Goal: Transaction & Acquisition: Book appointment/travel/reservation

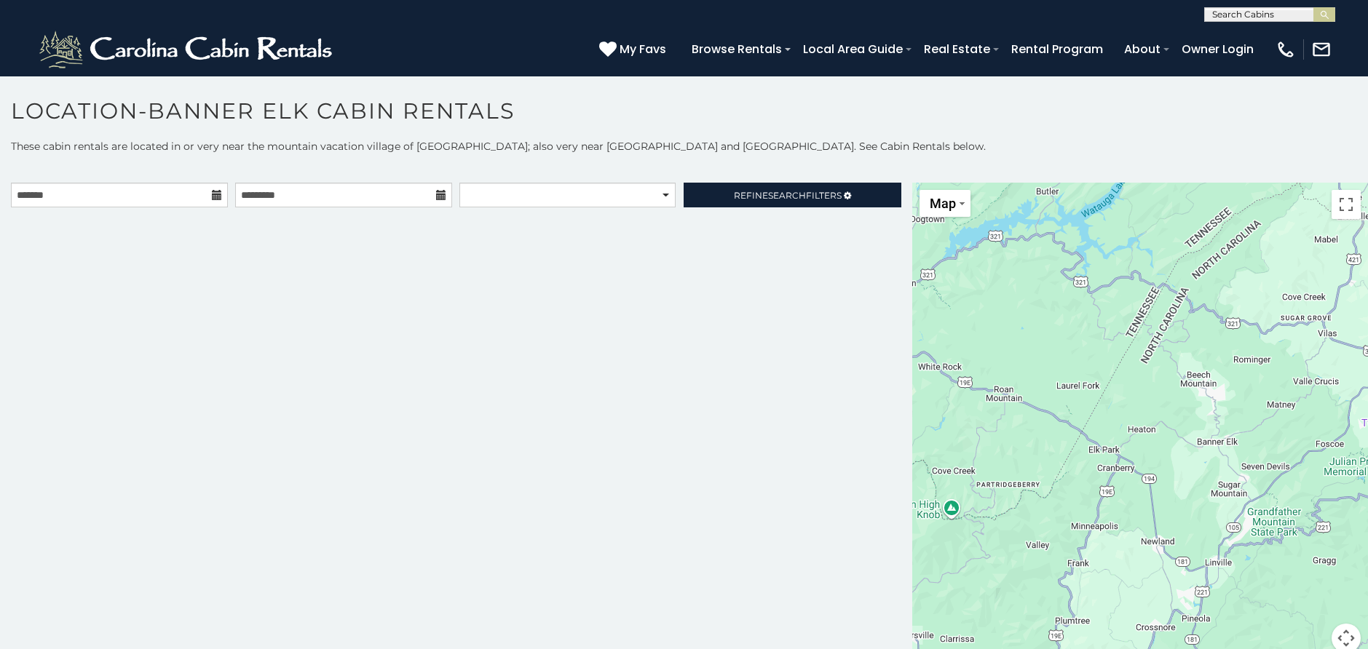
click at [214, 196] on icon at bounding box center [217, 195] width 10 height 10
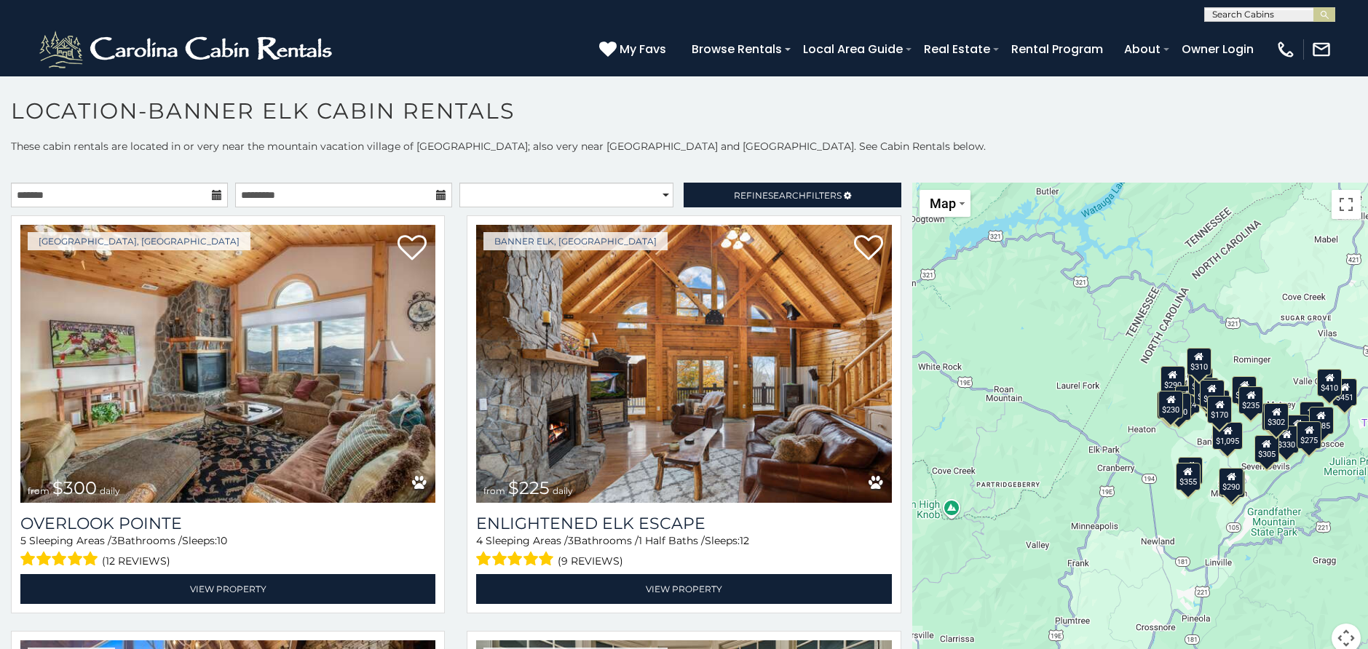
click at [213, 196] on icon at bounding box center [217, 195] width 10 height 10
click at [213, 191] on icon at bounding box center [217, 195] width 10 height 10
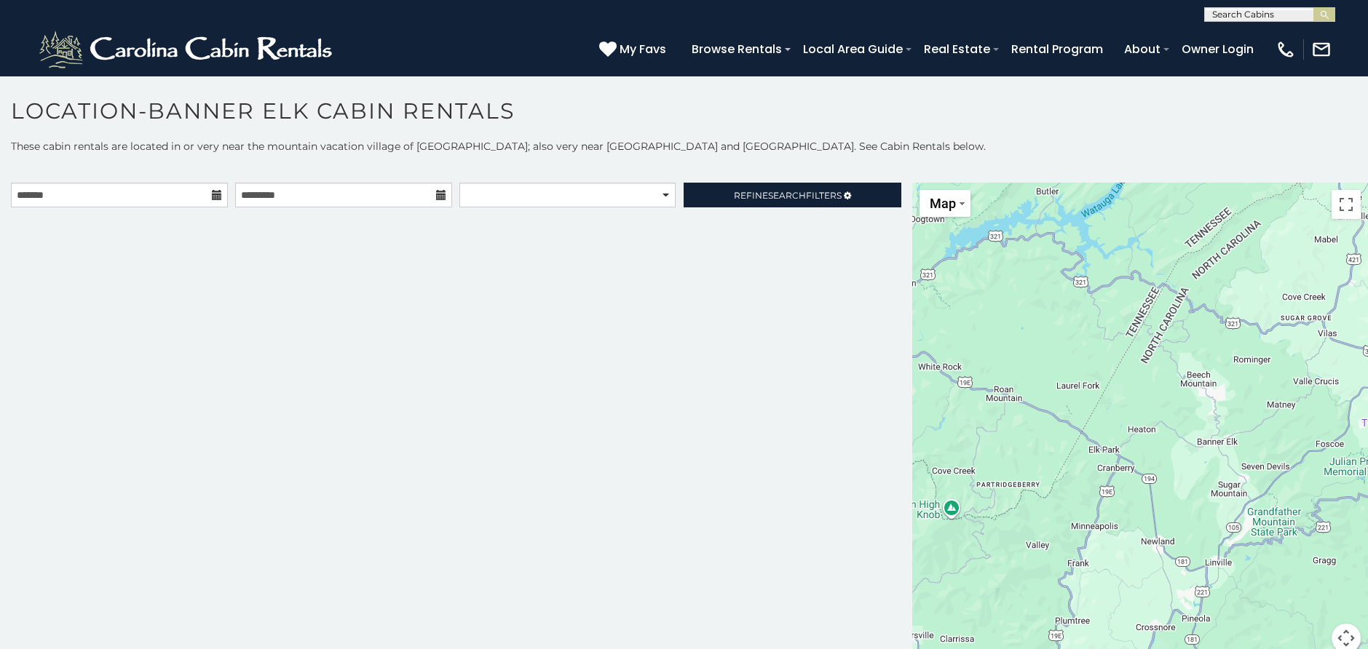
click at [215, 195] on icon at bounding box center [217, 195] width 10 height 10
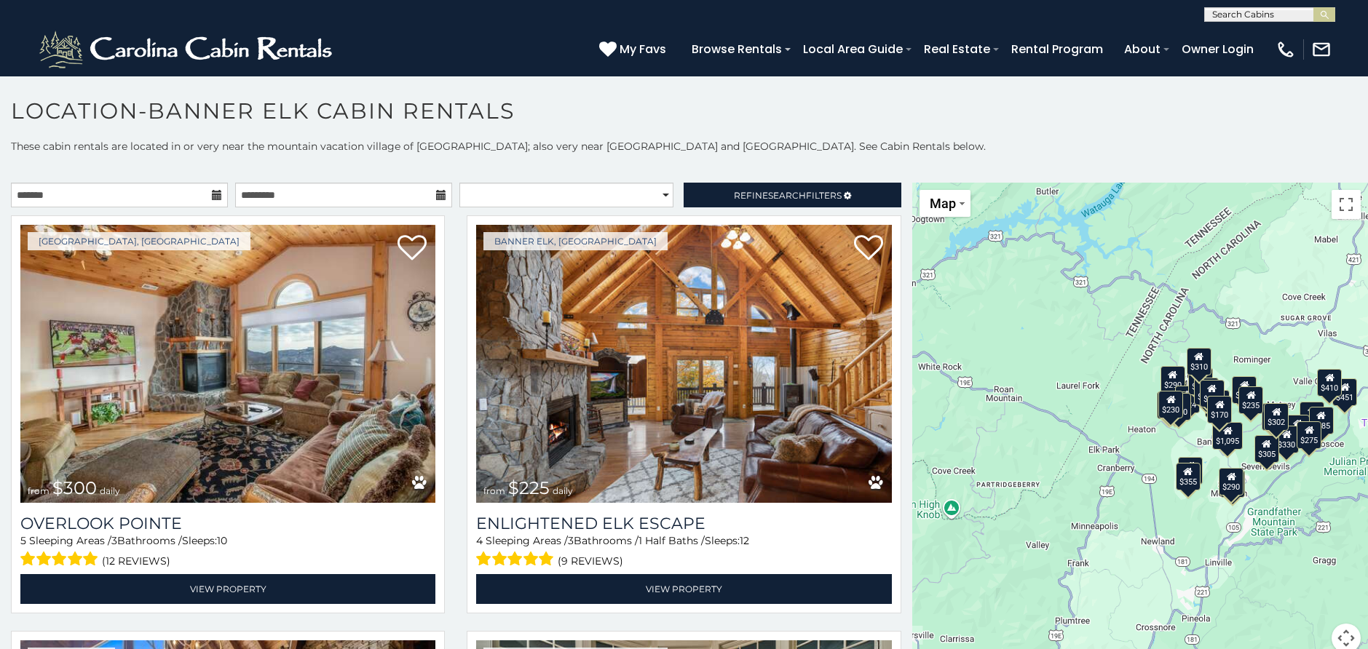
click at [216, 194] on icon at bounding box center [217, 195] width 10 height 10
click at [217, 194] on icon at bounding box center [217, 195] width 10 height 10
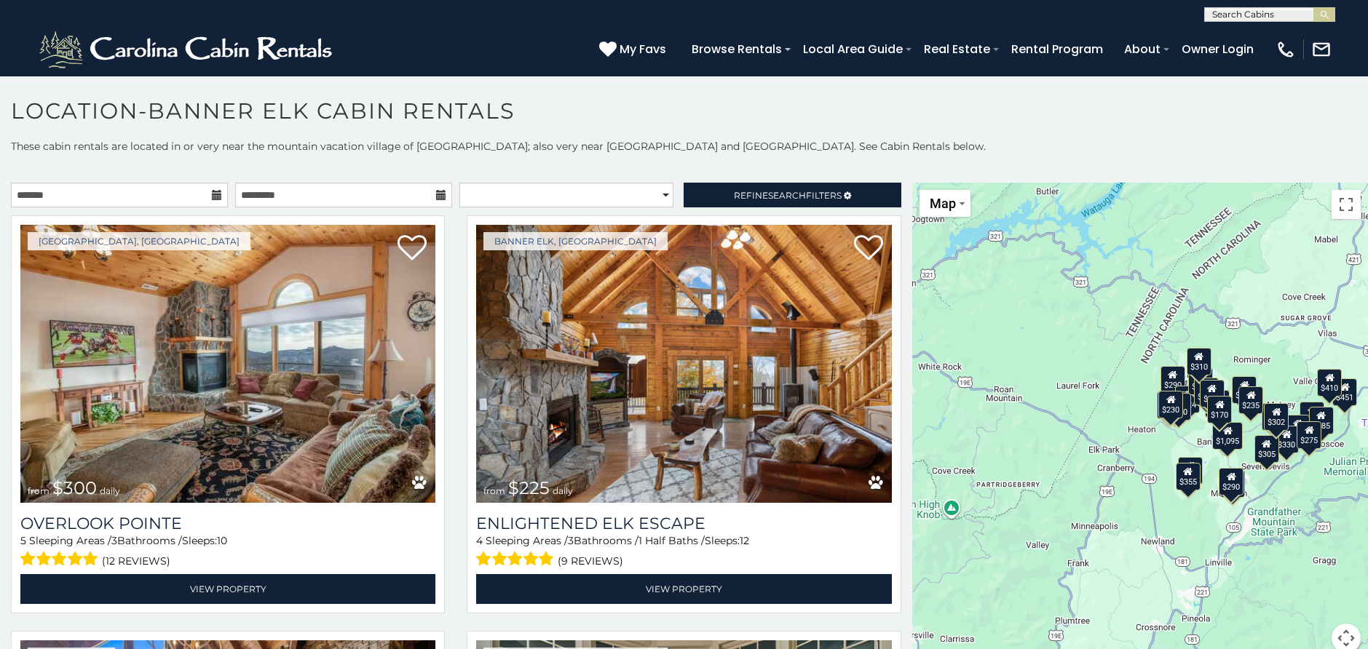
click at [217, 194] on icon at bounding box center [217, 195] width 10 height 10
click at [212, 194] on icon at bounding box center [217, 195] width 10 height 10
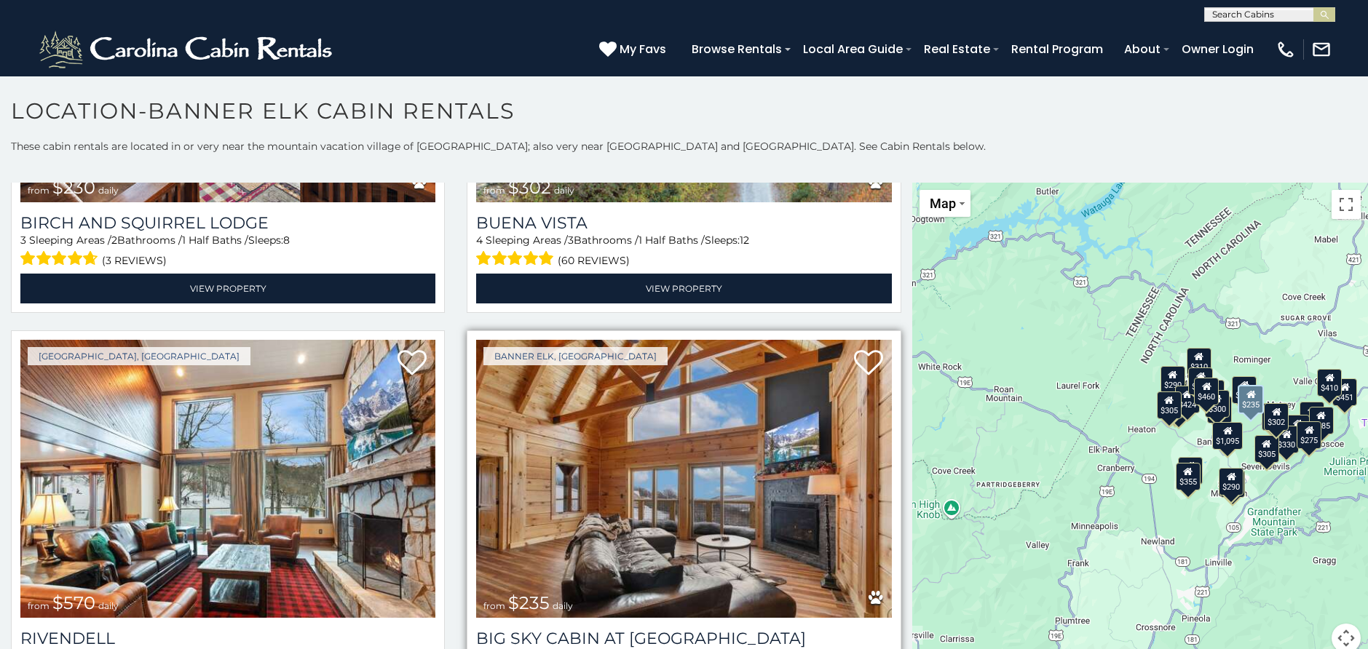
scroll to position [5313, 0]
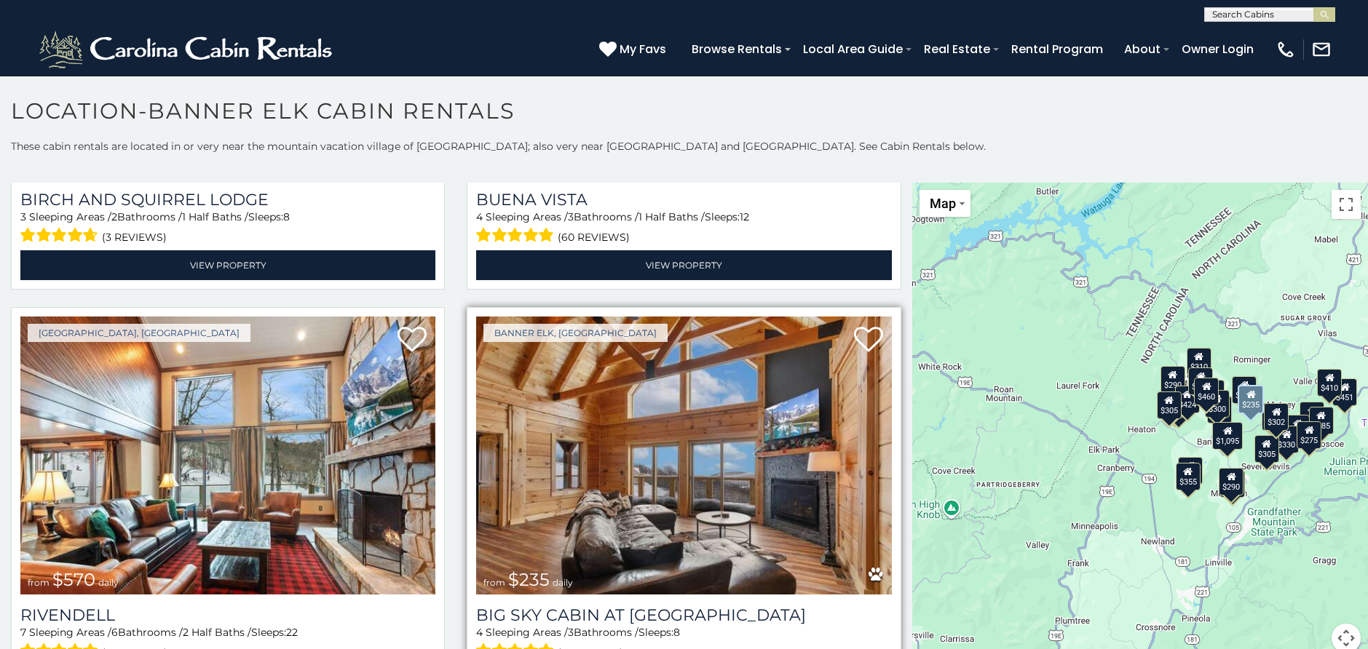
click at [730, 421] on img at bounding box center [683, 456] width 415 height 278
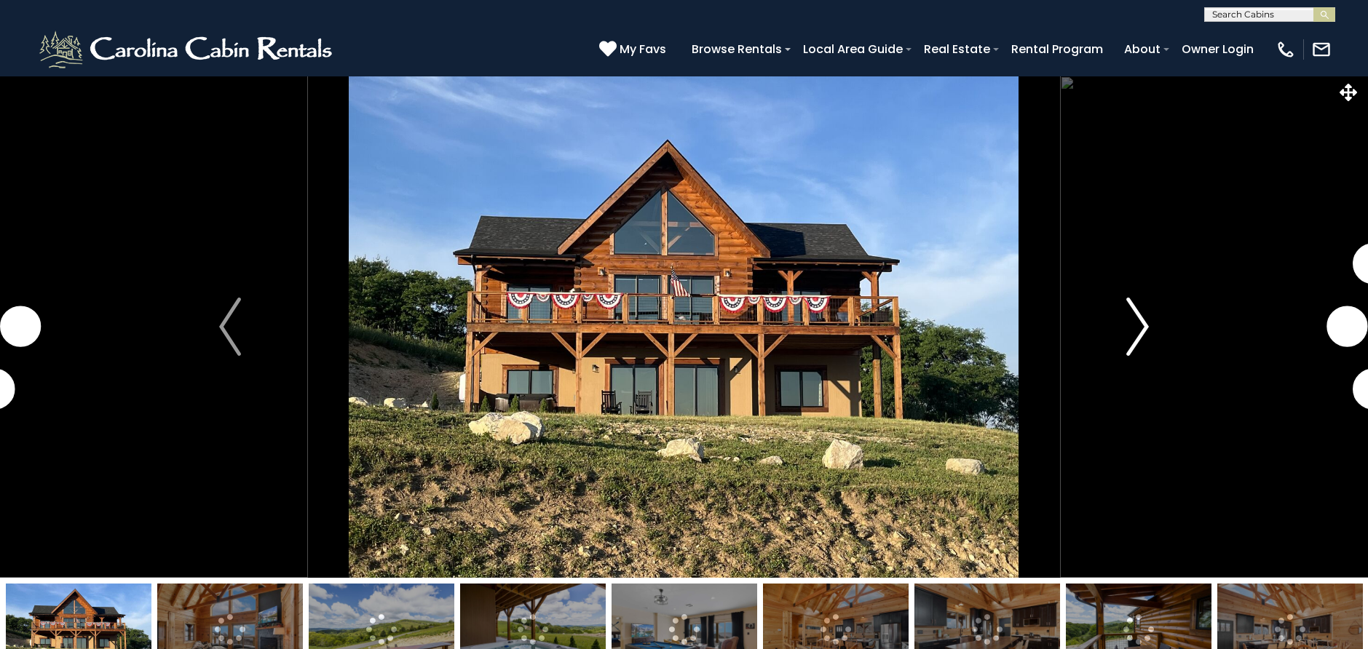
click at [1135, 325] on img "Next" at bounding box center [1138, 327] width 22 height 58
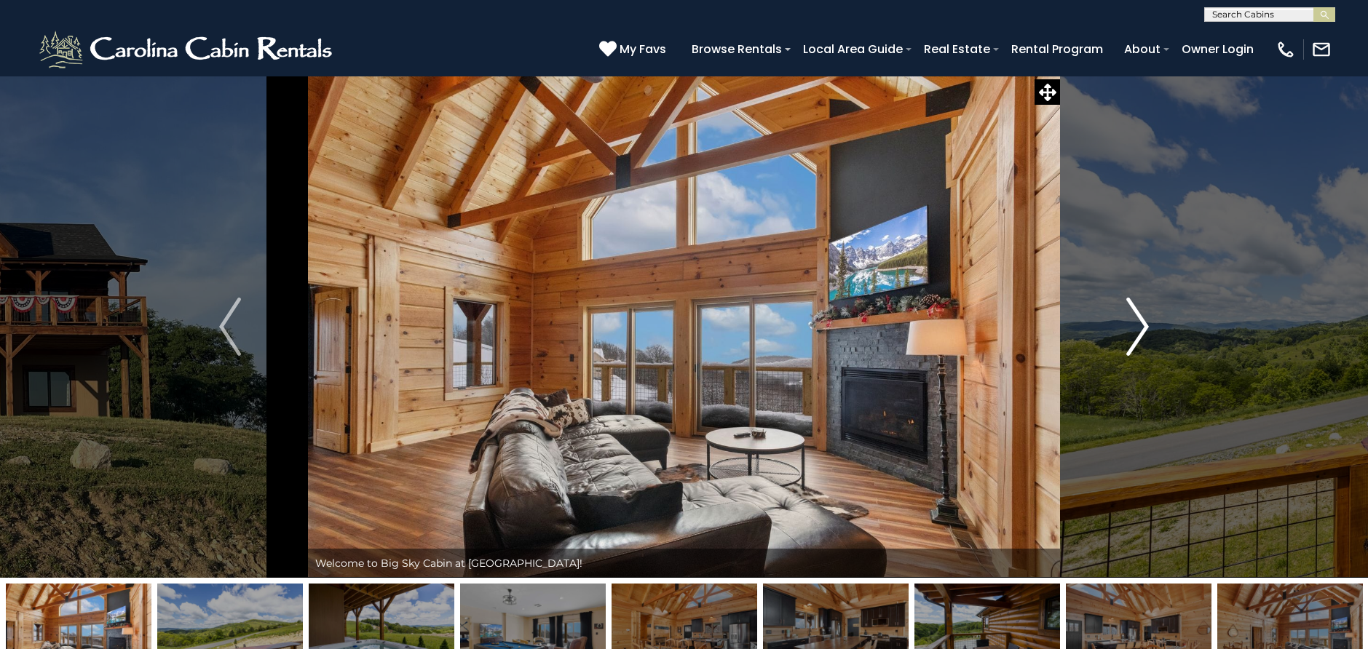
click at [1146, 322] on img "Next" at bounding box center [1138, 327] width 22 height 58
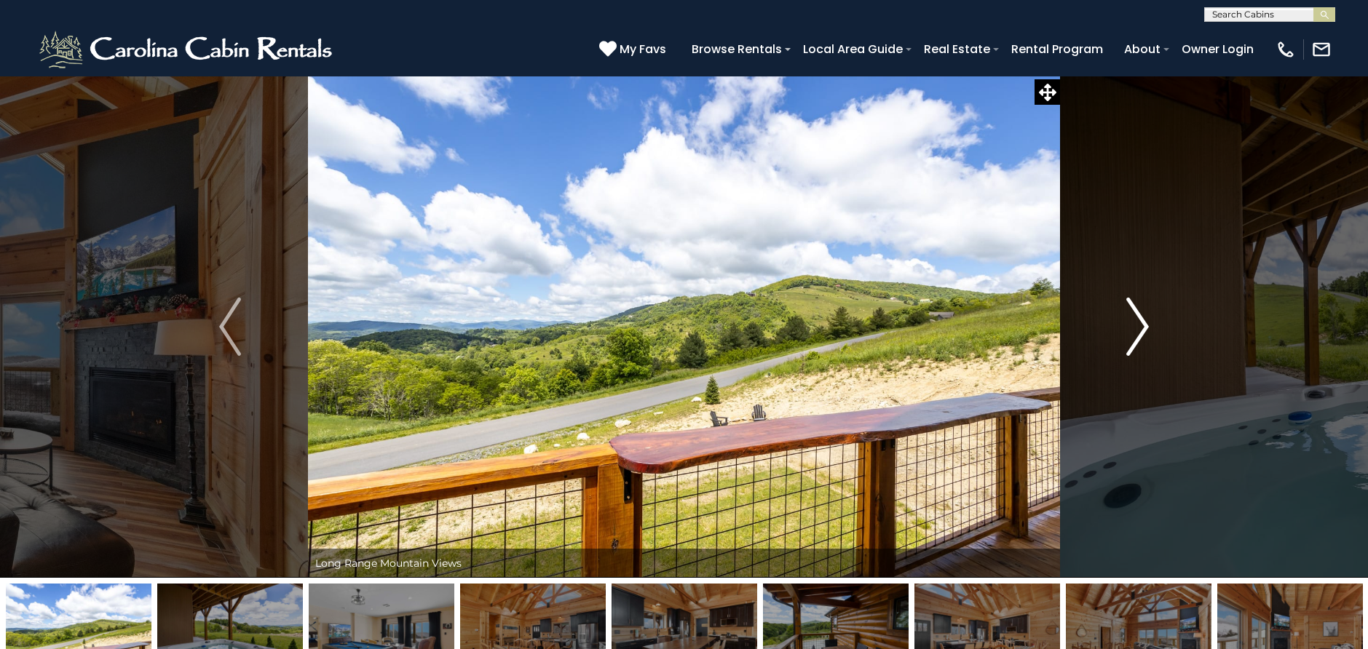
click at [1146, 322] on img "Next" at bounding box center [1138, 327] width 22 height 58
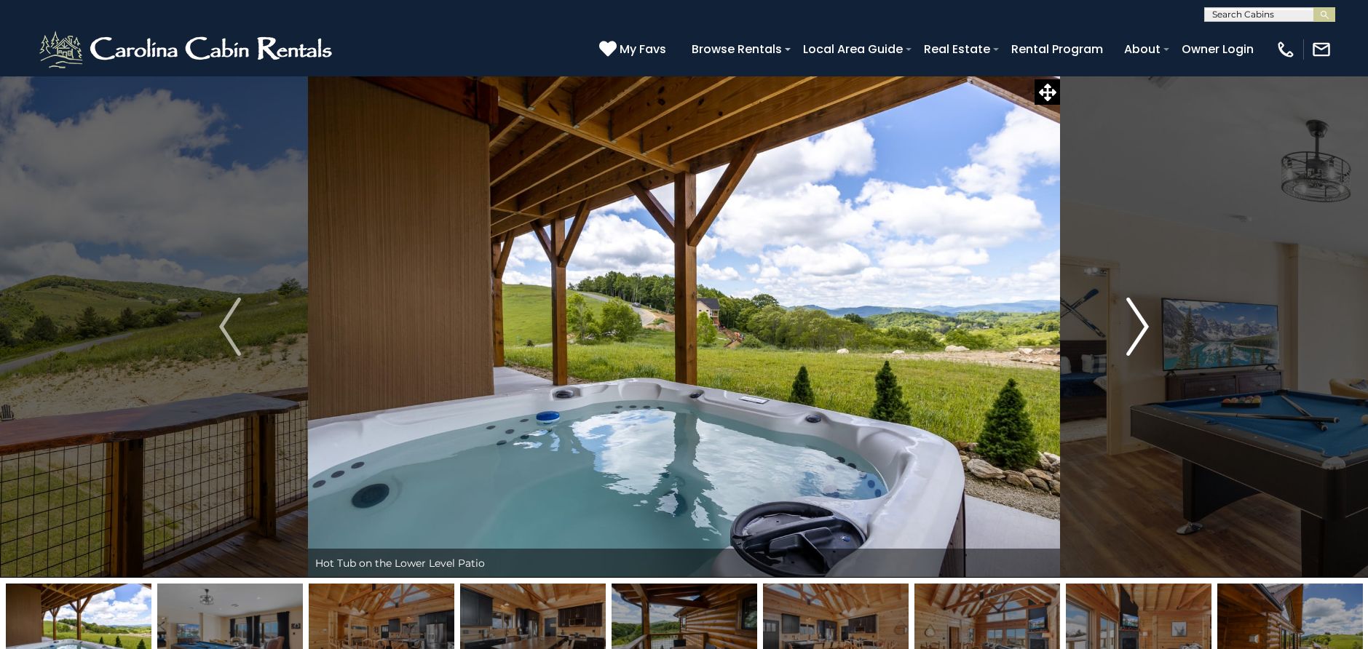
click at [1147, 322] on img "Next" at bounding box center [1138, 327] width 22 height 58
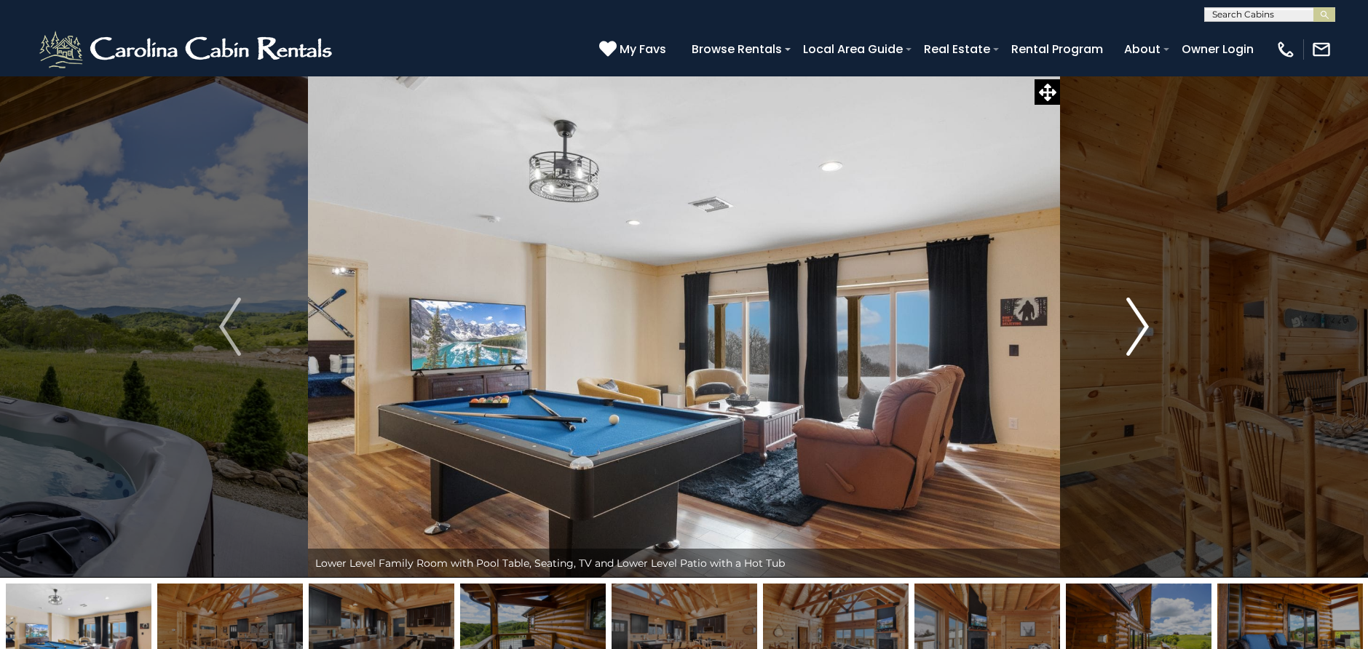
click at [1147, 322] on img "Next" at bounding box center [1138, 327] width 22 height 58
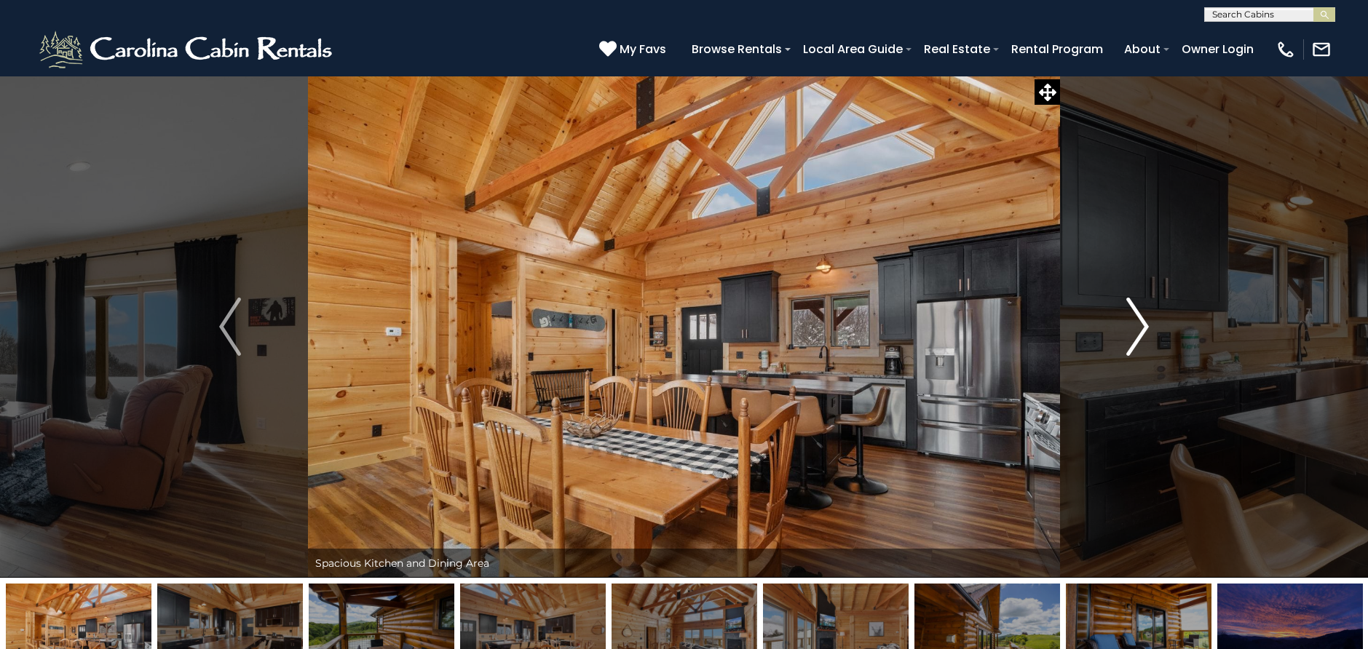
click at [1147, 322] on img "Next" at bounding box center [1138, 327] width 22 height 58
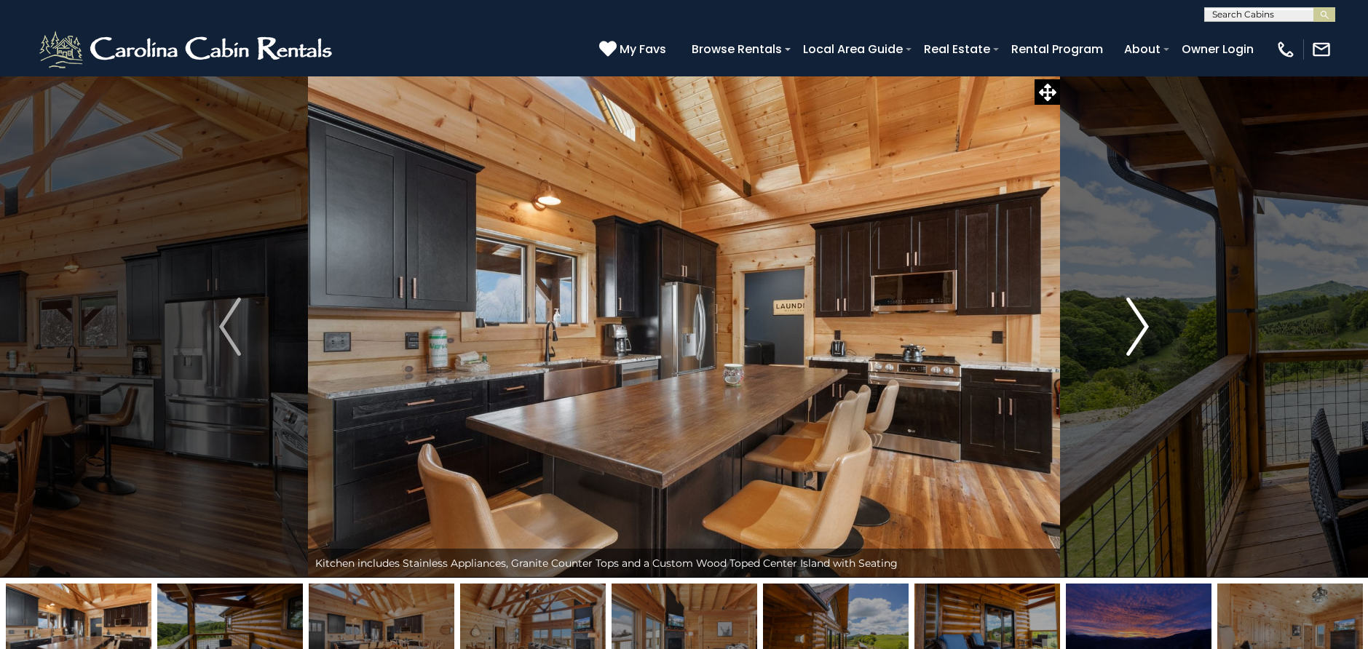
click at [1148, 321] on img "Next" at bounding box center [1138, 327] width 22 height 58
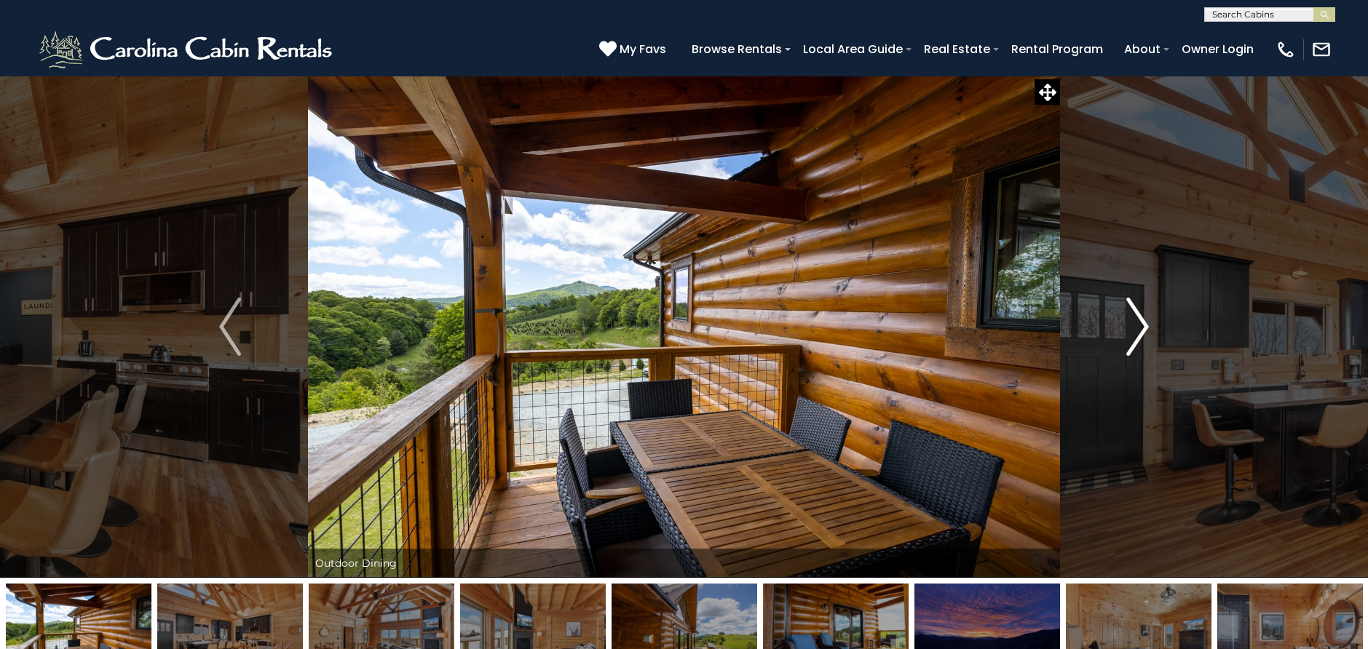
click at [1148, 321] on img "Next" at bounding box center [1138, 327] width 22 height 58
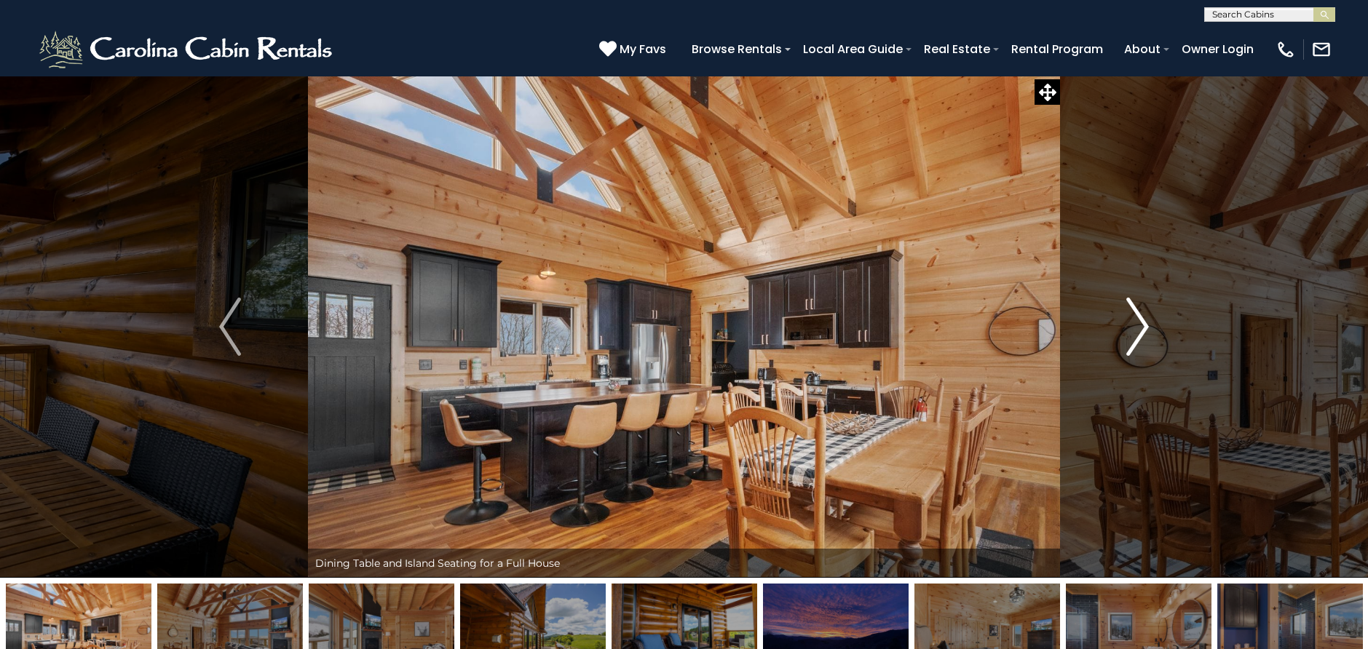
click at [1148, 321] on img "Next" at bounding box center [1138, 327] width 22 height 58
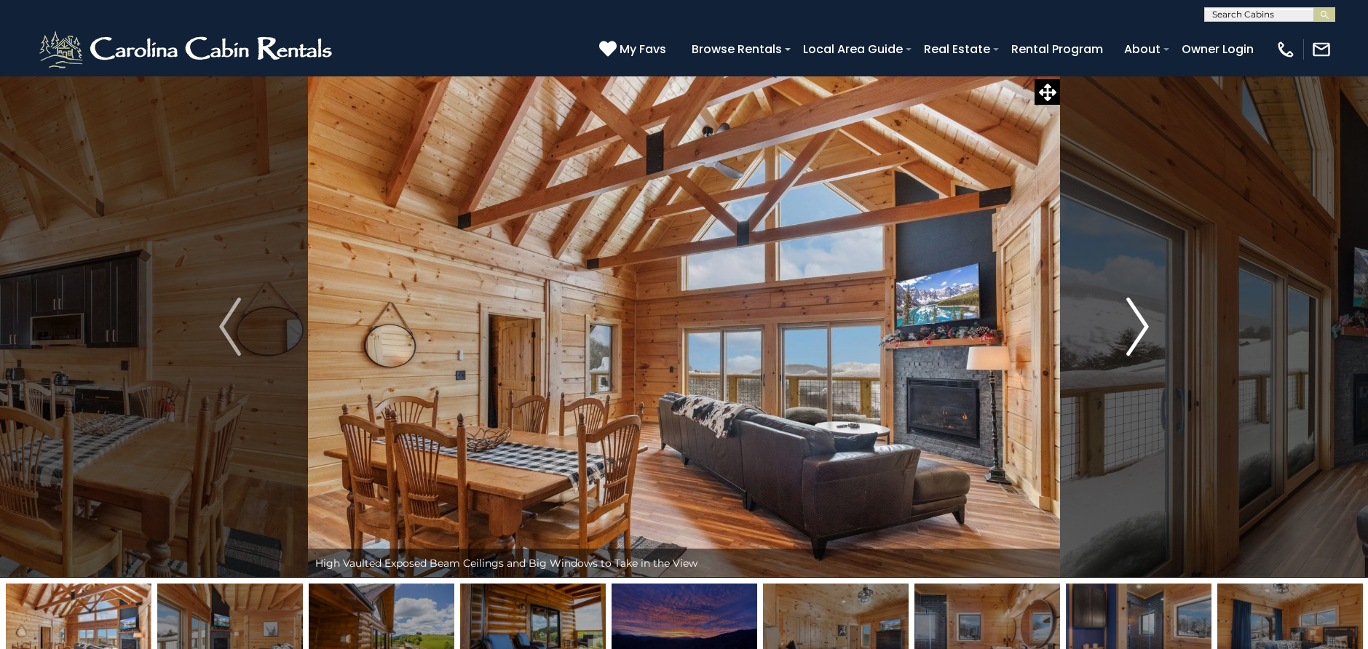
click at [1148, 321] on img "Next" at bounding box center [1138, 327] width 22 height 58
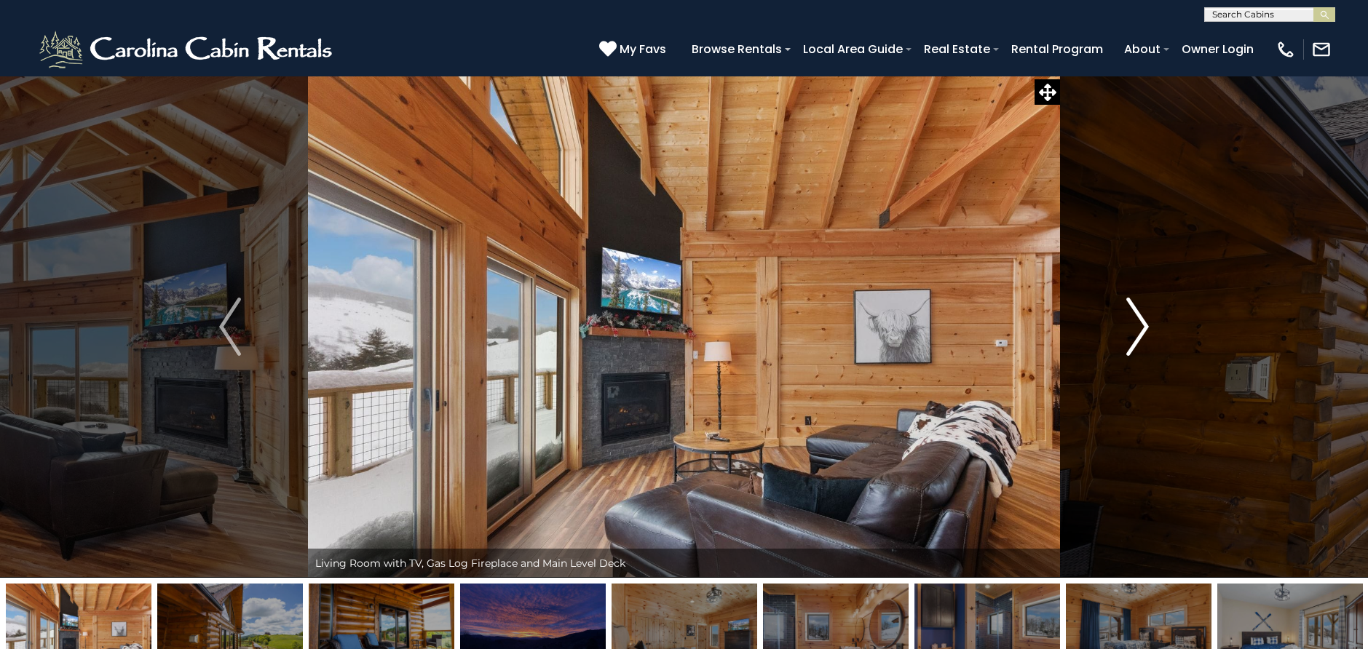
click at [1148, 321] on img "Next" at bounding box center [1138, 327] width 22 height 58
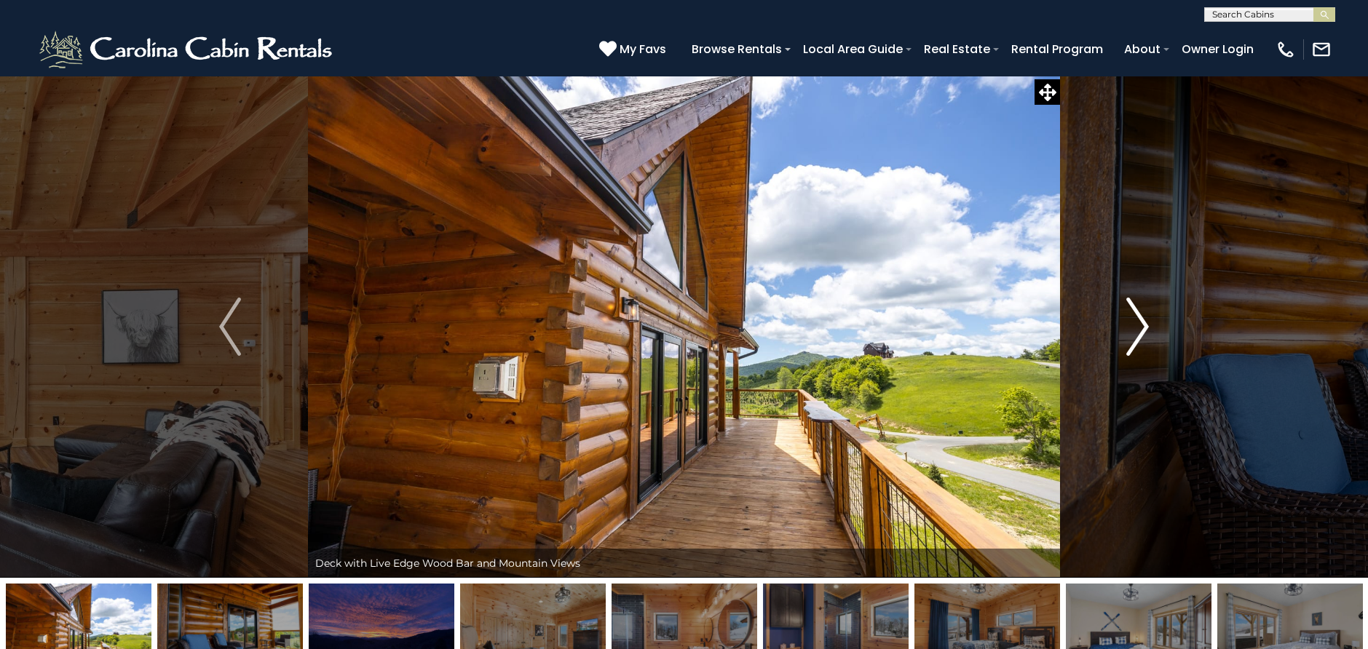
click at [1148, 321] on img "Next" at bounding box center [1138, 327] width 22 height 58
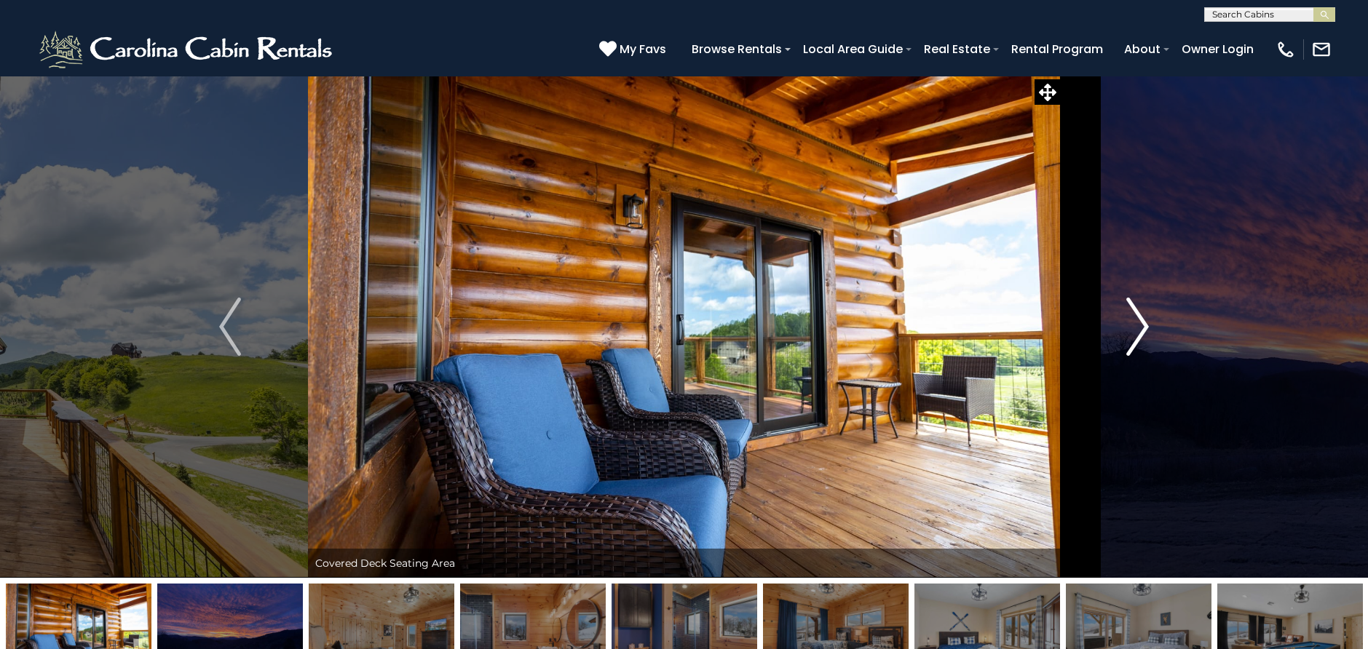
click at [1148, 321] on img "Next" at bounding box center [1138, 327] width 22 height 58
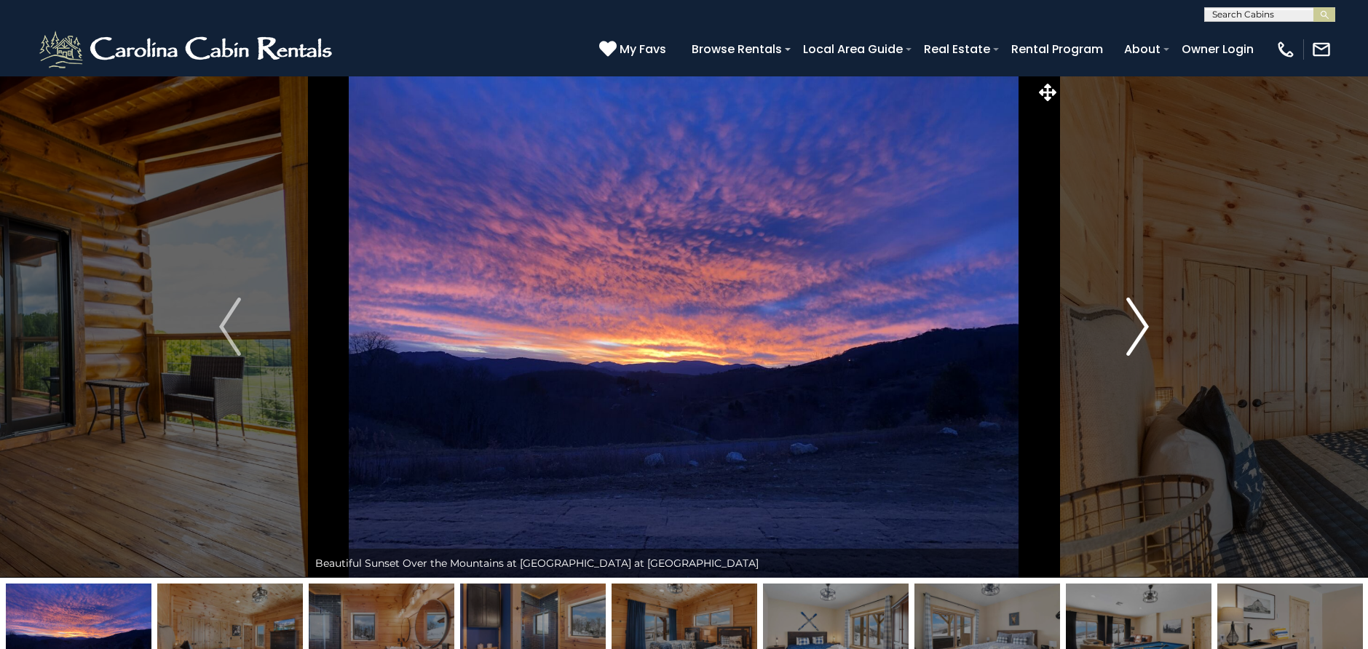
click at [1148, 321] on img "Next" at bounding box center [1138, 327] width 22 height 58
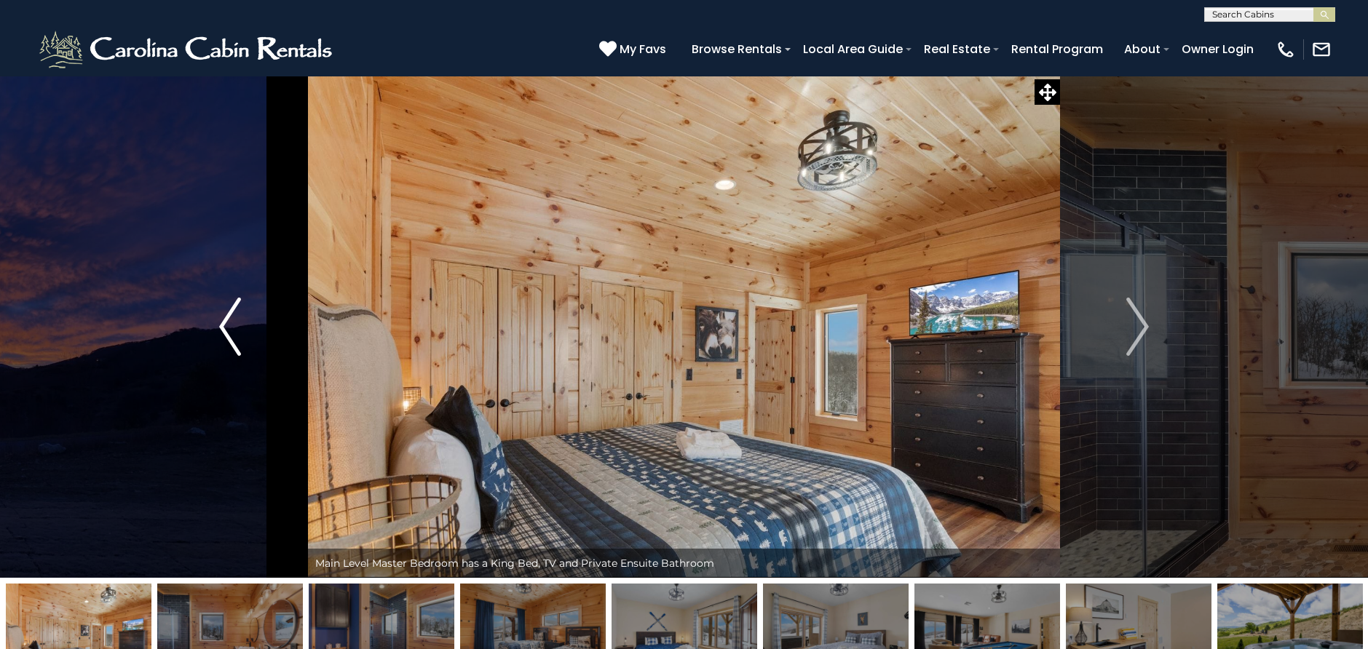
click at [220, 321] on img "Previous" at bounding box center [230, 327] width 22 height 58
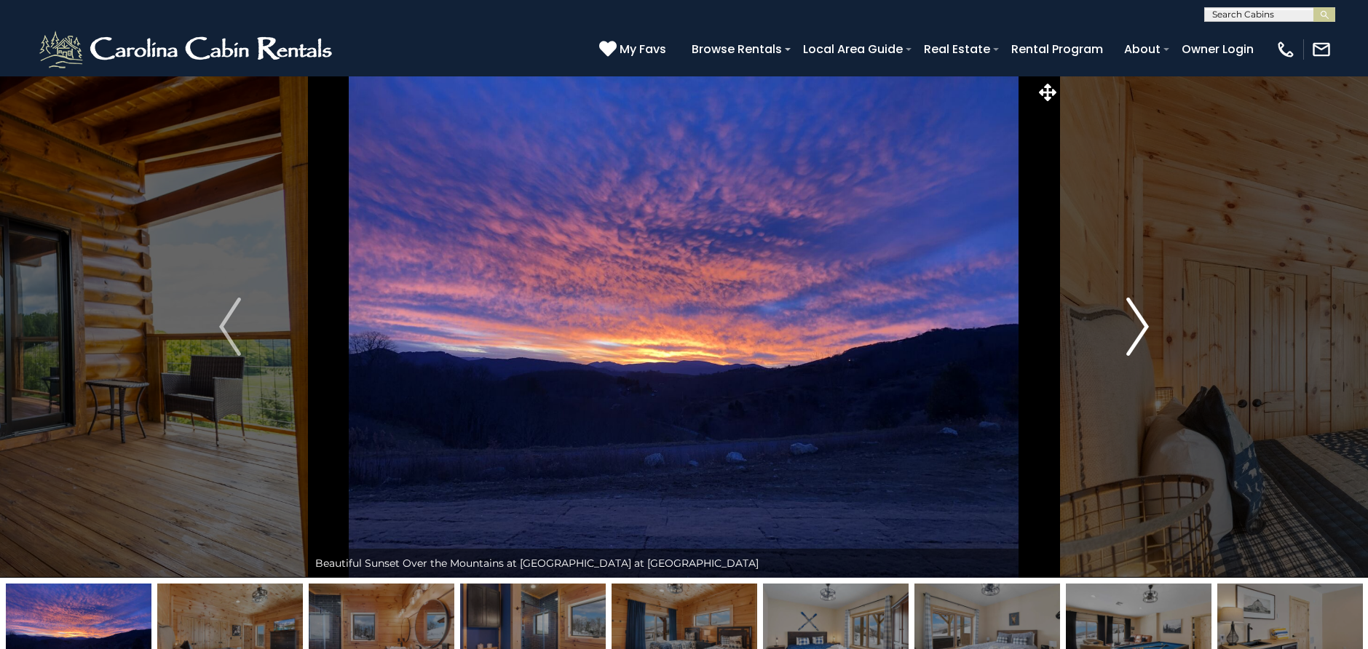
click at [1146, 332] on img "Next" at bounding box center [1138, 327] width 22 height 58
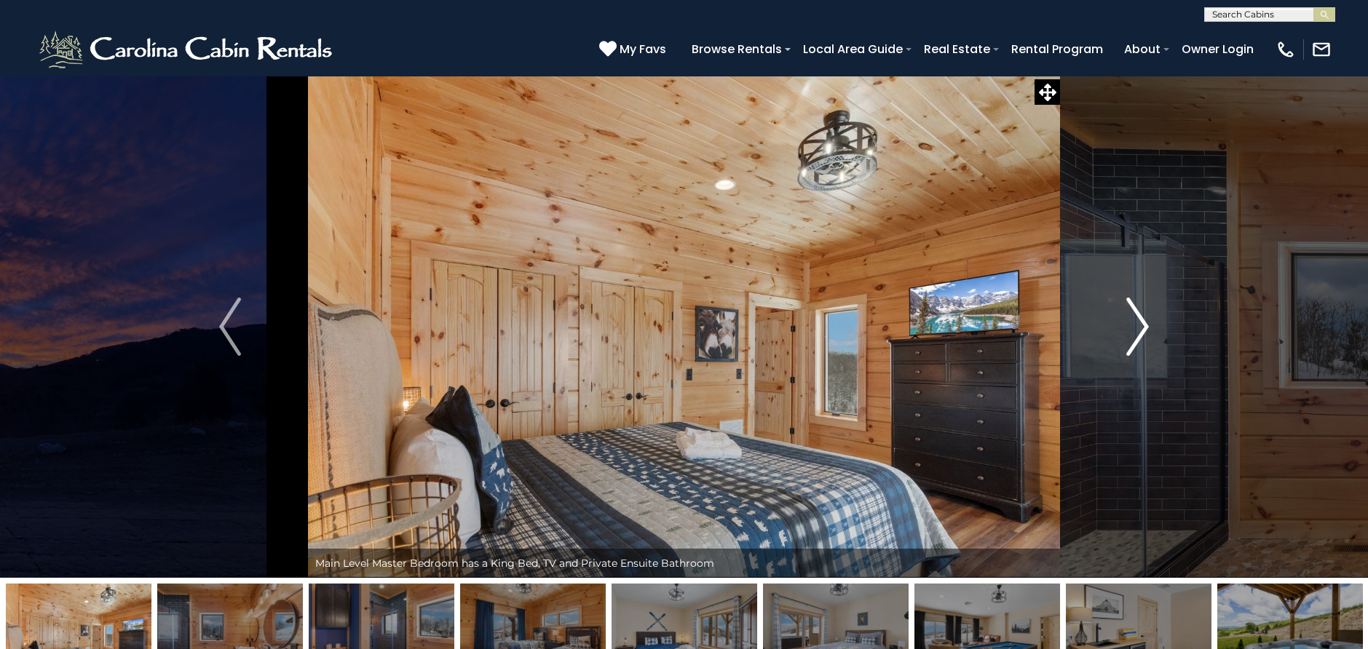
click at [1146, 332] on img "Next" at bounding box center [1138, 327] width 22 height 58
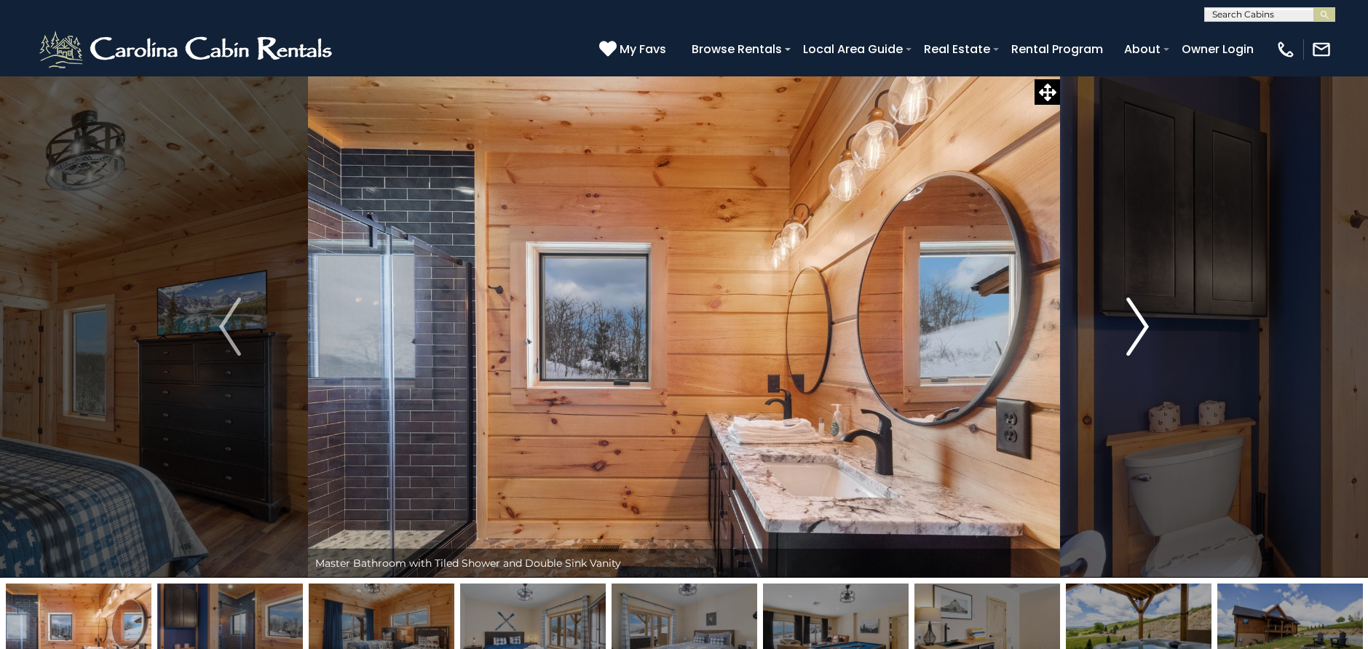
click at [1146, 332] on img "Next" at bounding box center [1138, 327] width 22 height 58
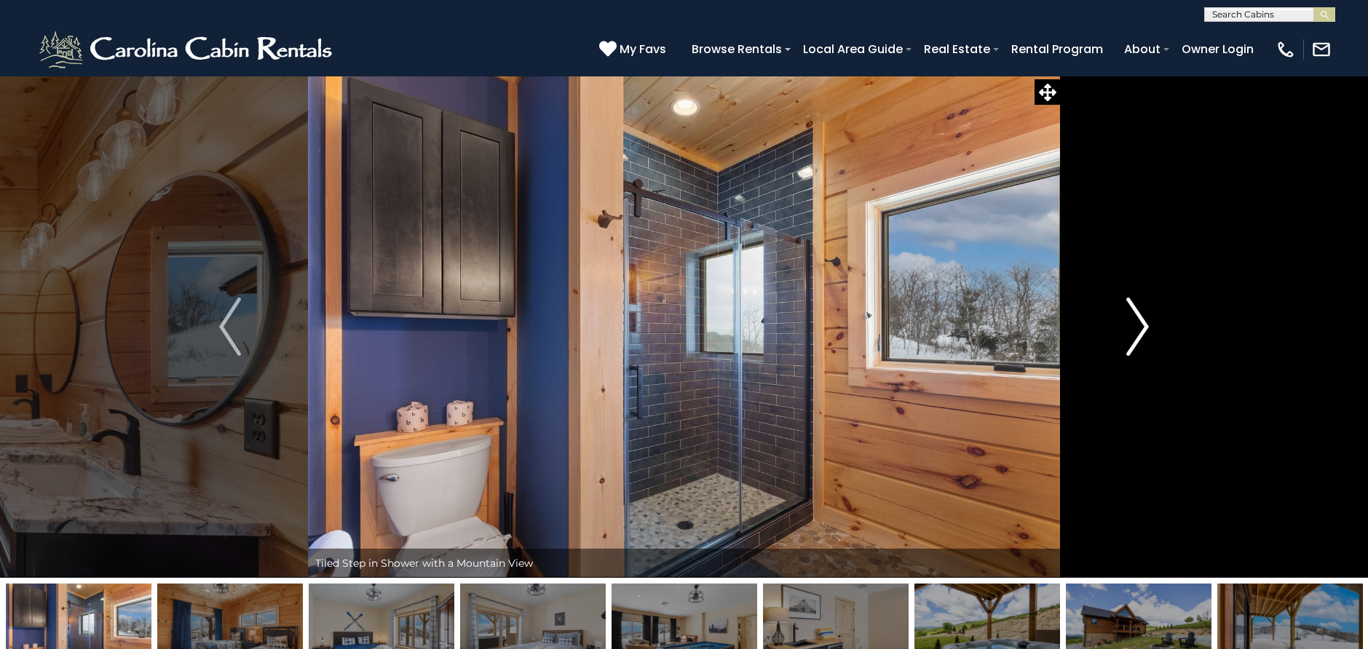
click at [1146, 332] on img "Next" at bounding box center [1138, 327] width 22 height 58
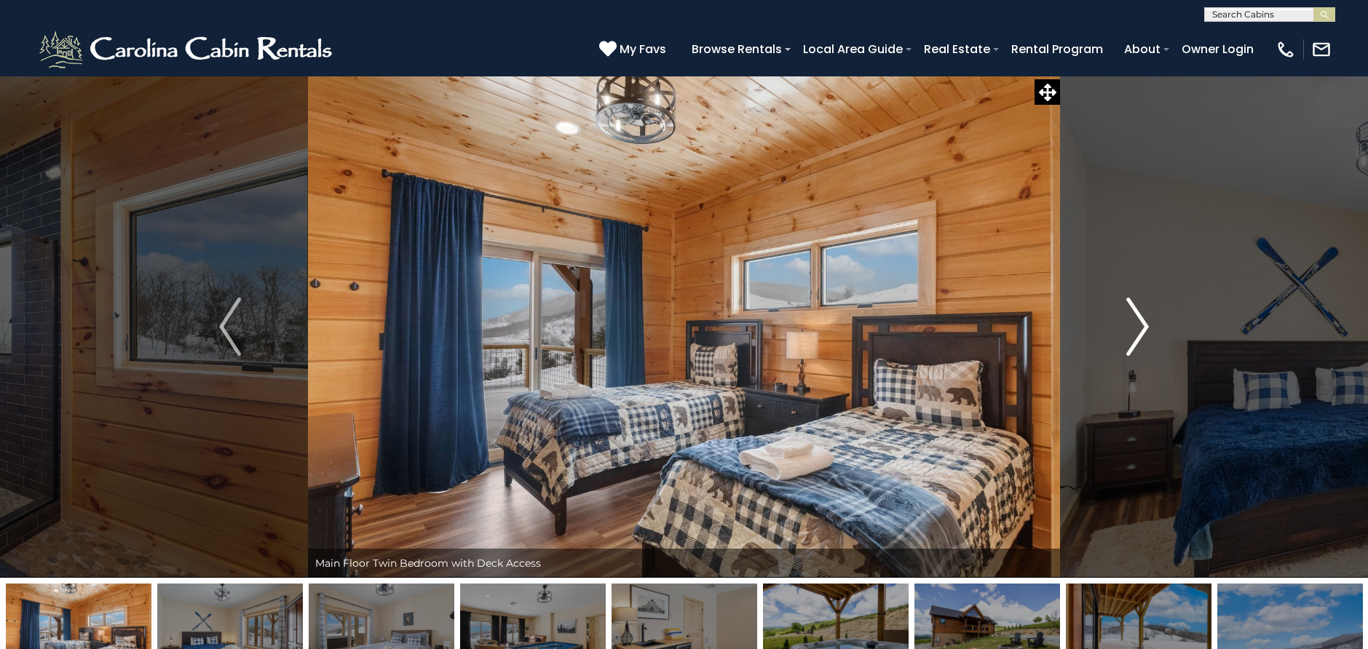
click at [1146, 332] on img "Next" at bounding box center [1138, 327] width 22 height 58
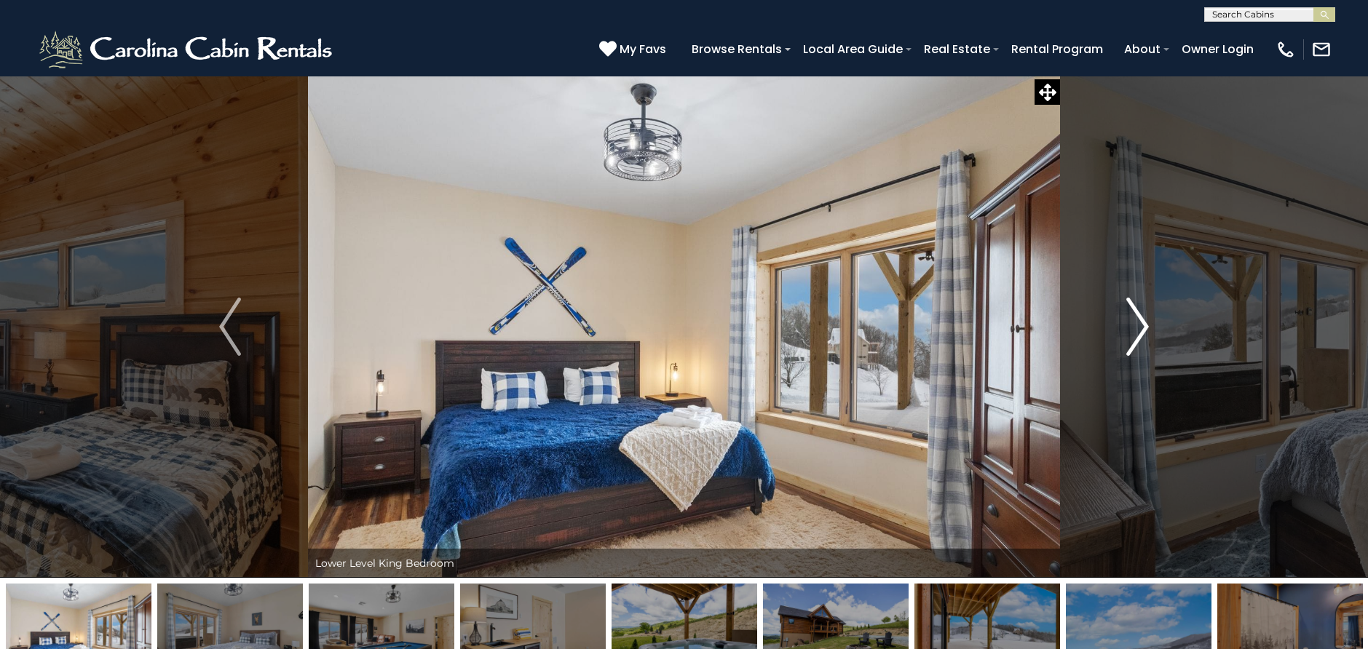
click at [1146, 332] on img "Next" at bounding box center [1138, 327] width 22 height 58
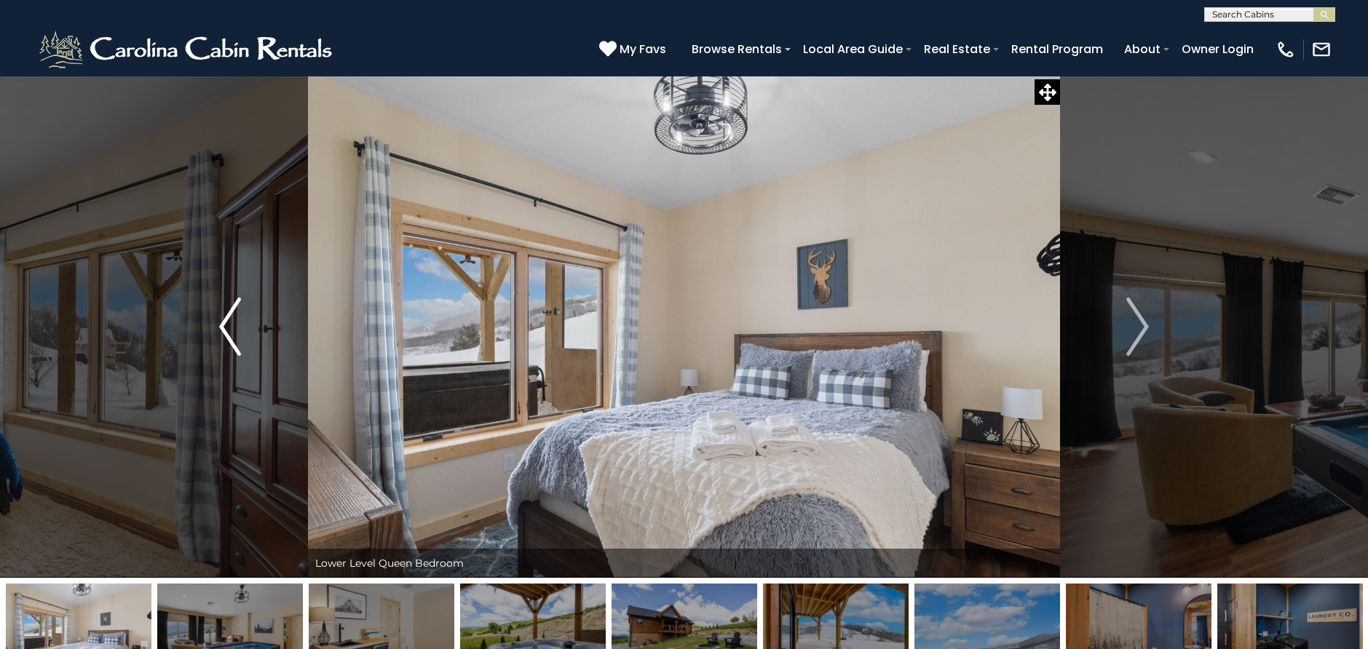
click at [229, 336] on img "Previous" at bounding box center [230, 327] width 22 height 58
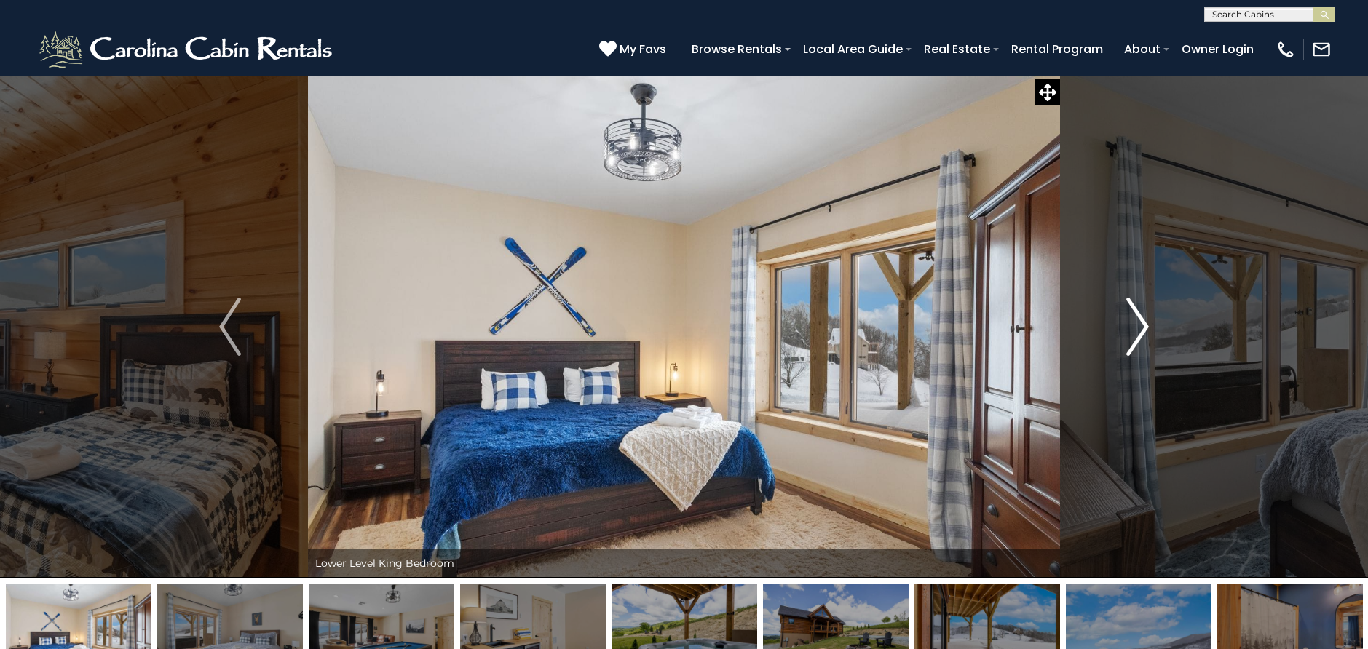
click at [1143, 318] on img "Next" at bounding box center [1138, 327] width 22 height 58
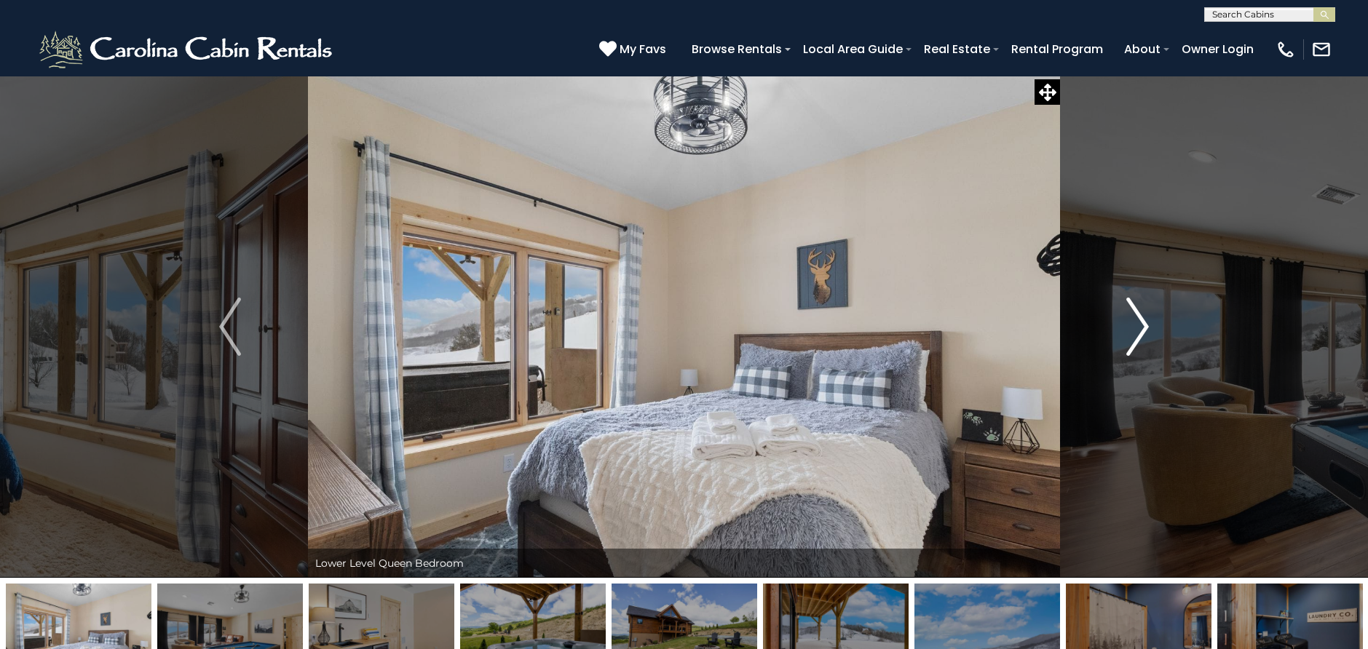
click at [1143, 318] on img "Next" at bounding box center [1138, 327] width 22 height 58
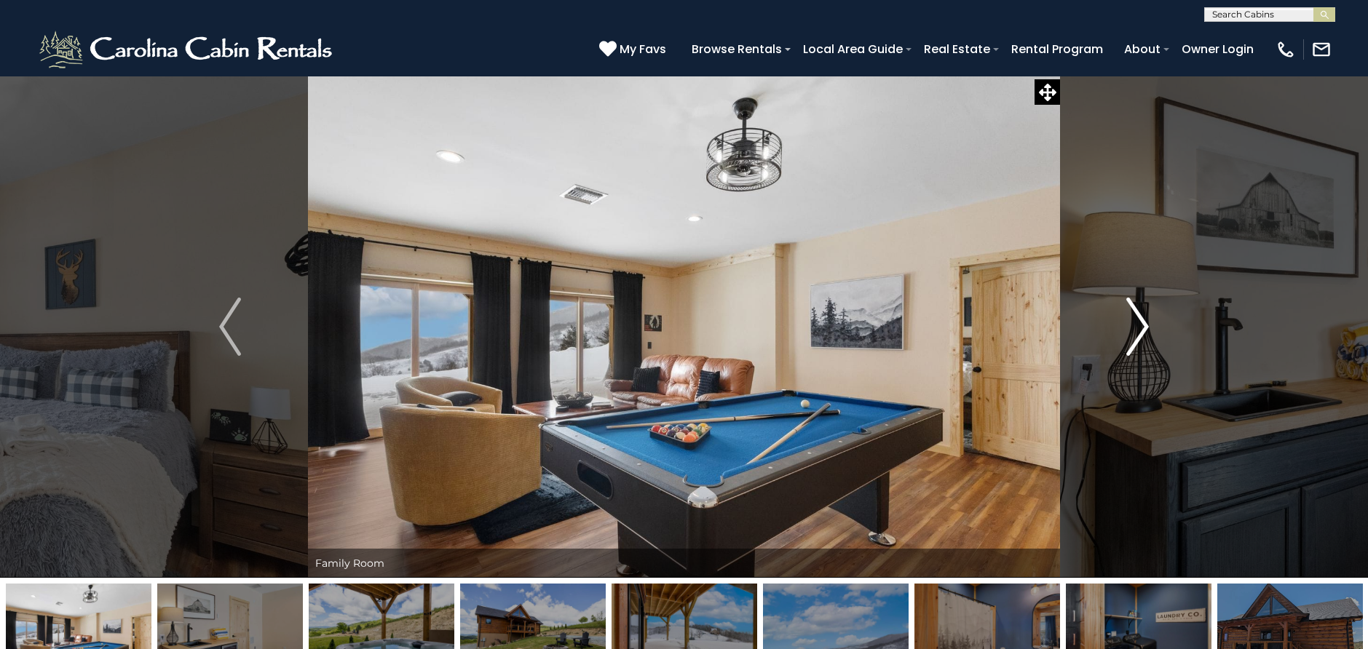
click at [1143, 318] on img "Next" at bounding box center [1138, 327] width 22 height 58
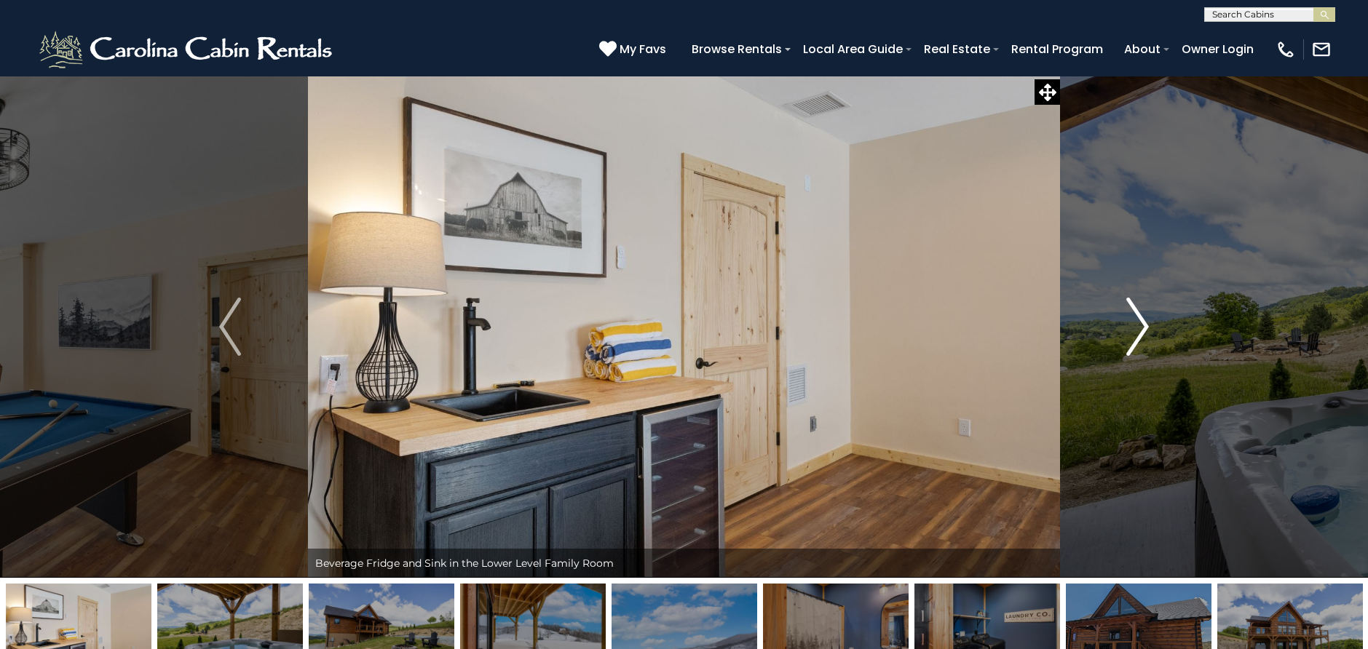
click at [1143, 318] on img "Next" at bounding box center [1138, 327] width 22 height 58
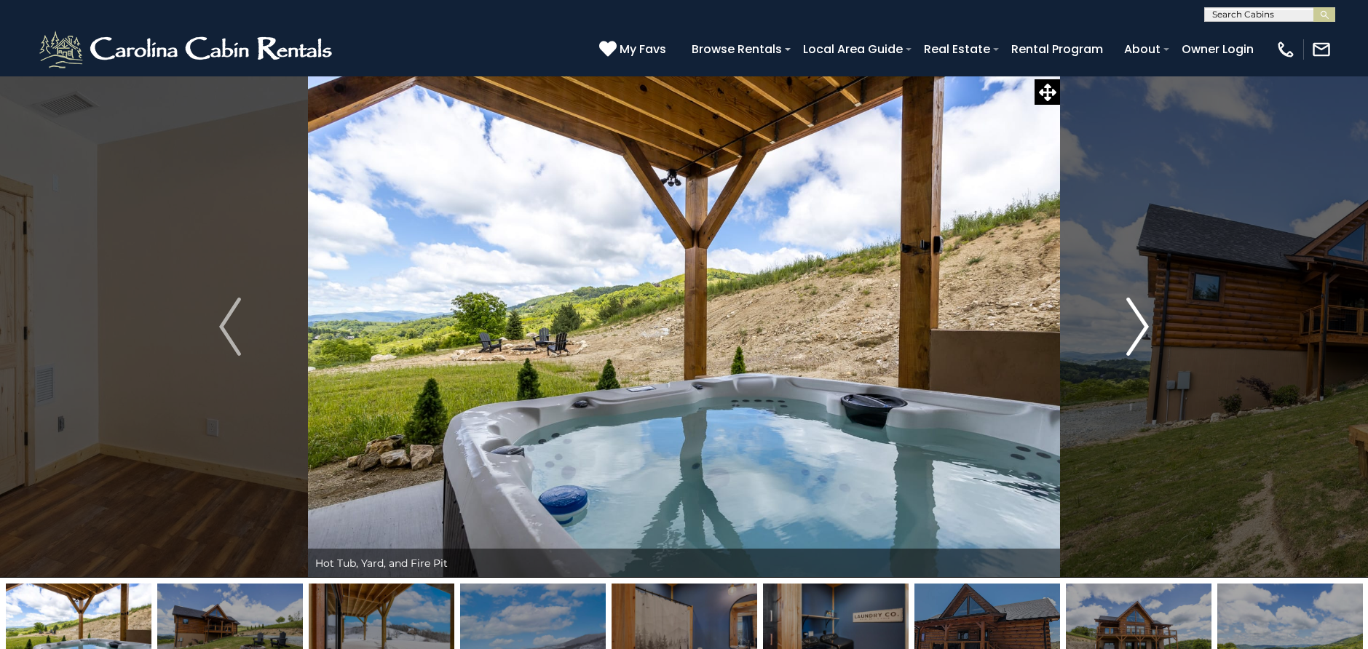
click at [1143, 318] on img "Next" at bounding box center [1138, 327] width 22 height 58
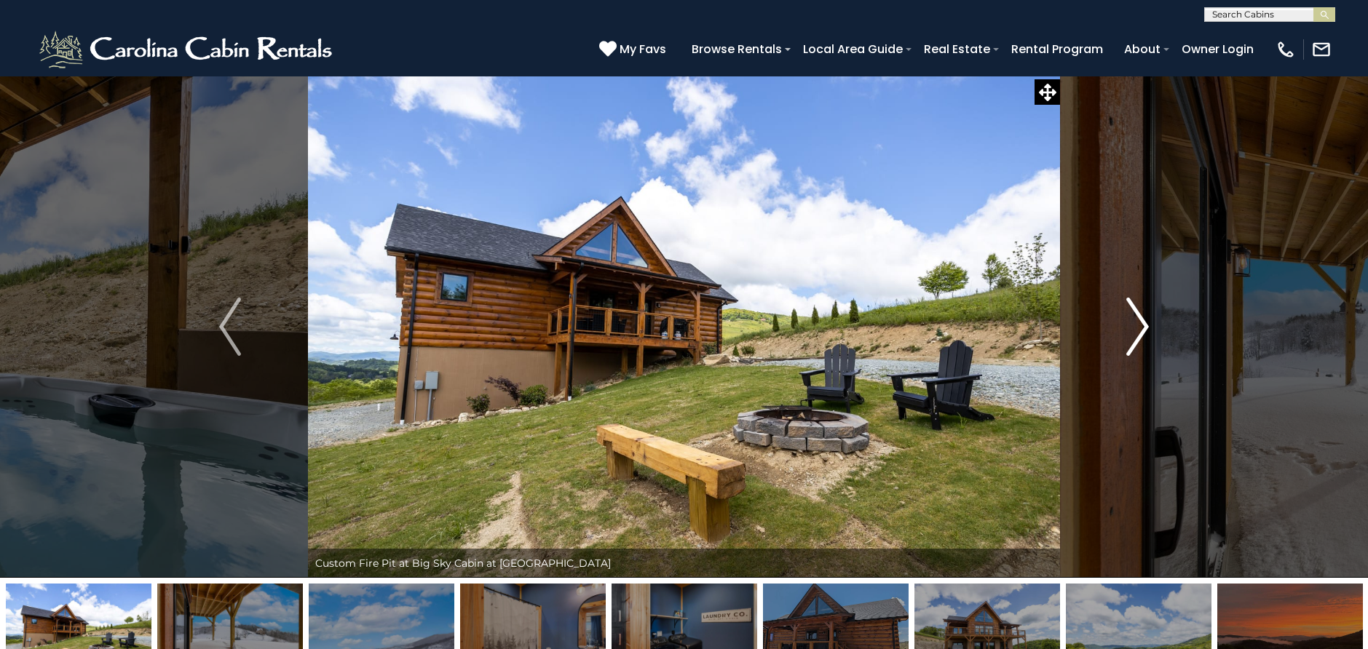
click at [1143, 318] on img "Next" at bounding box center [1138, 327] width 22 height 58
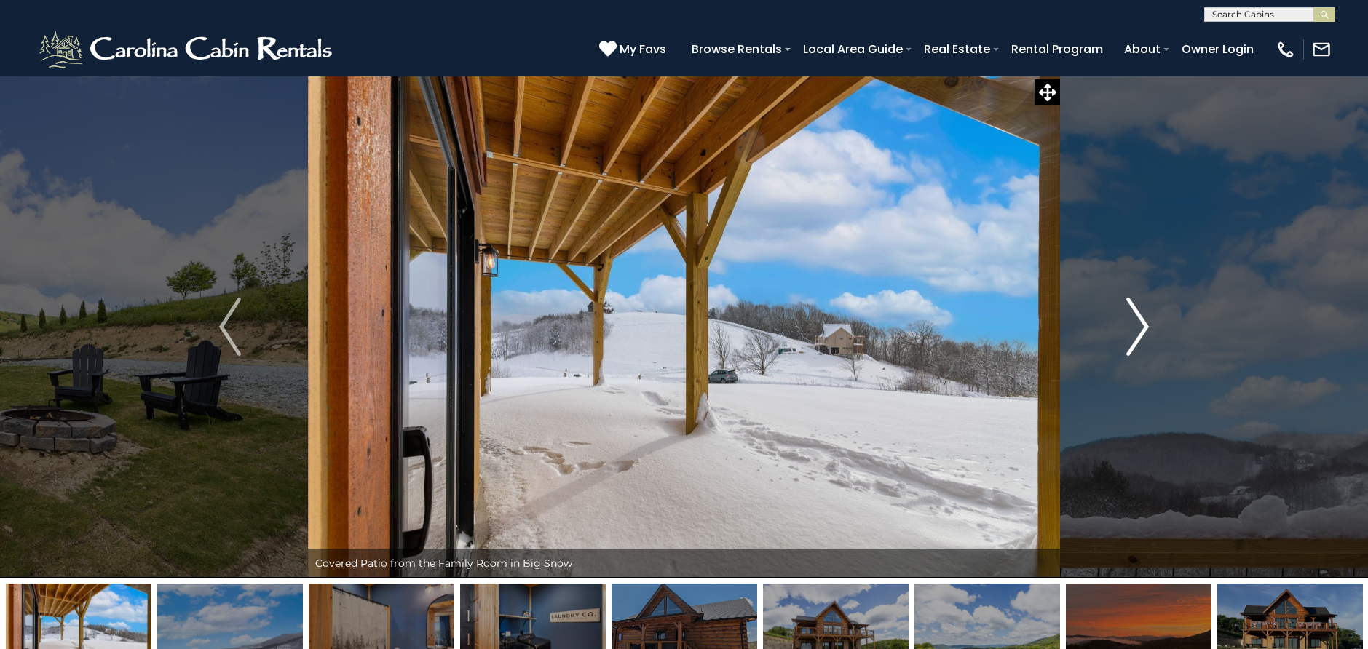
click at [1143, 318] on img "Next" at bounding box center [1138, 327] width 22 height 58
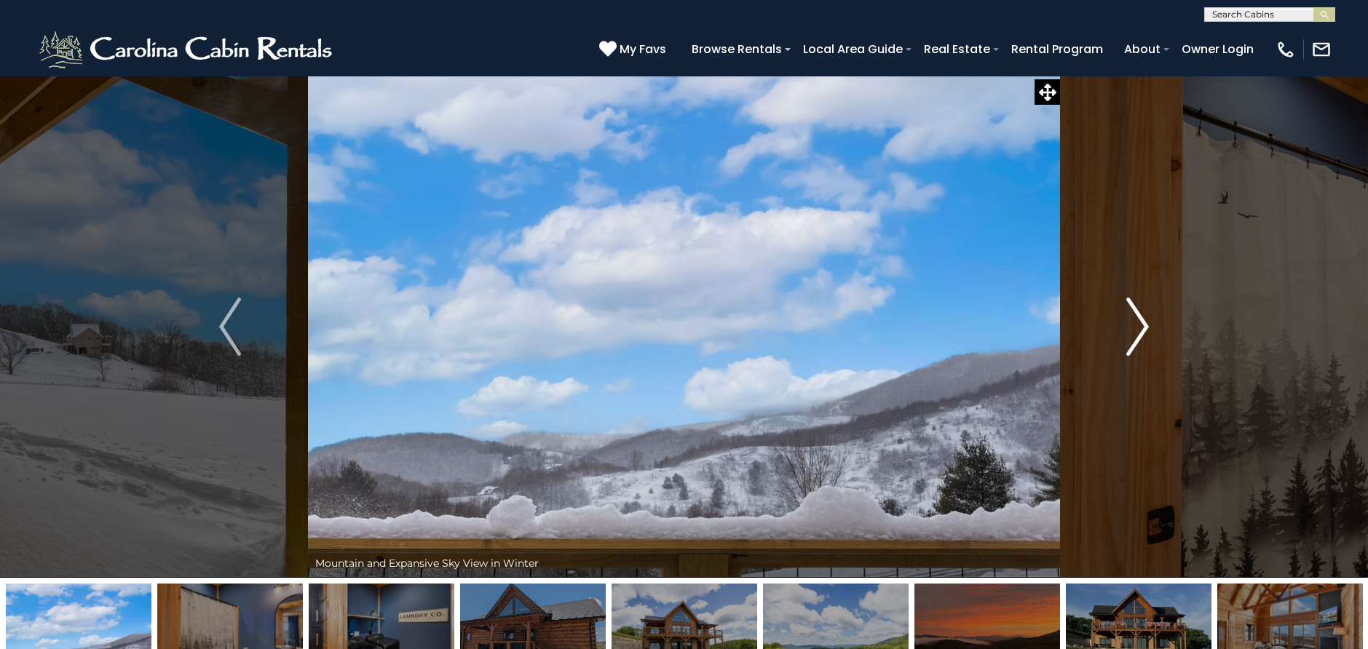
click at [1143, 318] on img "Next" at bounding box center [1138, 327] width 22 height 58
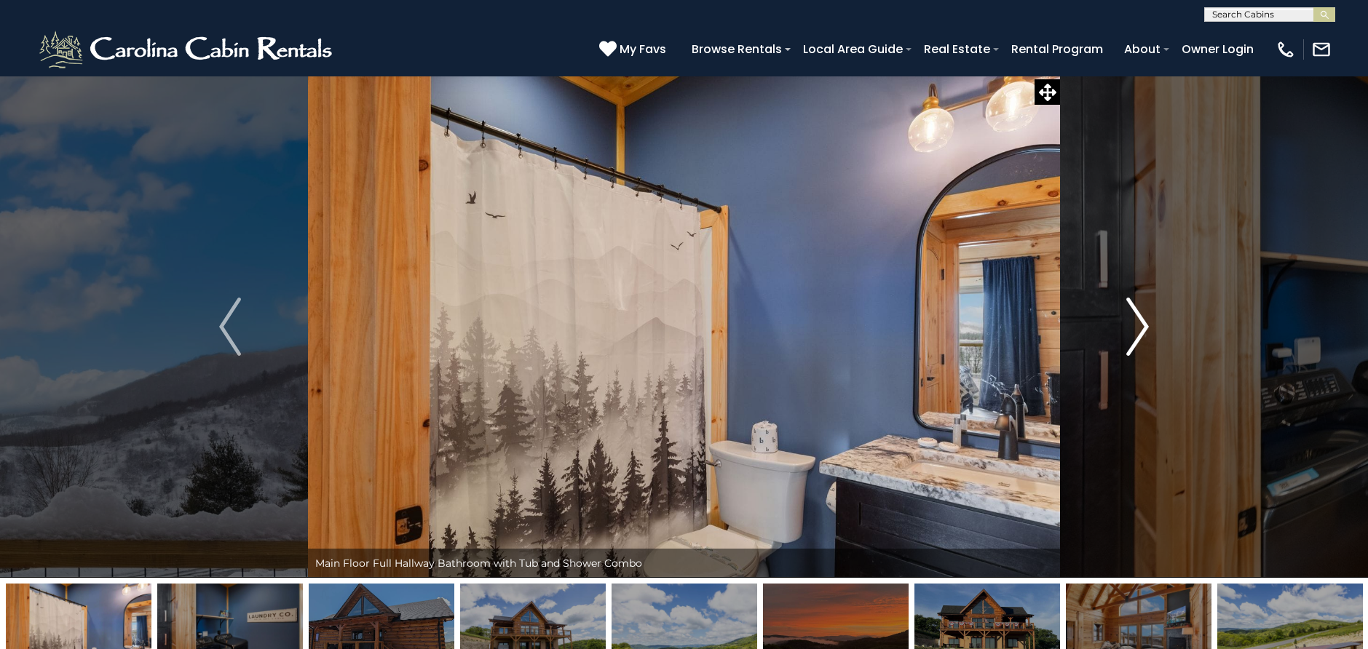
click at [1143, 318] on img "Next" at bounding box center [1138, 327] width 22 height 58
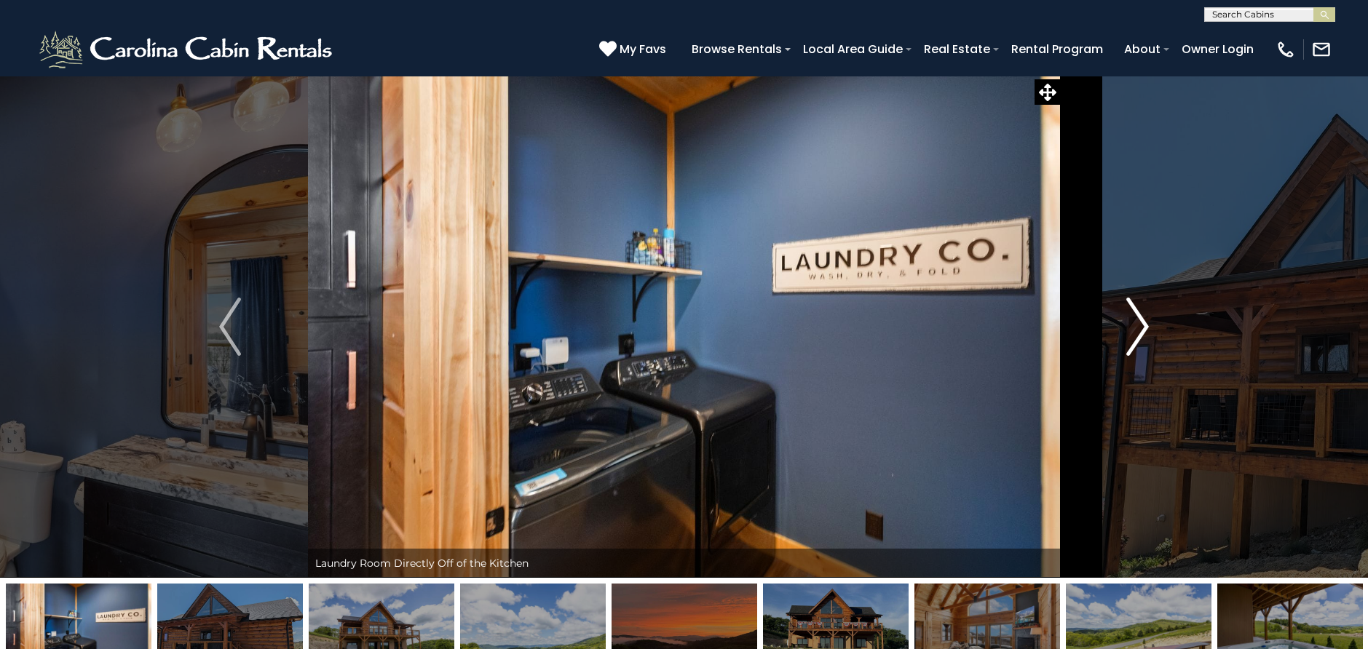
click at [1143, 318] on img "Next" at bounding box center [1138, 327] width 22 height 58
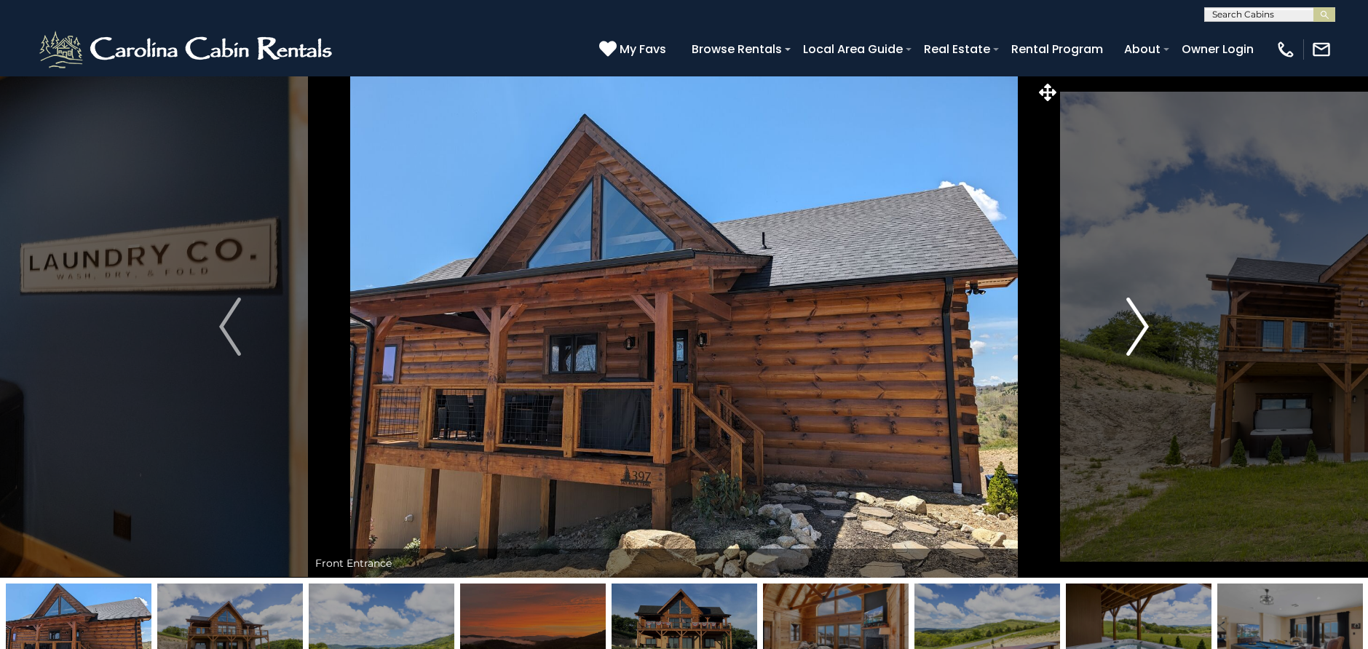
click at [1143, 318] on img "Next" at bounding box center [1138, 327] width 22 height 58
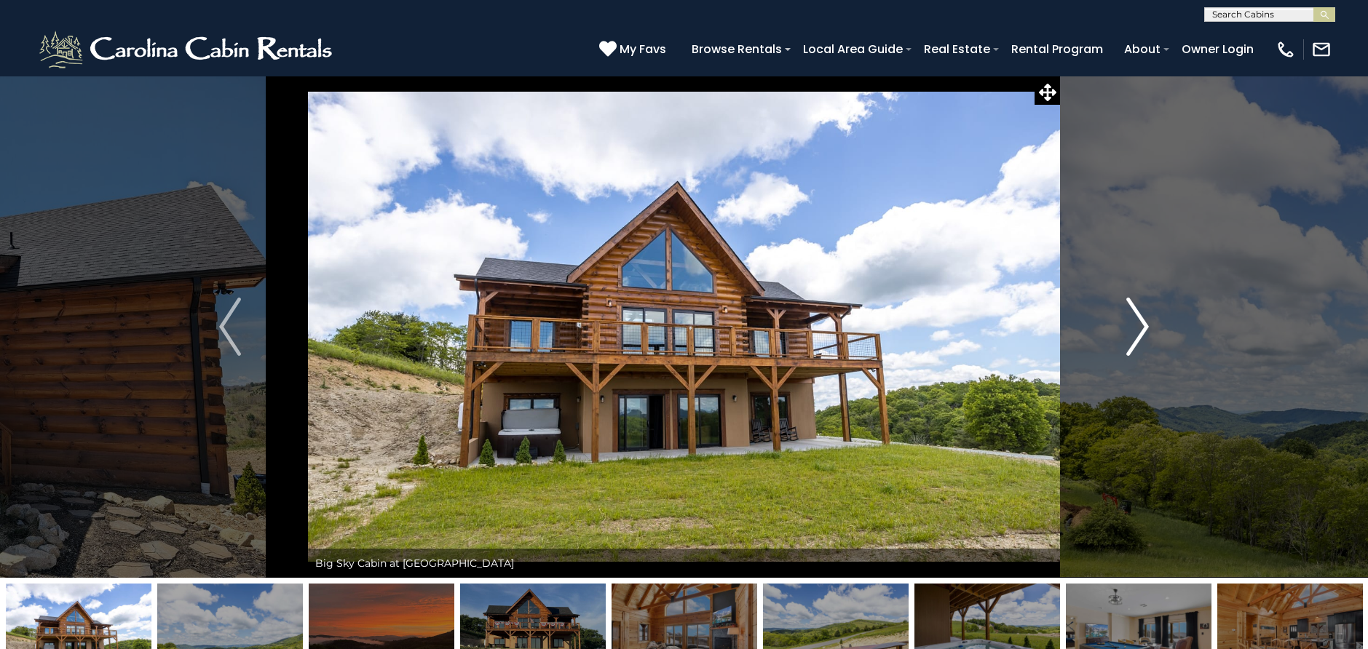
click at [1143, 318] on img "Next" at bounding box center [1138, 327] width 22 height 58
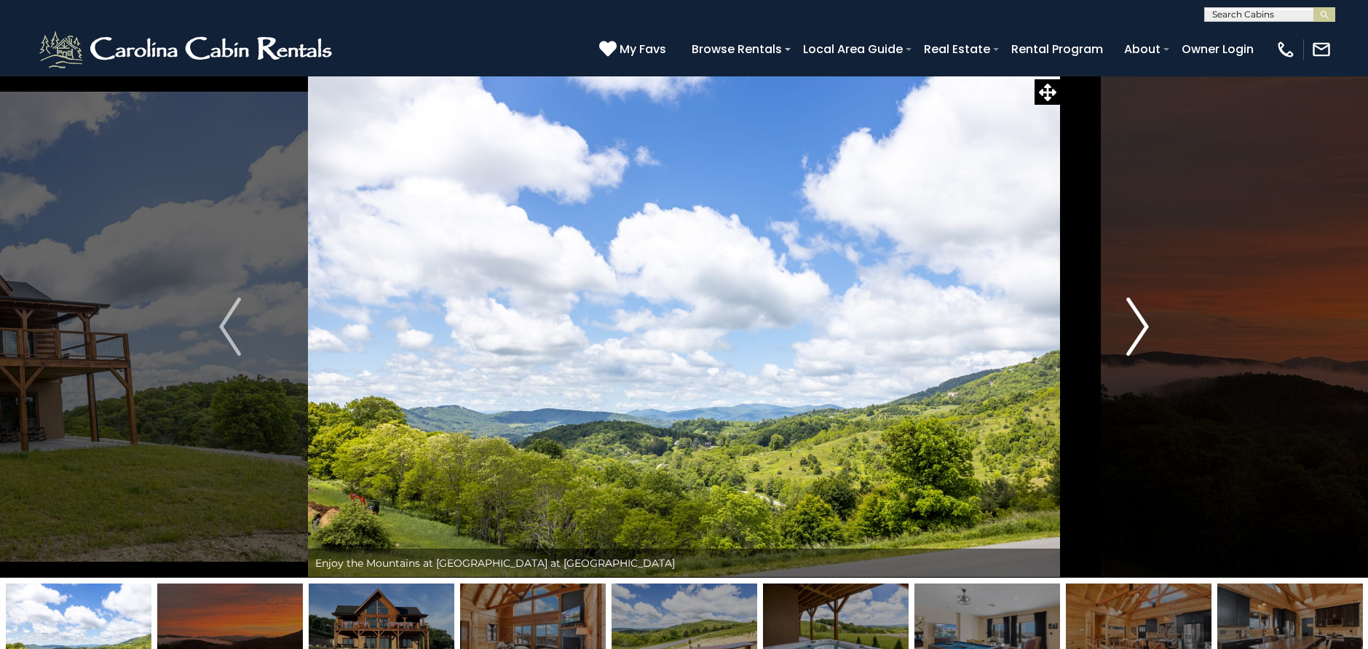
click at [1143, 318] on img "Next" at bounding box center [1138, 327] width 22 height 58
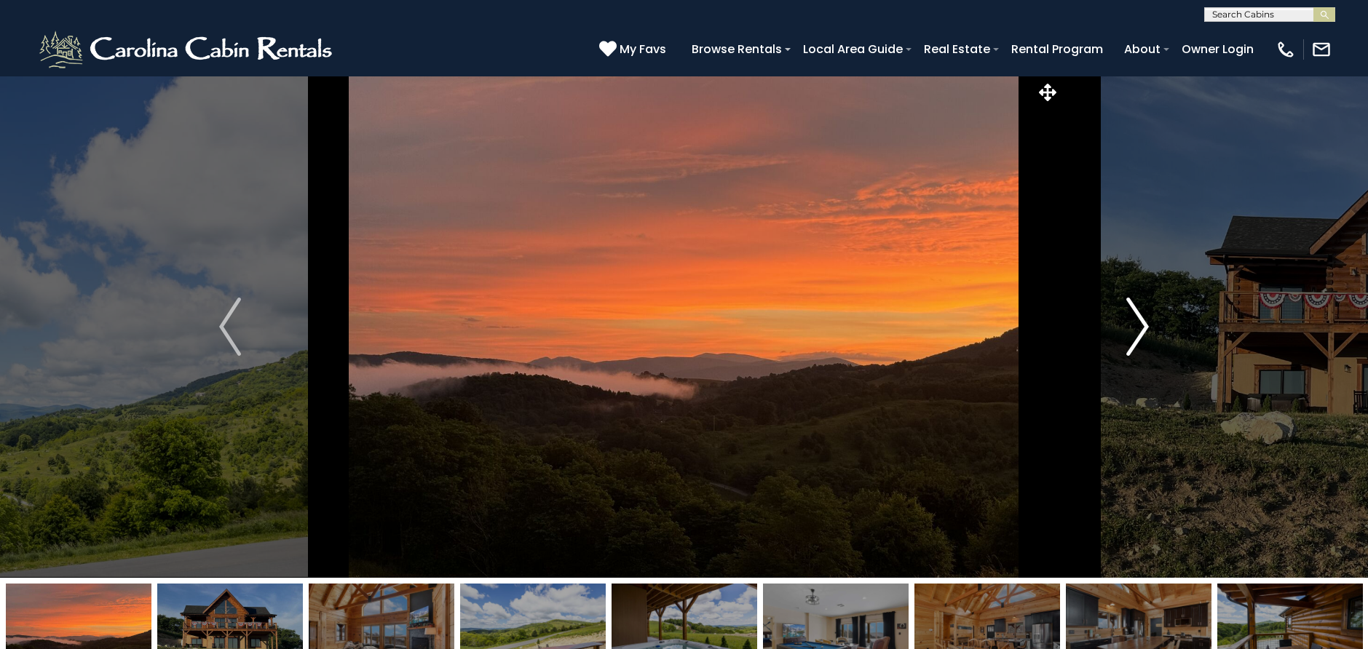
click at [1143, 318] on img "Next" at bounding box center [1138, 327] width 22 height 58
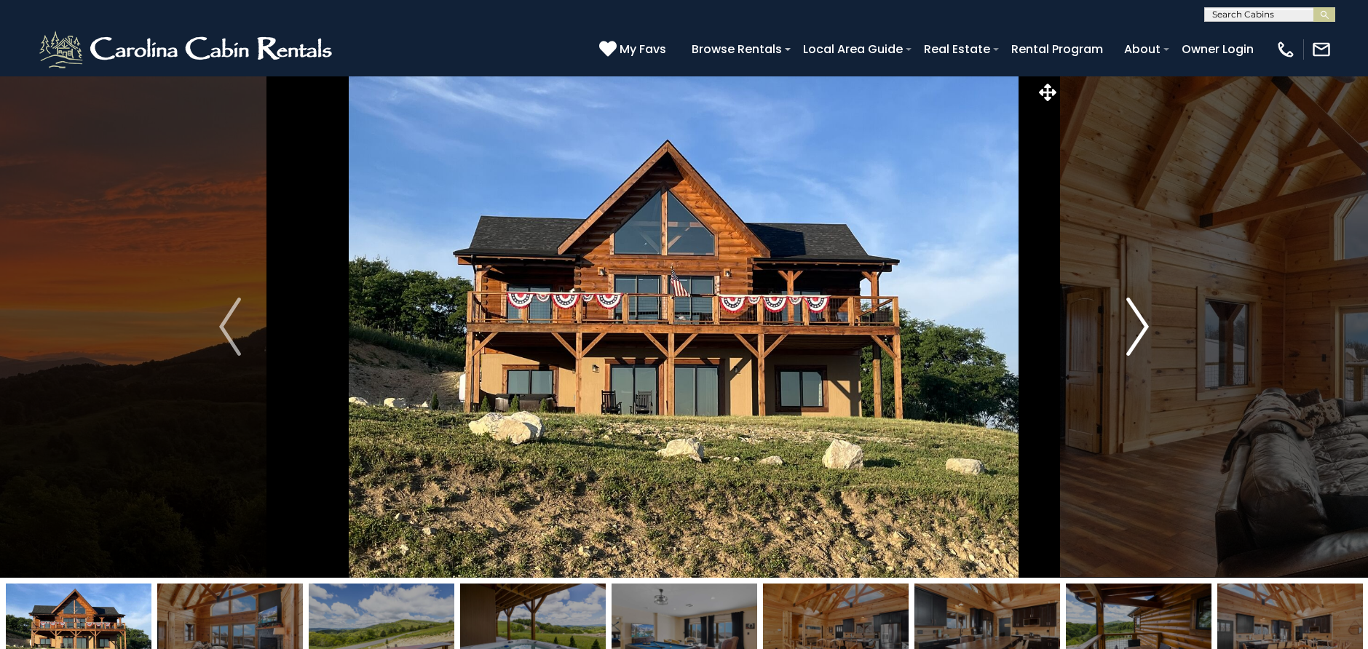
click at [1143, 318] on img "Next" at bounding box center [1138, 327] width 22 height 58
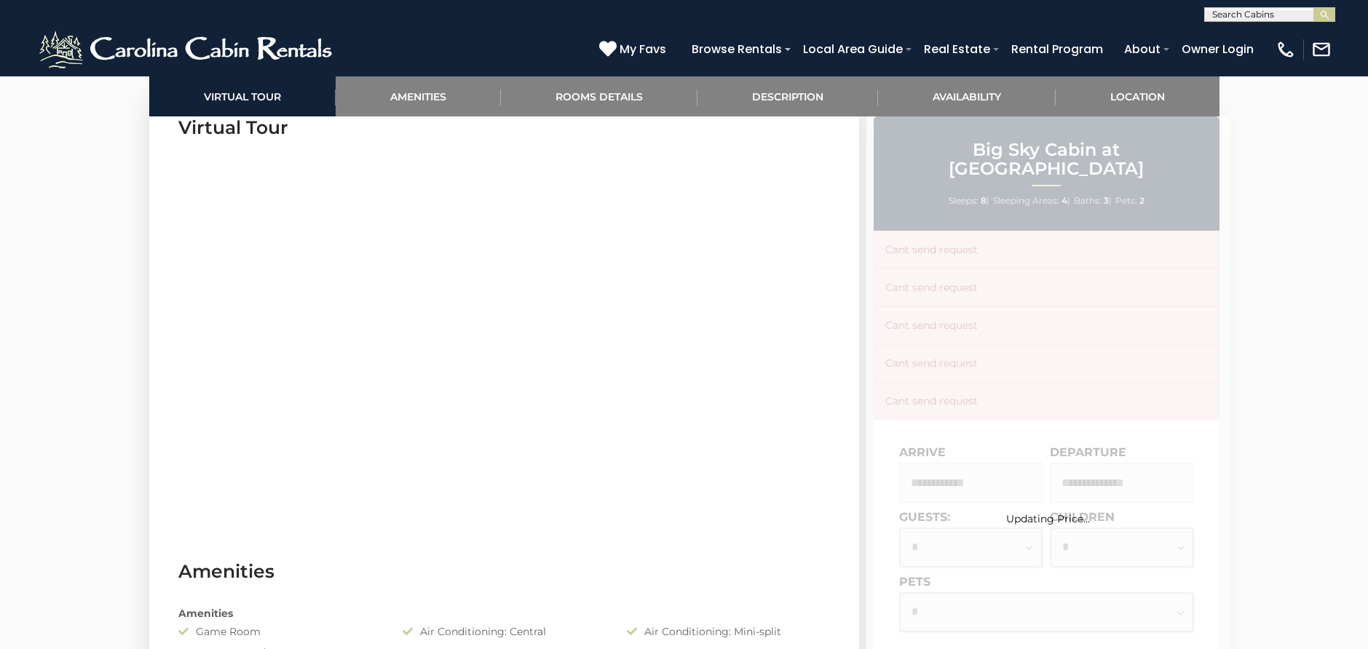
scroll to position [728, 0]
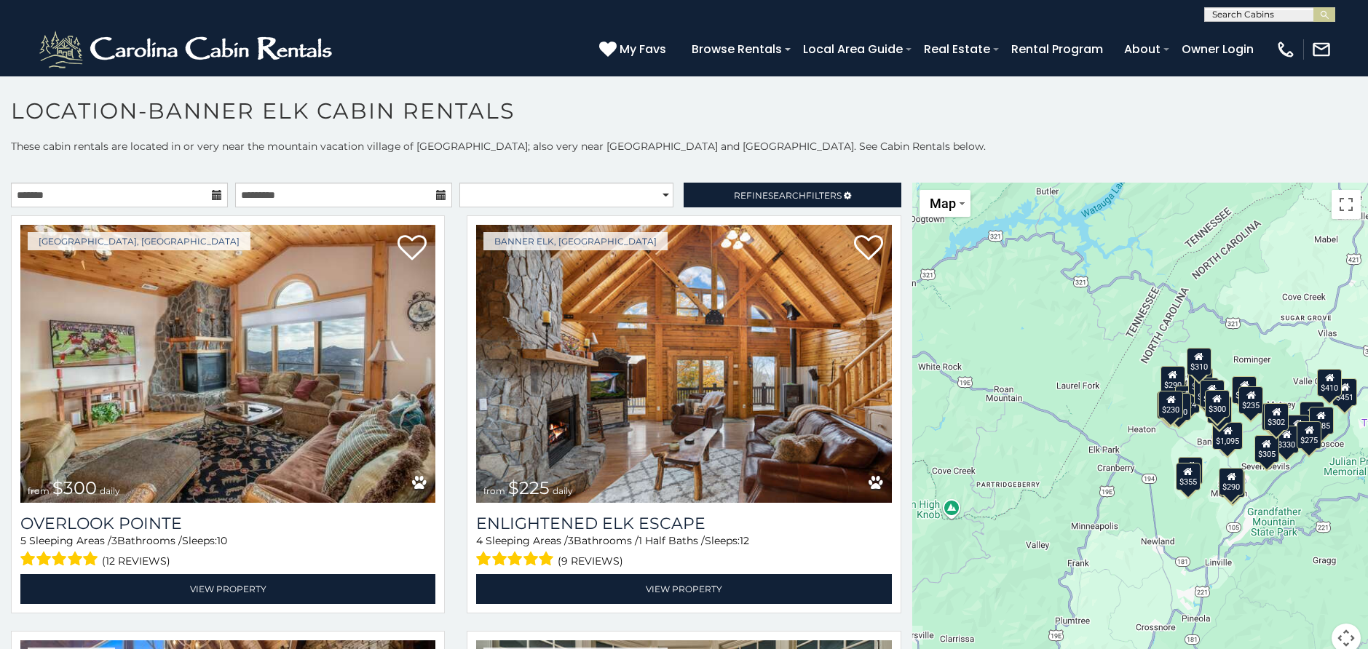
click at [215, 194] on icon at bounding box center [217, 195] width 10 height 10
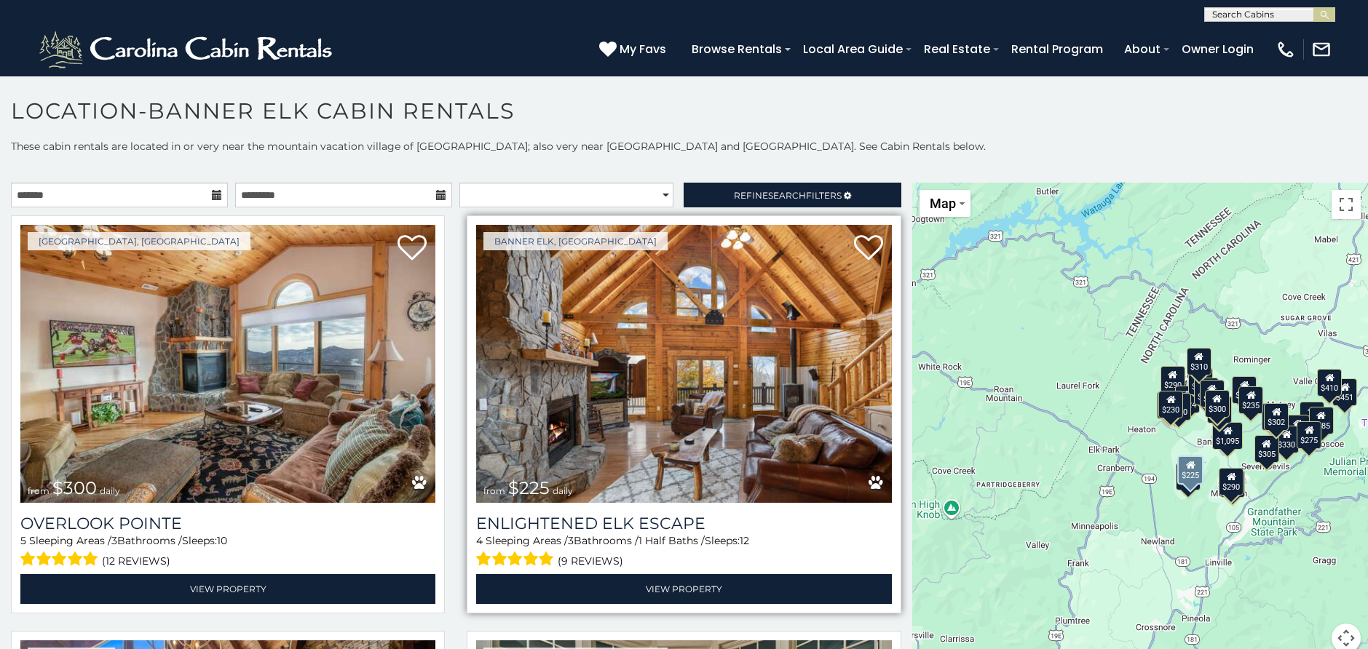
click at [680, 371] on img at bounding box center [683, 364] width 415 height 278
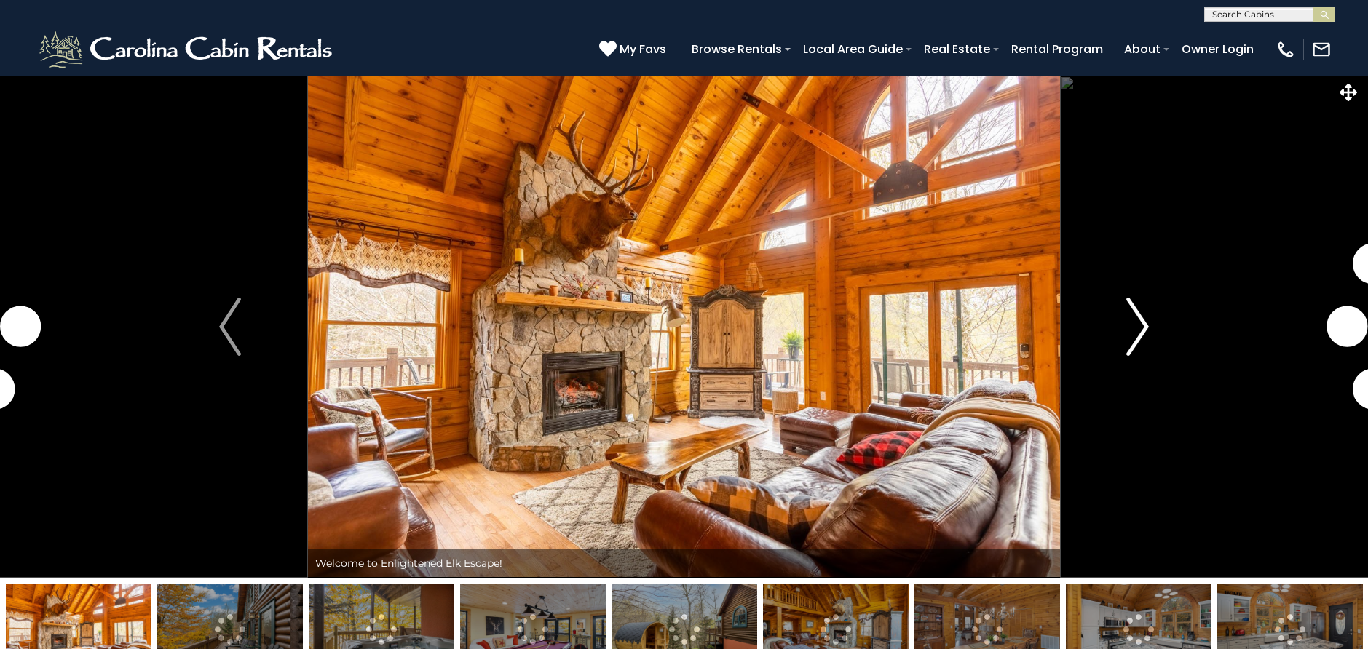
click at [1144, 322] on img "Next" at bounding box center [1138, 327] width 22 height 58
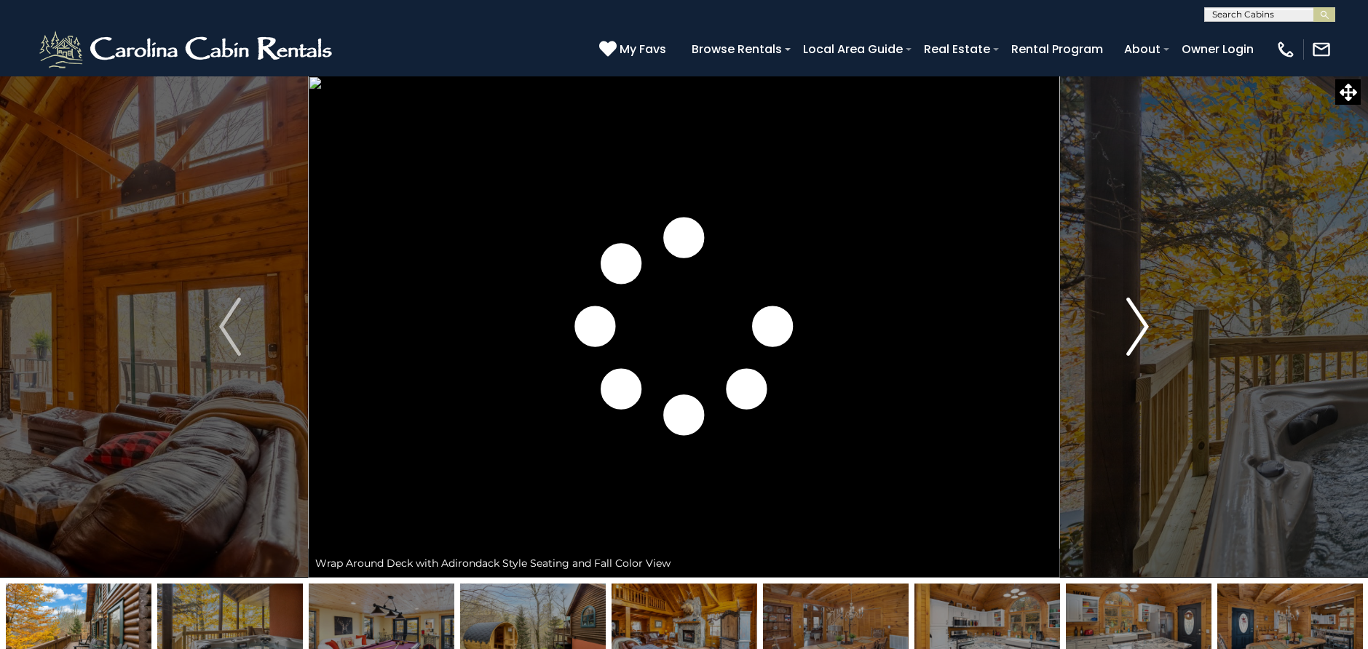
click at [1142, 313] on img "Next" at bounding box center [1138, 327] width 22 height 58
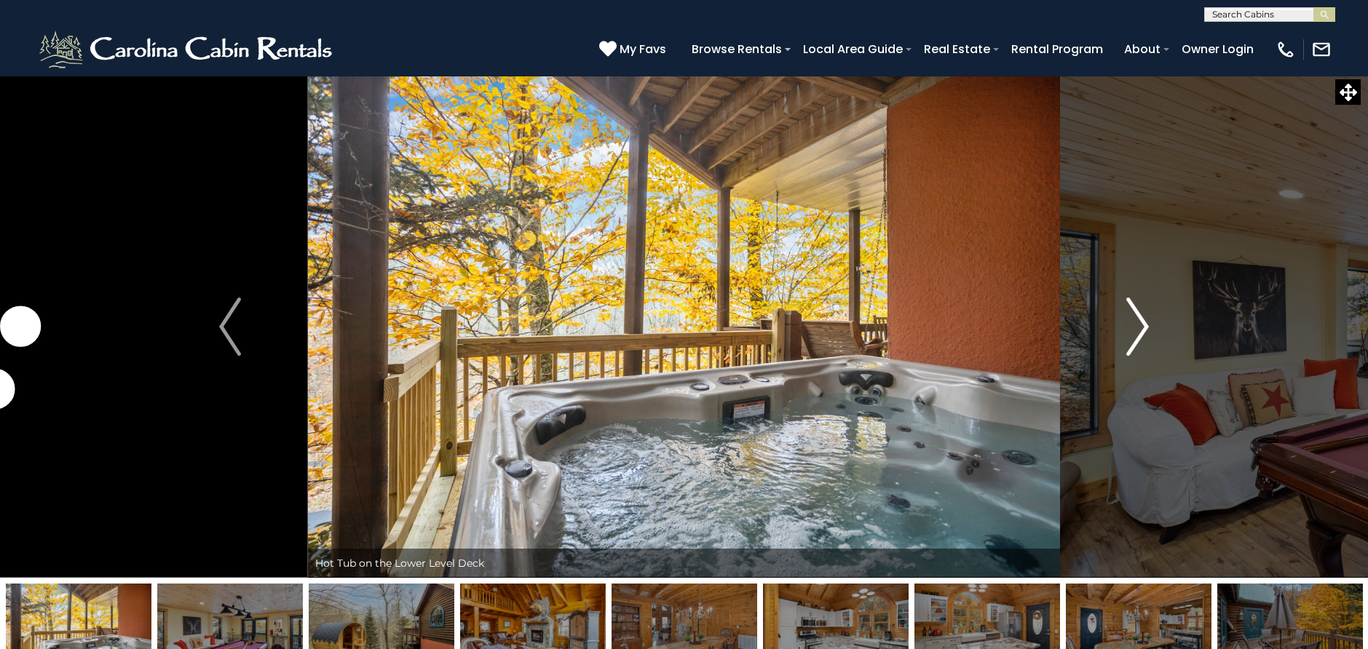
click at [1141, 313] on img "Next" at bounding box center [1138, 327] width 22 height 58
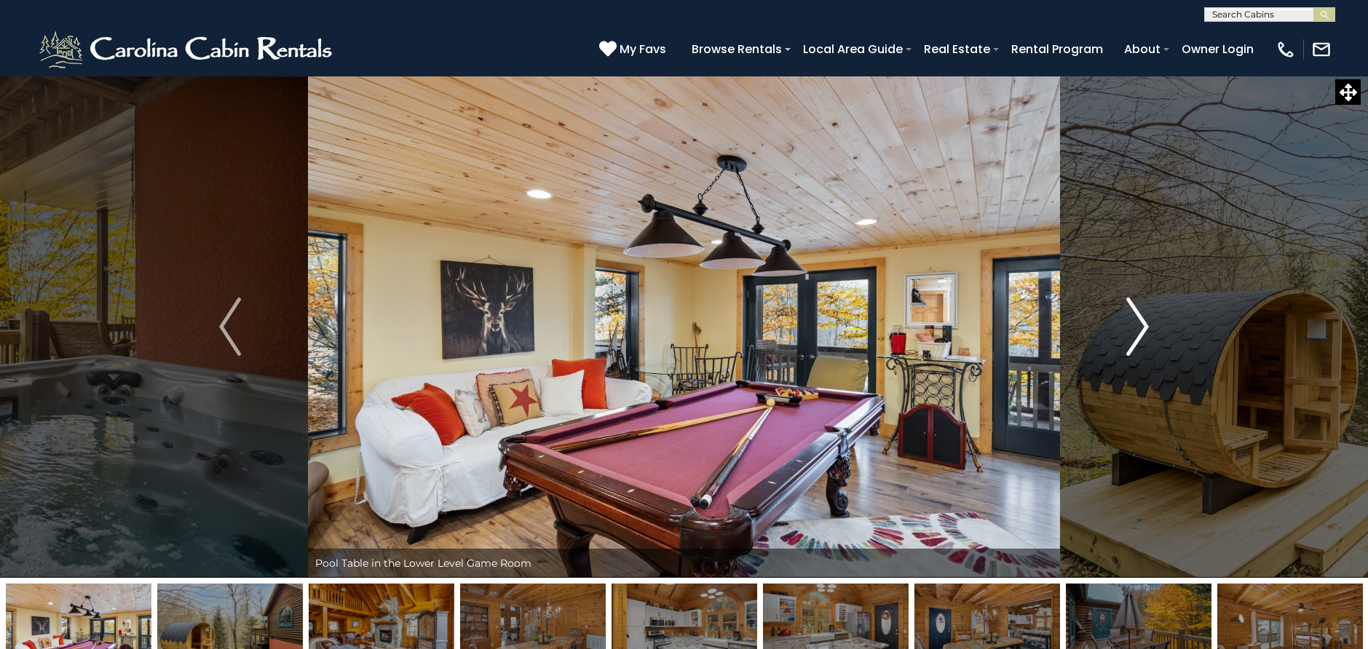
click at [1141, 313] on img "Next" at bounding box center [1138, 327] width 22 height 58
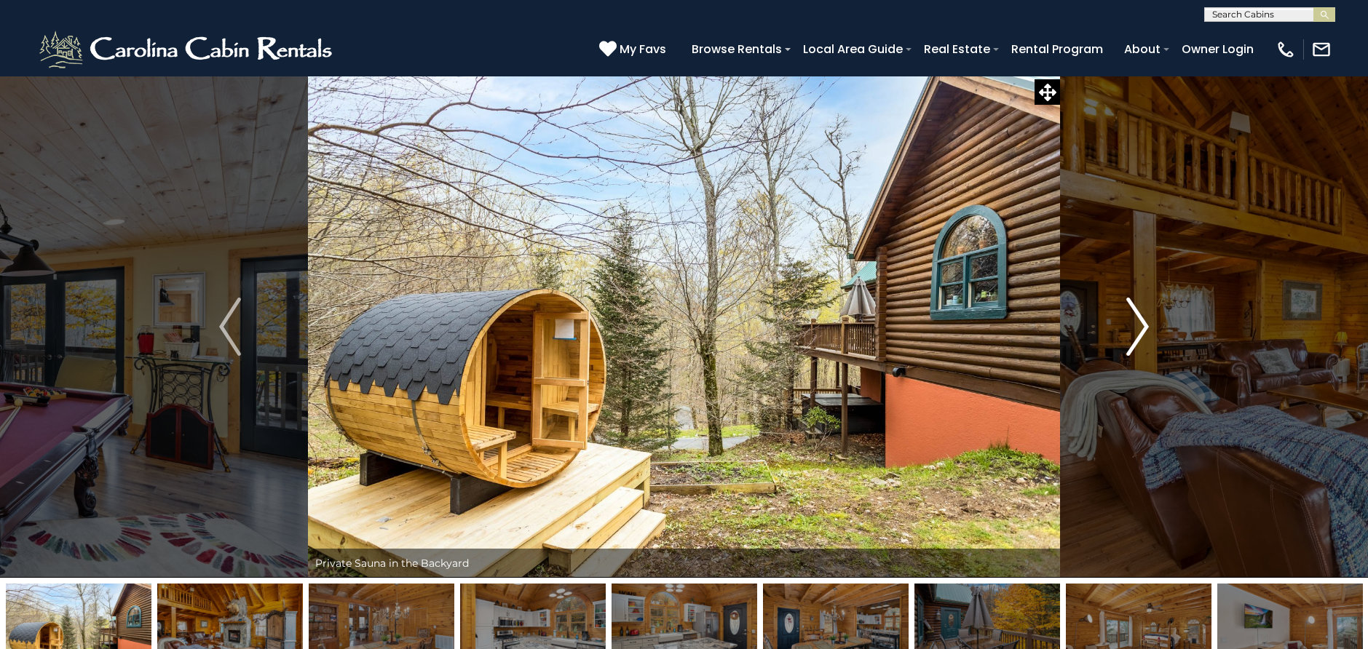
click at [1141, 313] on img "Next" at bounding box center [1138, 327] width 22 height 58
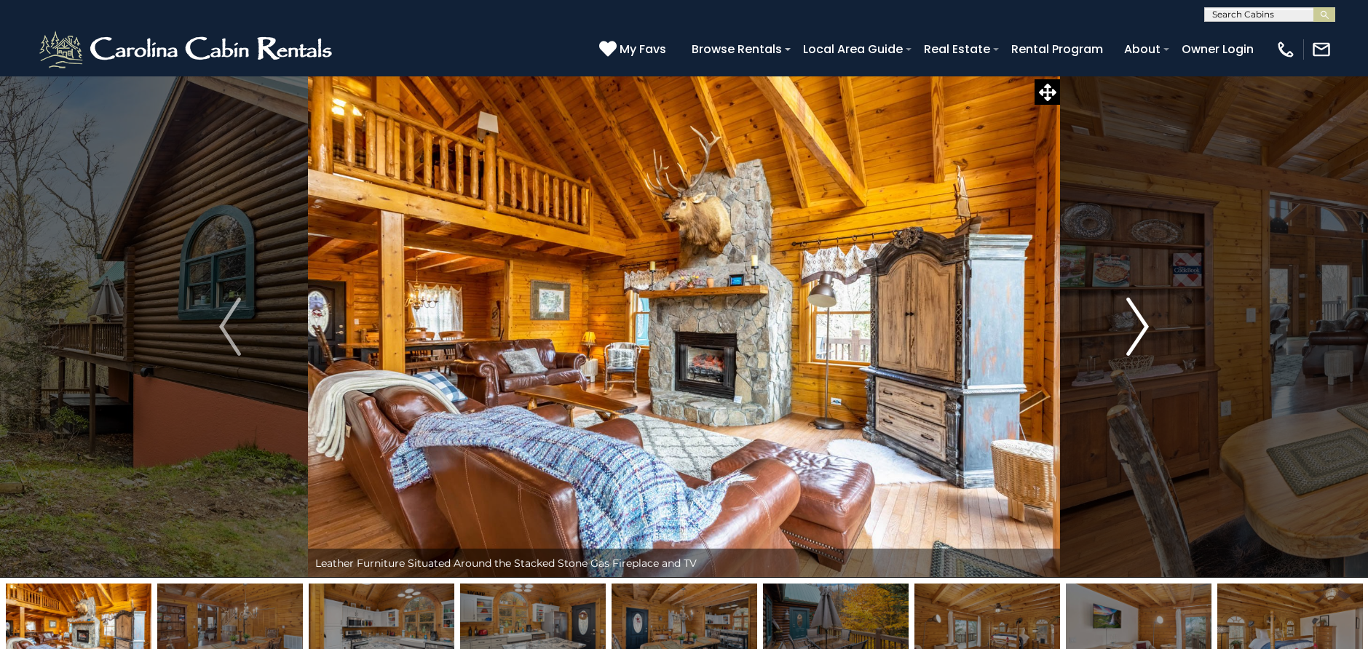
click at [1141, 313] on img "Next" at bounding box center [1138, 327] width 22 height 58
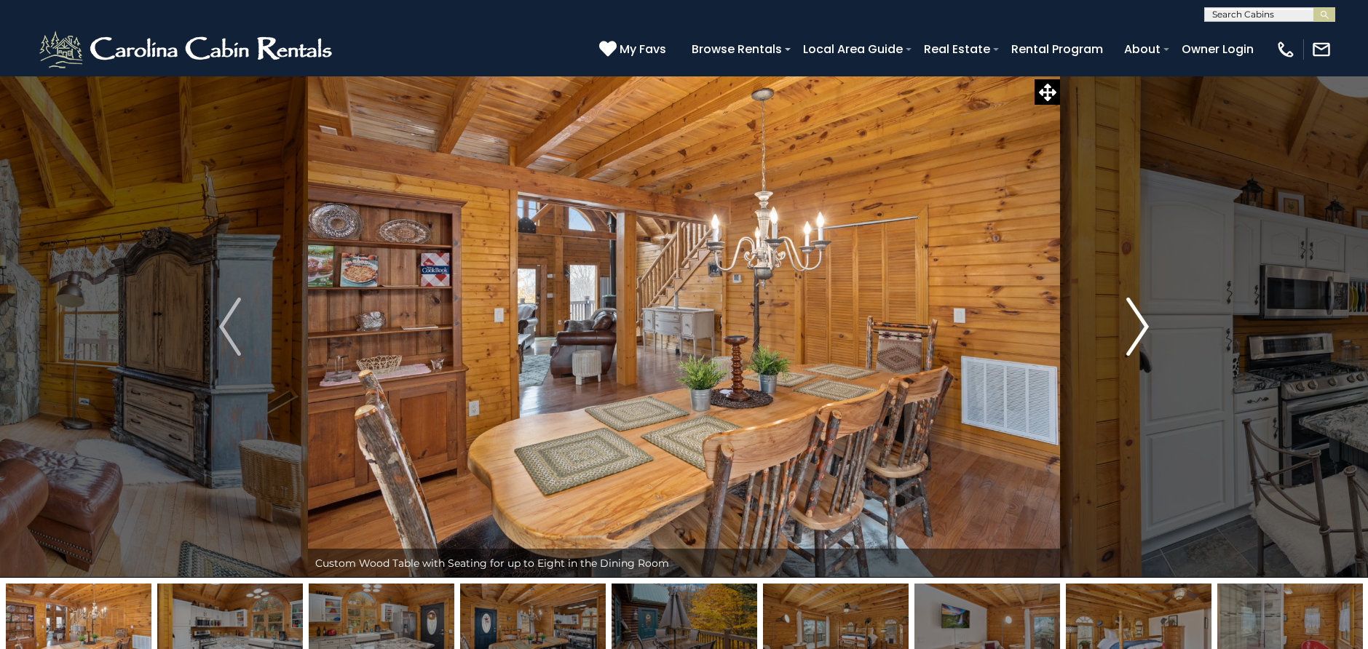
click at [1141, 313] on img "Next" at bounding box center [1138, 327] width 22 height 58
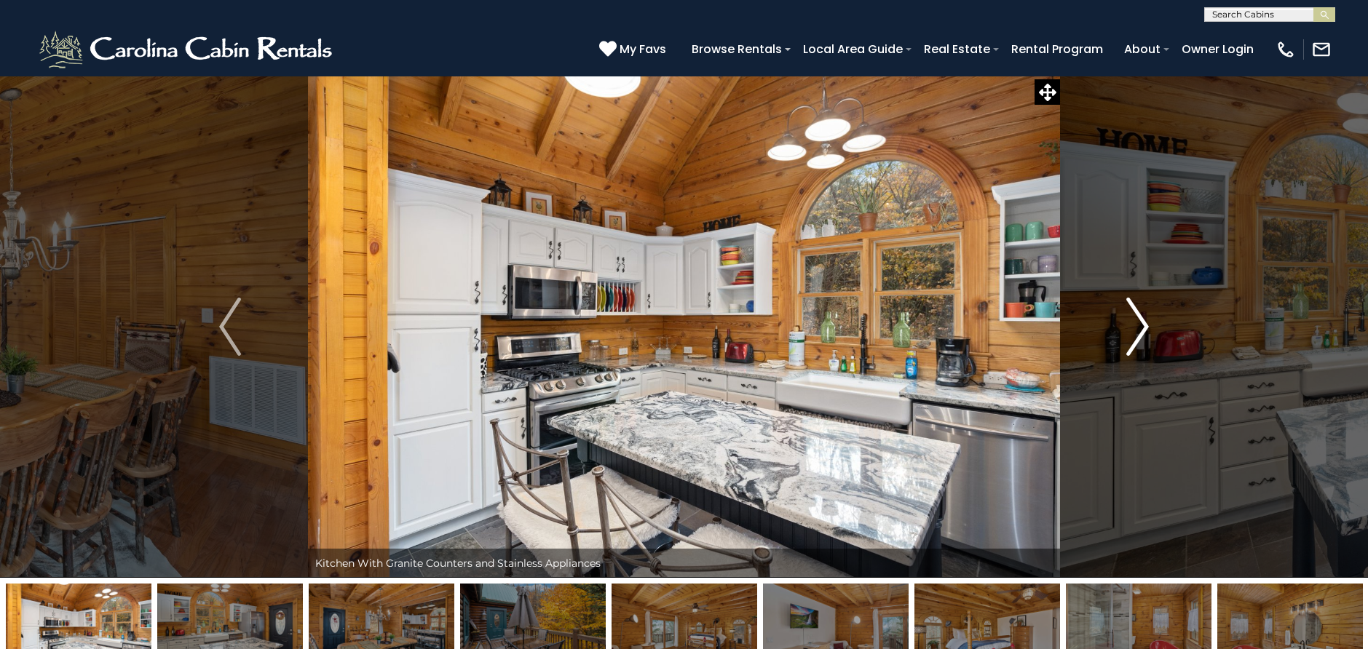
click at [1141, 313] on img "Next" at bounding box center [1138, 327] width 22 height 58
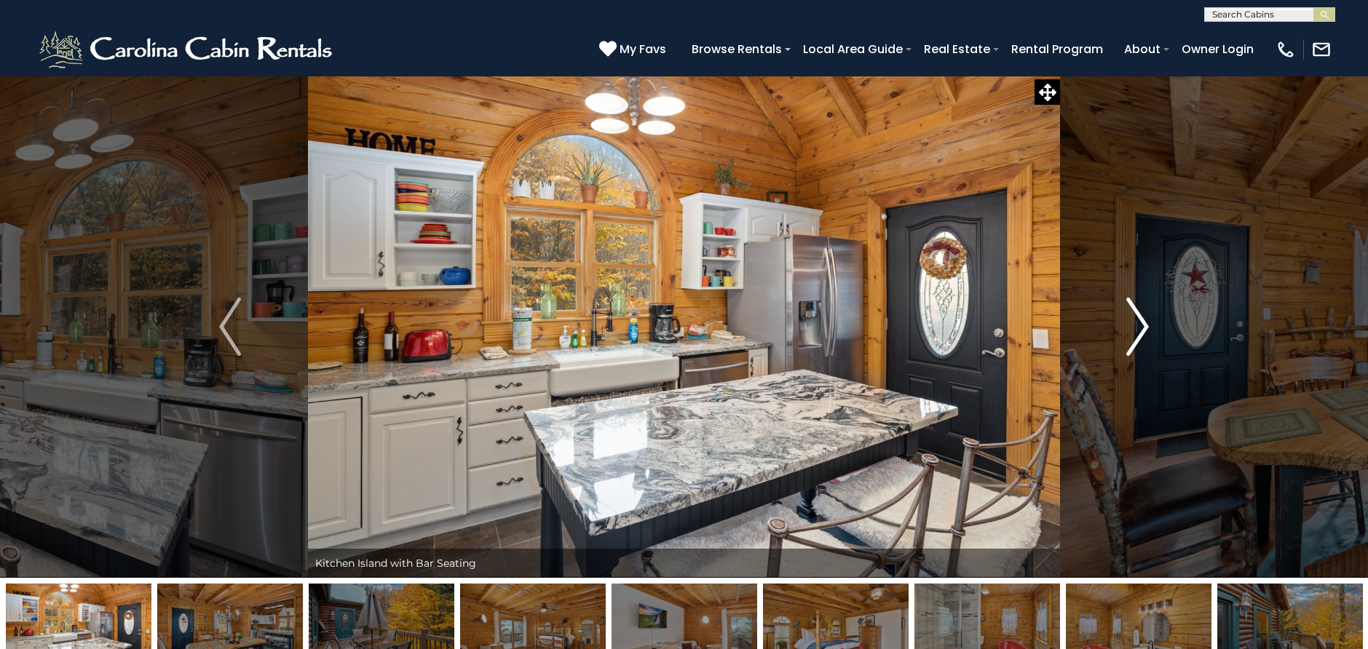
click at [1141, 313] on img "Next" at bounding box center [1138, 327] width 22 height 58
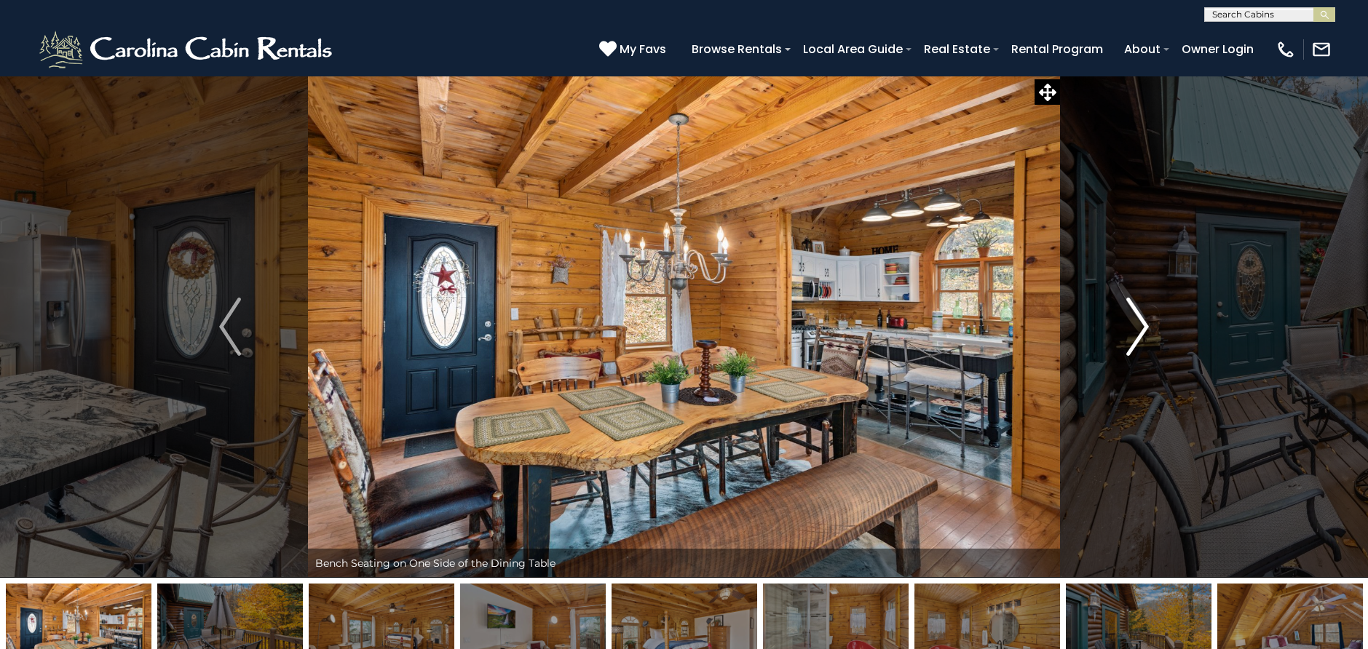
click at [1141, 313] on img "Next" at bounding box center [1138, 327] width 22 height 58
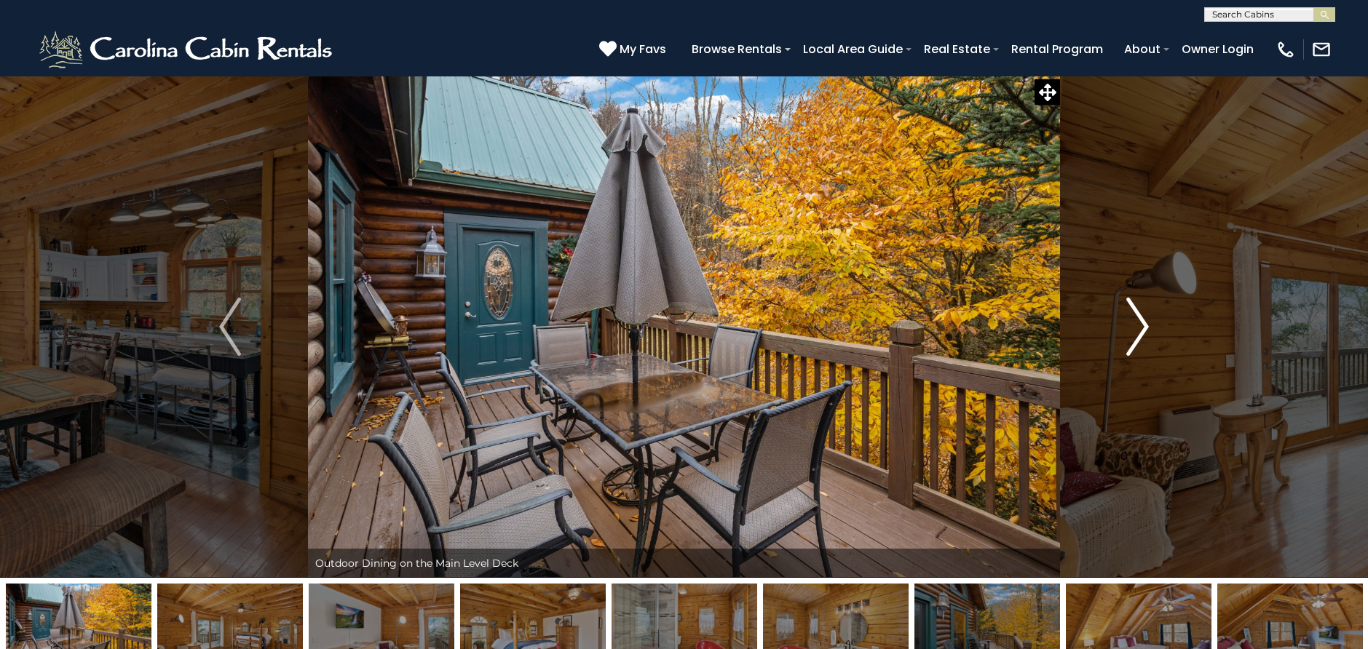
click at [1141, 313] on img "Next" at bounding box center [1138, 327] width 22 height 58
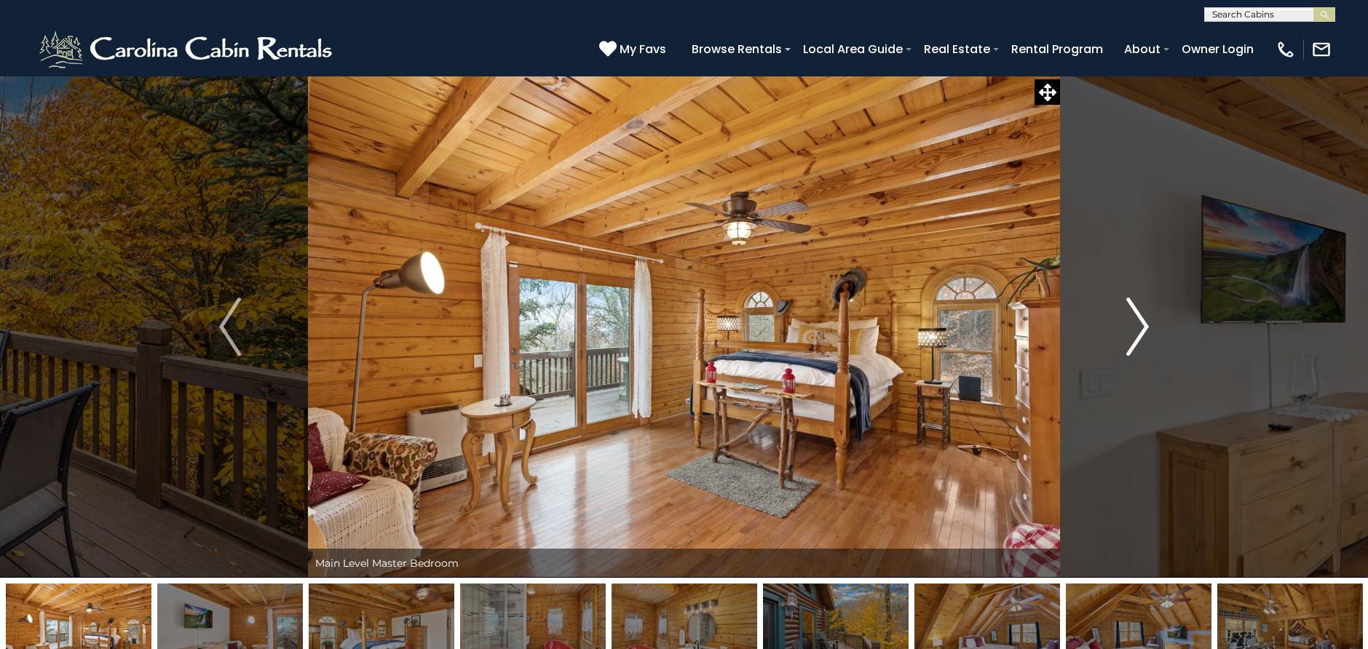
click at [1141, 313] on img "Next" at bounding box center [1138, 327] width 22 height 58
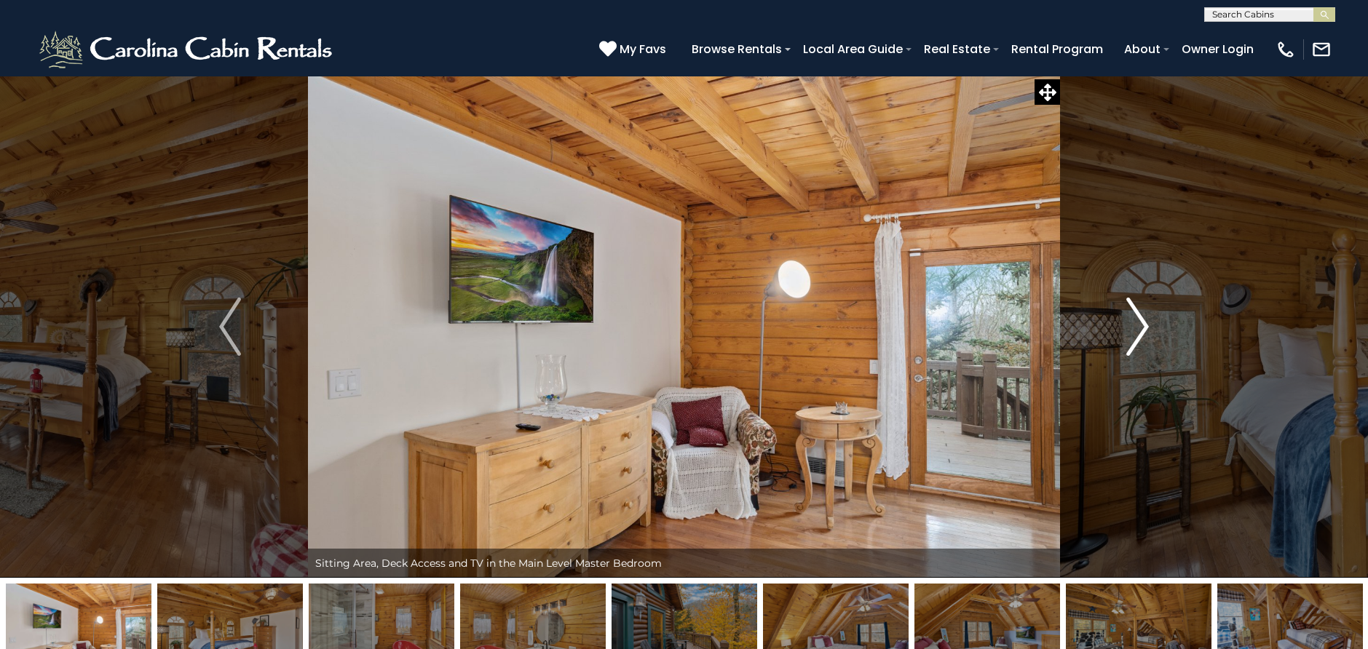
click at [1141, 313] on img "Next" at bounding box center [1138, 327] width 22 height 58
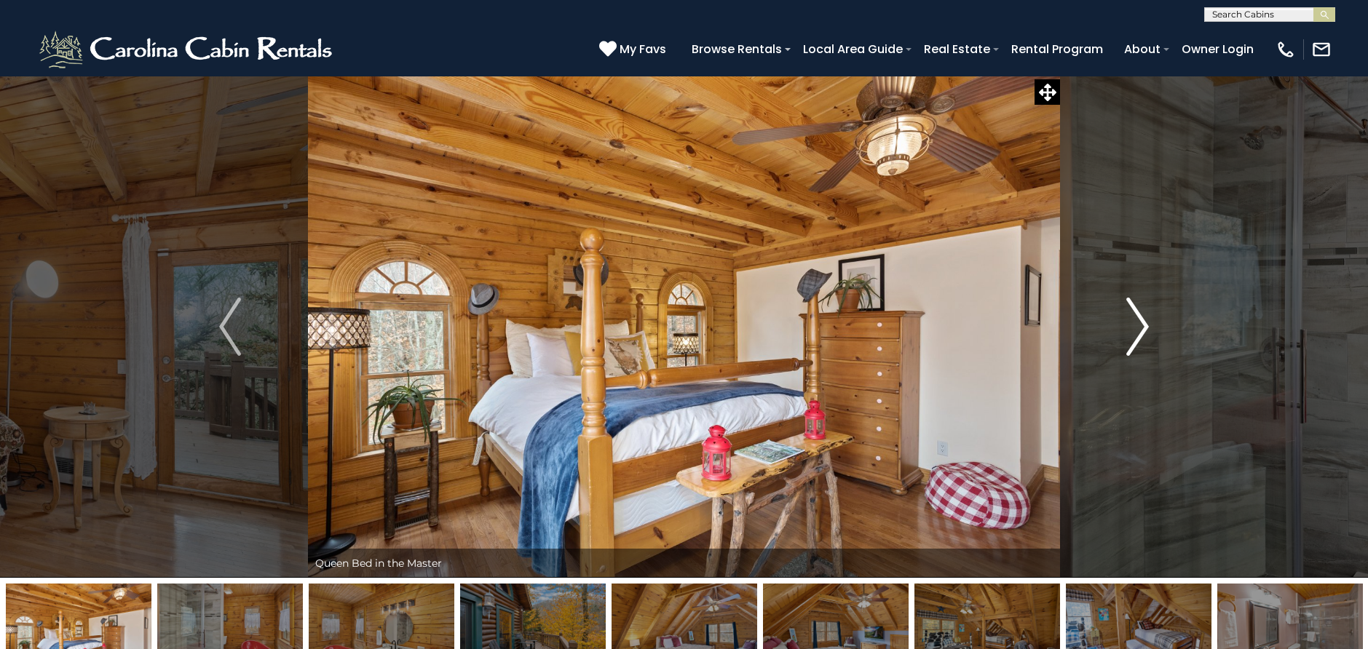
click at [1141, 313] on img "Next" at bounding box center [1138, 327] width 22 height 58
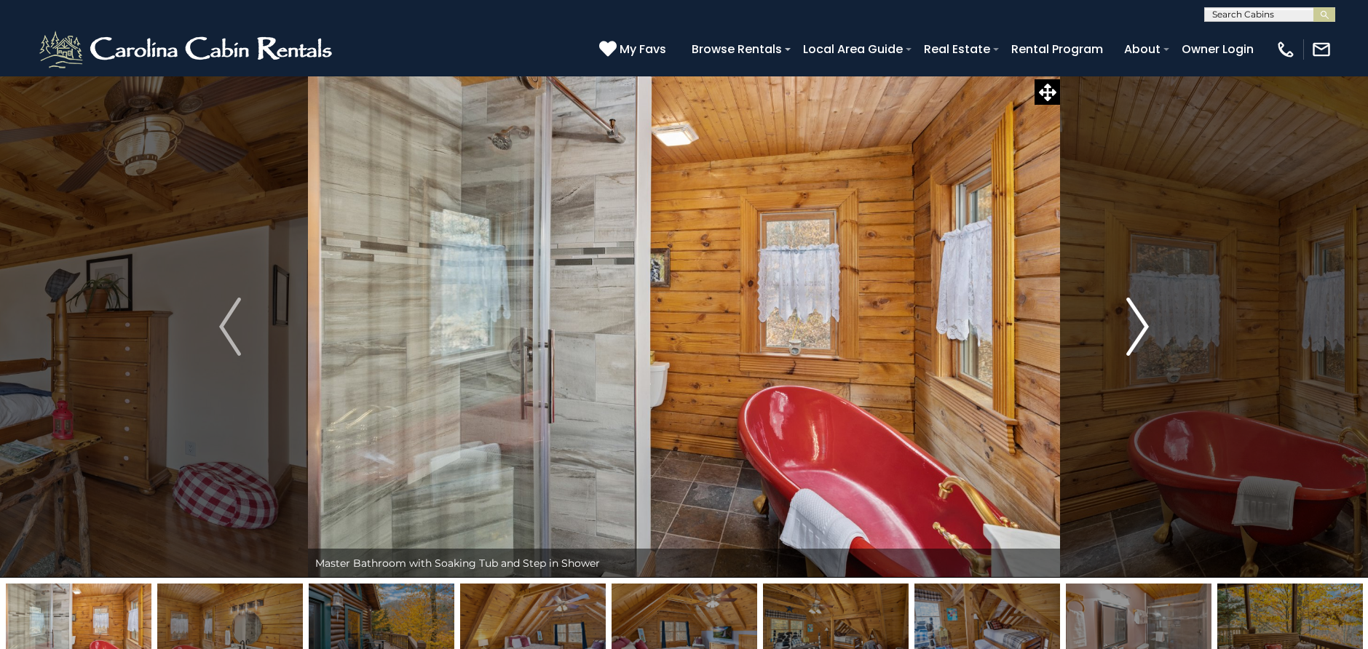
click at [1141, 313] on img "Next" at bounding box center [1138, 327] width 22 height 58
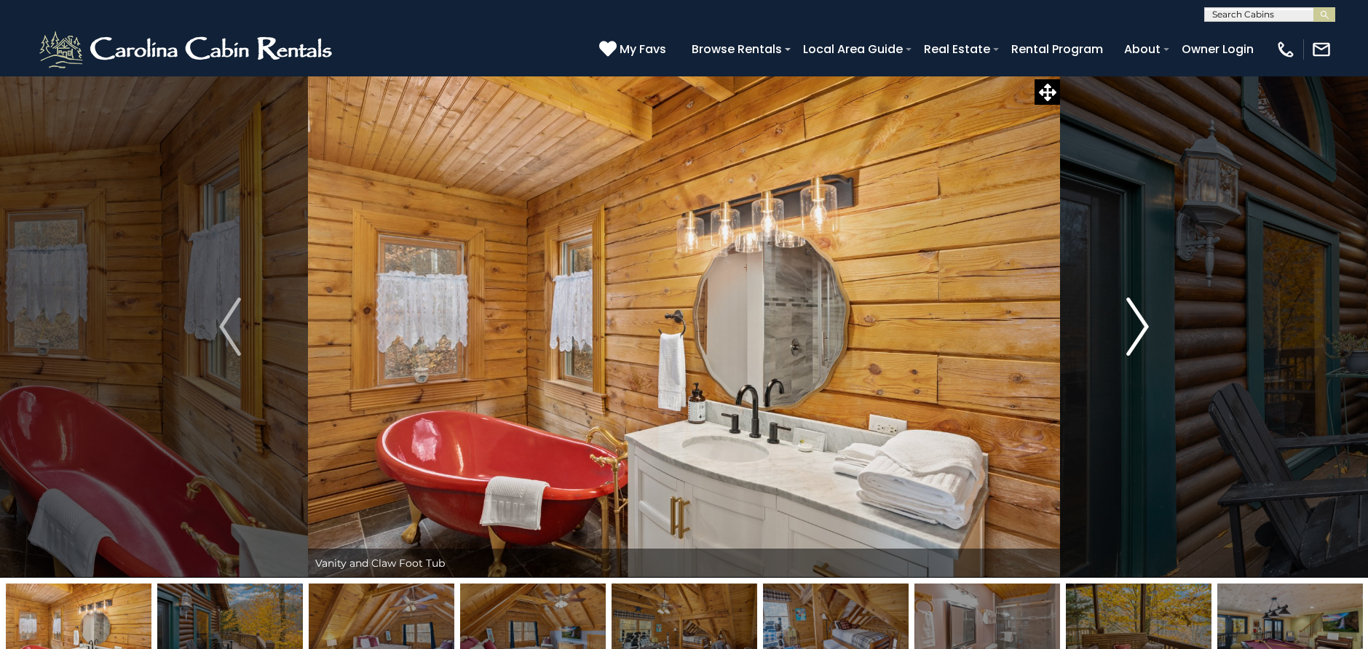
click at [1141, 313] on img "Next" at bounding box center [1138, 327] width 22 height 58
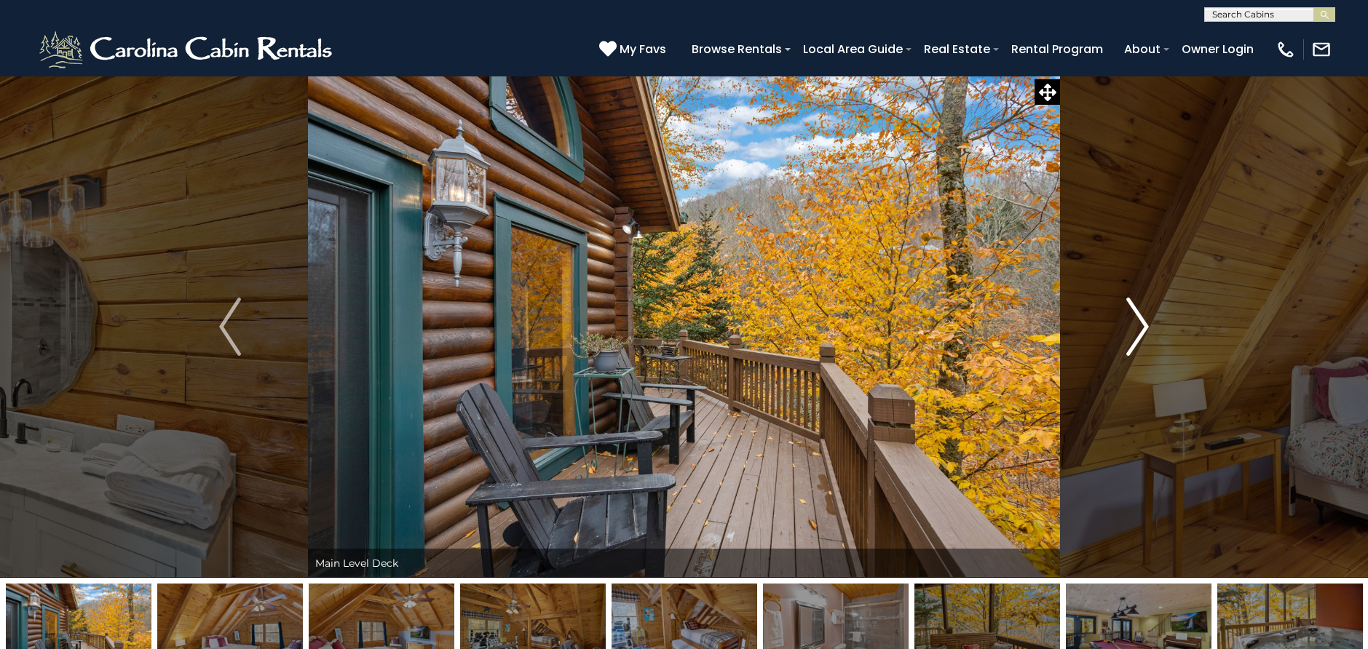
click at [1141, 313] on img "Next" at bounding box center [1138, 327] width 22 height 58
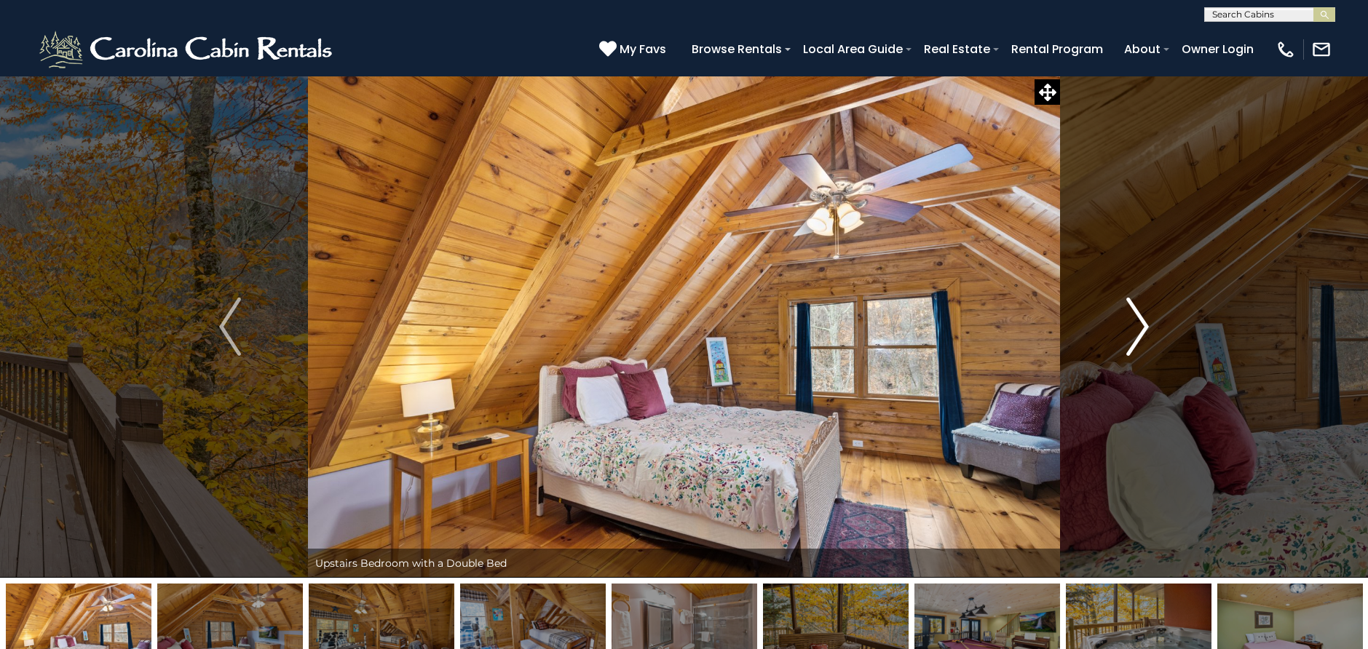
click at [1141, 313] on img "Next" at bounding box center [1138, 327] width 22 height 58
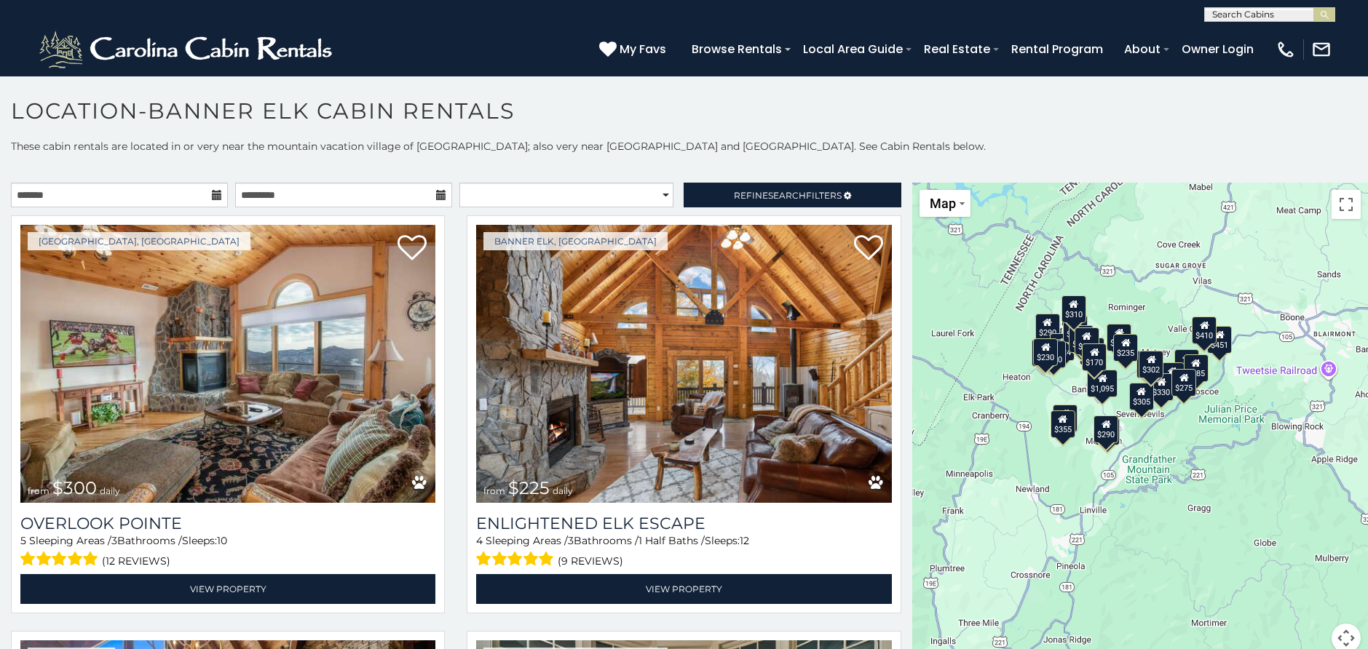
drag, startPoint x: 1157, startPoint y: 587, endPoint x: 1032, endPoint y: 533, distance: 136.3
click at [1032, 533] on div "$300 $225 $451 $1,095 $400 $355 $650 $410 $235 $290 $424 $535 $400 $460 $310 $3…" at bounding box center [1140, 427] width 456 height 488
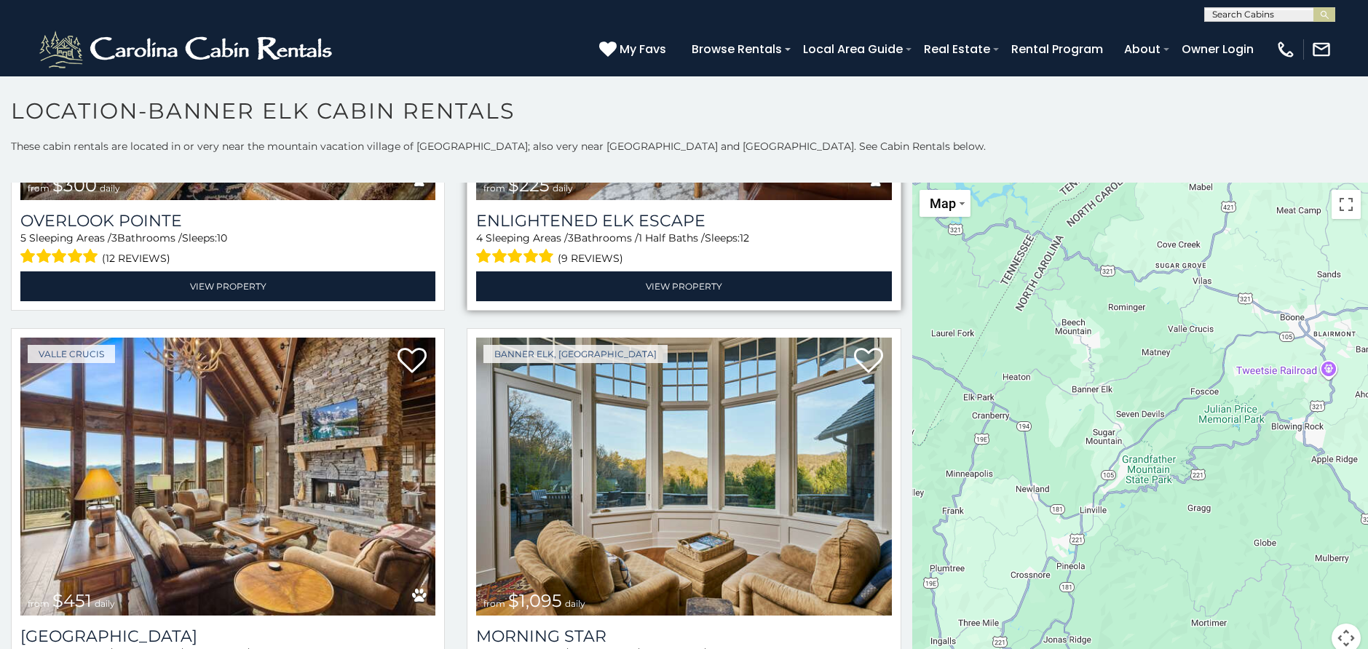
scroll to position [437, 0]
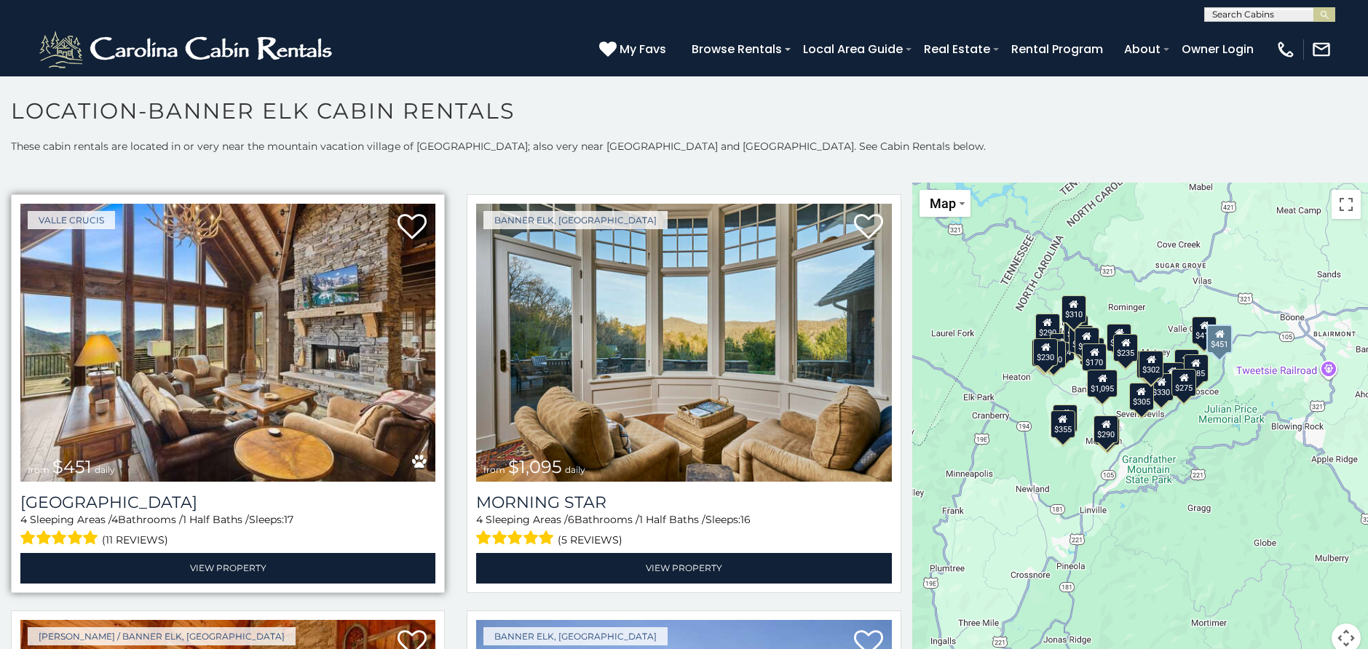
click at [242, 374] on img at bounding box center [227, 343] width 415 height 278
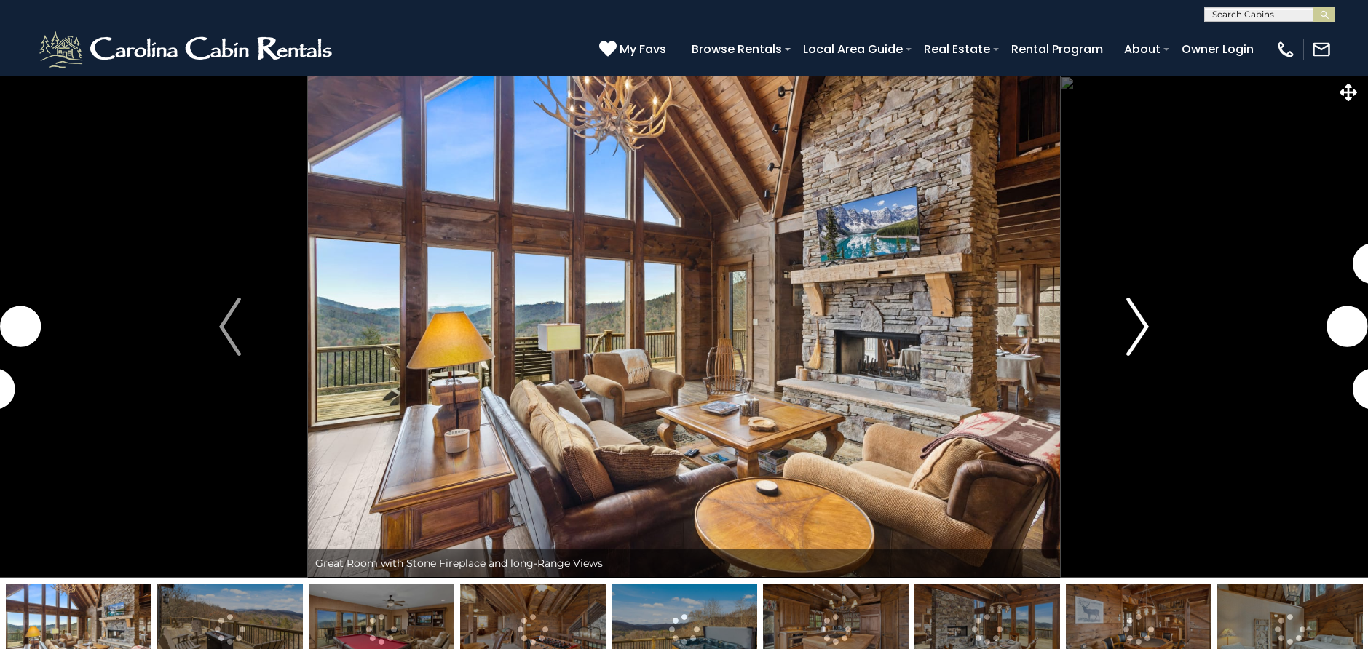
click at [1142, 325] on img "Next" at bounding box center [1138, 327] width 22 height 58
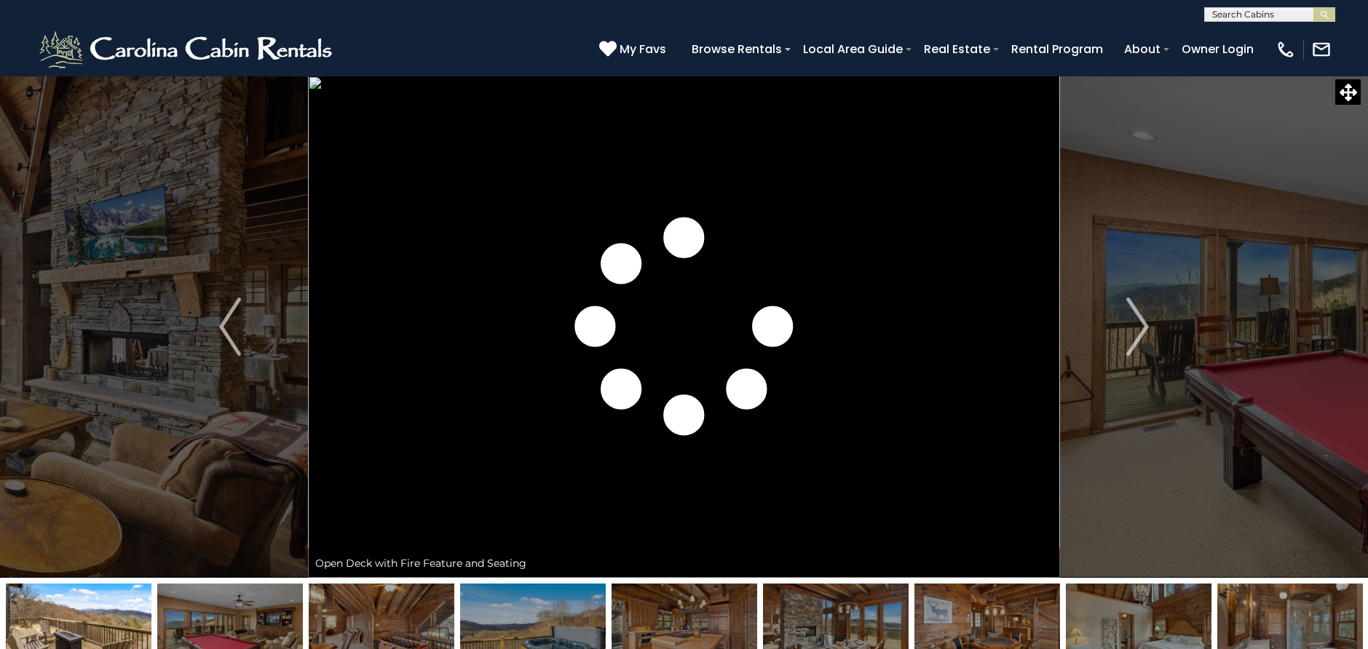
click at [124, 605] on img at bounding box center [79, 629] width 146 height 91
click at [1138, 310] on img "Next" at bounding box center [1138, 327] width 22 height 58
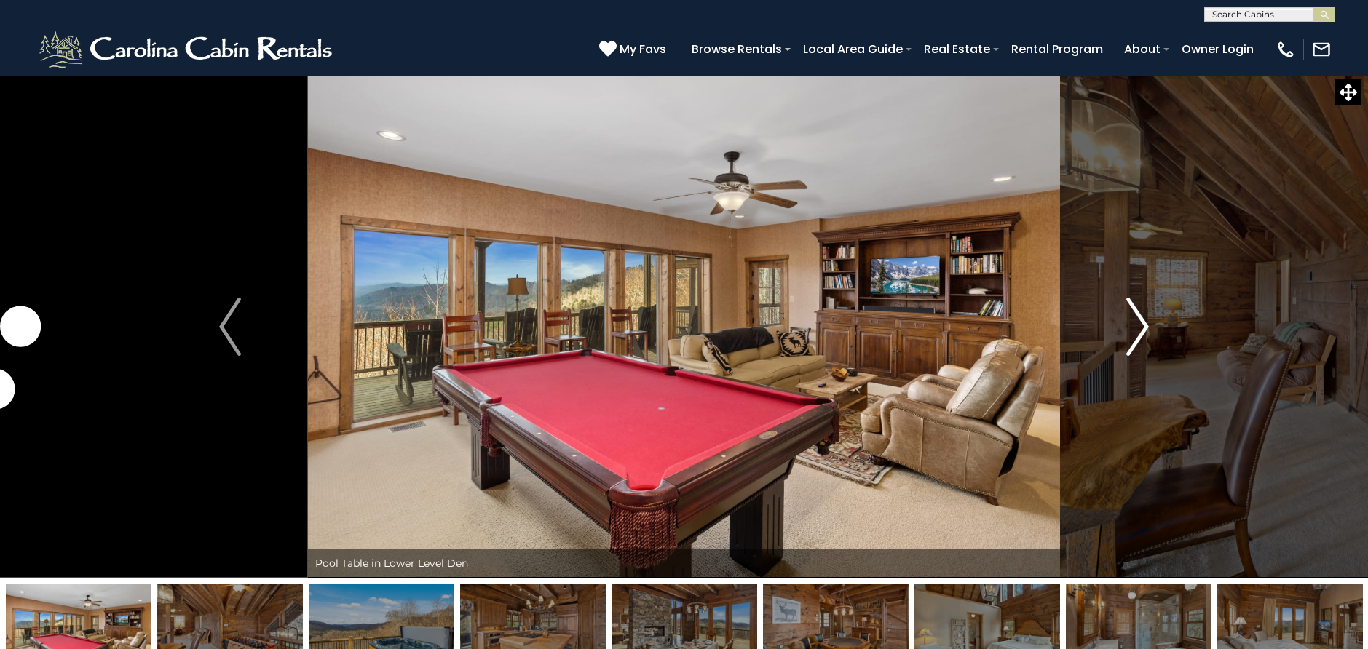
click at [1140, 320] on img "Next" at bounding box center [1138, 327] width 22 height 58
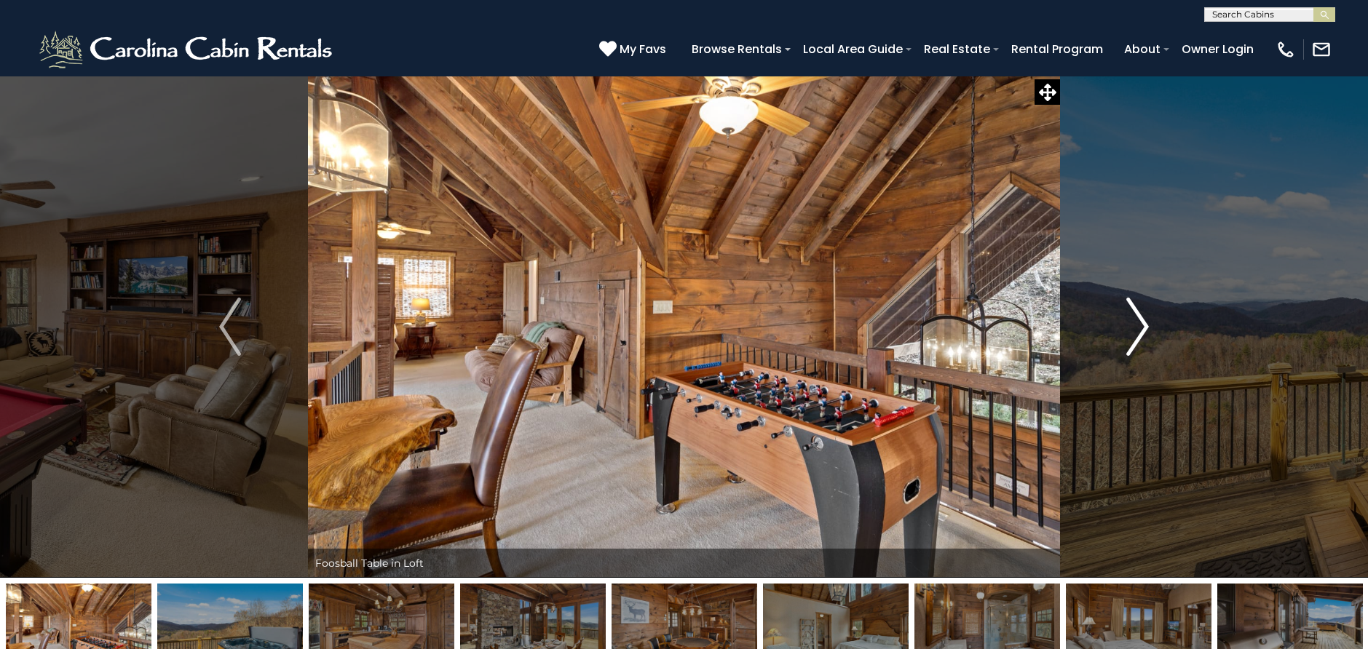
click at [1140, 320] on img "Next" at bounding box center [1138, 327] width 22 height 58
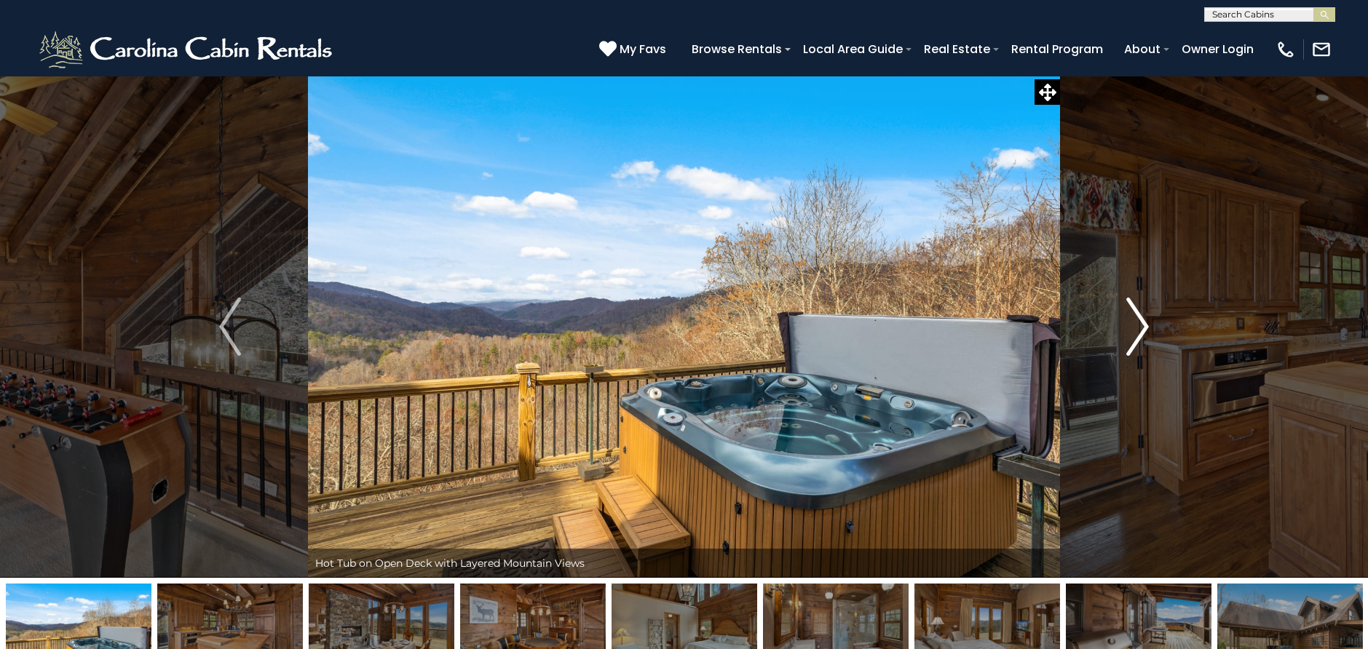
click at [1140, 320] on img "Next" at bounding box center [1138, 327] width 22 height 58
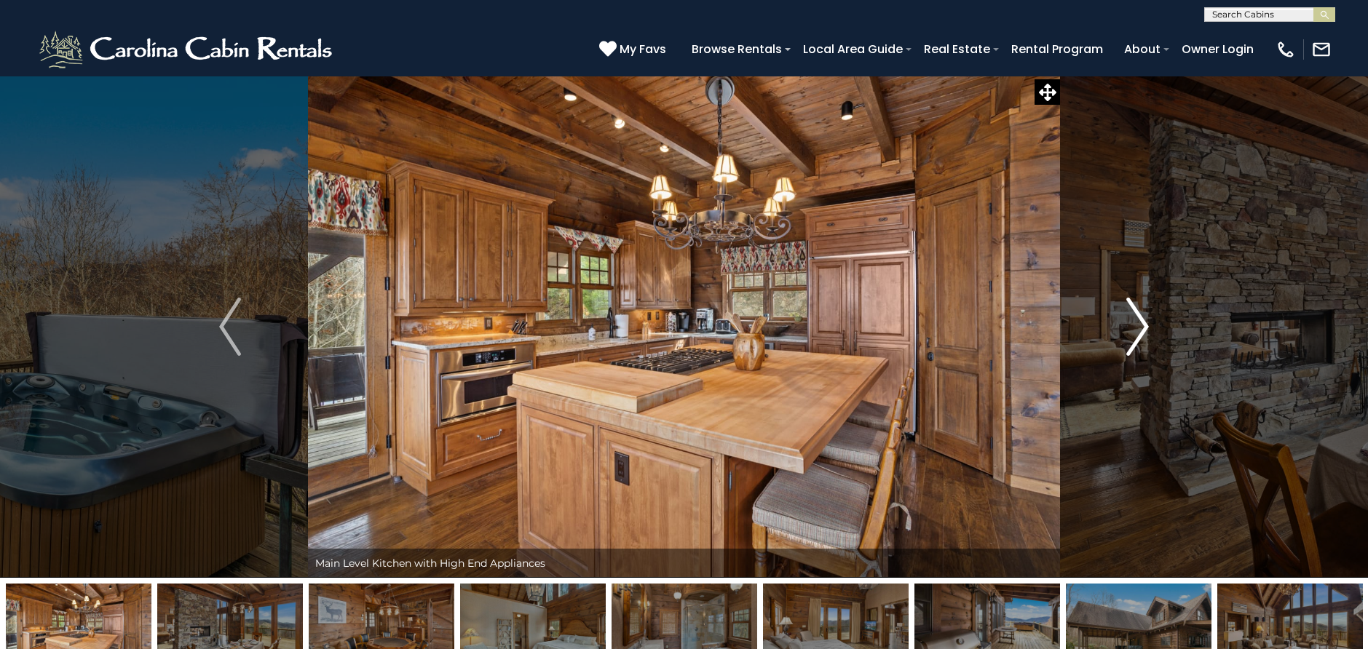
click at [1140, 320] on img "Next" at bounding box center [1138, 327] width 22 height 58
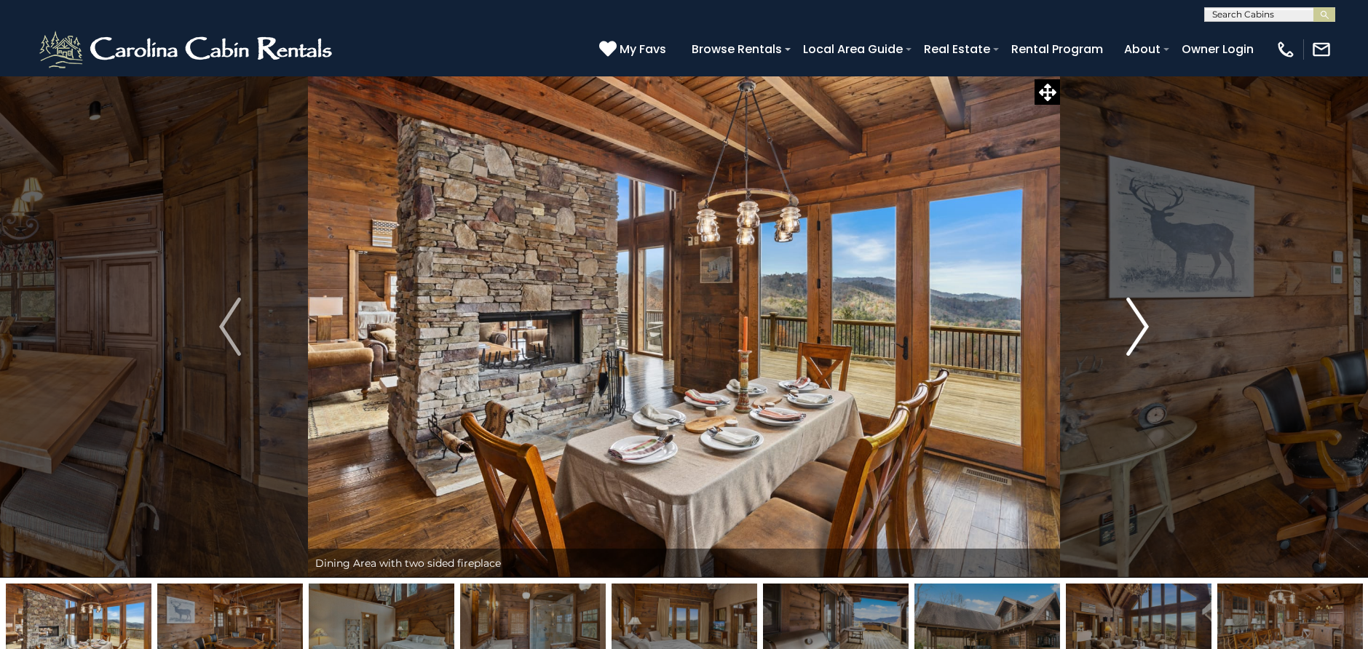
click at [1140, 320] on img "Next" at bounding box center [1138, 327] width 22 height 58
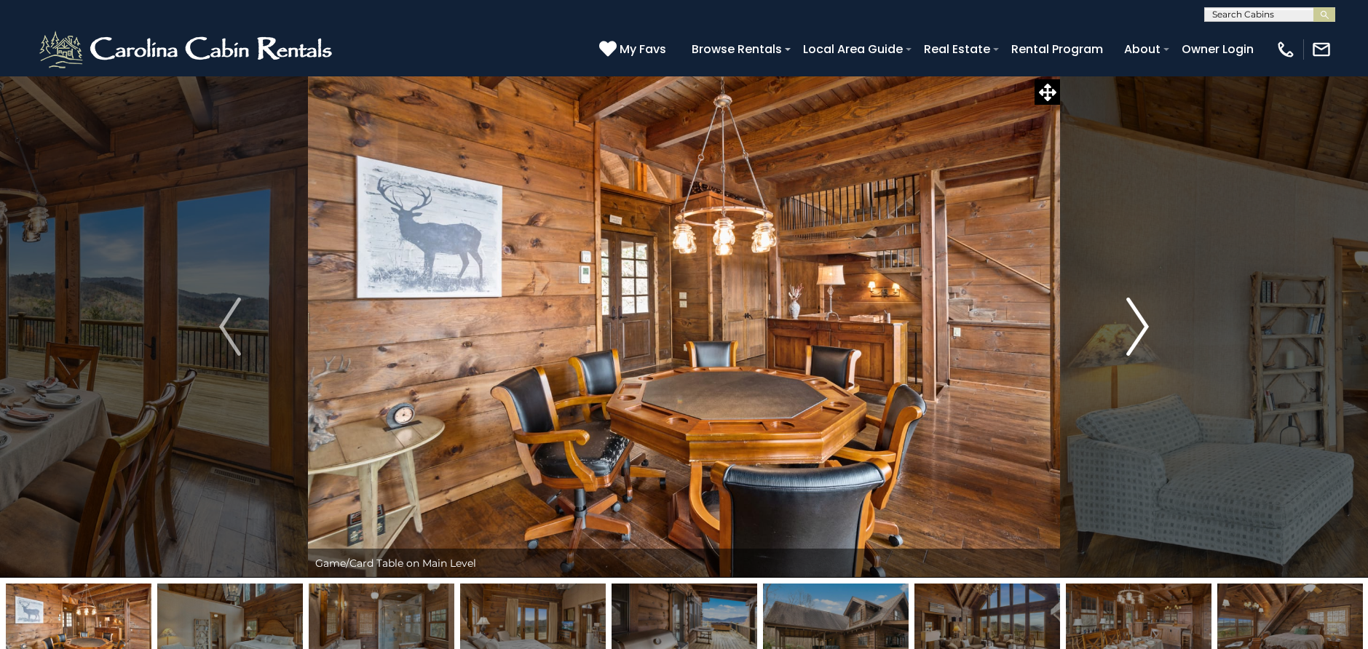
click at [1140, 320] on img "Next" at bounding box center [1138, 327] width 22 height 58
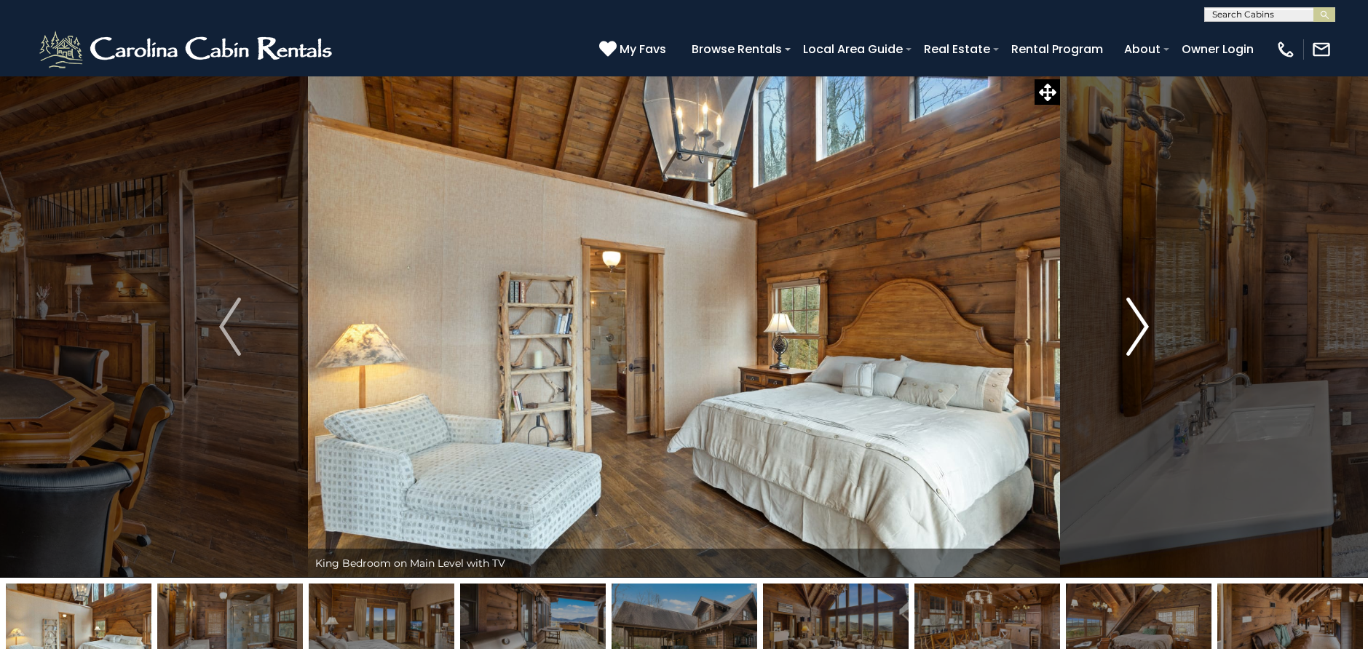
click at [1140, 320] on img "Next" at bounding box center [1138, 327] width 22 height 58
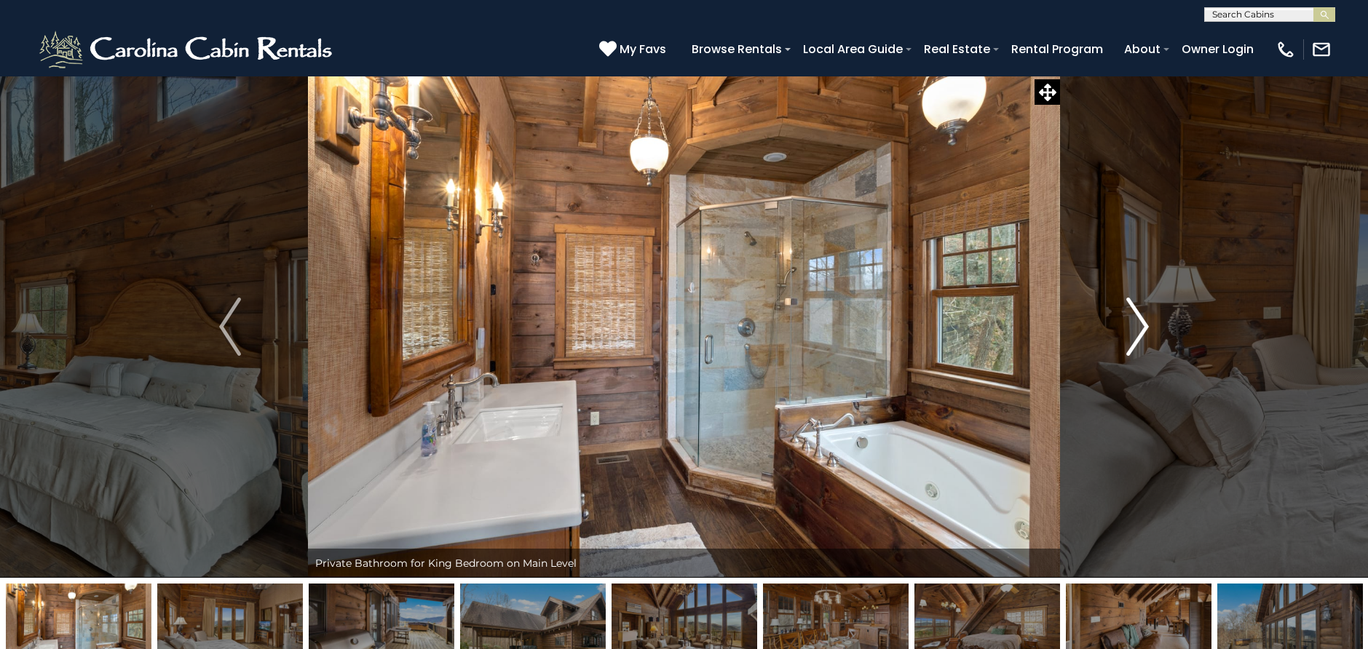
click at [1140, 320] on img "Next" at bounding box center [1138, 327] width 22 height 58
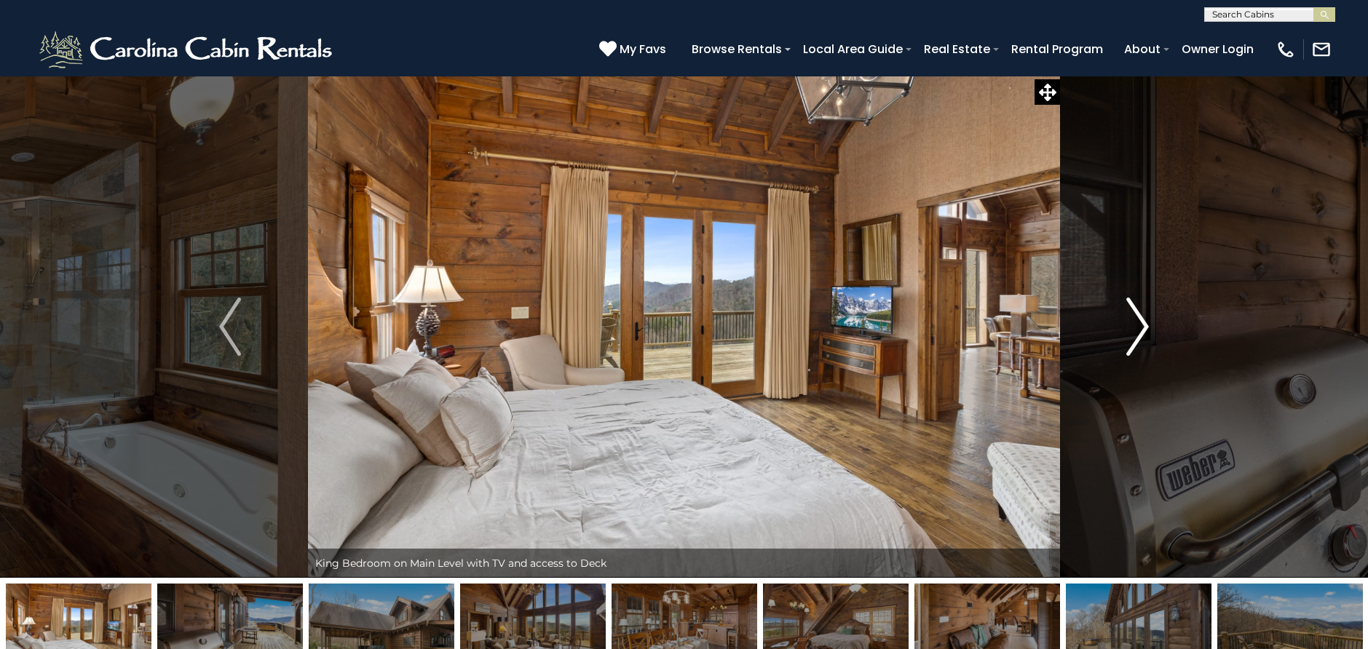
click at [1140, 320] on img "Next" at bounding box center [1138, 327] width 22 height 58
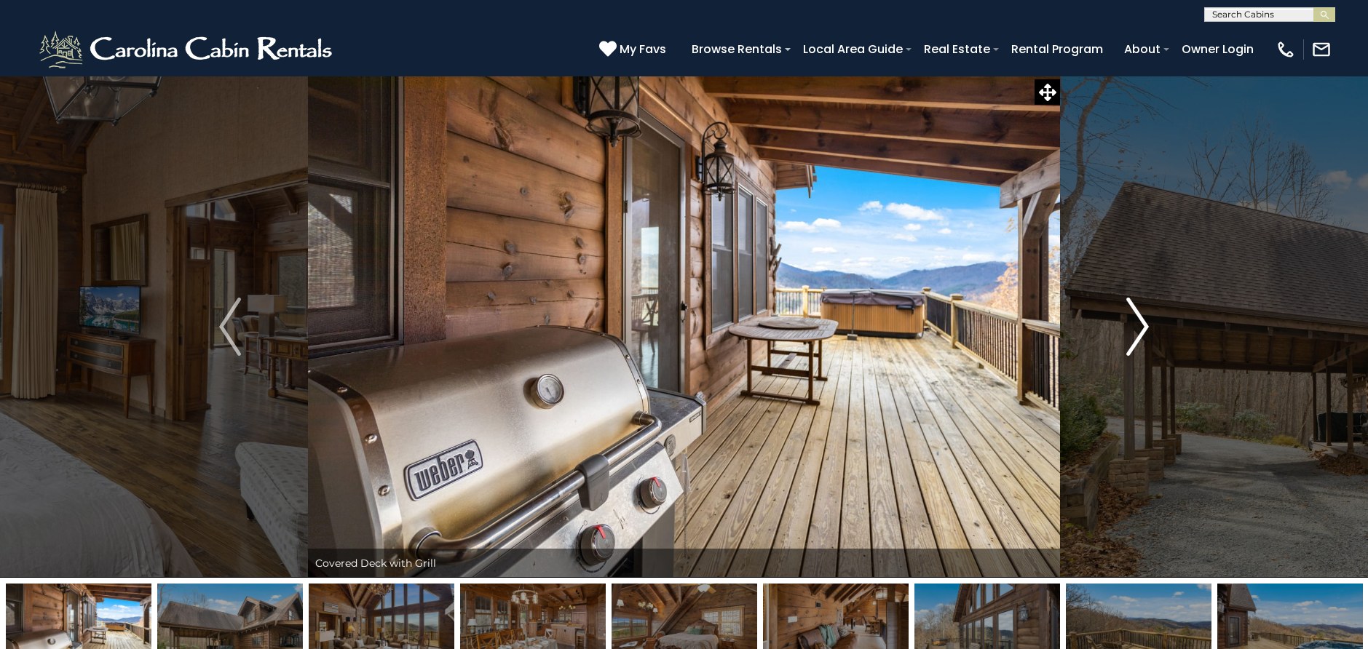
click at [1141, 320] on img "Next" at bounding box center [1138, 327] width 22 height 58
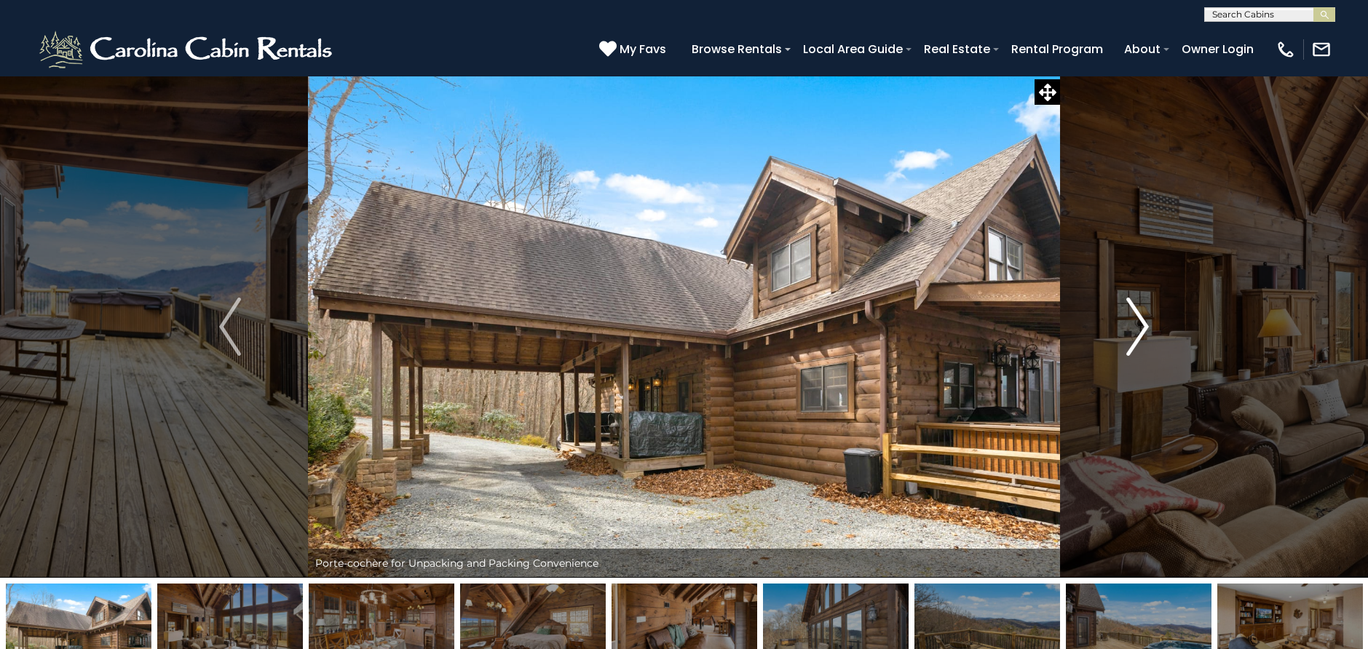
click at [1141, 320] on img "Next" at bounding box center [1138, 327] width 22 height 58
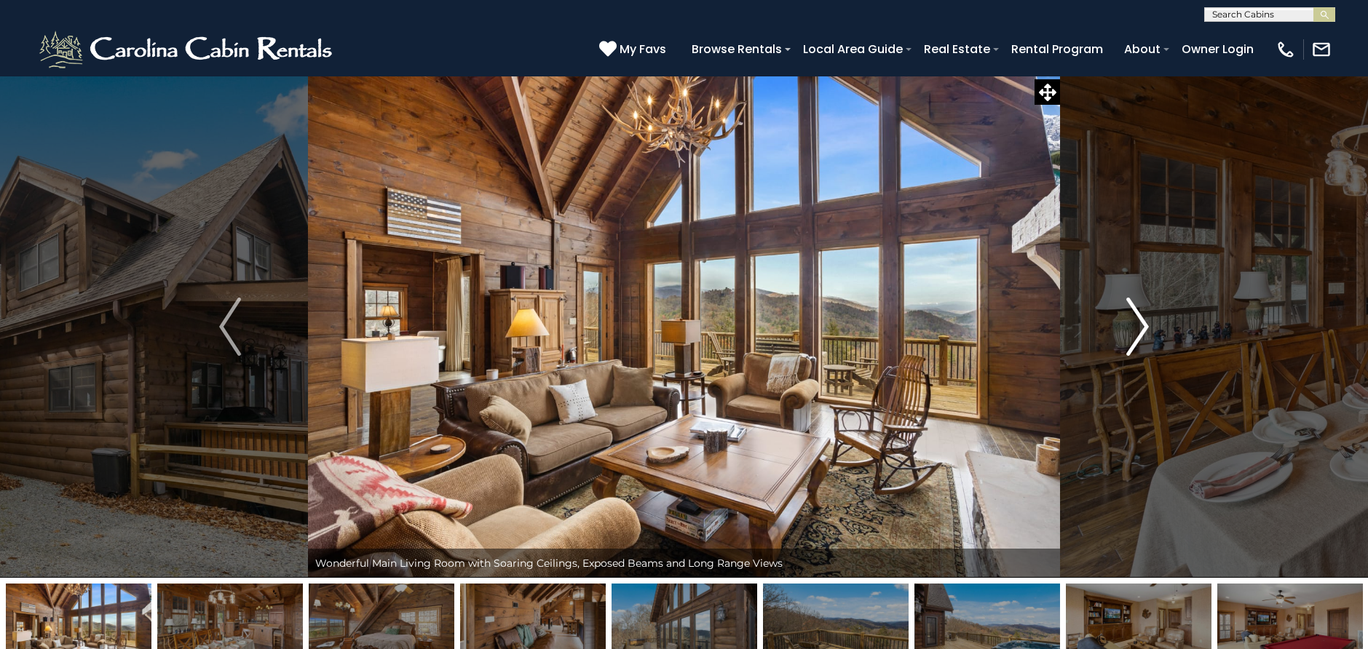
click at [1141, 320] on img "Next" at bounding box center [1138, 327] width 22 height 58
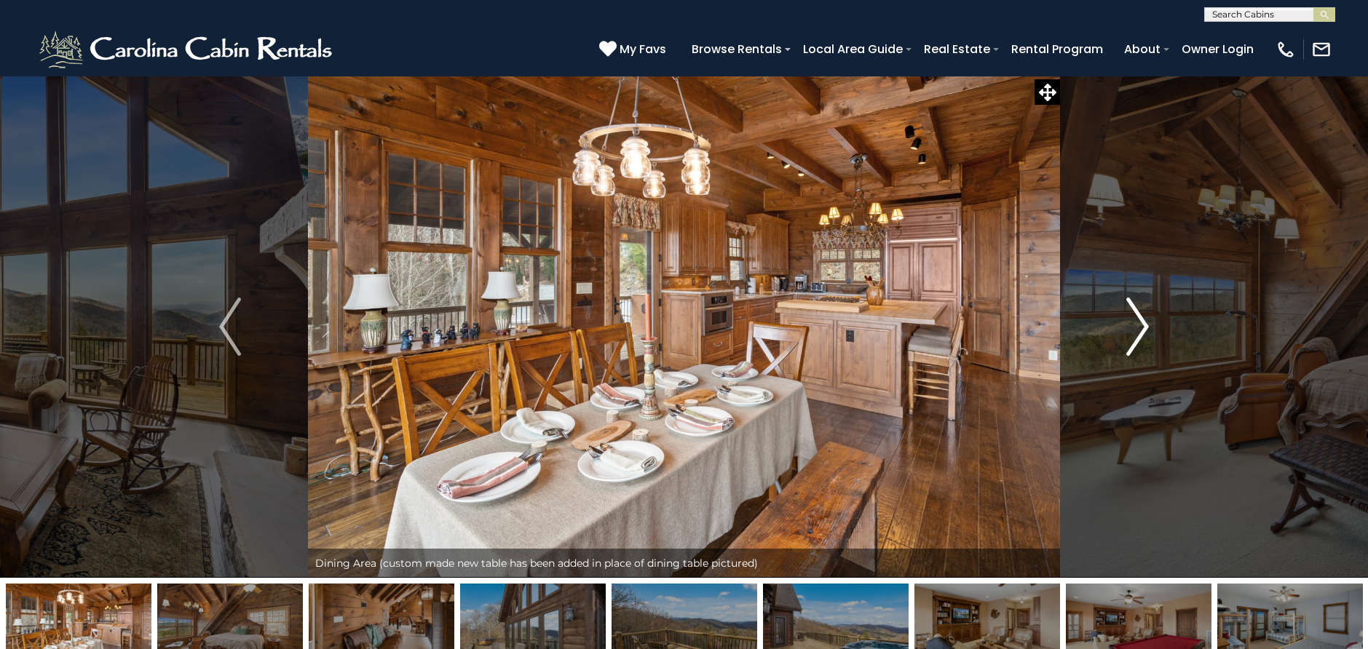
click at [1141, 320] on img "Next" at bounding box center [1138, 327] width 22 height 58
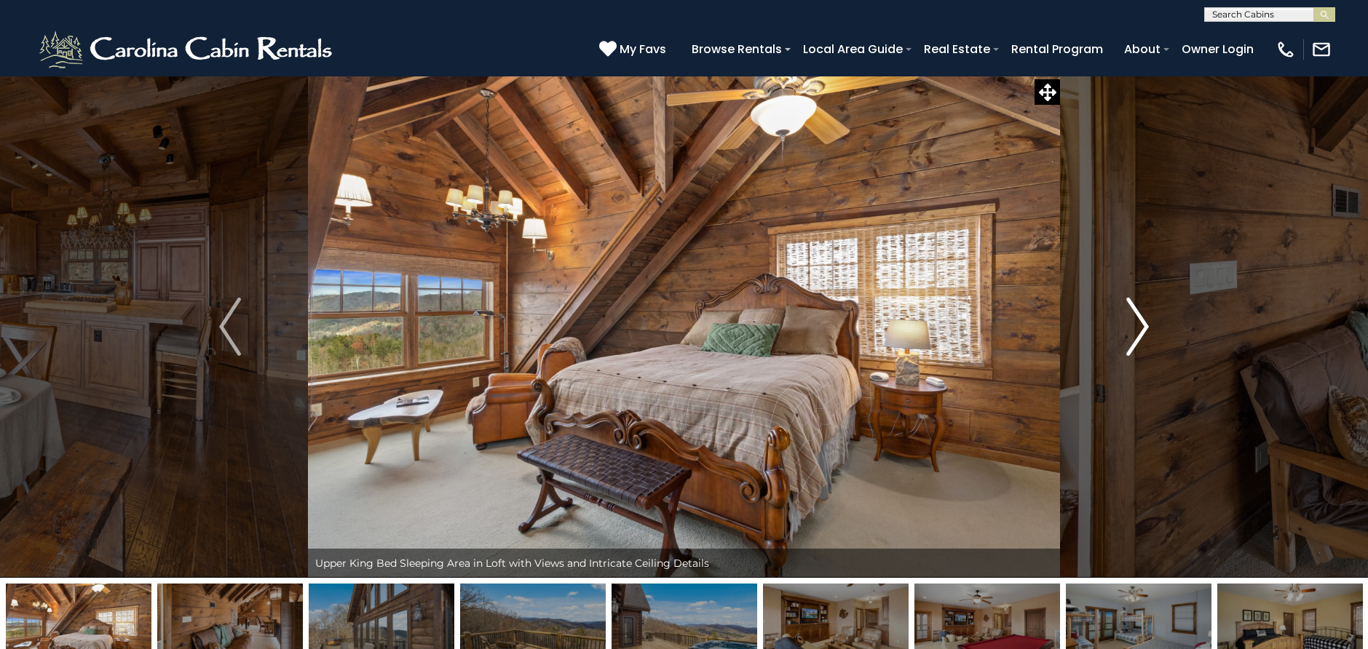
click at [1142, 320] on img "Next" at bounding box center [1138, 327] width 22 height 58
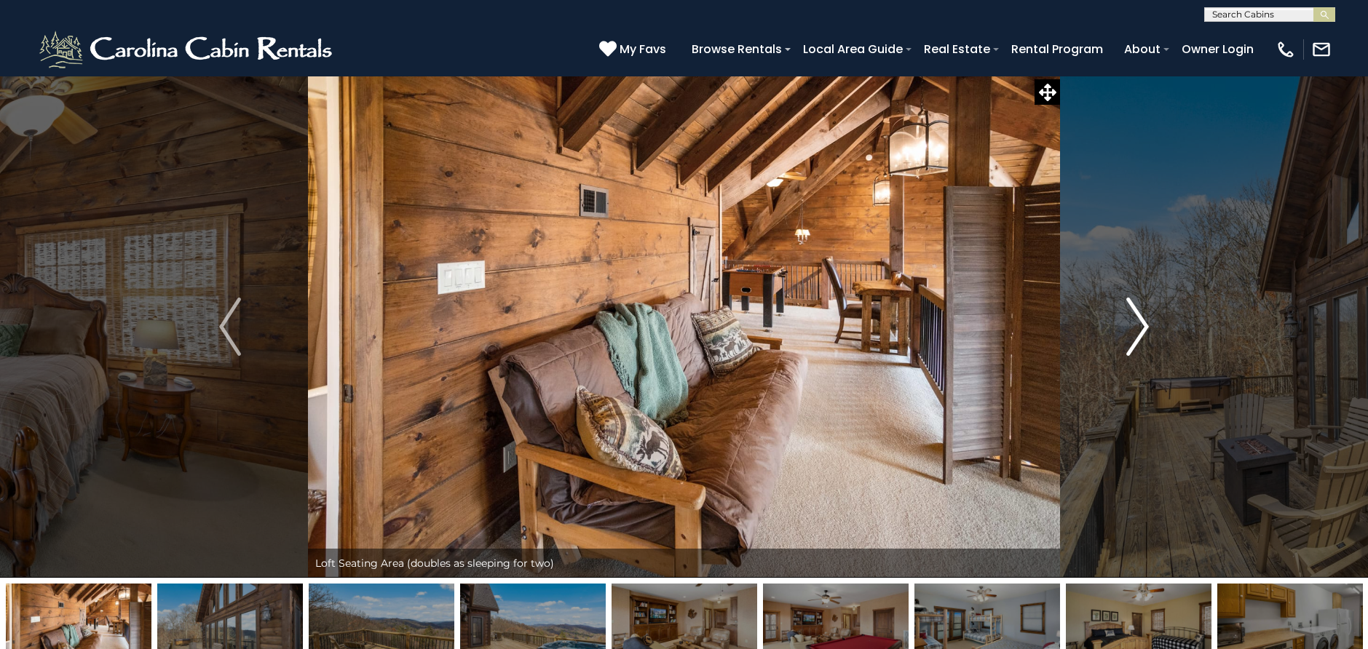
click at [1143, 321] on img "Next" at bounding box center [1138, 327] width 22 height 58
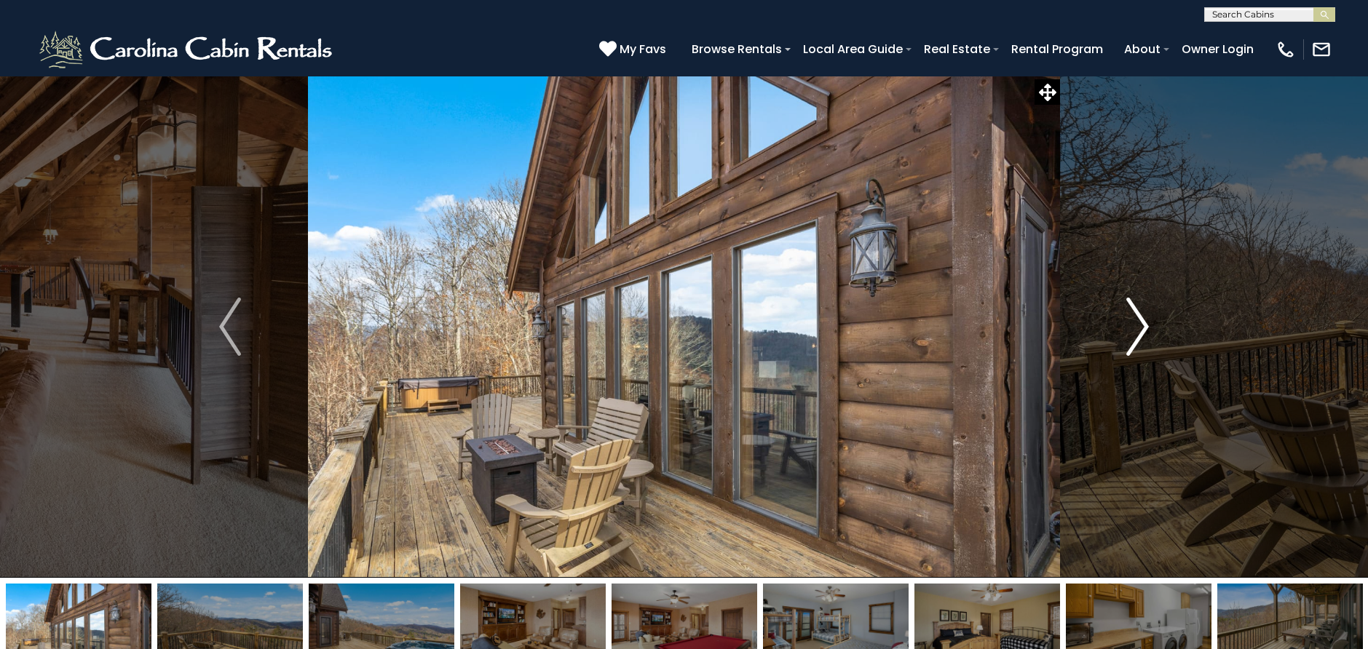
click at [1143, 321] on img "Next" at bounding box center [1138, 327] width 22 height 58
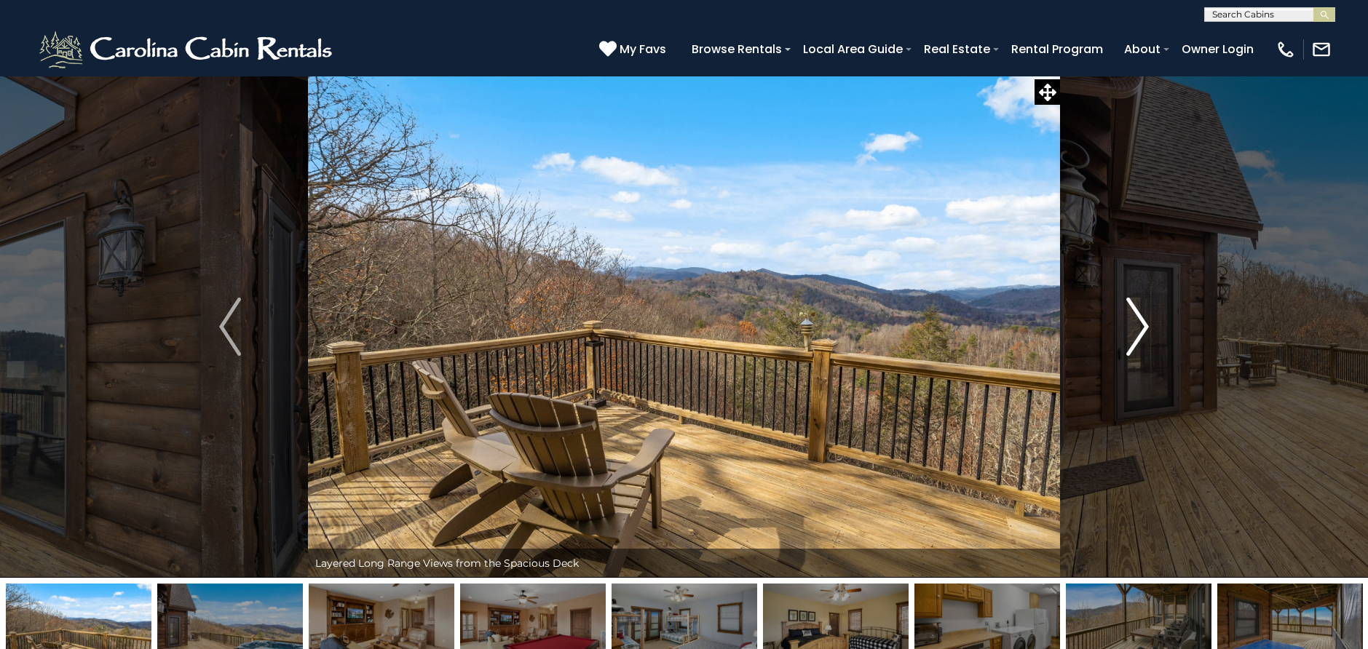
click at [1143, 321] on img "Next" at bounding box center [1138, 327] width 22 height 58
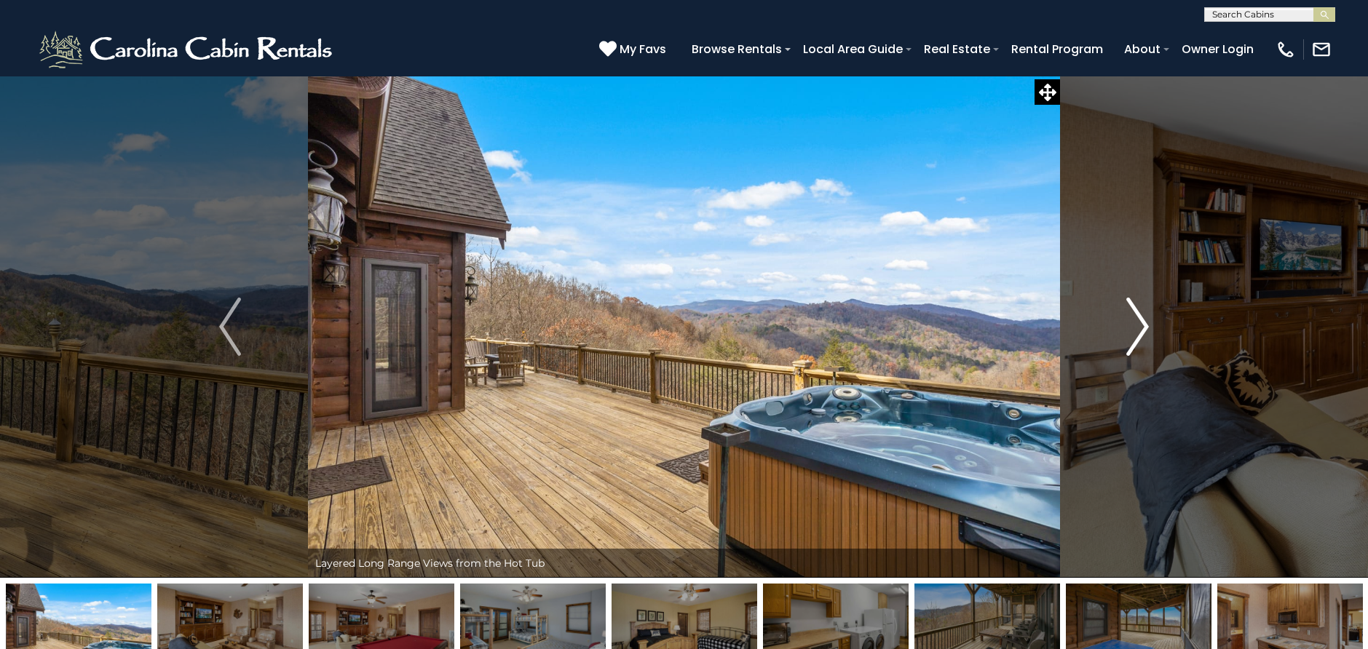
click at [1143, 321] on img "Next" at bounding box center [1138, 327] width 22 height 58
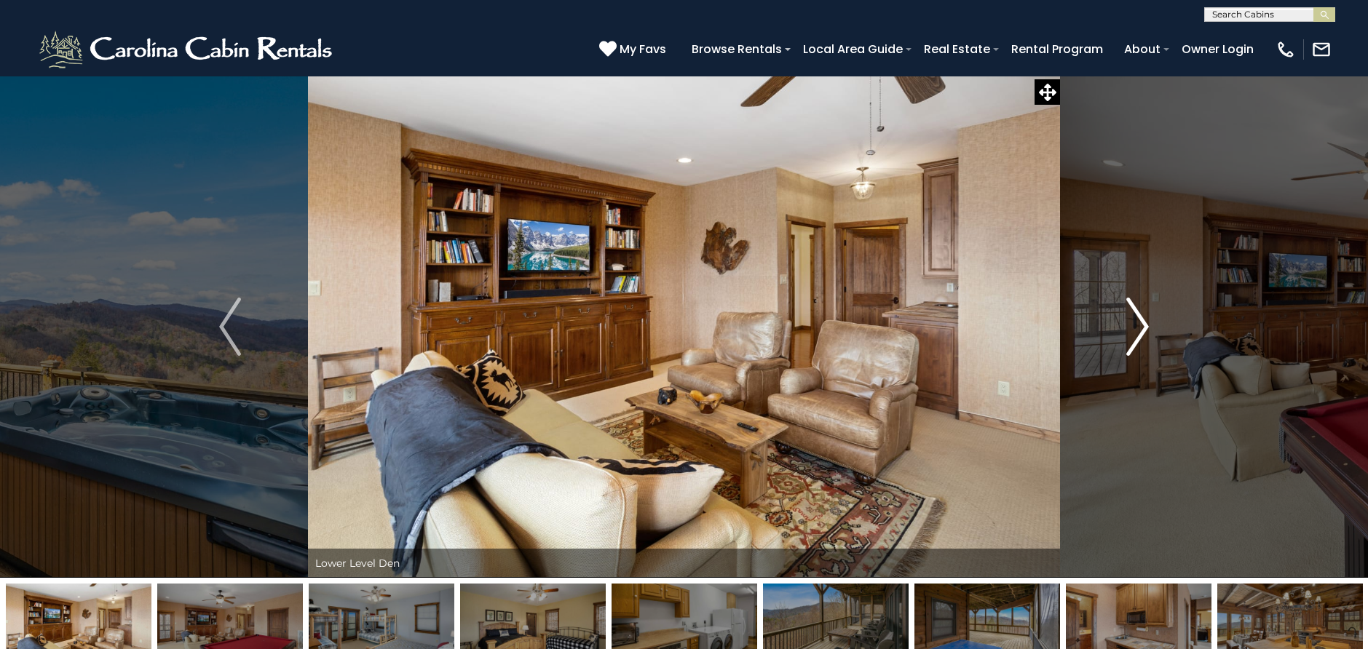
click at [1143, 321] on img "Next" at bounding box center [1138, 327] width 22 height 58
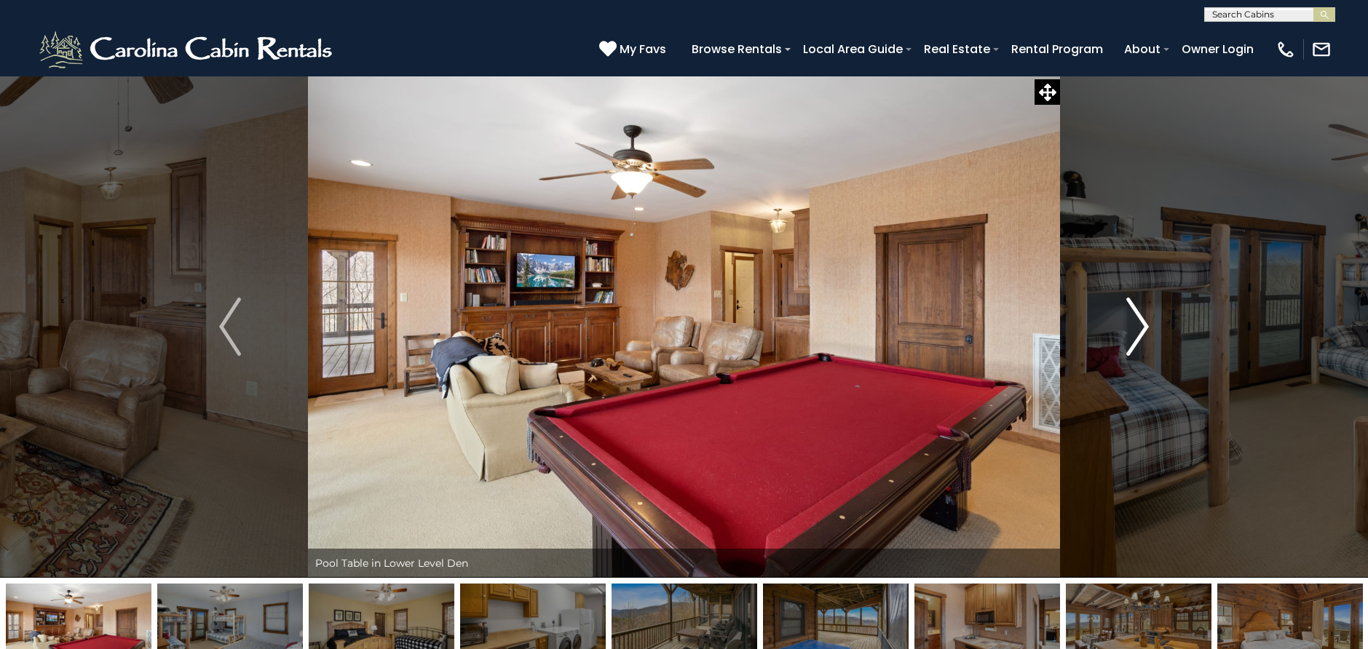
click at [1143, 321] on img "Next" at bounding box center [1138, 327] width 22 height 58
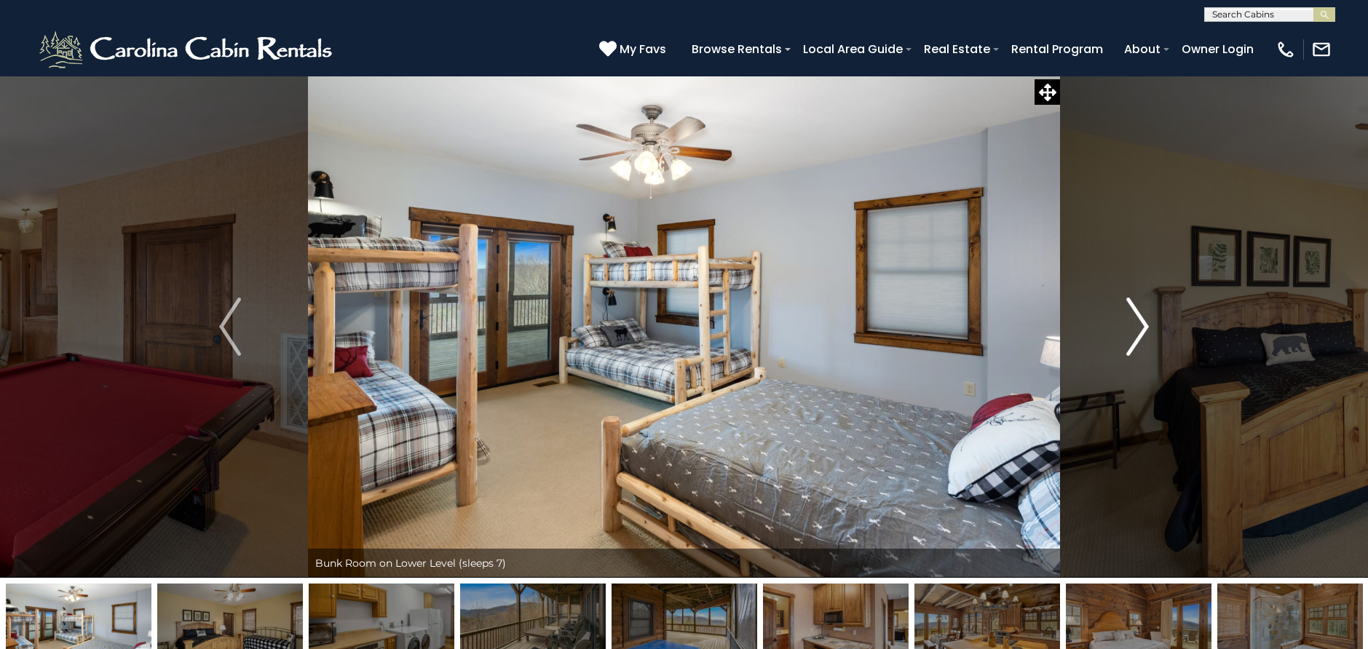
click at [1143, 321] on img "Next" at bounding box center [1138, 327] width 22 height 58
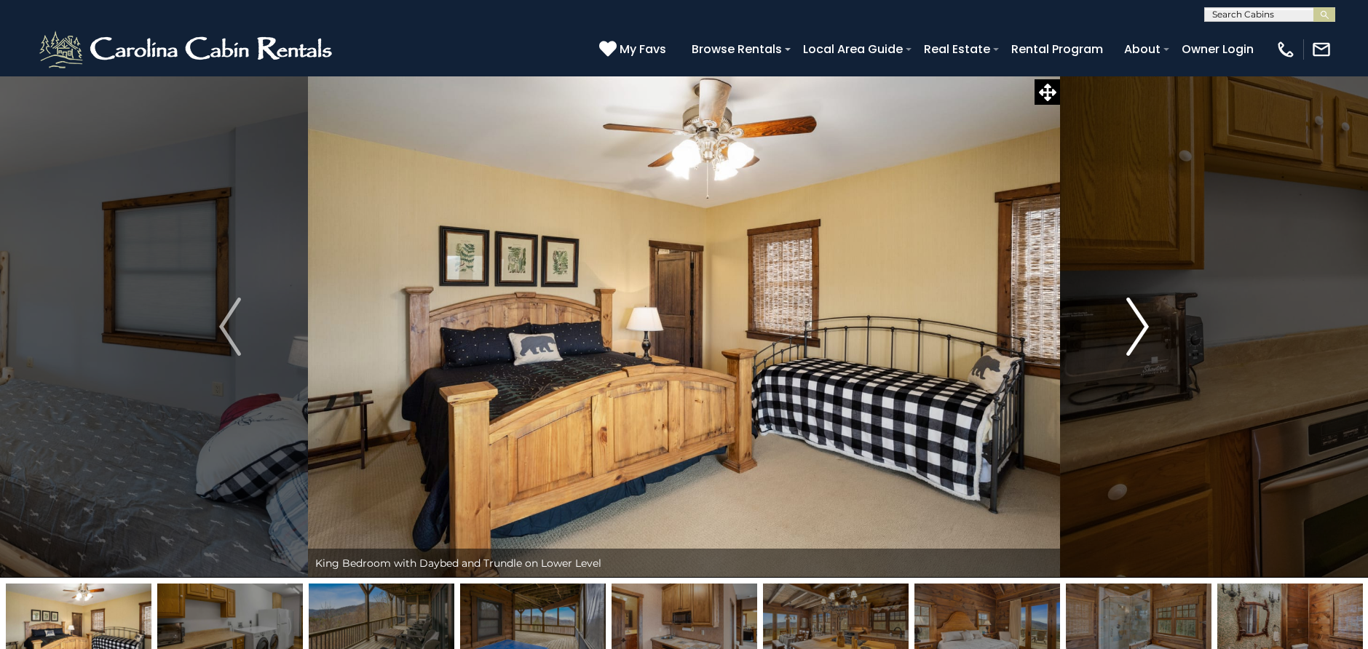
click at [1146, 321] on img "Next" at bounding box center [1138, 327] width 22 height 58
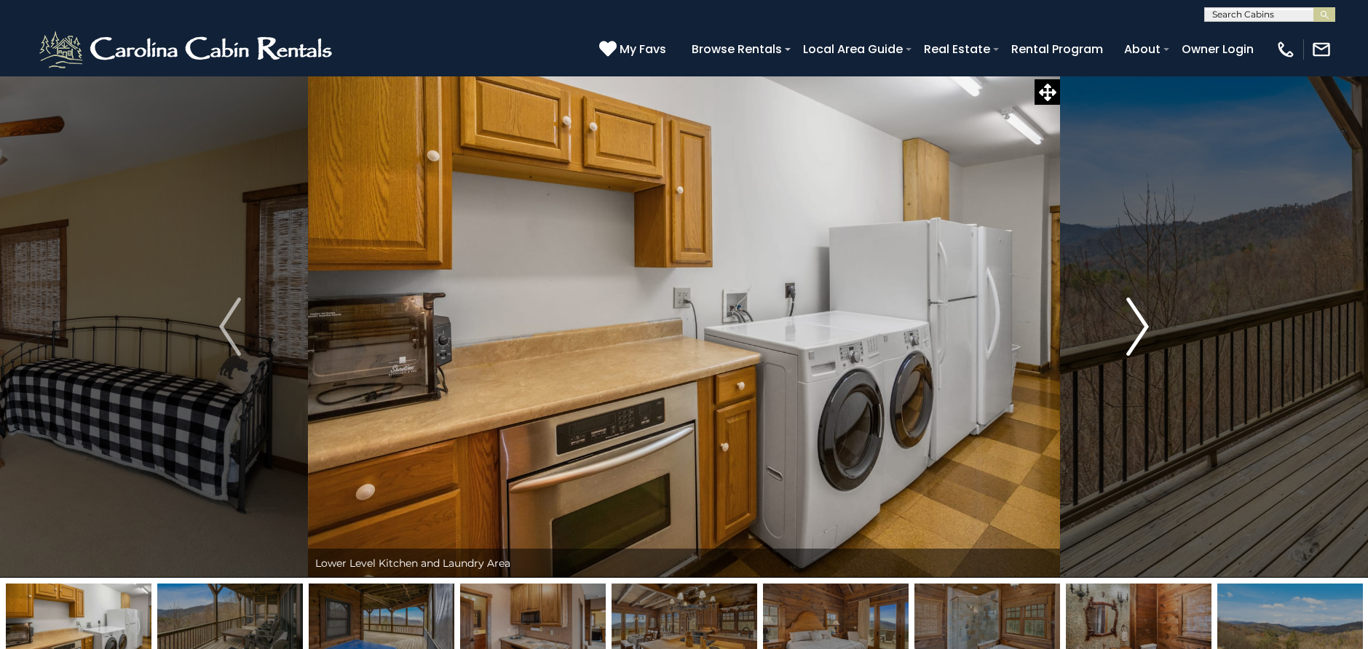
click at [1146, 321] on img "Next" at bounding box center [1138, 327] width 22 height 58
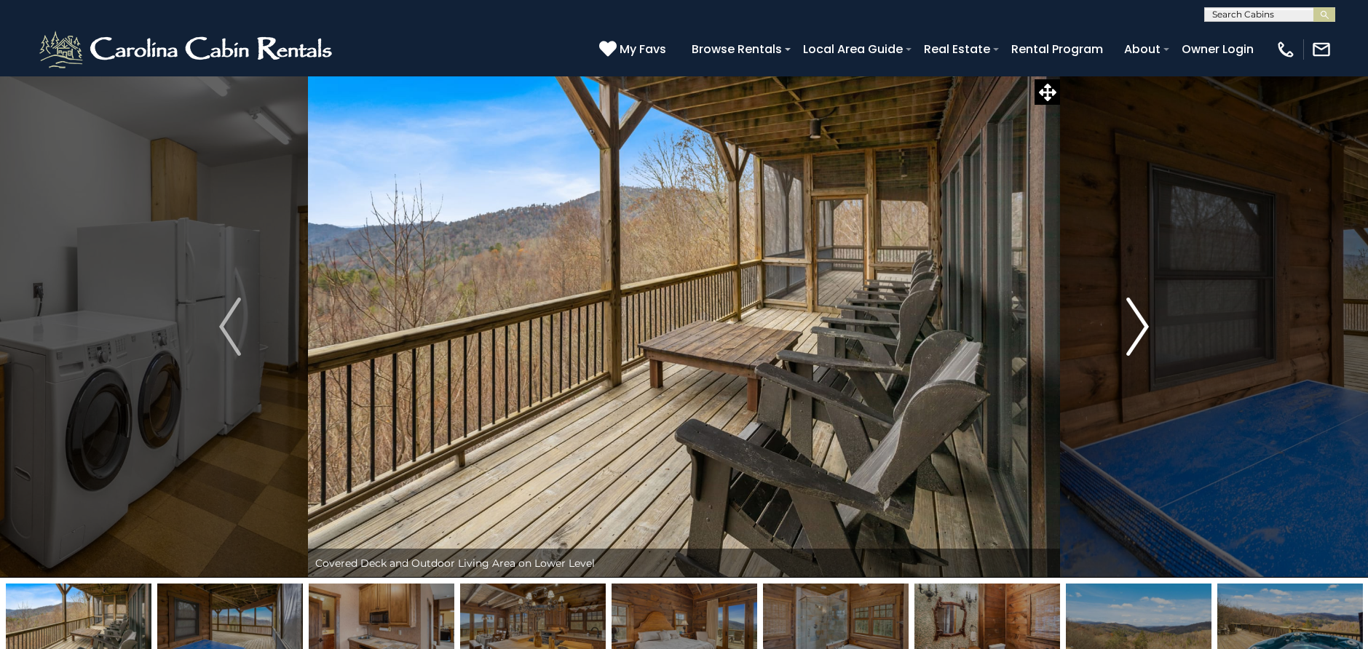
click at [1146, 321] on img "Next" at bounding box center [1138, 327] width 22 height 58
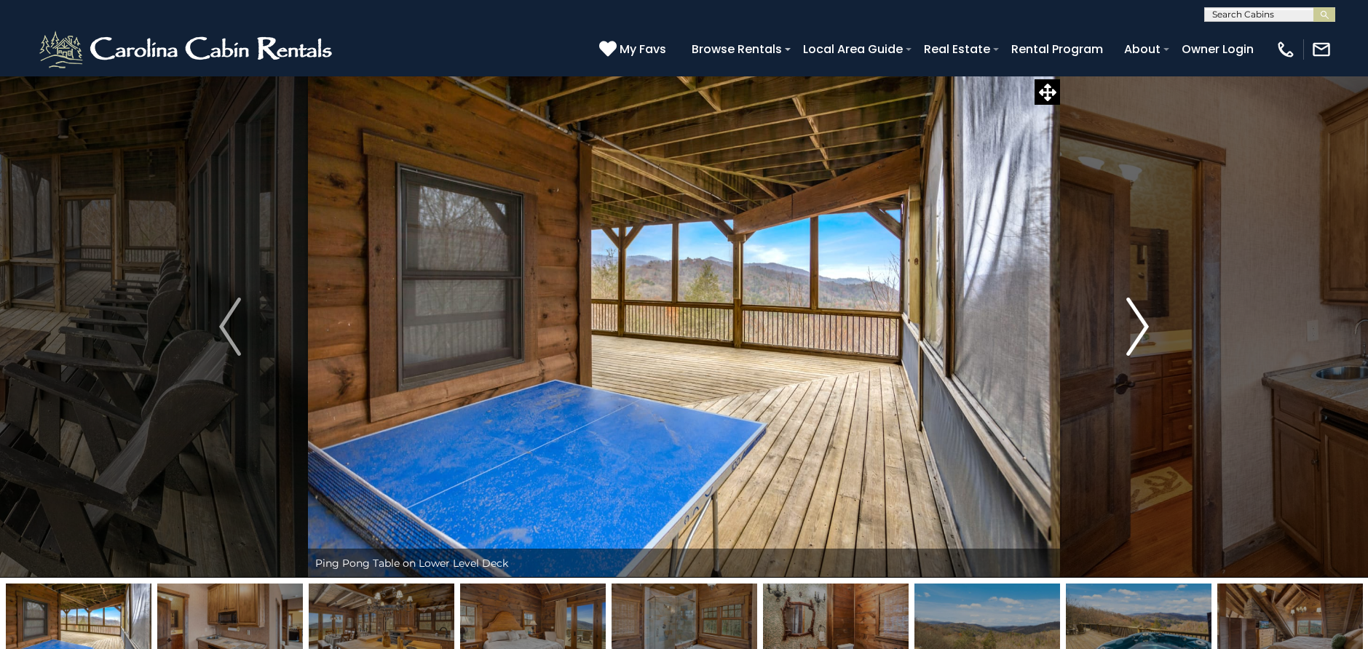
click at [1146, 321] on img "Next" at bounding box center [1138, 327] width 22 height 58
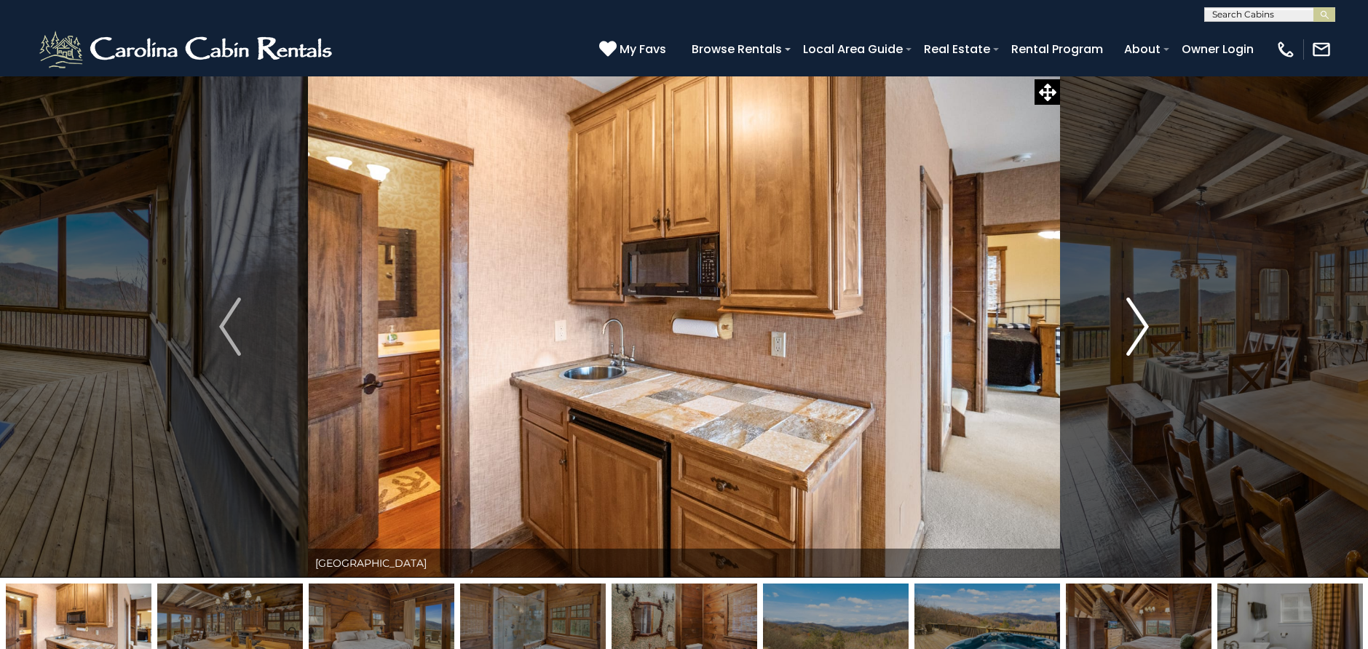
click at [1146, 321] on img "Next" at bounding box center [1138, 327] width 22 height 58
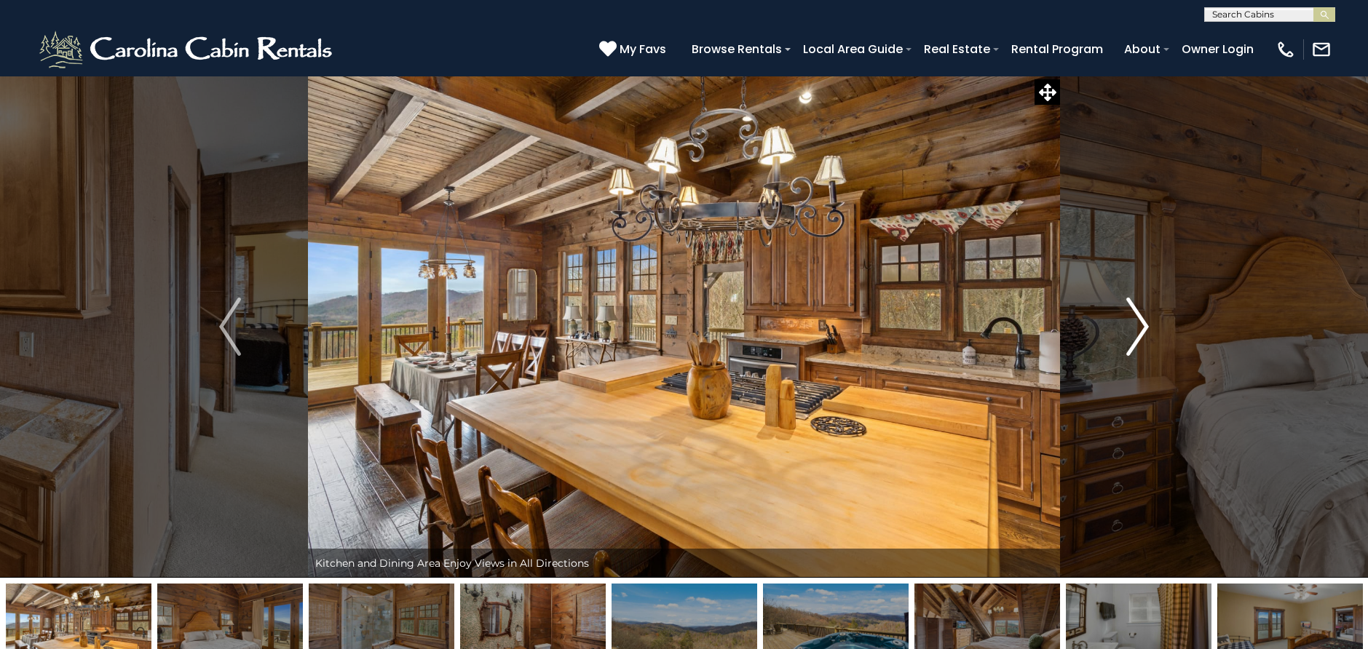
click at [1146, 321] on img "Next" at bounding box center [1138, 327] width 22 height 58
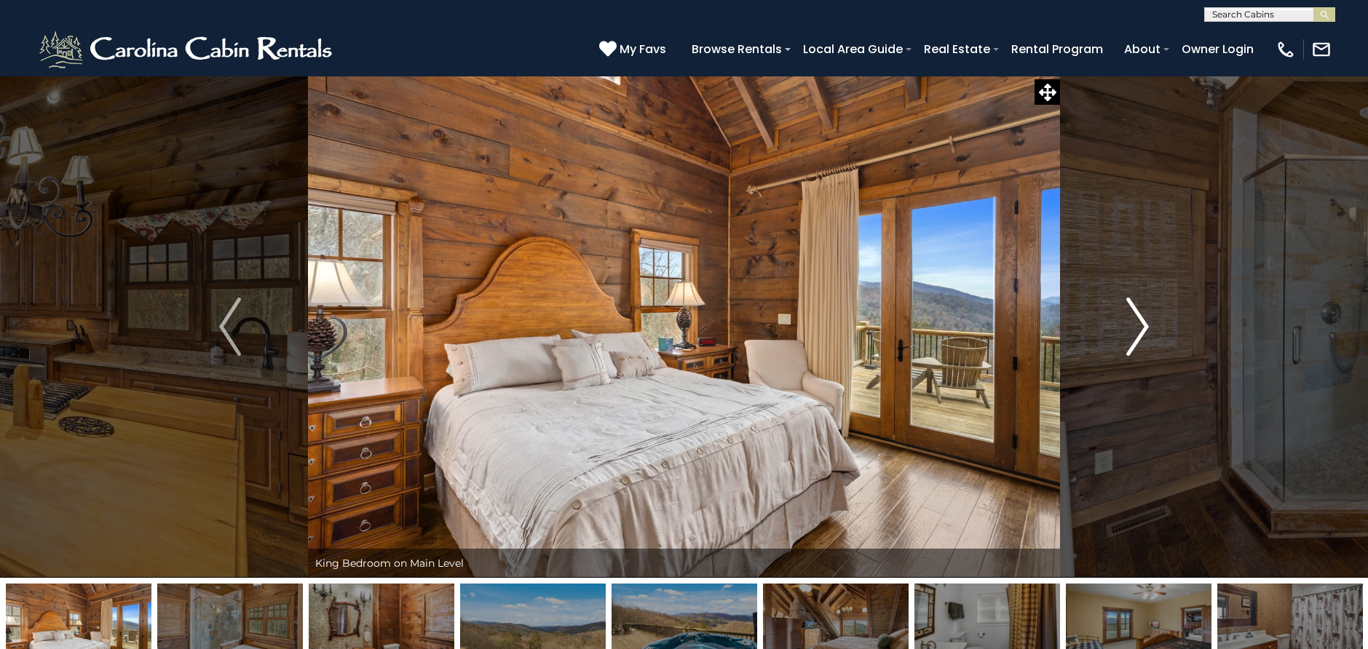
click at [1146, 321] on img "Next" at bounding box center [1138, 327] width 22 height 58
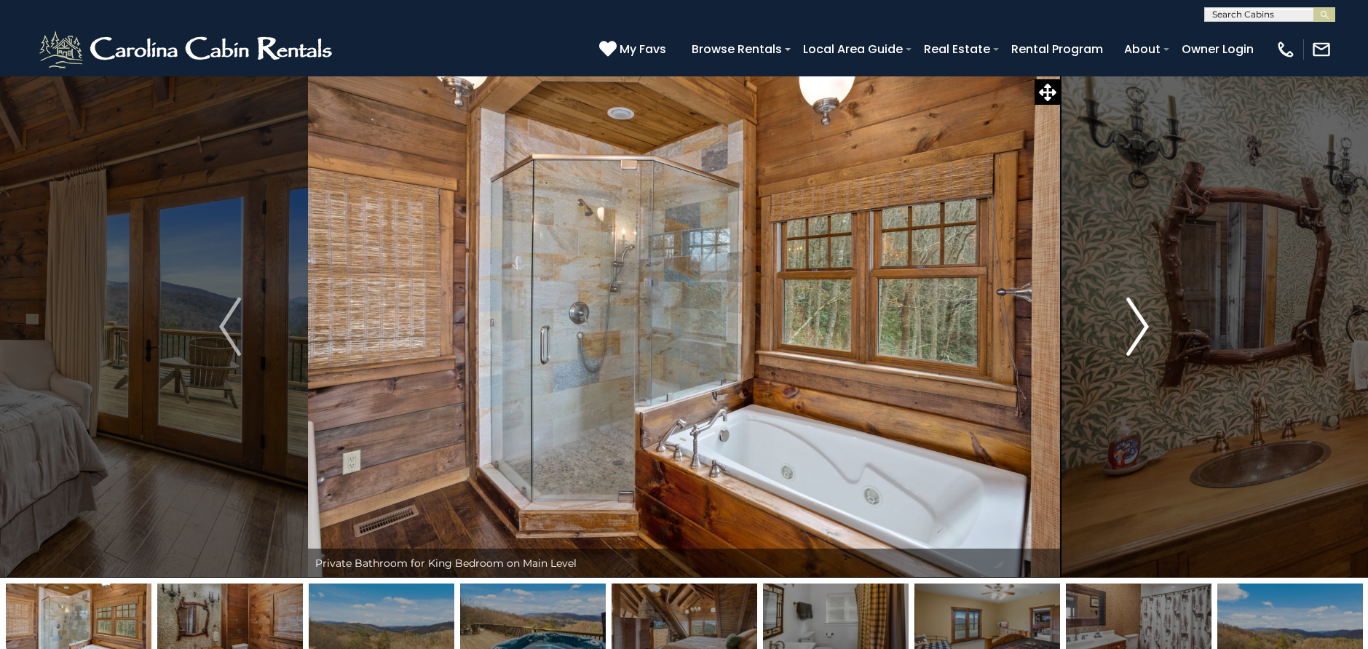
click at [1146, 321] on img "Next" at bounding box center [1138, 327] width 22 height 58
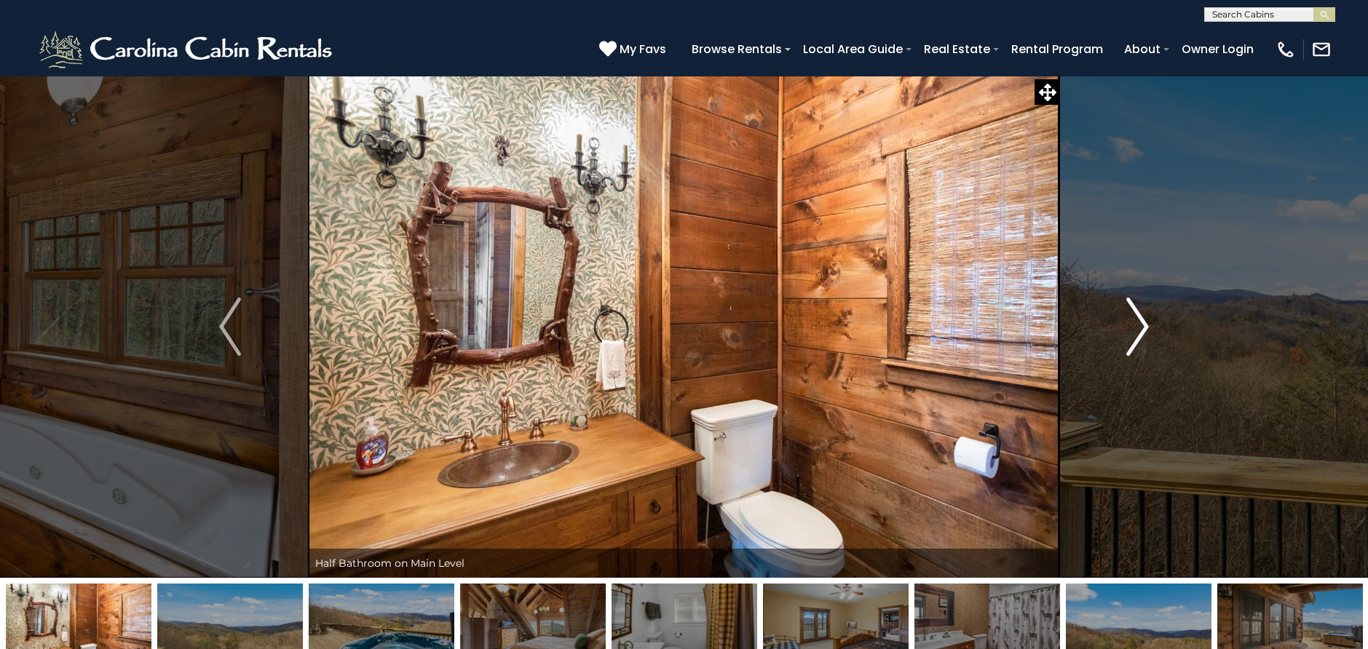
click at [1146, 321] on img "Next" at bounding box center [1138, 327] width 22 height 58
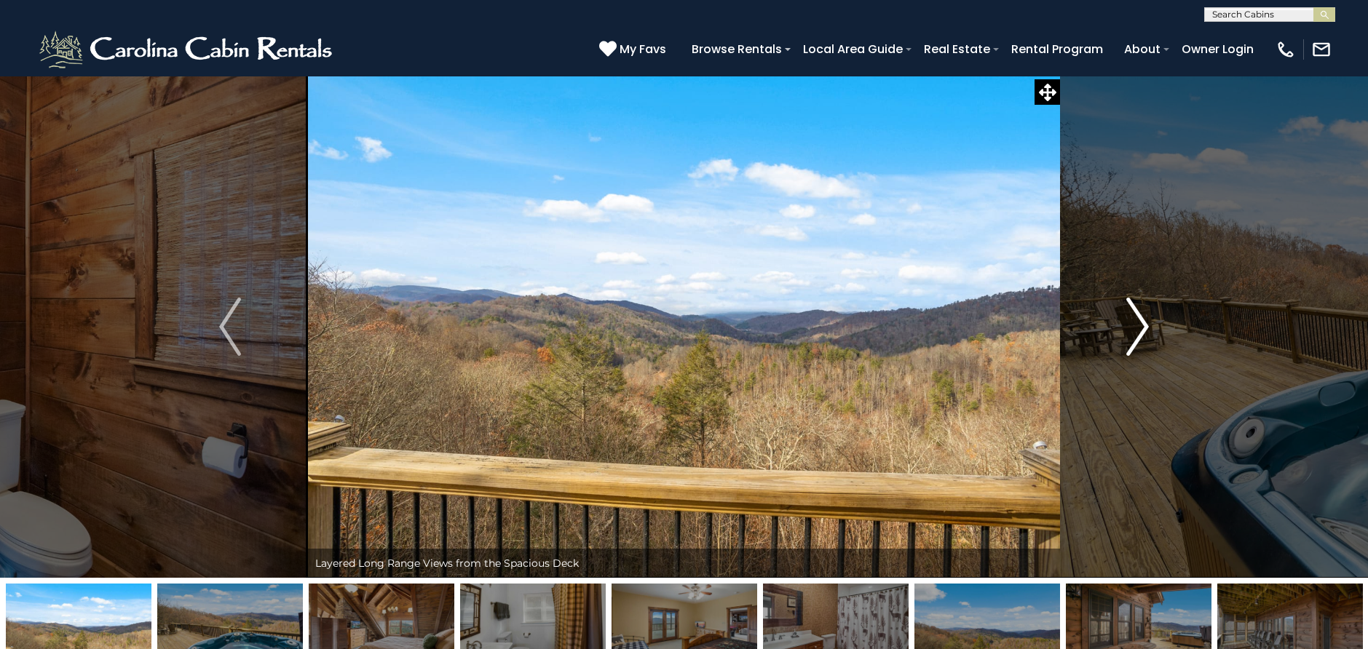
click at [1146, 321] on img "Next" at bounding box center [1138, 327] width 22 height 58
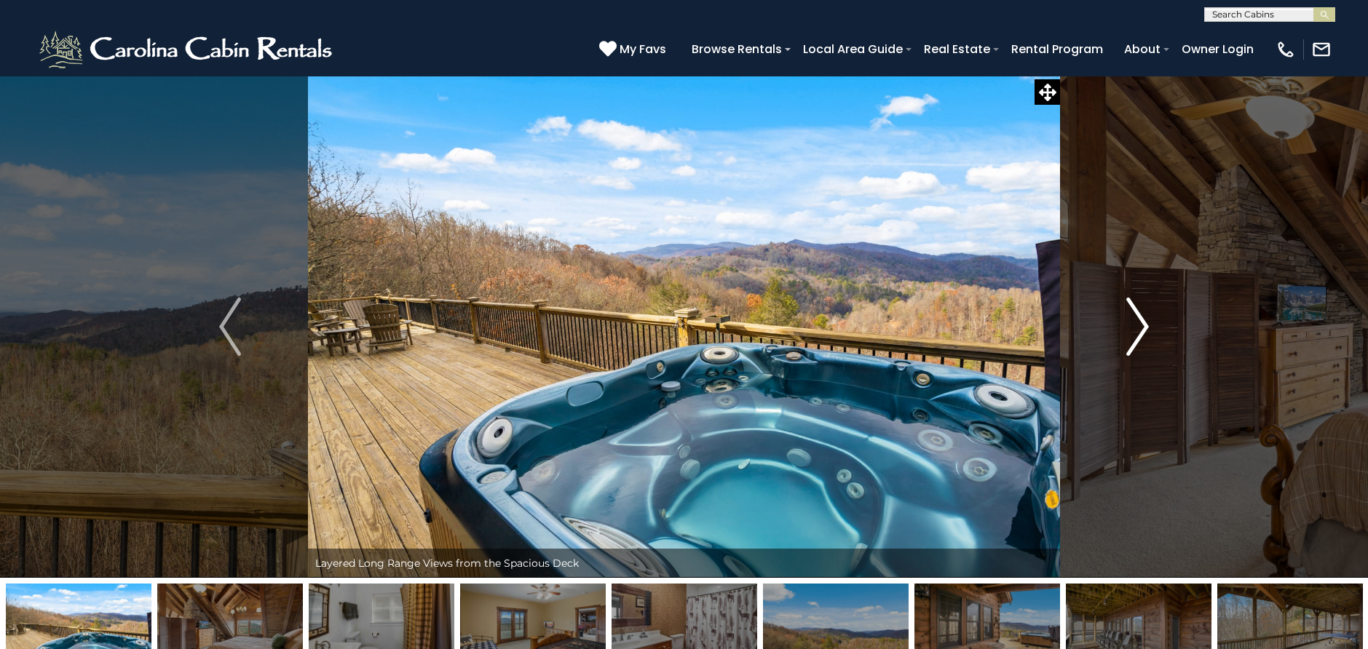
click at [1146, 321] on img "Next" at bounding box center [1138, 327] width 22 height 58
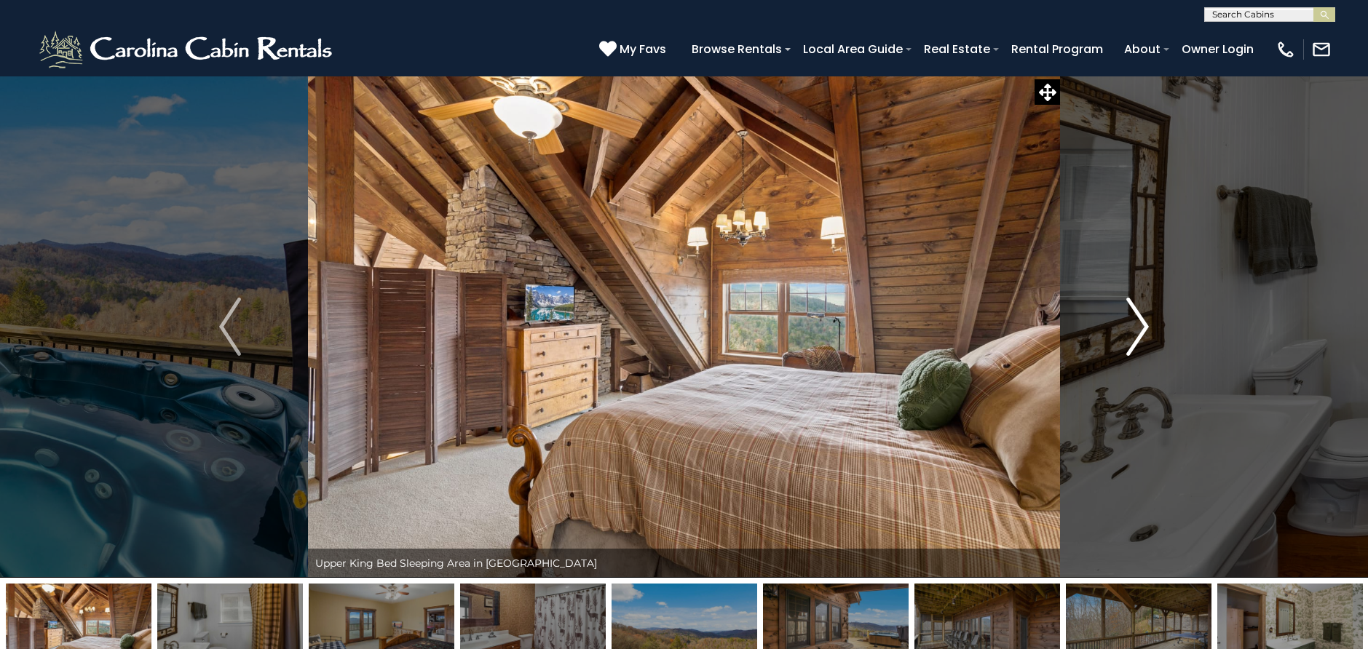
click at [1146, 321] on img "Next" at bounding box center [1138, 327] width 22 height 58
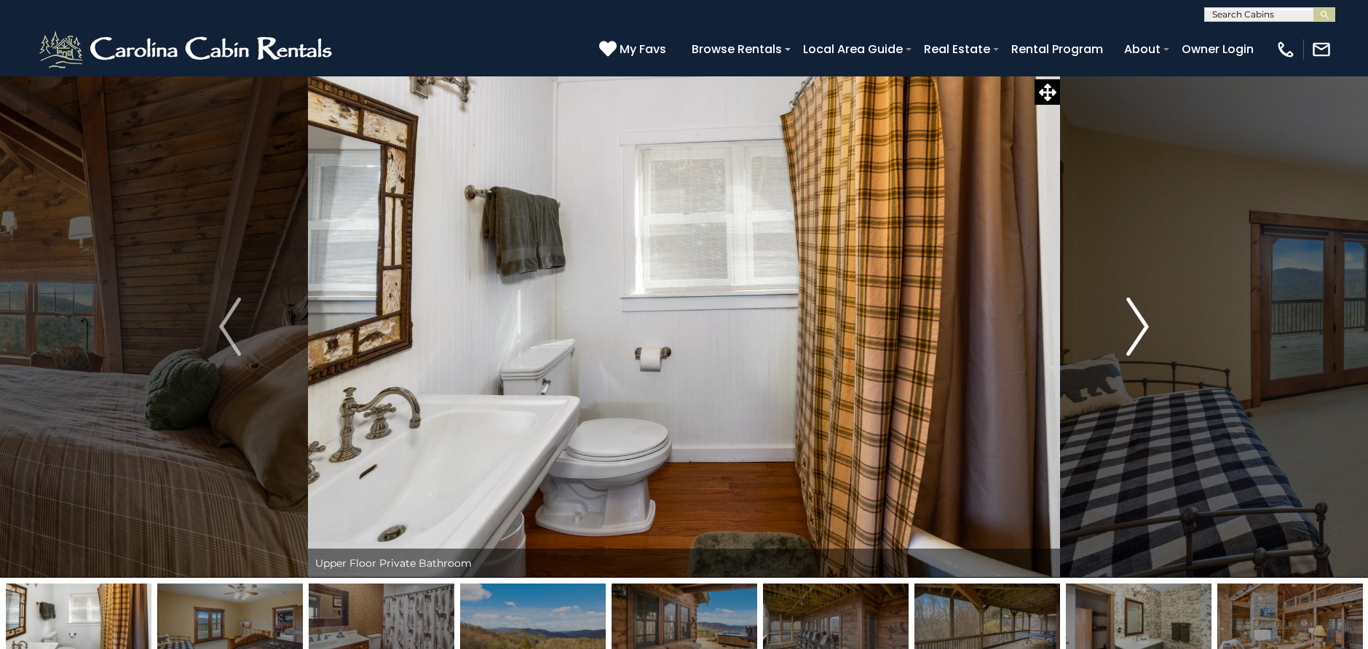
click at [1146, 321] on img "Next" at bounding box center [1138, 327] width 22 height 58
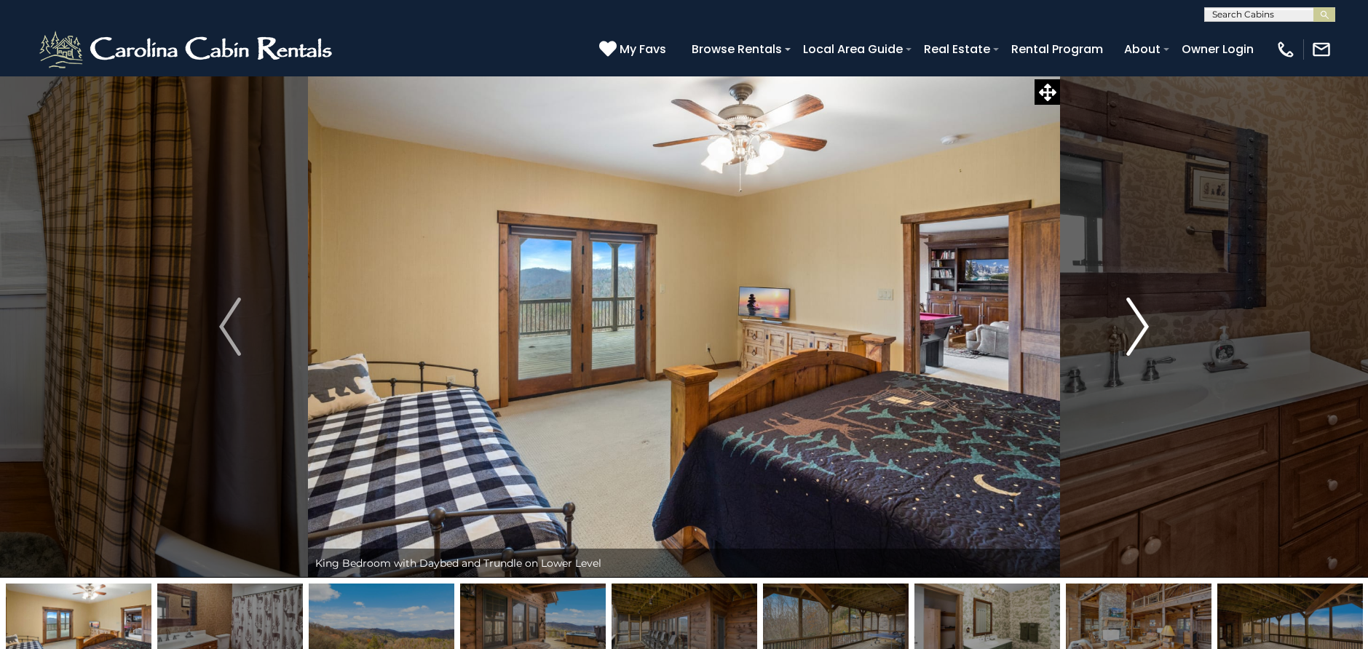
click at [1146, 321] on img "Next" at bounding box center [1138, 327] width 22 height 58
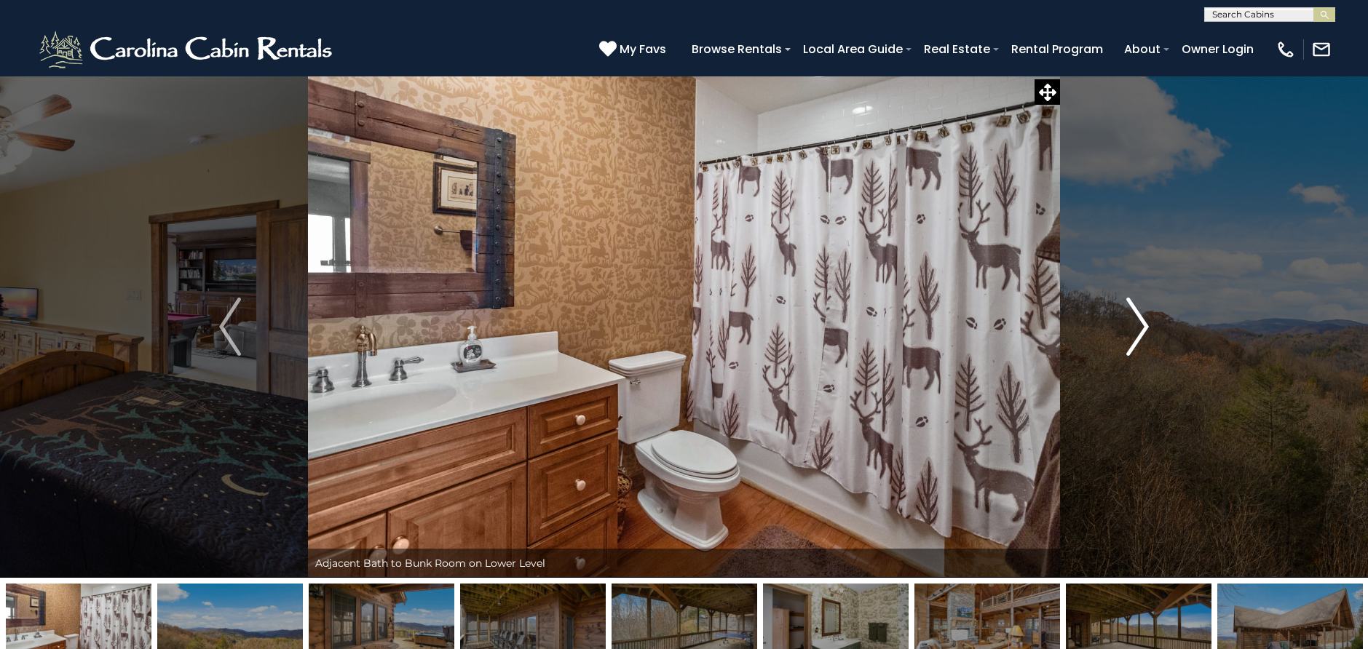
click at [1146, 321] on img "Next" at bounding box center [1138, 327] width 22 height 58
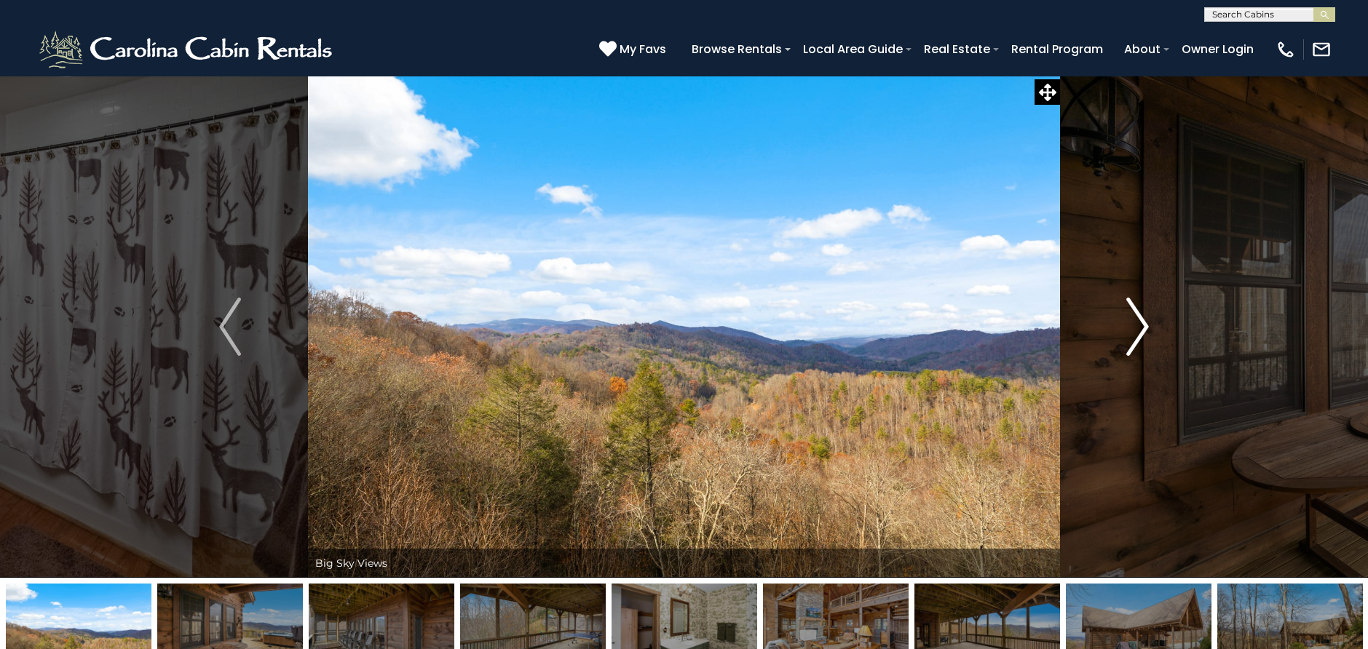
click at [1146, 321] on img "Next" at bounding box center [1138, 327] width 22 height 58
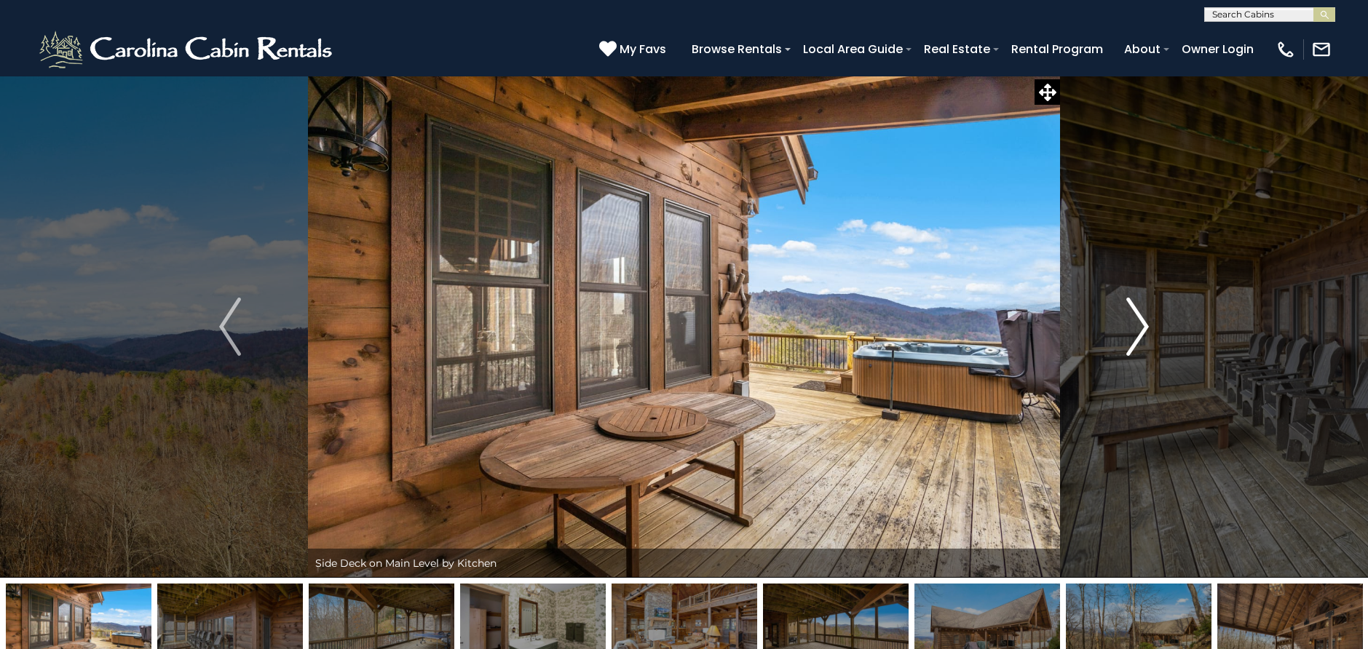
click at [1146, 321] on img "Next" at bounding box center [1138, 327] width 22 height 58
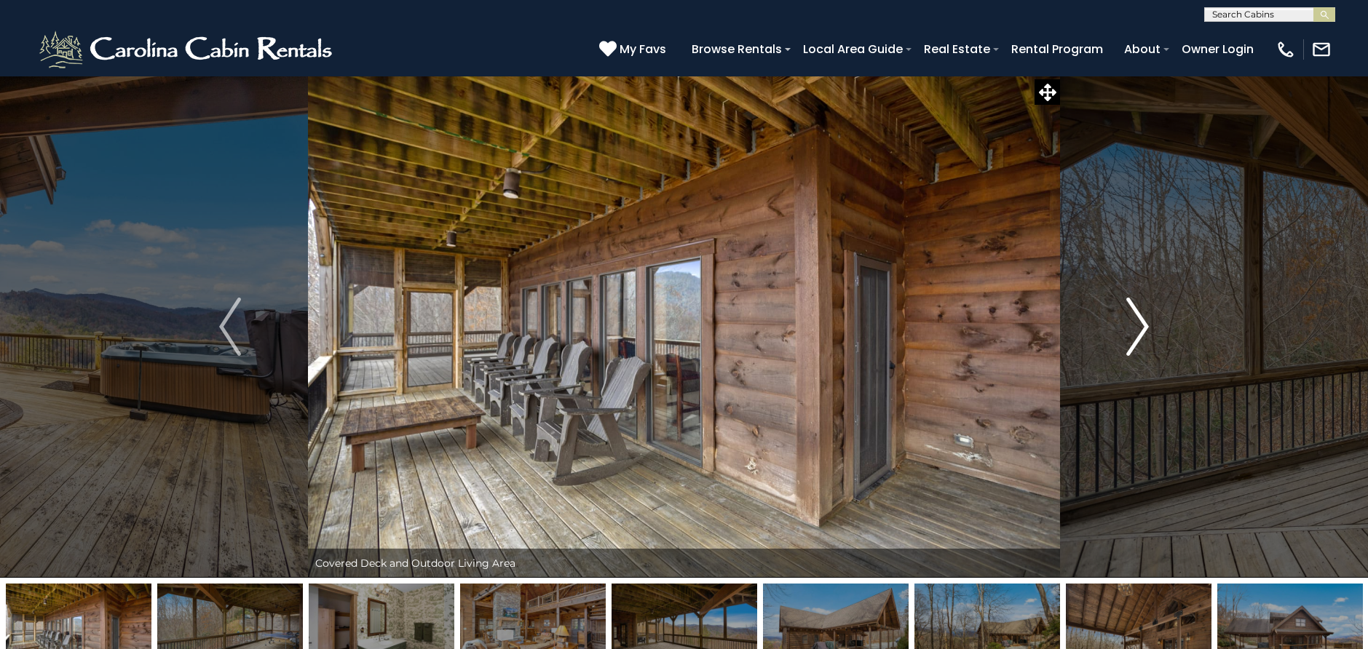
click at [1146, 321] on img "Next" at bounding box center [1138, 327] width 22 height 58
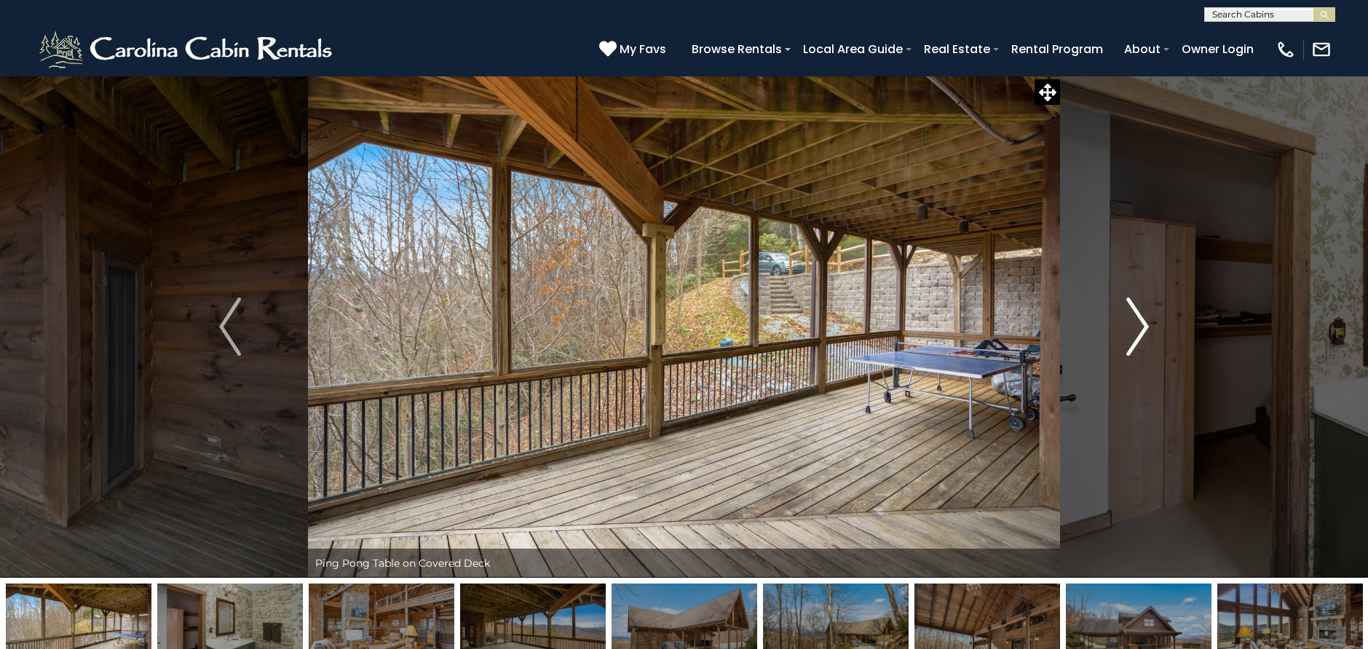
click at [1146, 321] on img "Next" at bounding box center [1138, 327] width 22 height 58
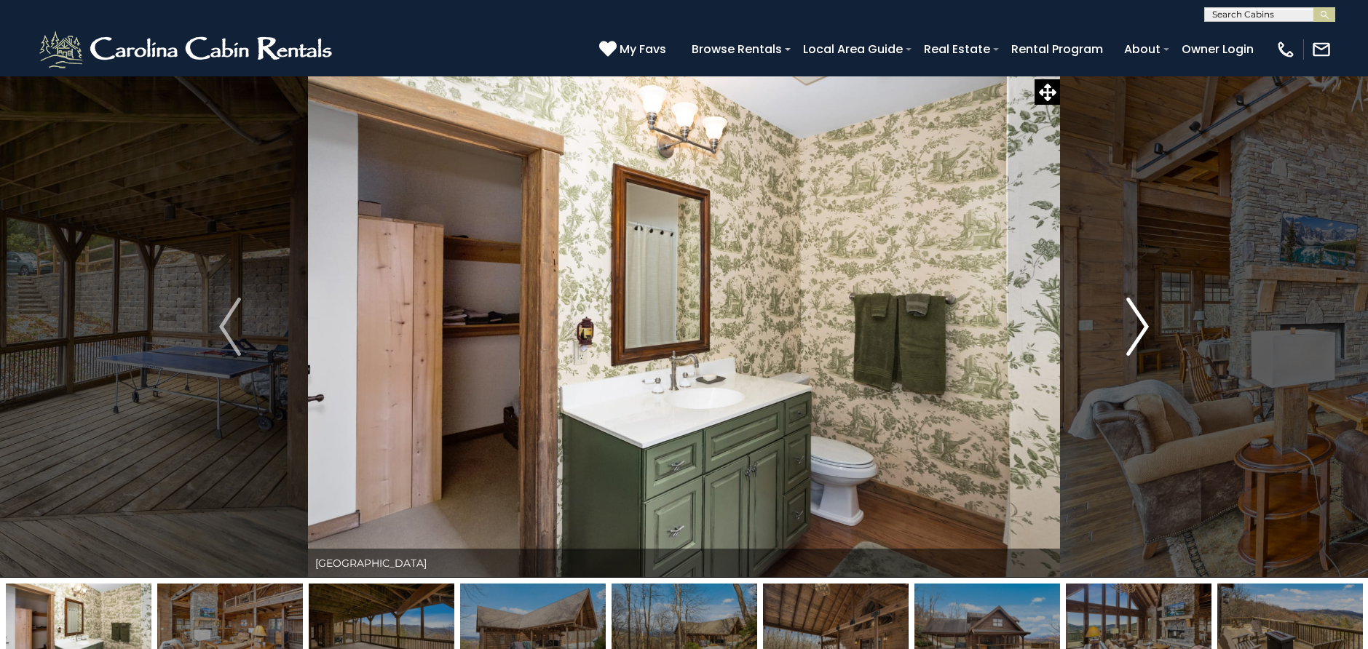
click at [1146, 321] on img "Next" at bounding box center [1138, 327] width 22 height 58
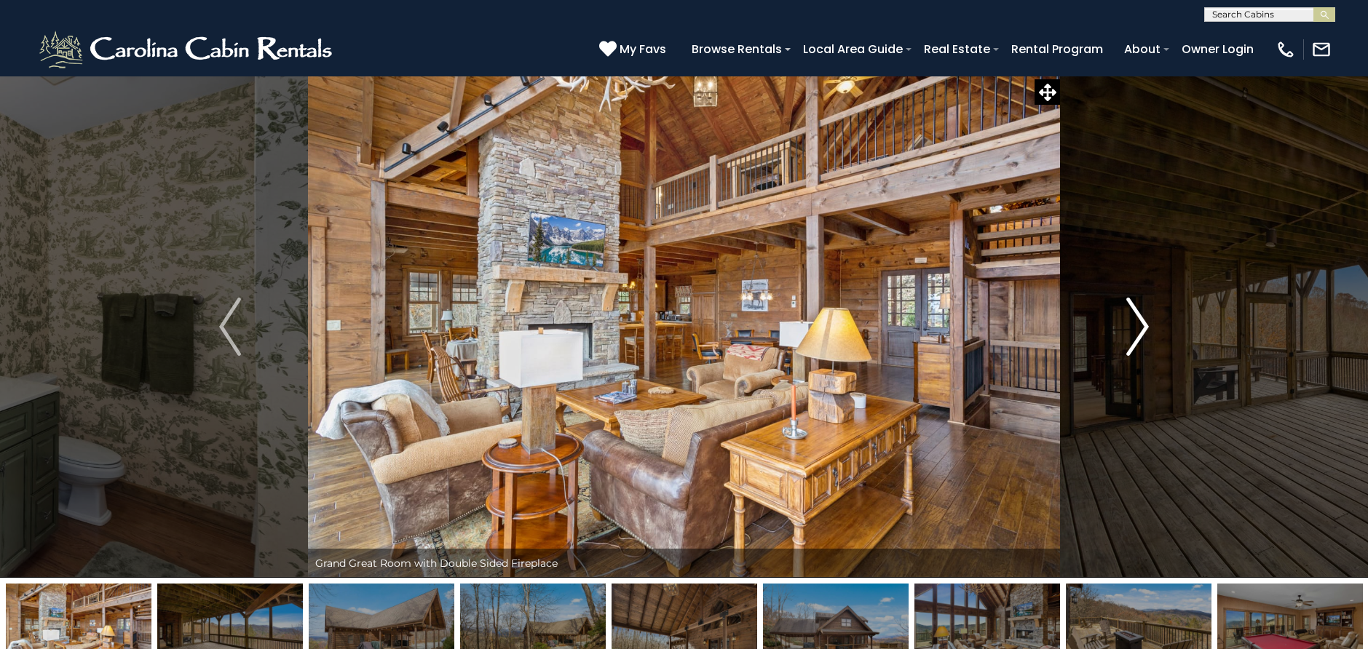
click at [1146, 321] on img "Next" at bounding box center [1138, 327] width 22 height 58
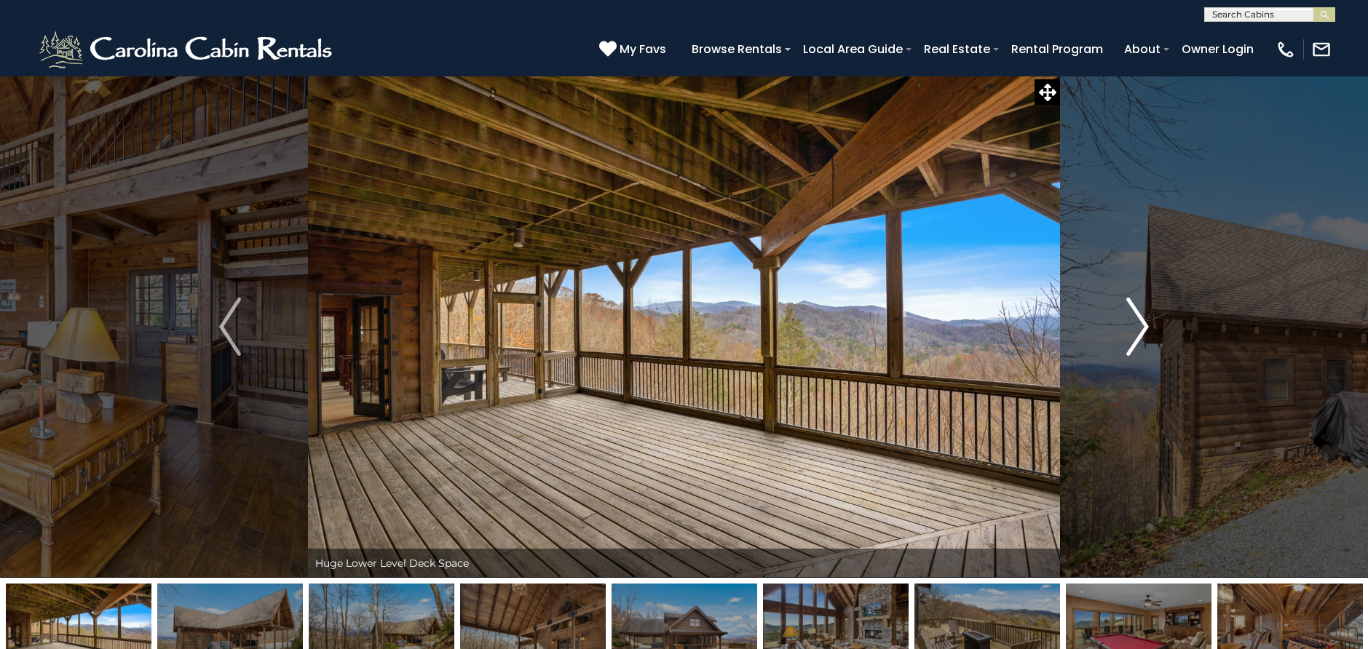
click at [1145, 322] on img "Next" at bounding box center [1138, 327] width 22 height 58
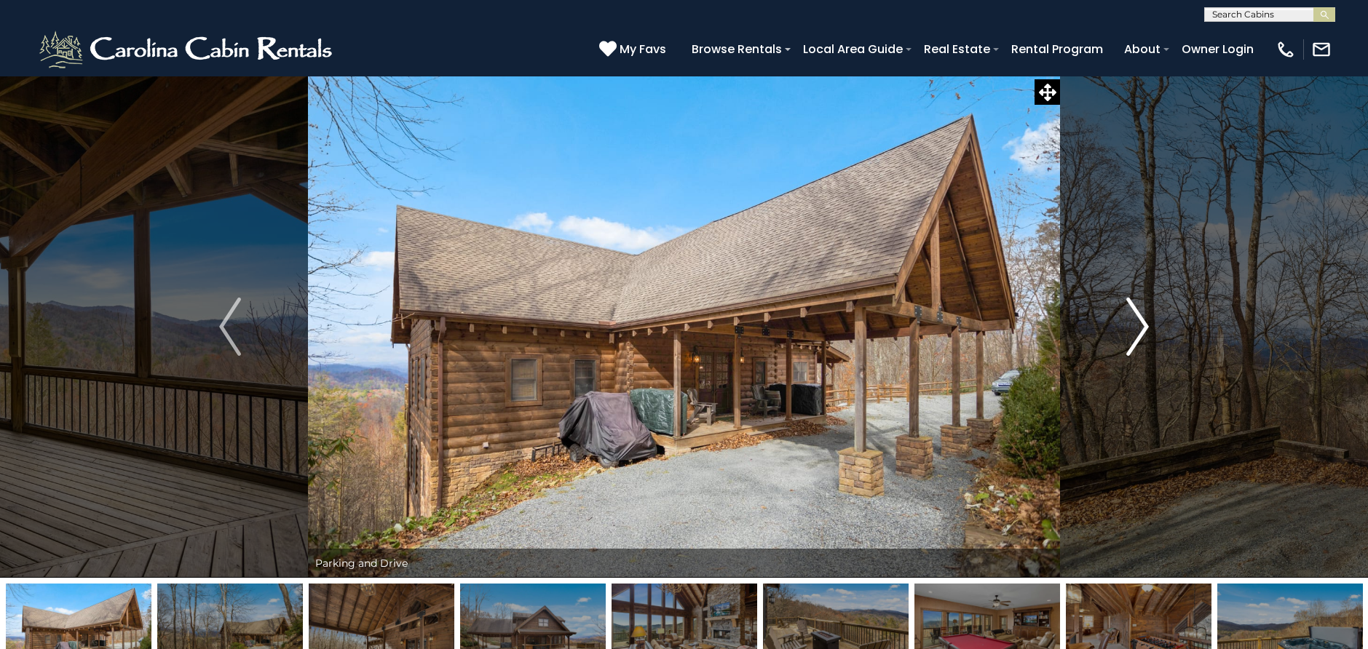
click at [1145, 322] on img "Next" at bounding box center [1138, 327] width 22 height 58
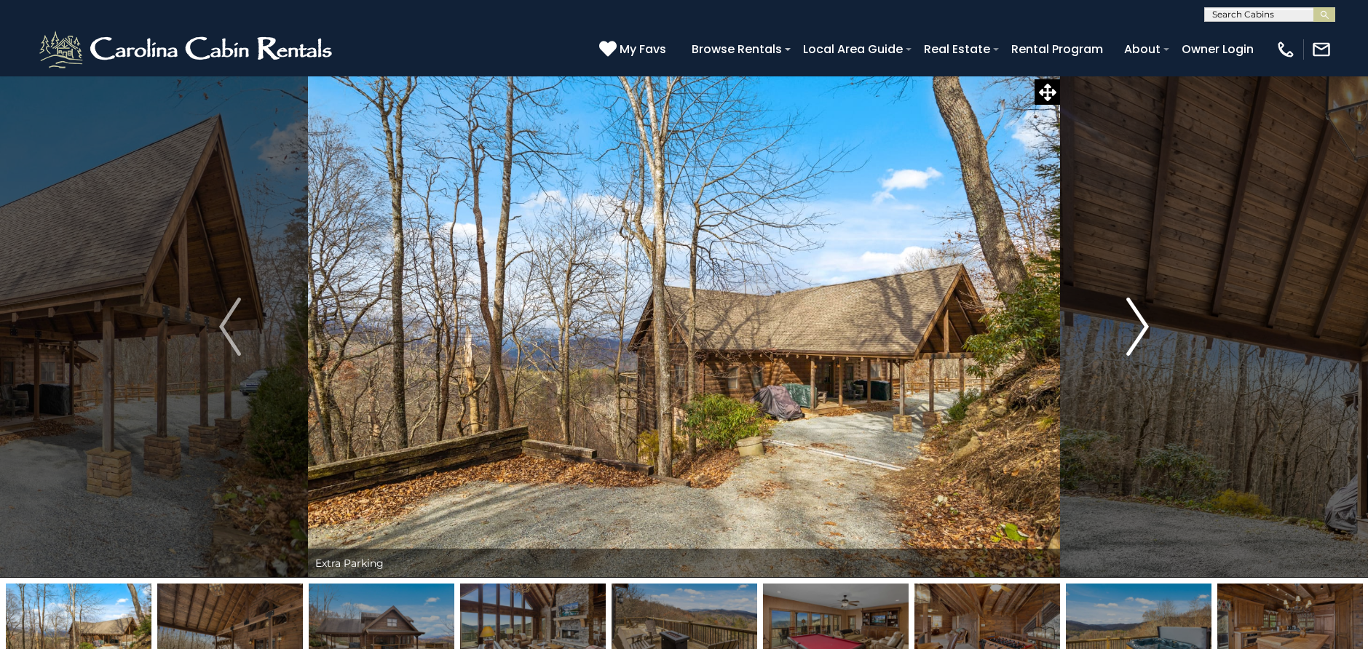
click at [1145, 322] on img "Next" at bounding box center [1138, 327] width 22 height 58
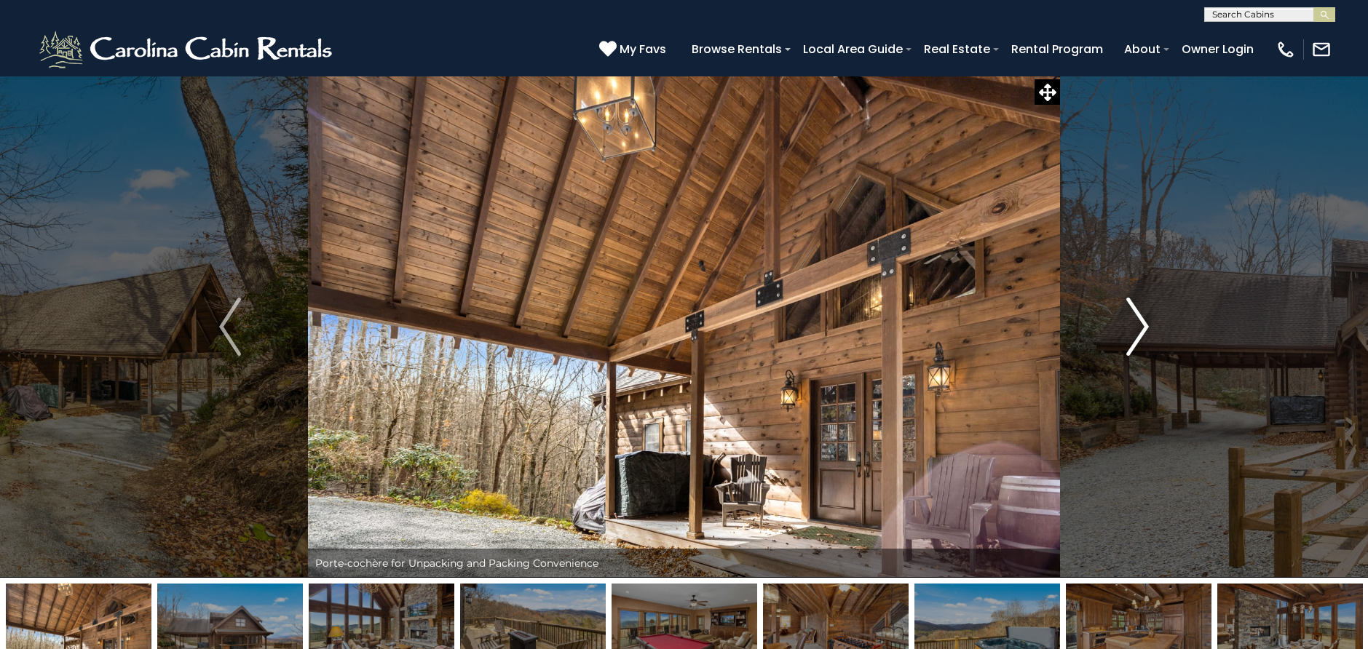
click at [1145, 322] on img "Next" at bounding box center [1138, 327] width 22 height 58
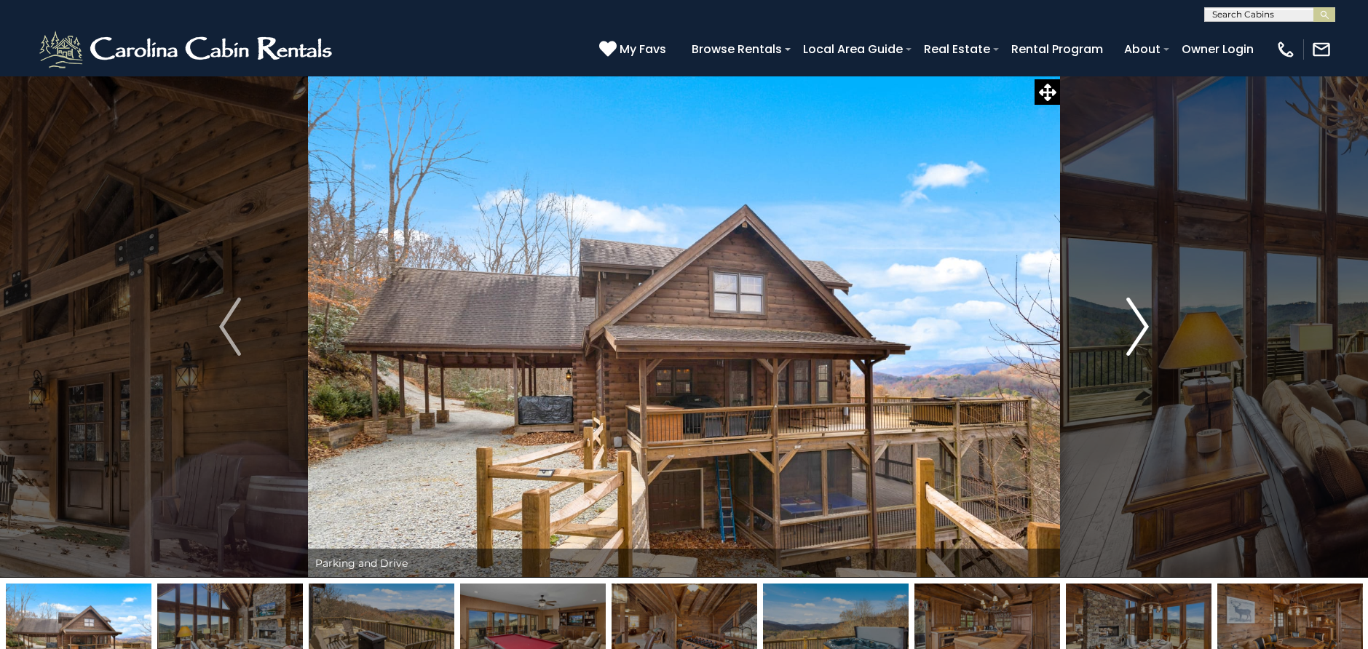
click at [1145, 322] on img "Next" at bounding box center [1138, 327] width 22 height 58
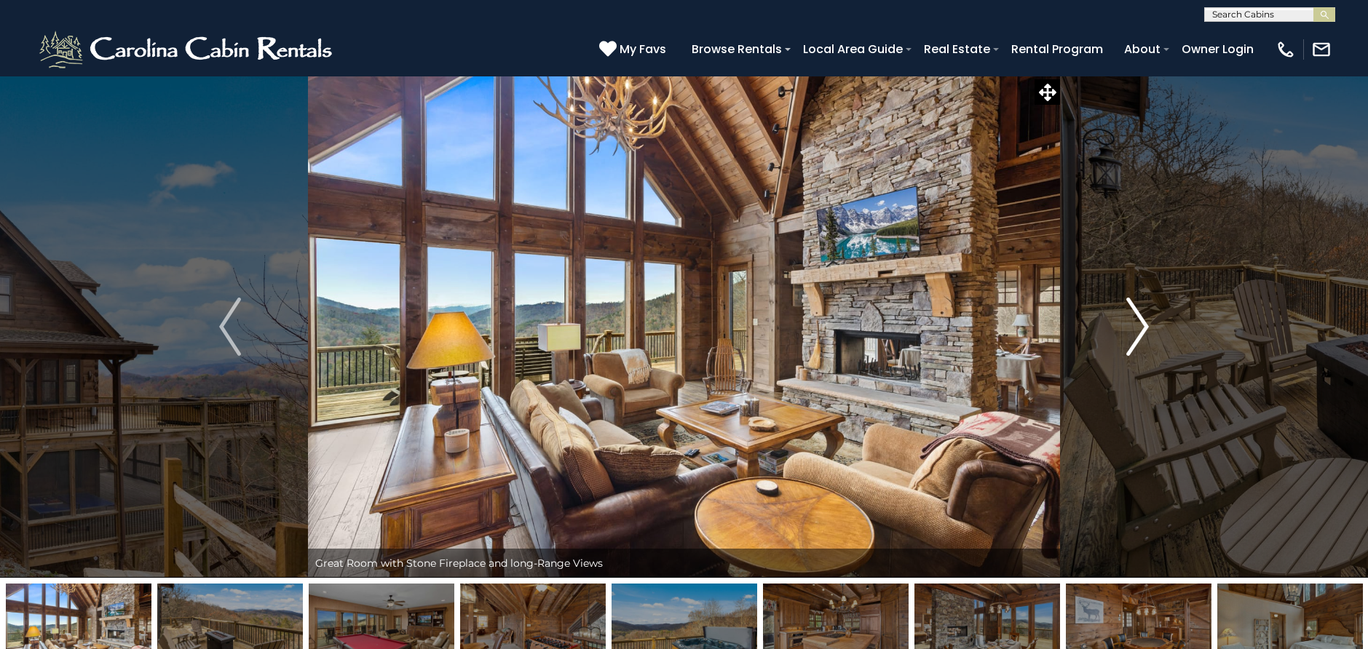
click at [1145, 322] on img "Next" at bounding box center [1138, 327] width 22 height 58
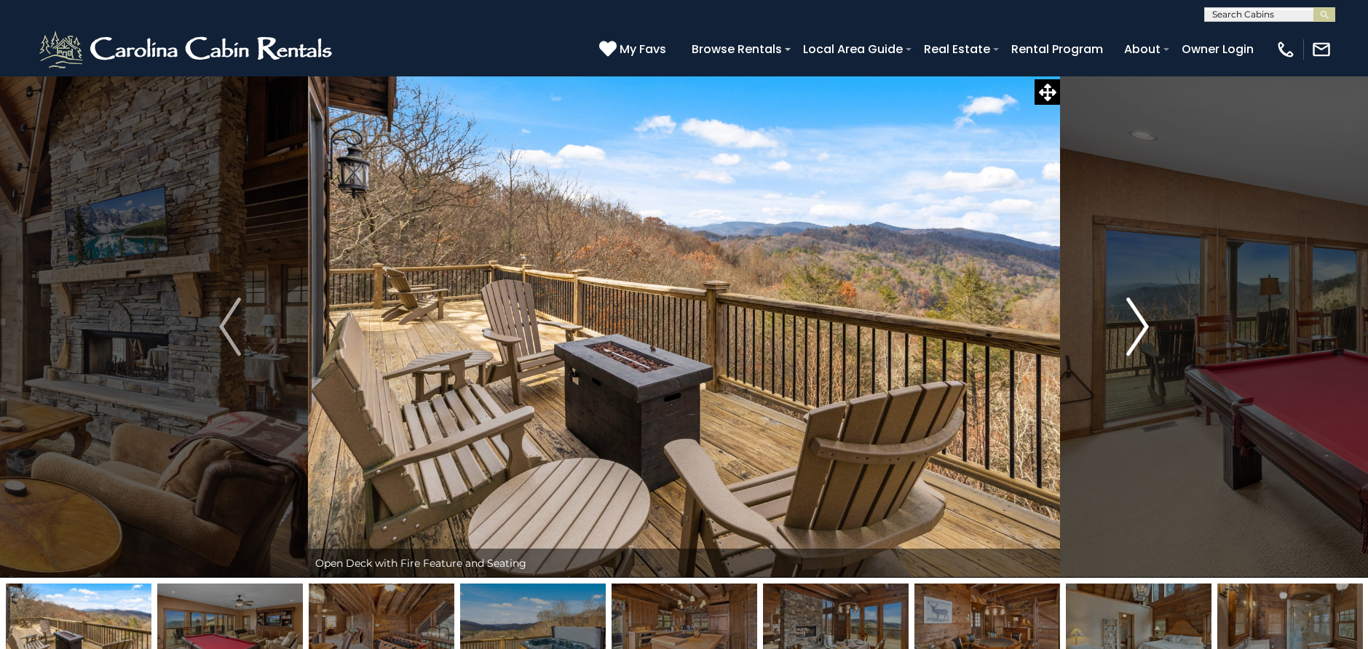
click at [1139, 326] on img "Next" at bounding box center [1138, 327] width 22 height 58
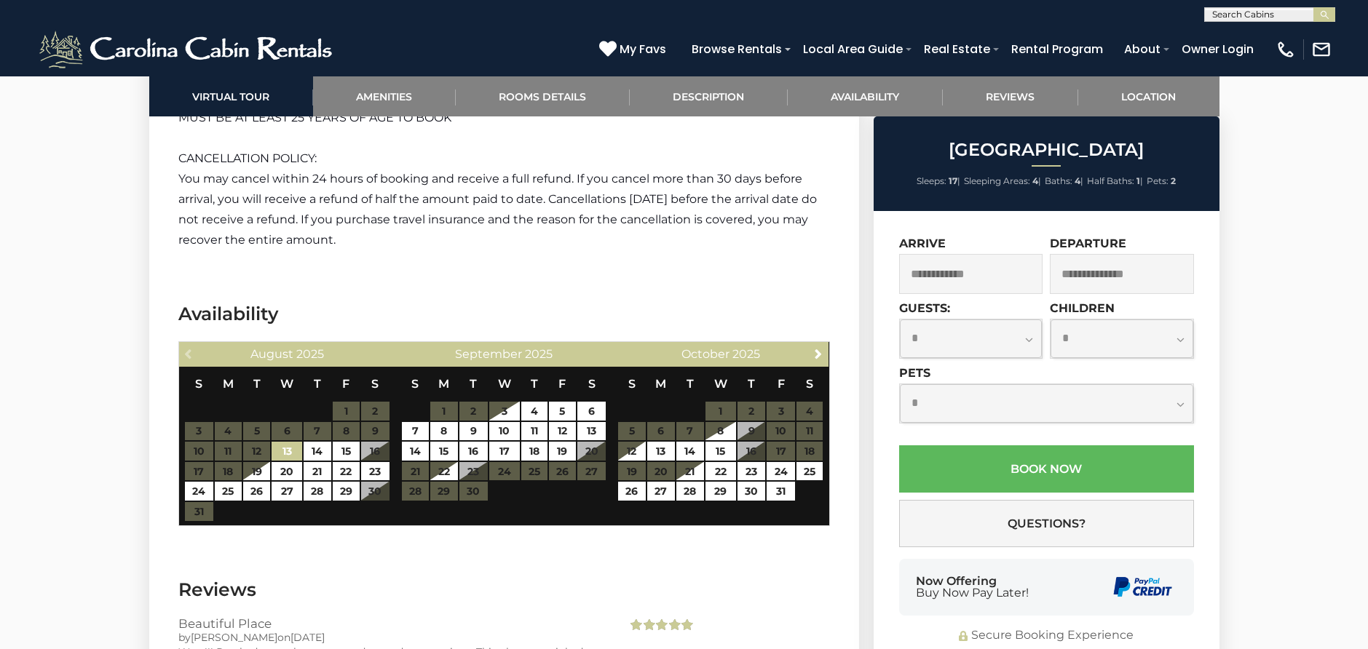
scroll to position [2838, 0]
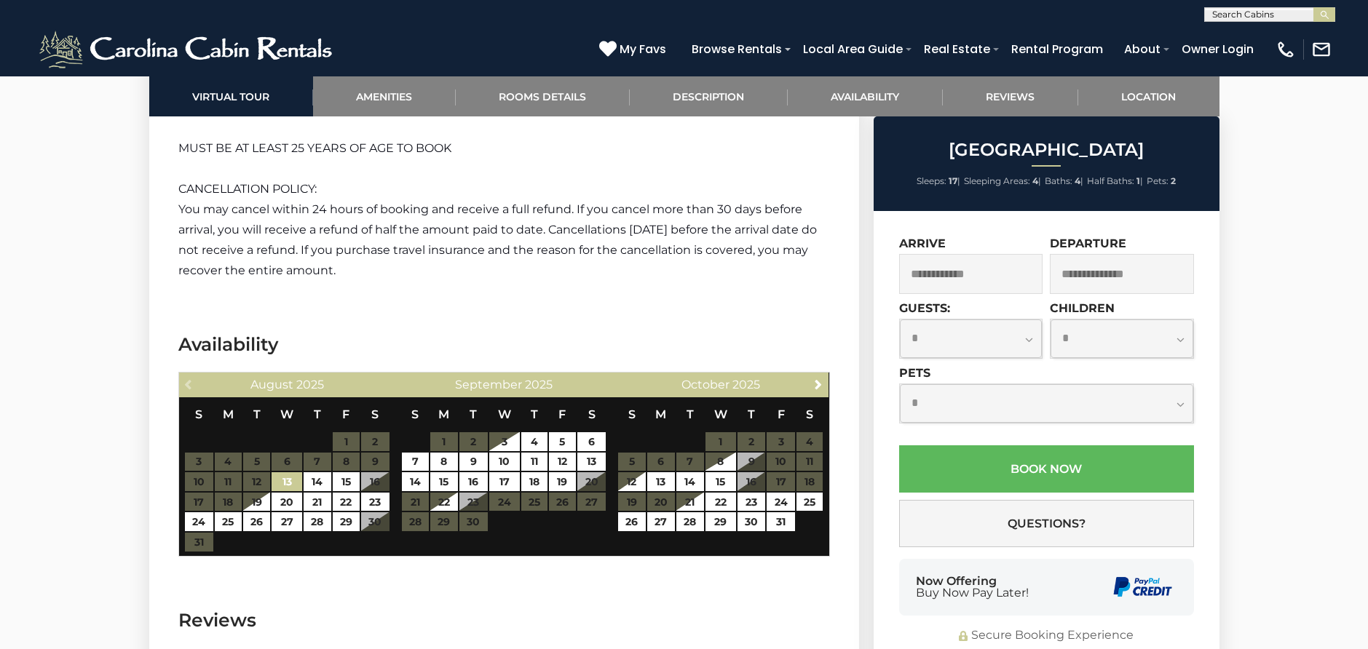
click at [777, 459] on table "S M T W T F S 1 2 3 4 5 6 7 8 9 10 11 12 13 14 15 16 17 18 19 20 21 22 23 24 25…" at bounding box center [720, 471] width 206 height 149
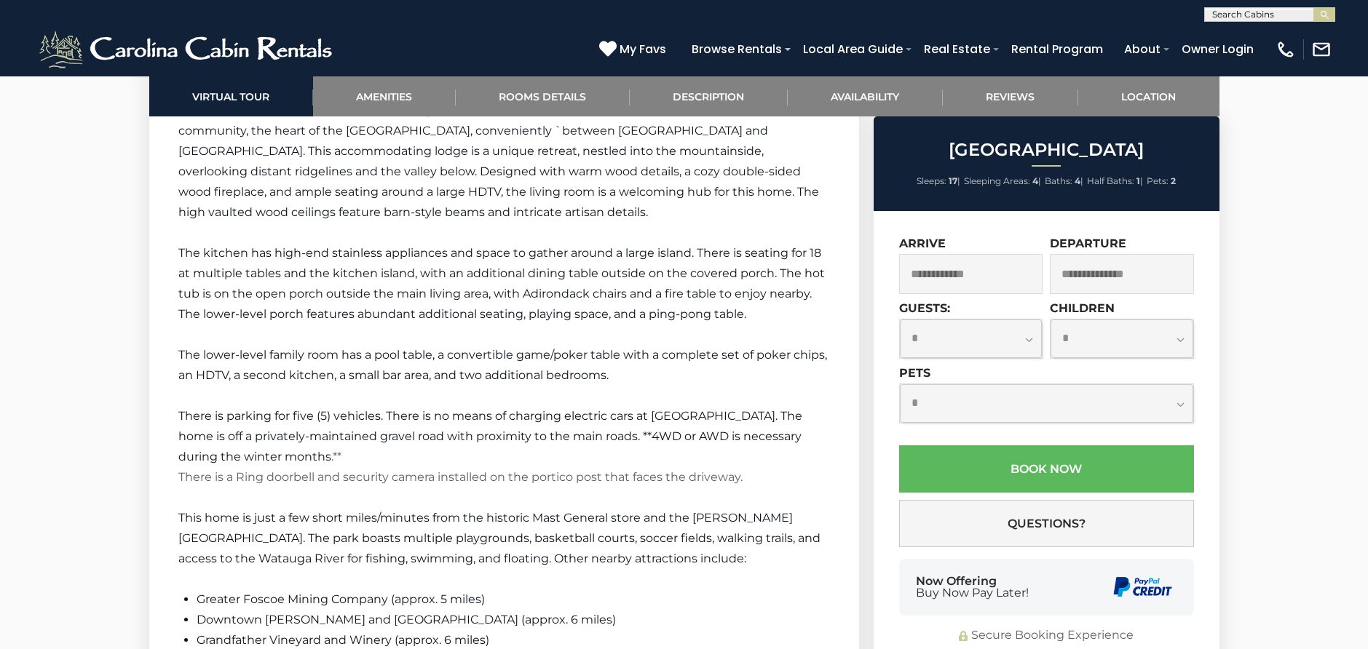
scroll to position [1892, 0]
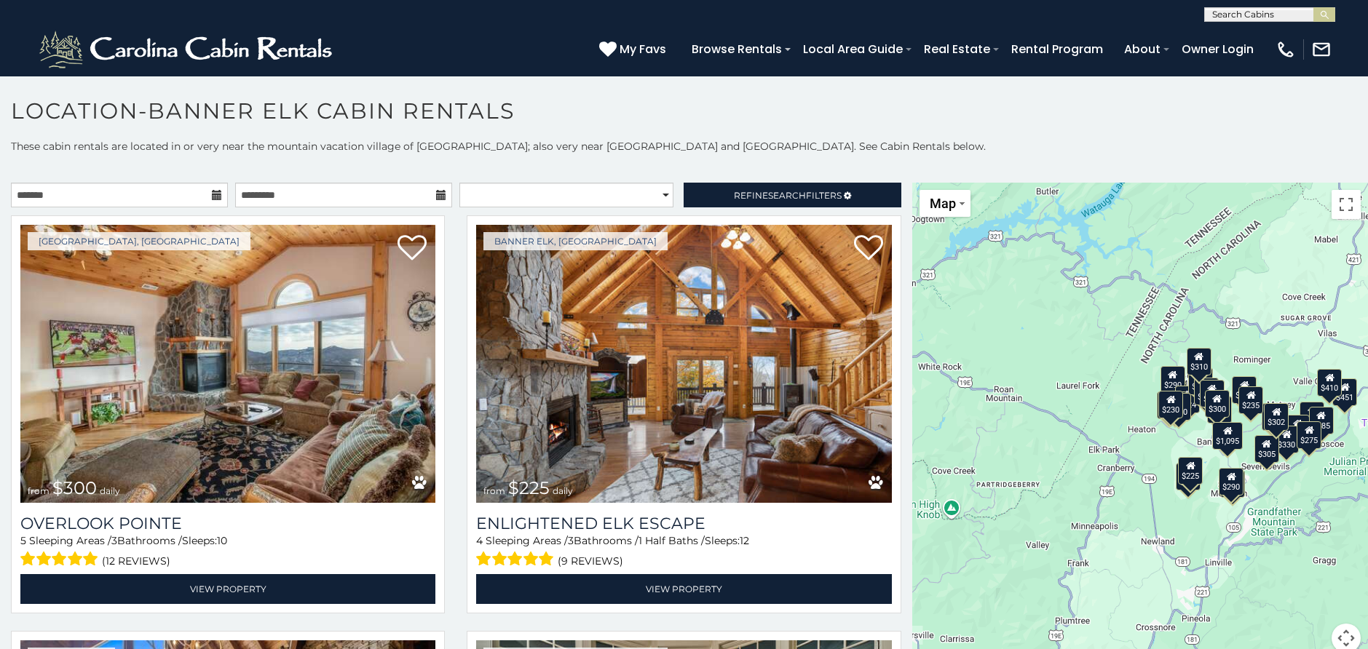
click at [212, 193] on icon at bounding box center [217, 195] width 10 height 10
click at [215, 194] on icon at bounding box center [217, 195] width 10 height 10
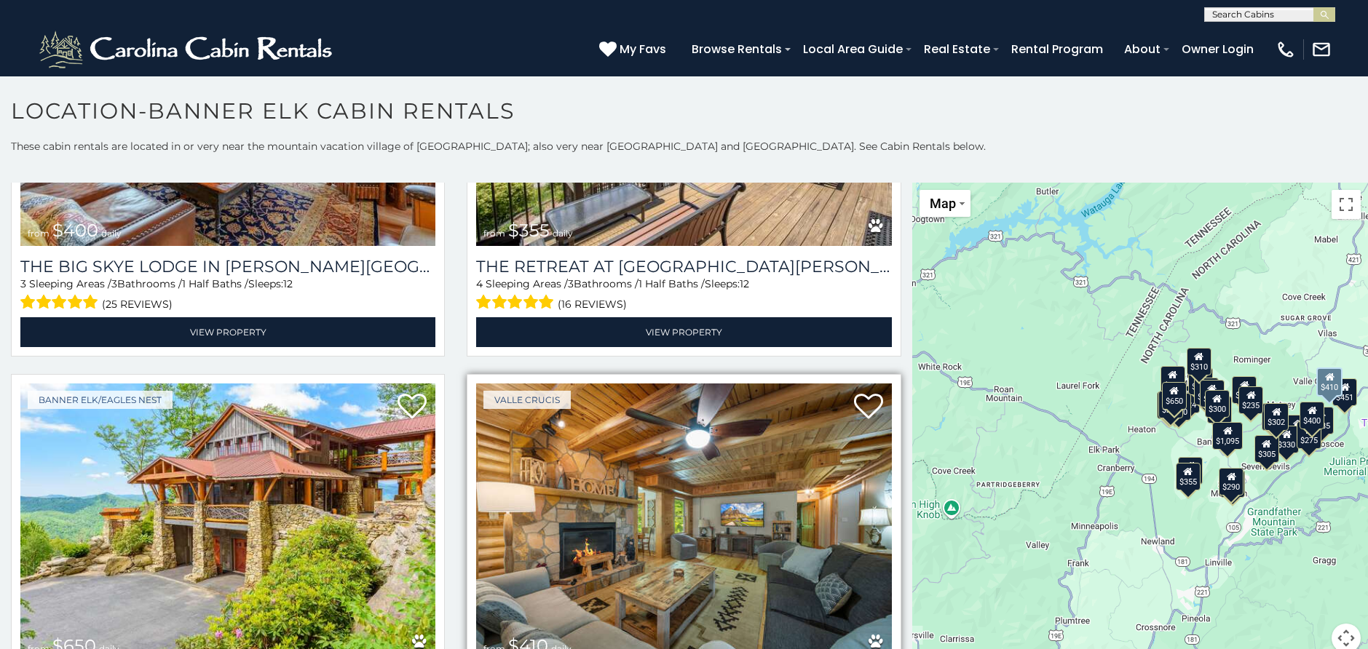
scroll to position [873, 0]
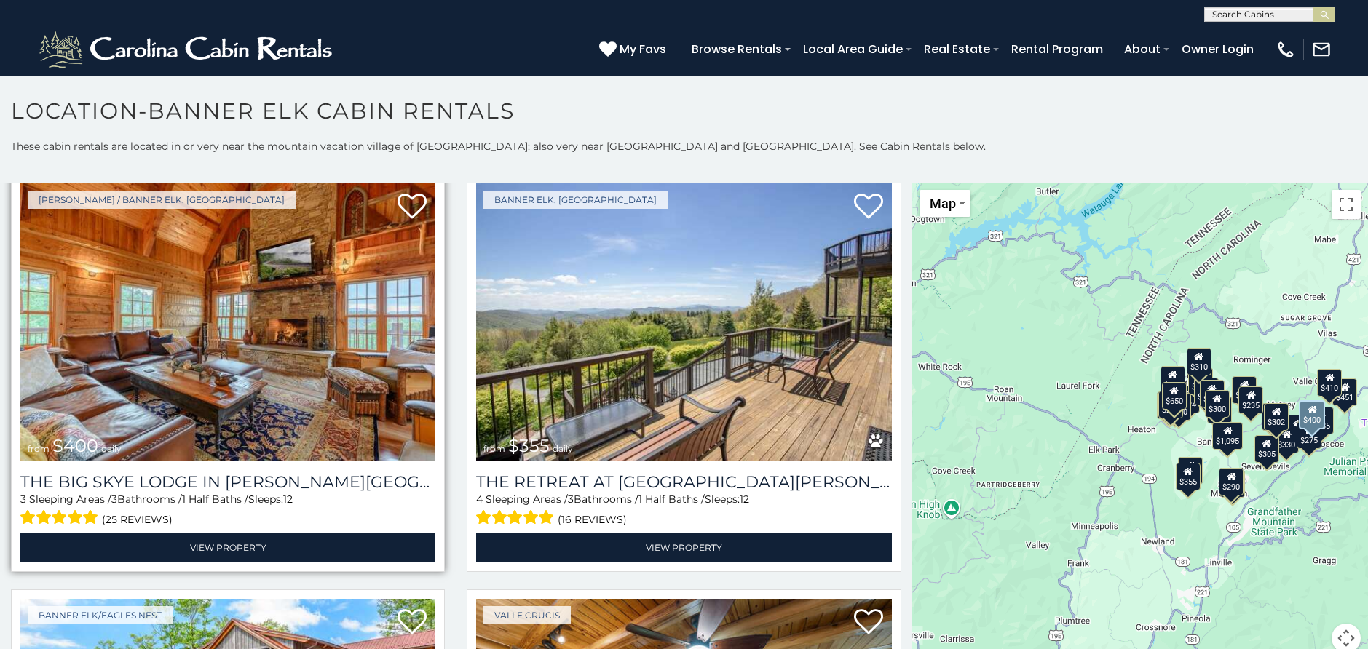
click at [318, 360] on img at bounding box center [227, 322] width 415 height 278
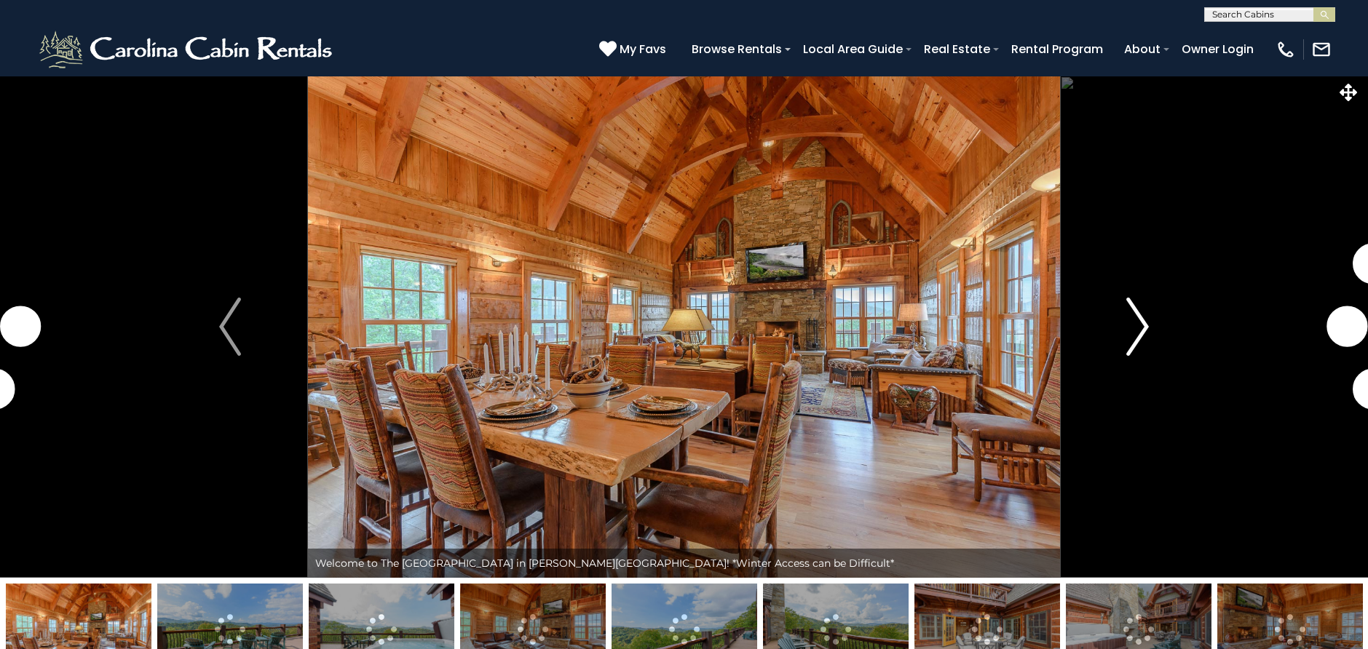
click at [1142, 330] on img "Next" at bounding box center [1138, 327] width 22 height 58
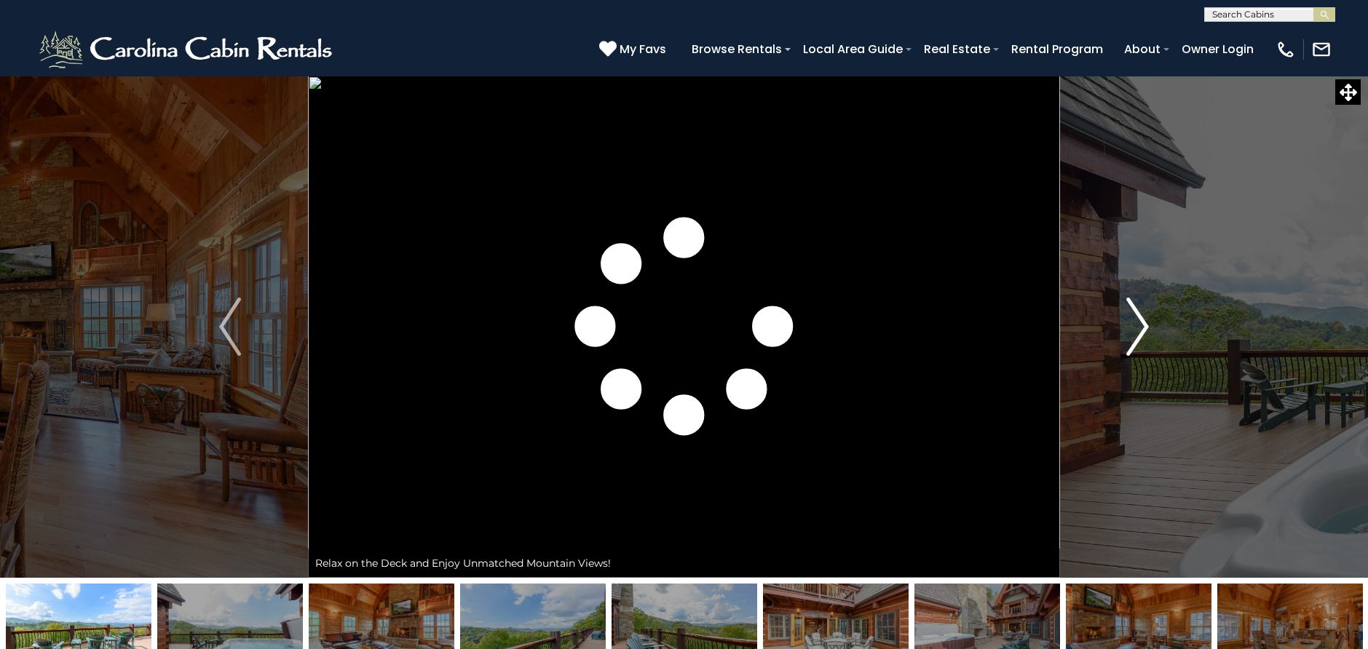
click at [1142, 330] on img "Next" at bounding box center [1138, 327] width 22 height 58
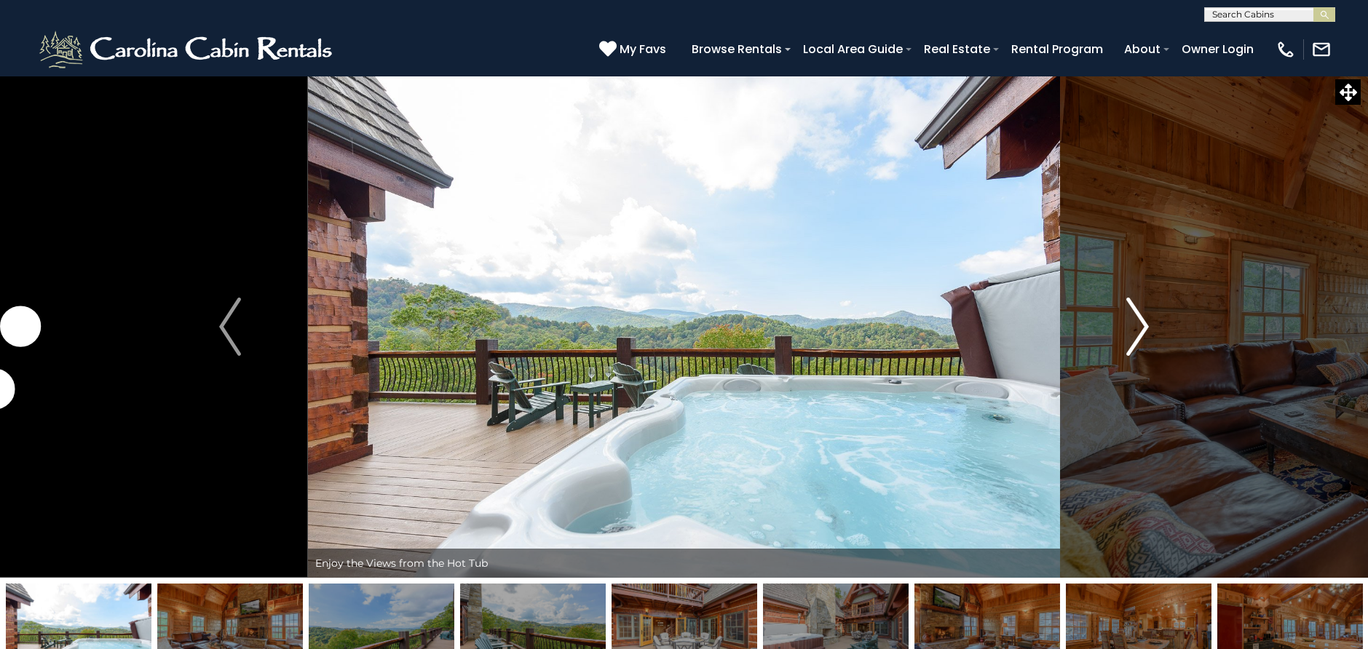
click at [1142, 330] on img "Next" at bounding box center [1138, 327] width 22 height 58
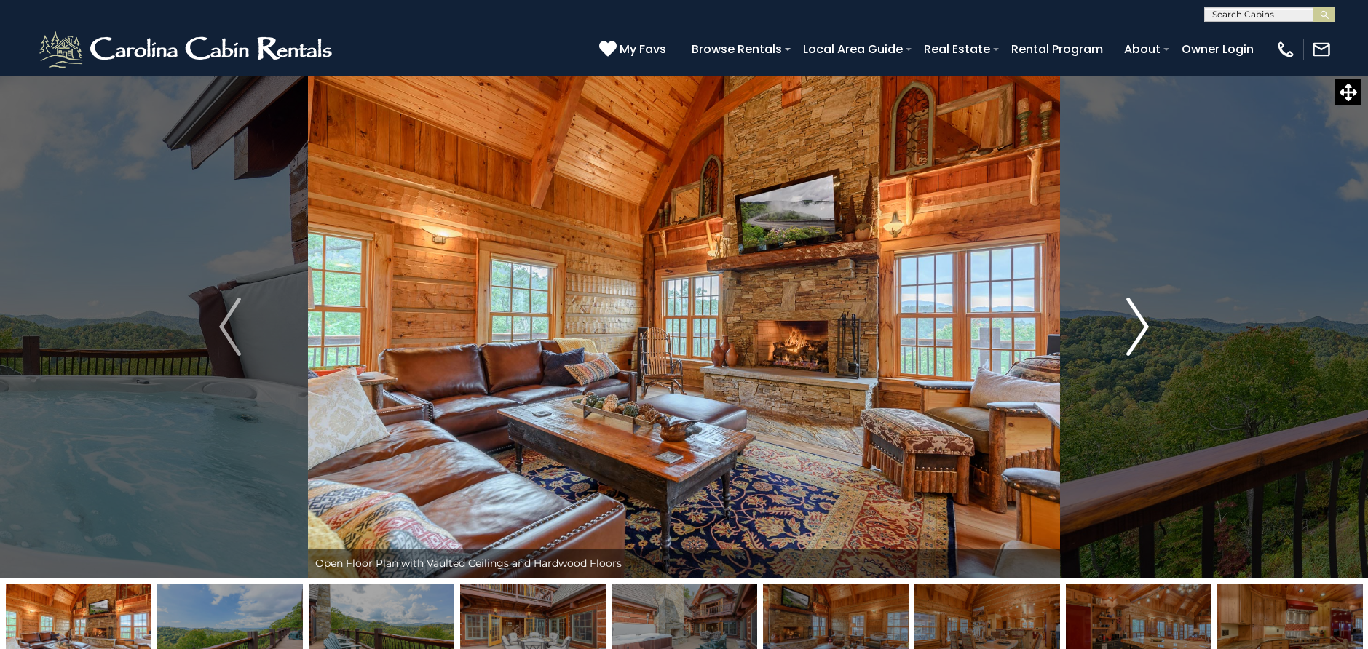
click at [1142, 330] on img "Next" at bounding box center [1138, 327] width 22 height 58
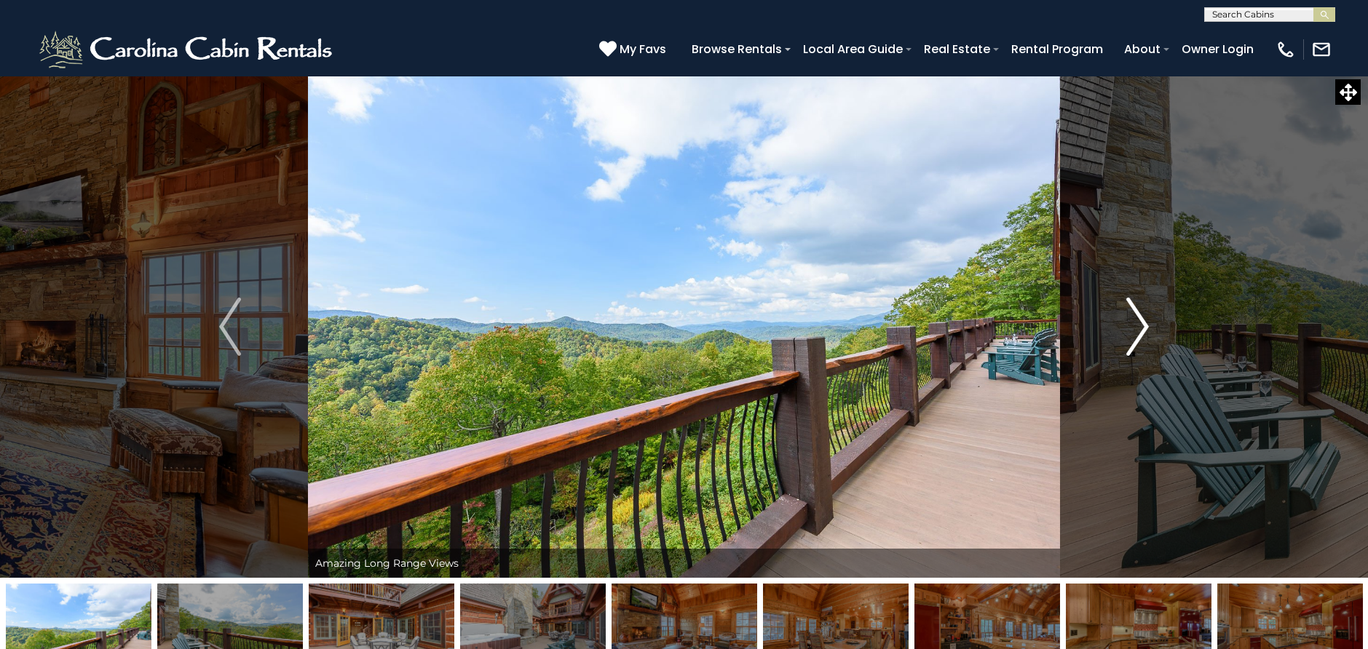
click at [1142, 330] on img "Next" at bounding box center [1138, 327] width 22 height 58
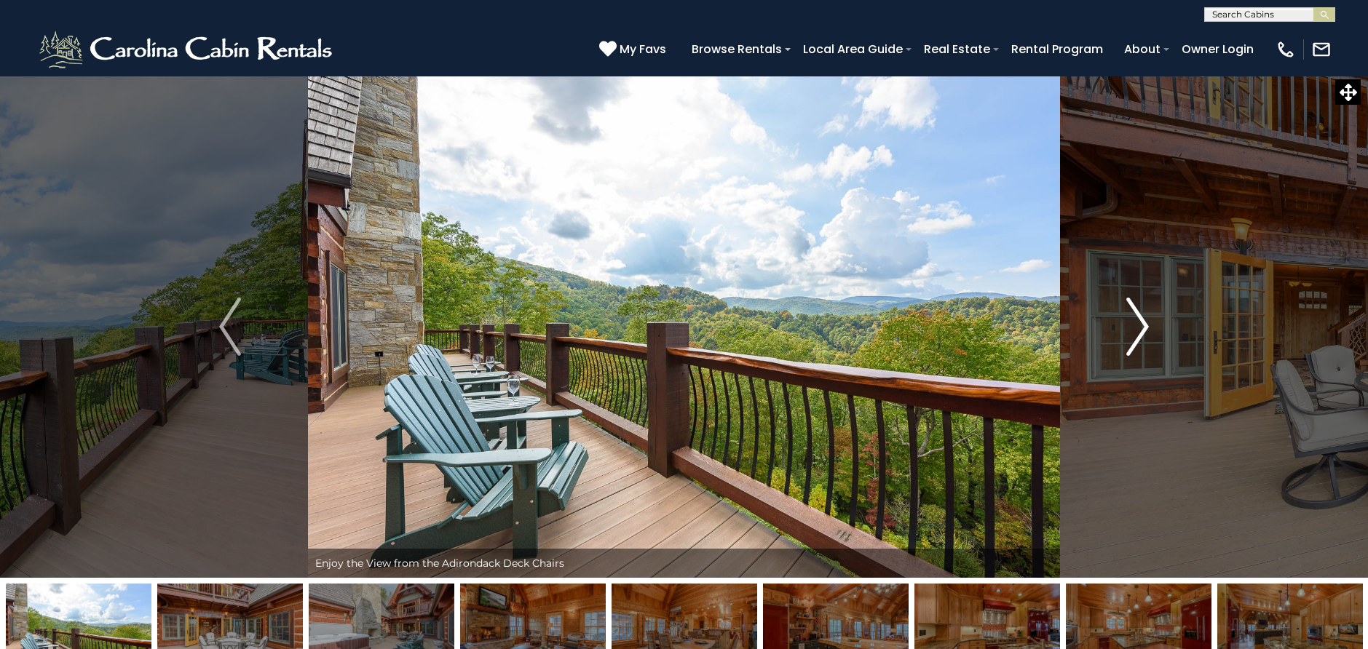
click at [1142, 330] on img "Next" at bounding box center [1138, 327] width 22 height 58
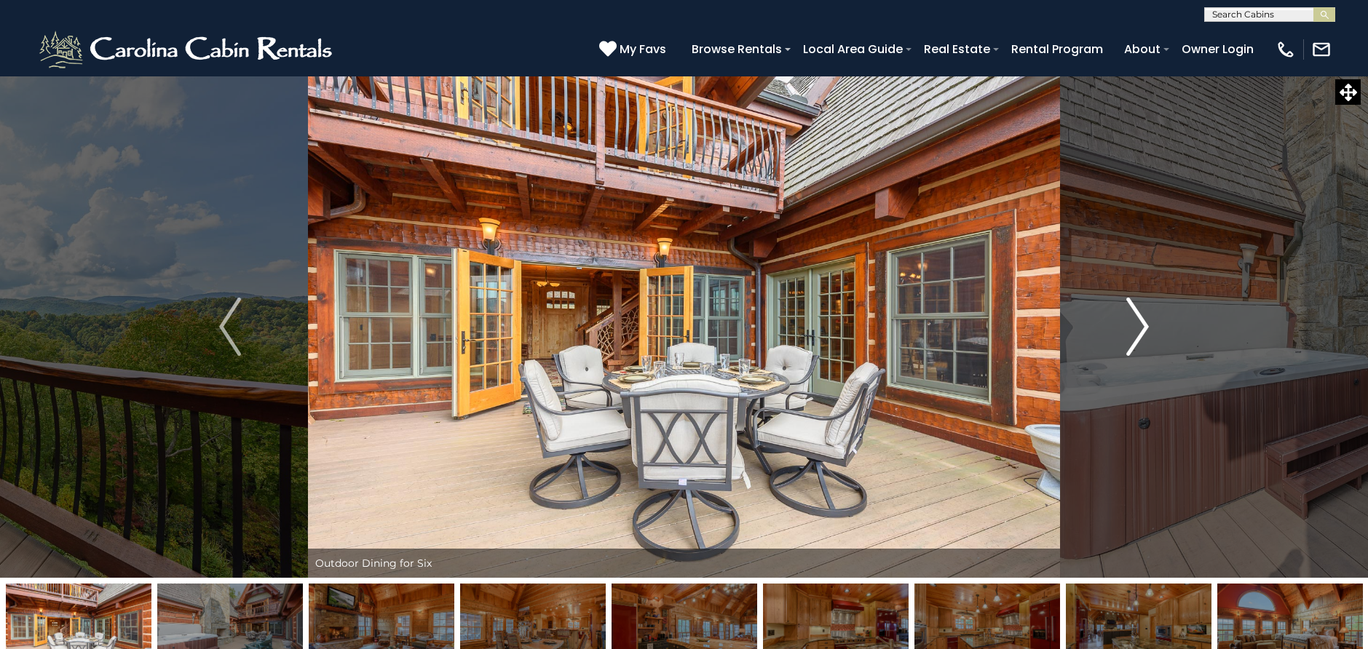
click at [1142, 330] on img "Next" at bounding box center [1138, 327] width 22 height 58
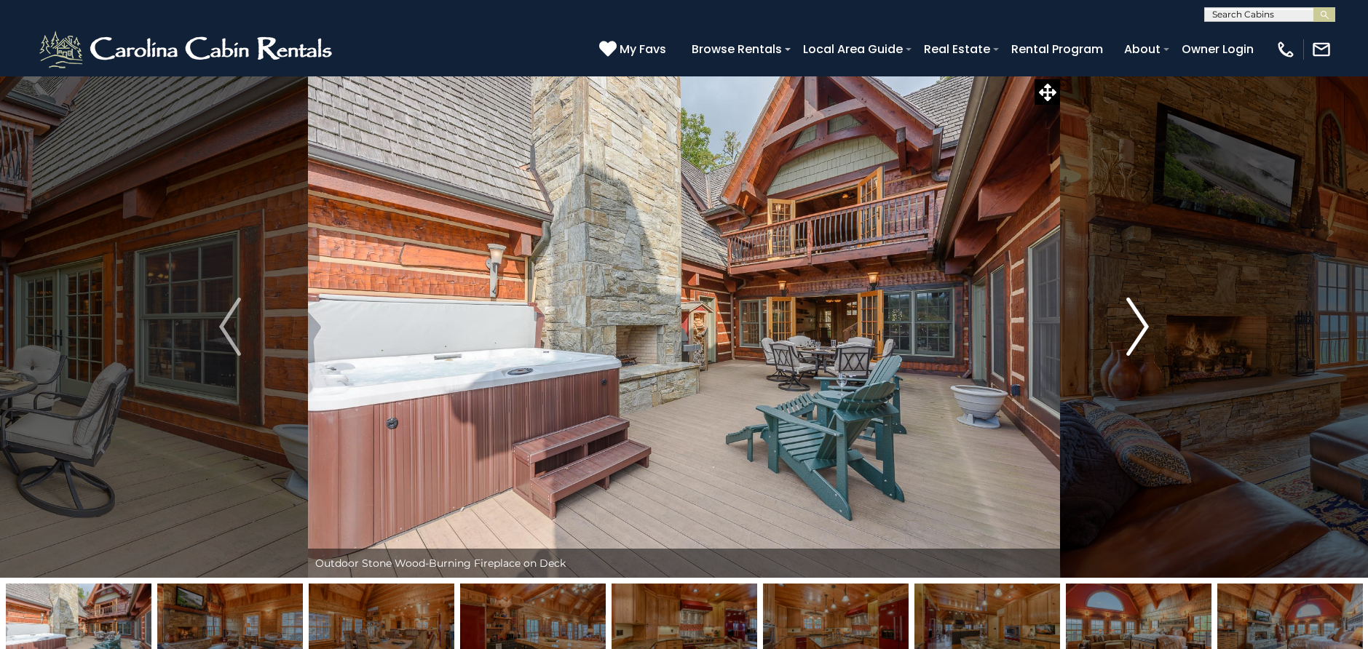
click at [1142, 330] on img "Next" at bounding box center [1138, 327] width 22 height 58
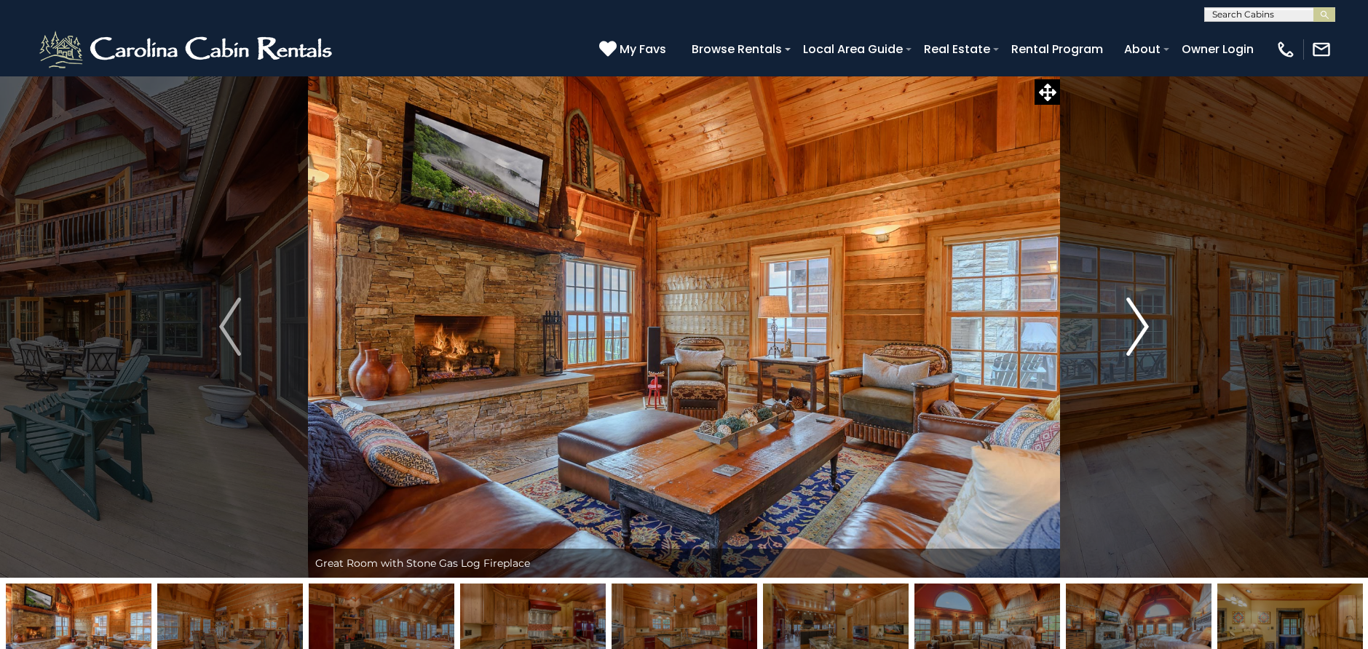
click at [1142, 330] on img "Next" at bounding box center [1138, 327] width 22 height 58
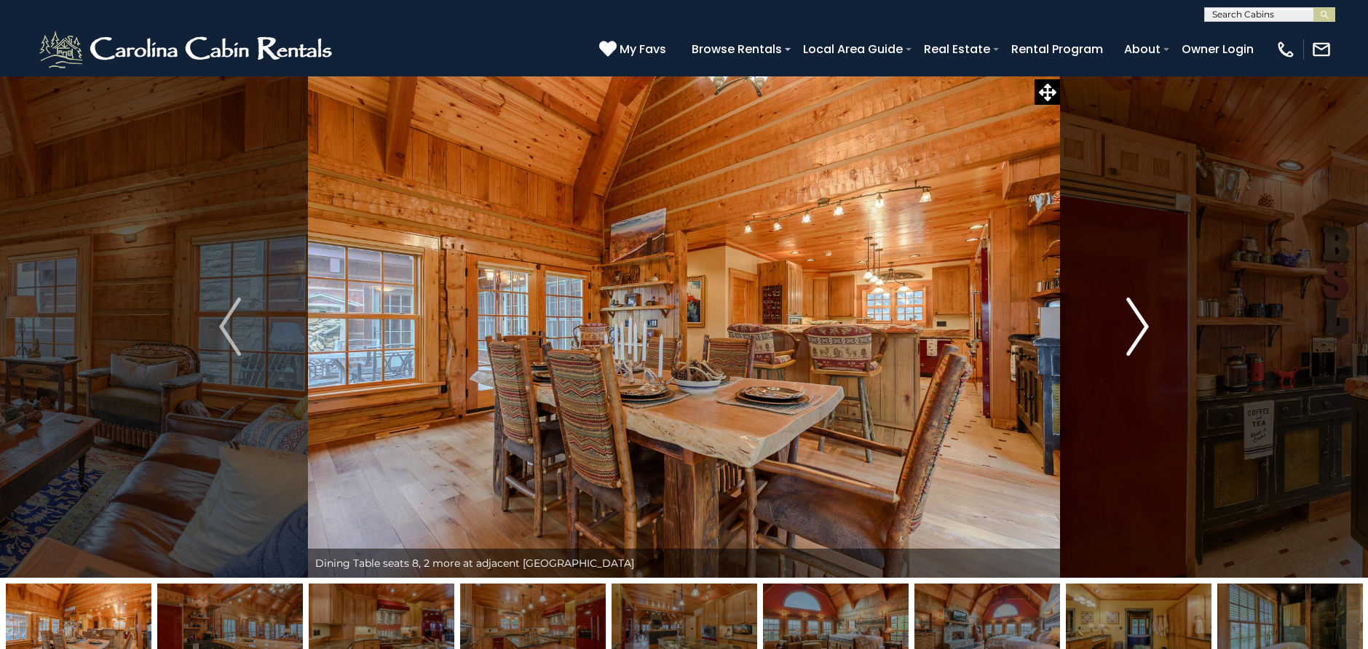
click at [1142, 330] on img "Next" at bounding box center [1138, 327] width 22 height 58
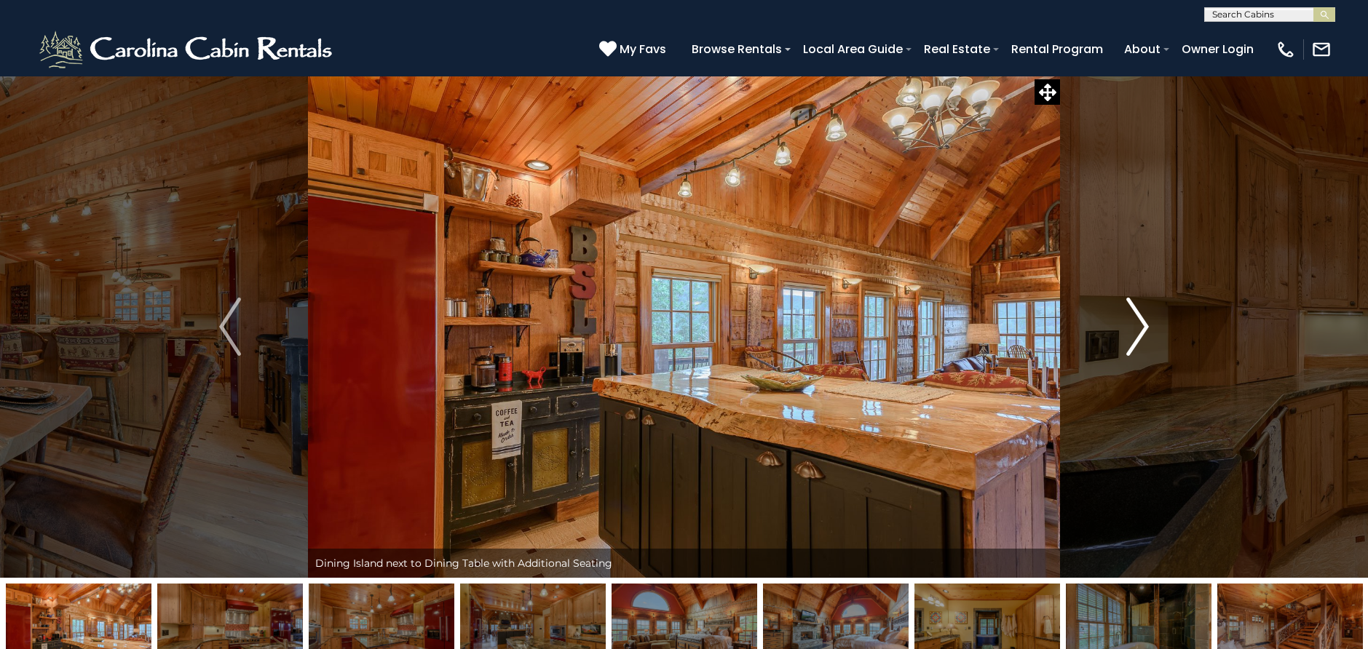
click at [1142, 330] on img "Next" at bounding box center [1138, 327] width 22 height 58
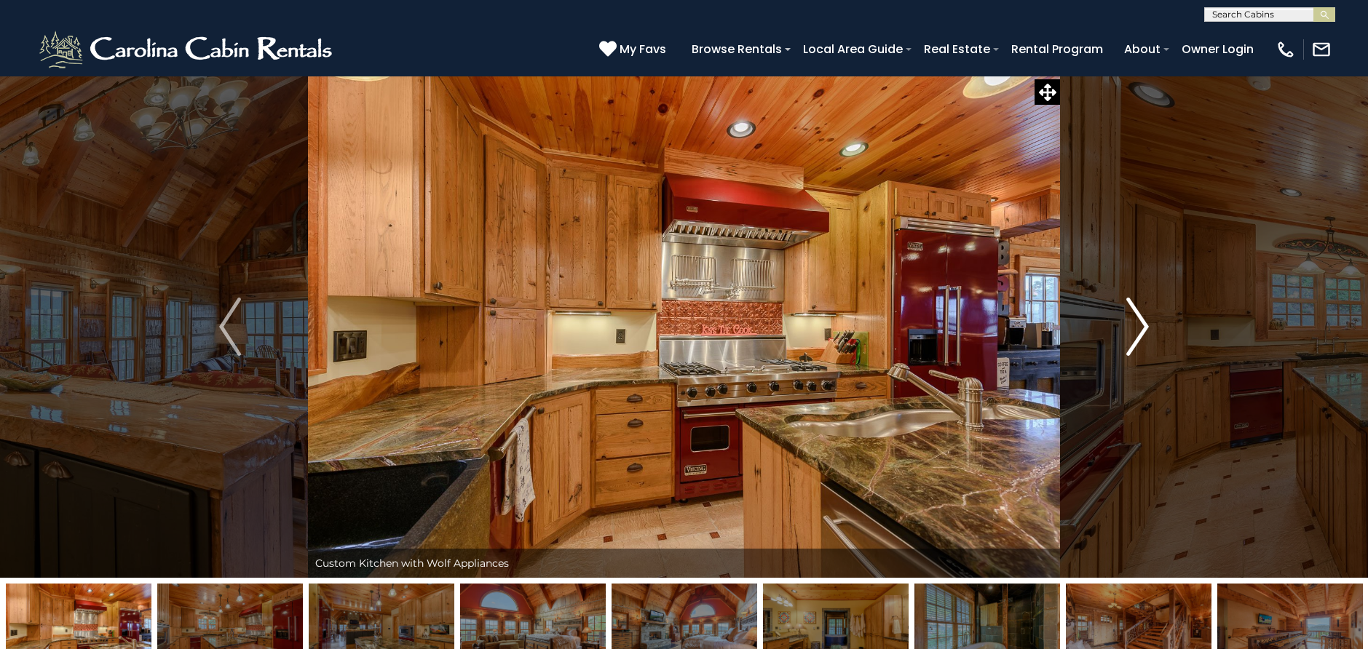
click at [1142, 330] on img "Next" at bounding box center [1138, 327] width 22 height 58
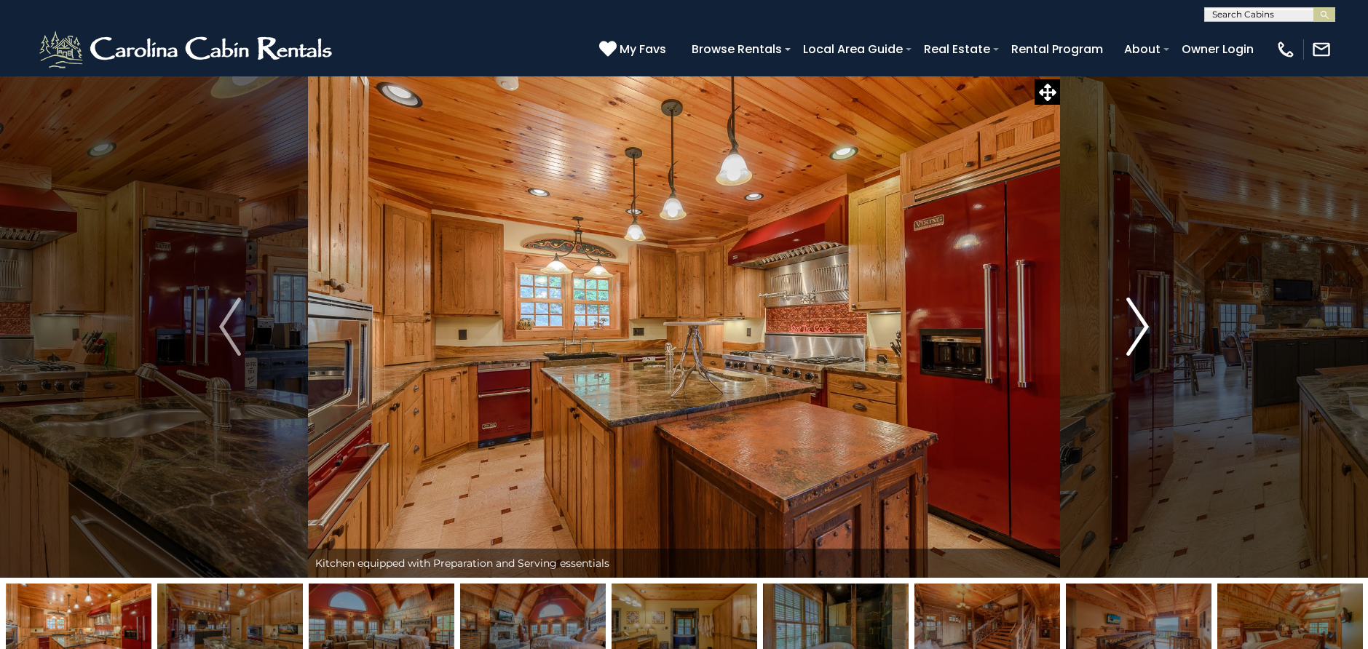
click at [1142, 330] on img "Next" at bounding box center [1138, 327] width 22 height 58
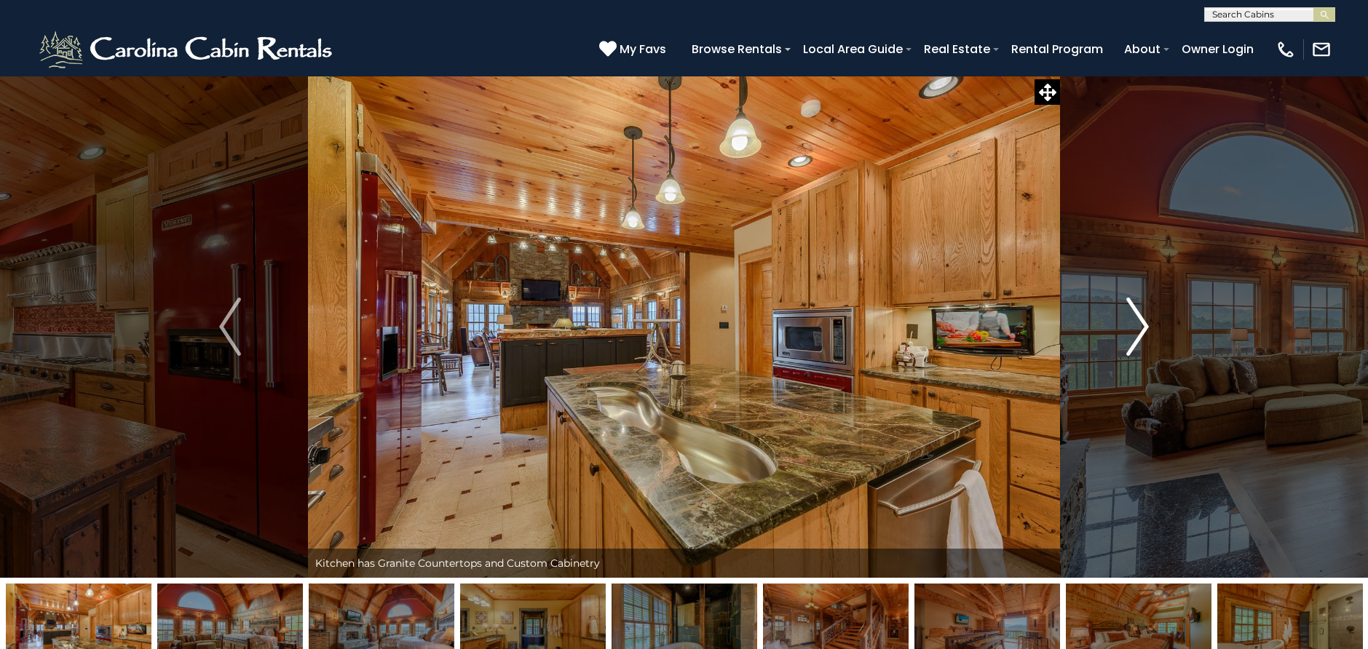
click at [1142, 330] on img "Next" at bounding box center [1138, 327] width 22 height 58
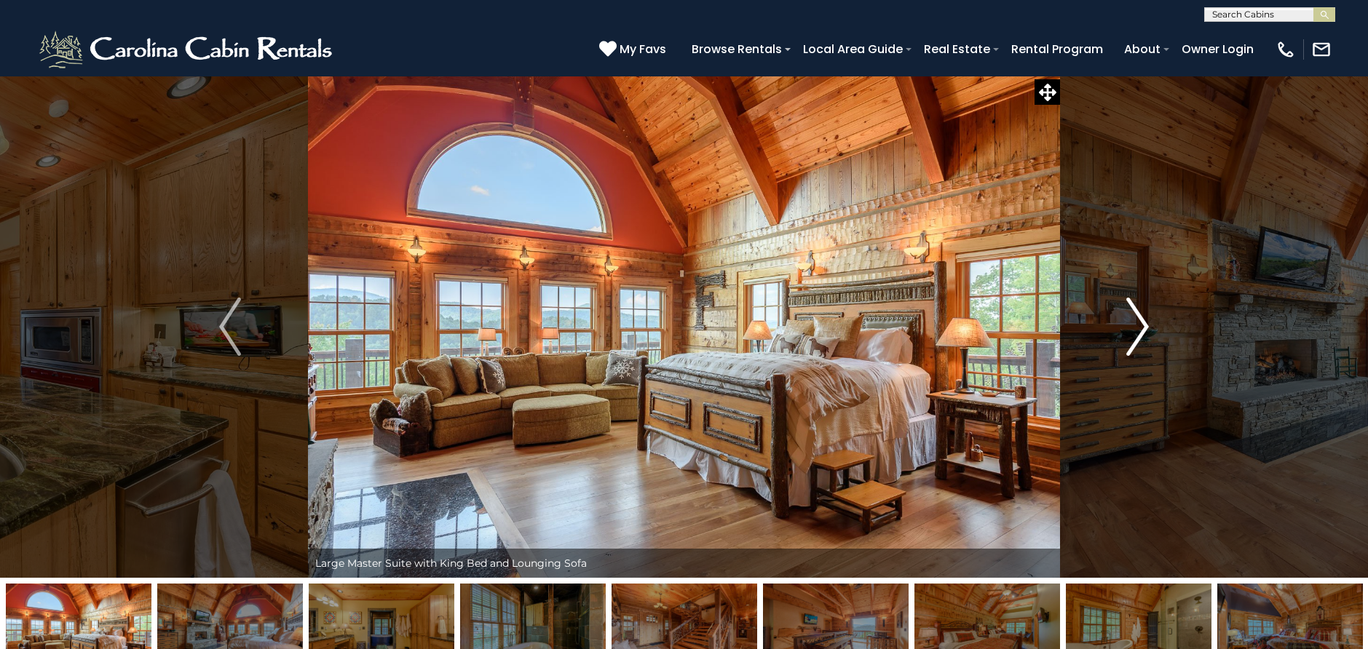
click at [1142, 330] on img "Next" at bounding box center [1138, 327] width 22 height 58
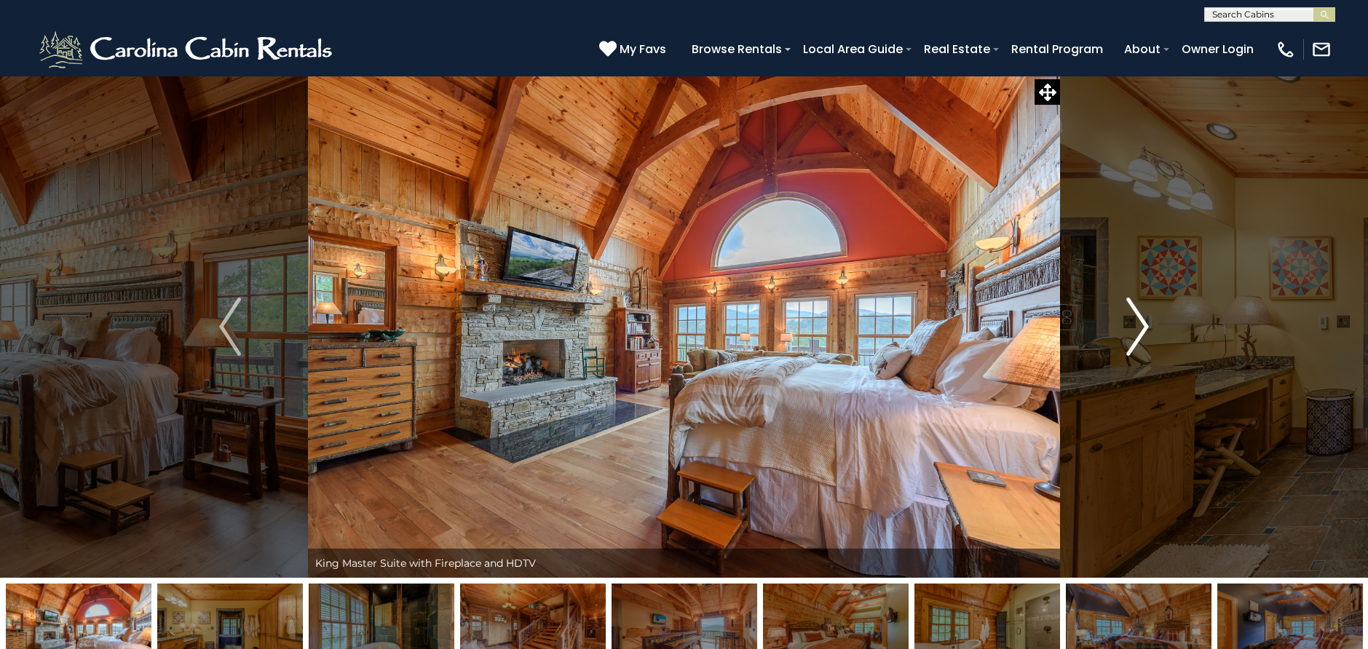
click at [1142, 330] on img "Next" at bounding box center [1138, 327] width 22 height 58
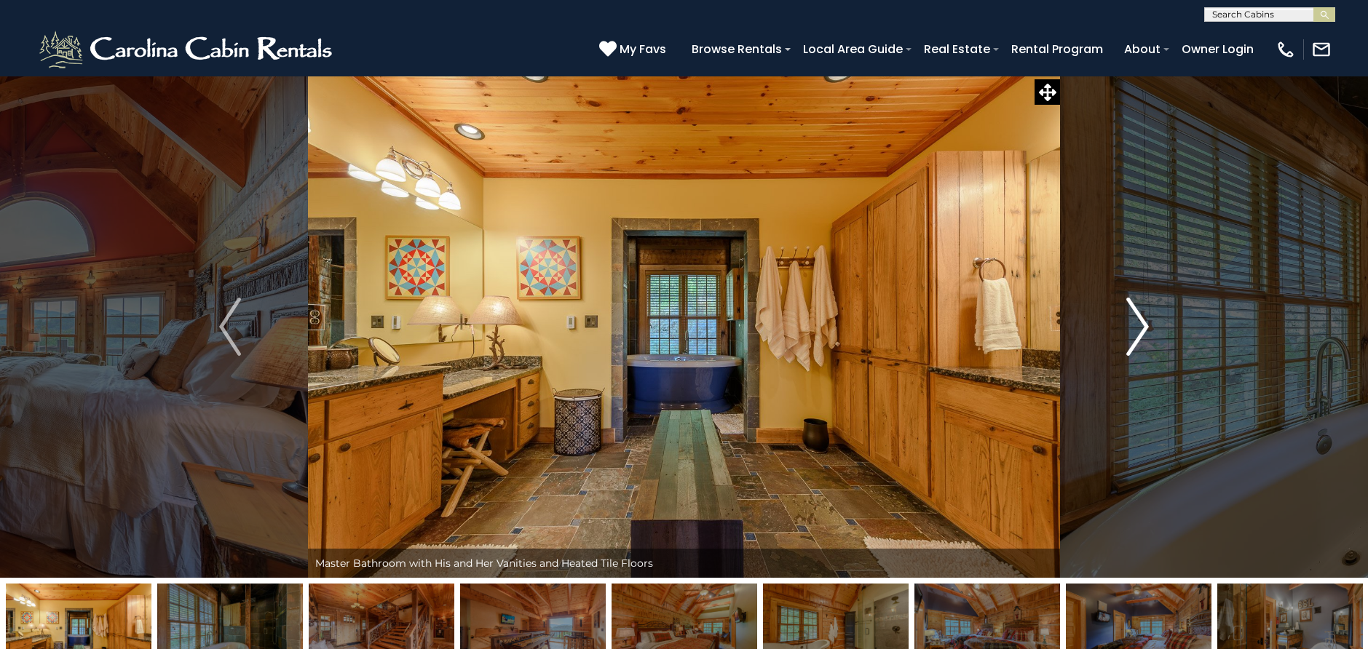
click at [1142, 330] on img "Next" at bounding box center [1138, 327] width 22 height 58
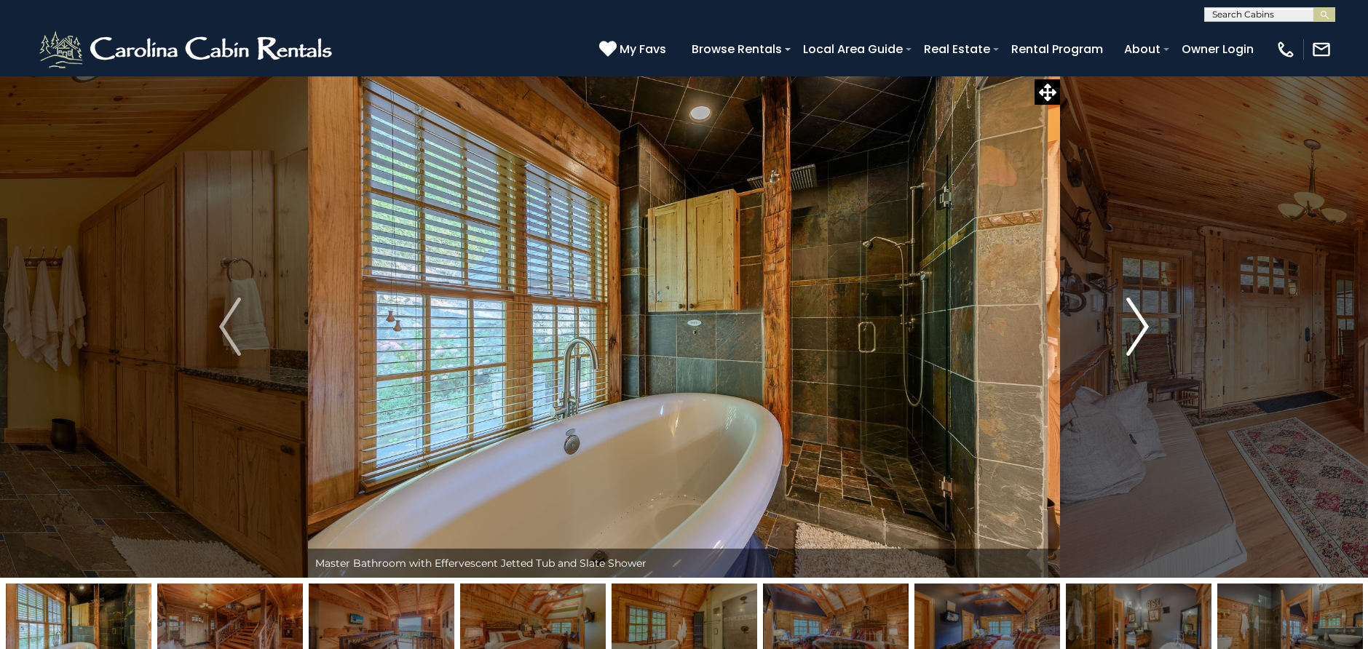
click at [1142, 330] on img "Next" at bounding box center [1138, 327] width 22 height 58
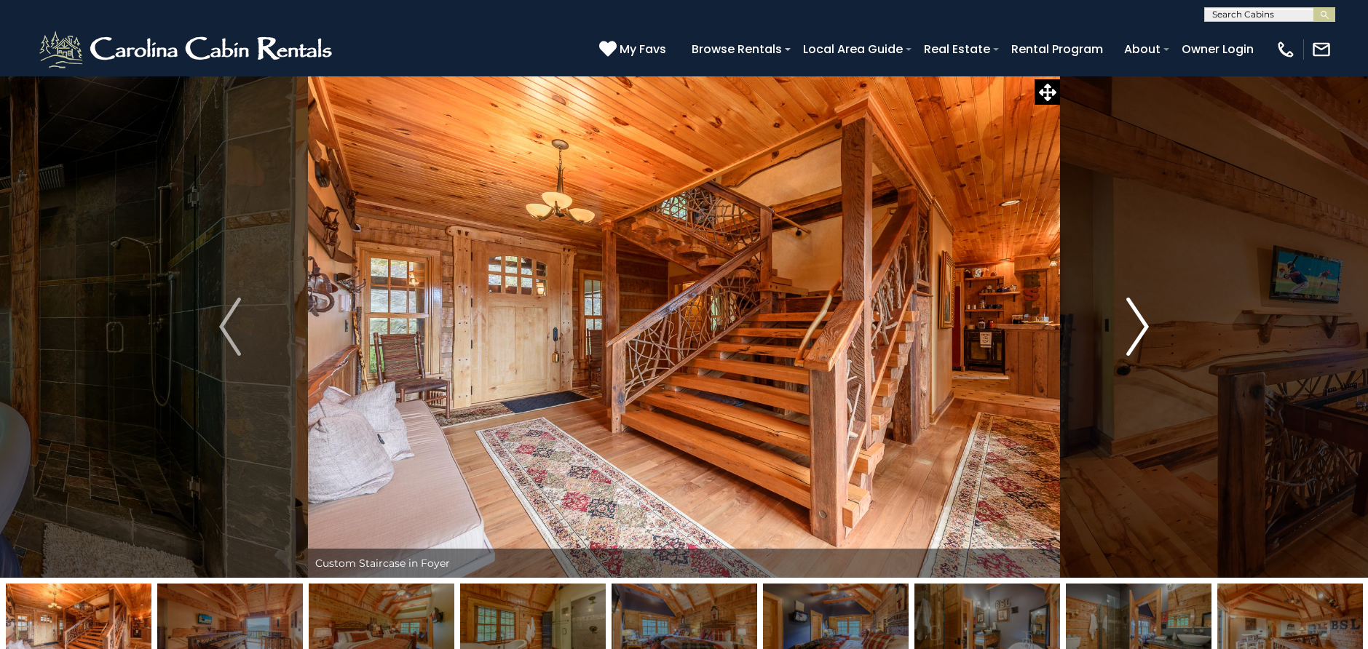
click at [1142, 330] on img "Next" at bounding box center [1138, 327] width 22 height 58
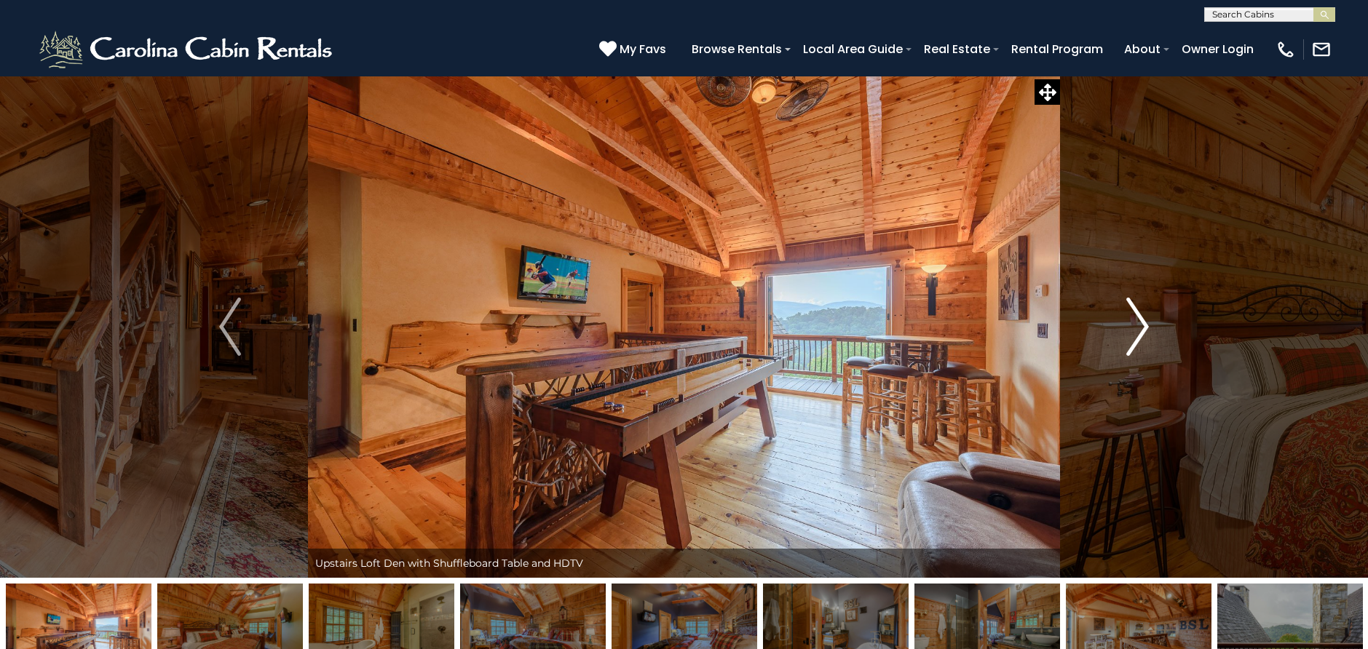
click at [1142, 330] on img "Next" at bounding box center [1138, 327] width 22 height 58
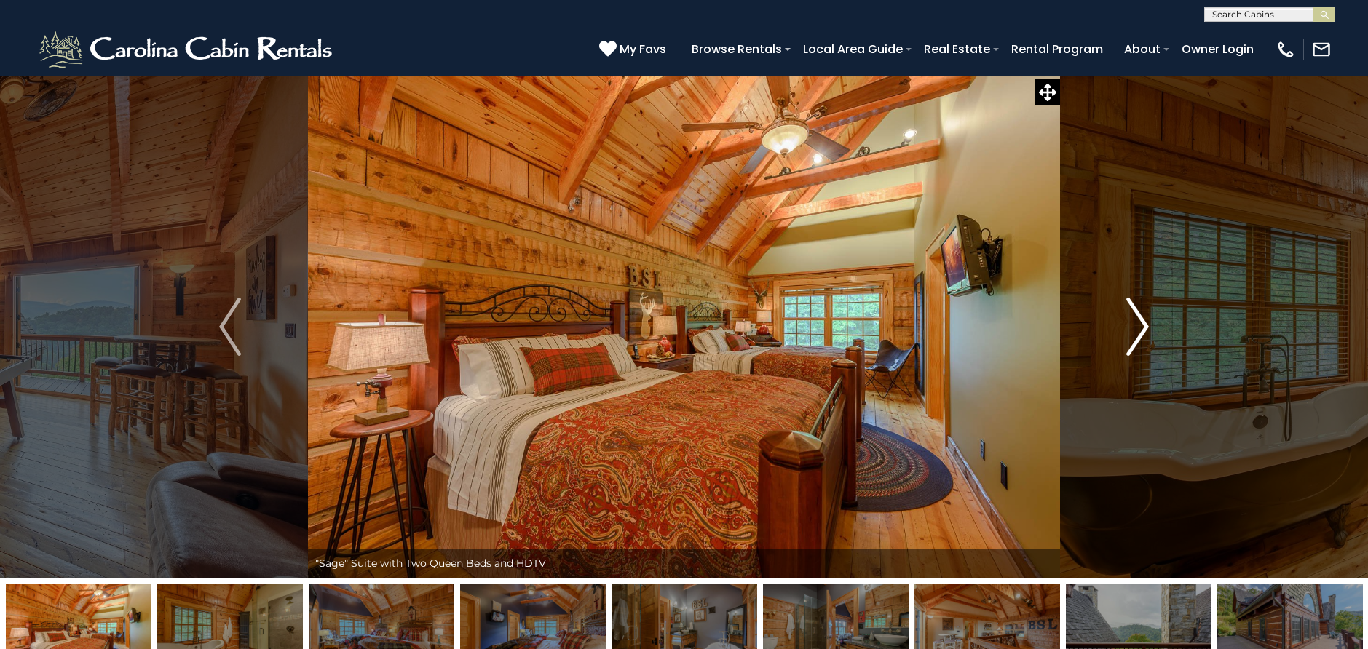
click at [1142, 330] on img "Next" at bounding box center [1138, 327] width 22 height 58
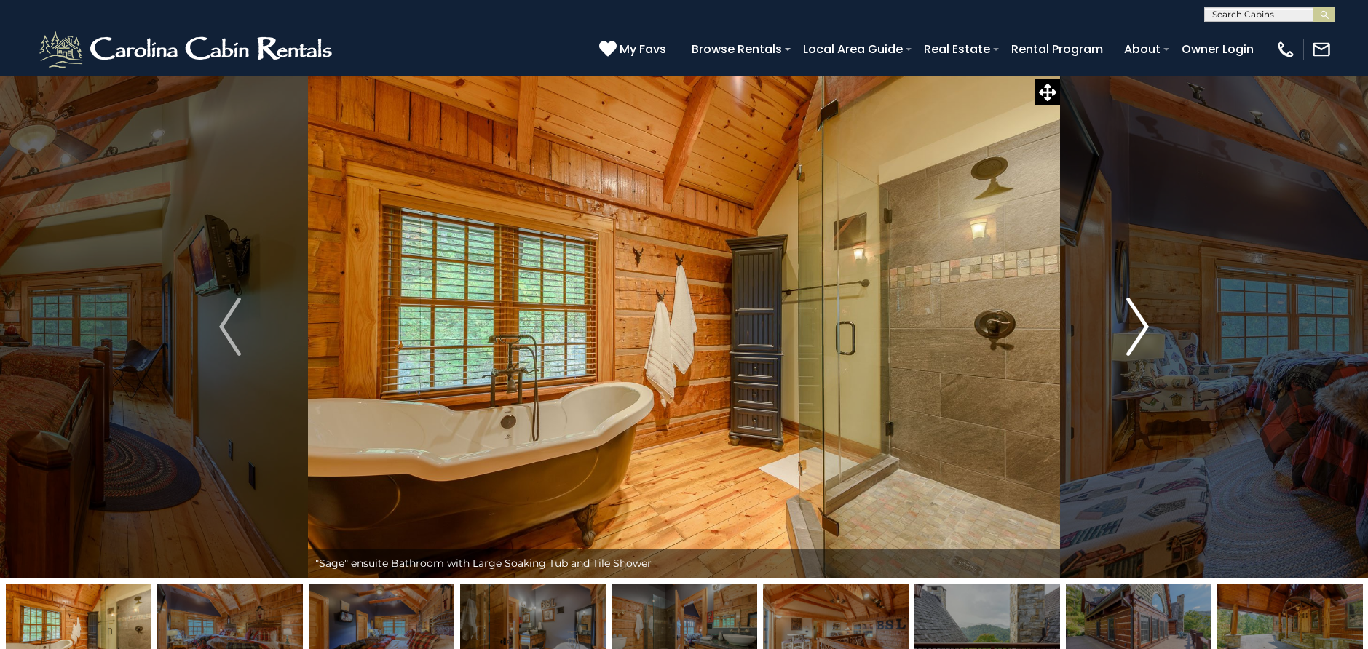
click at [1142, 330] on img "Next" at bounding box center [1138, 327] width 22 height 58
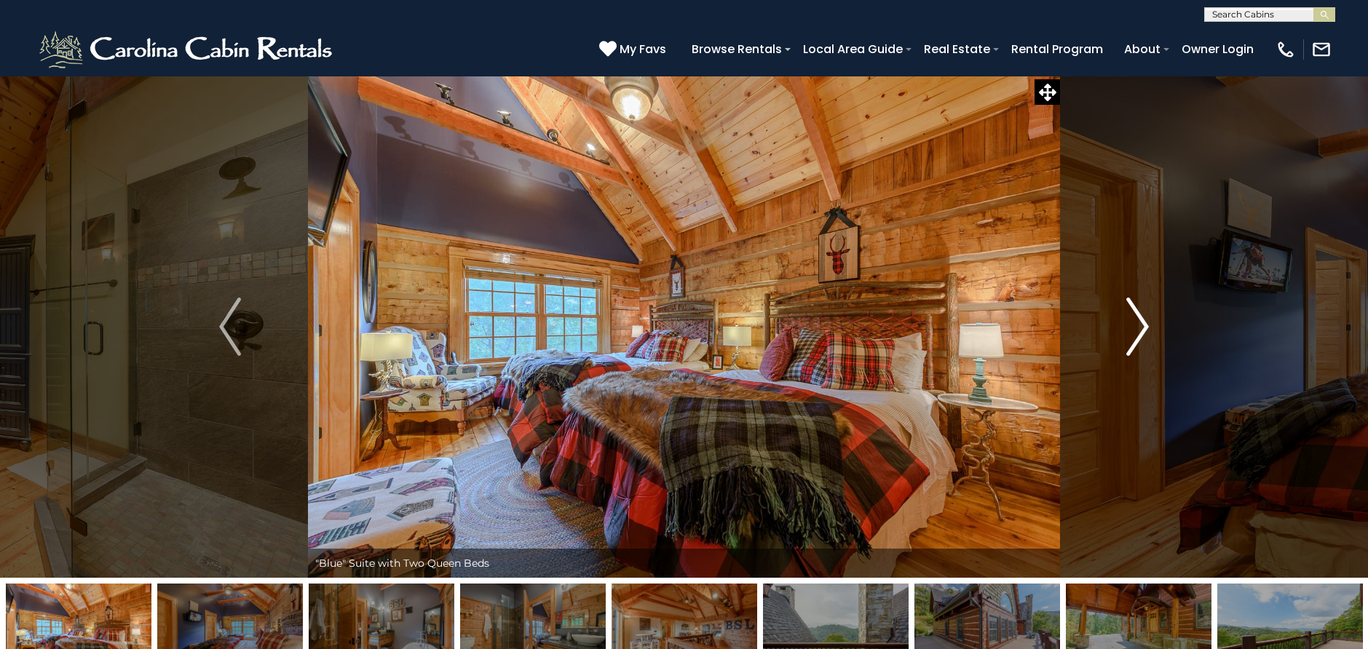
click at [1142, 330] on img "Next" at bounding box center [1138, 327] width 22 height 58
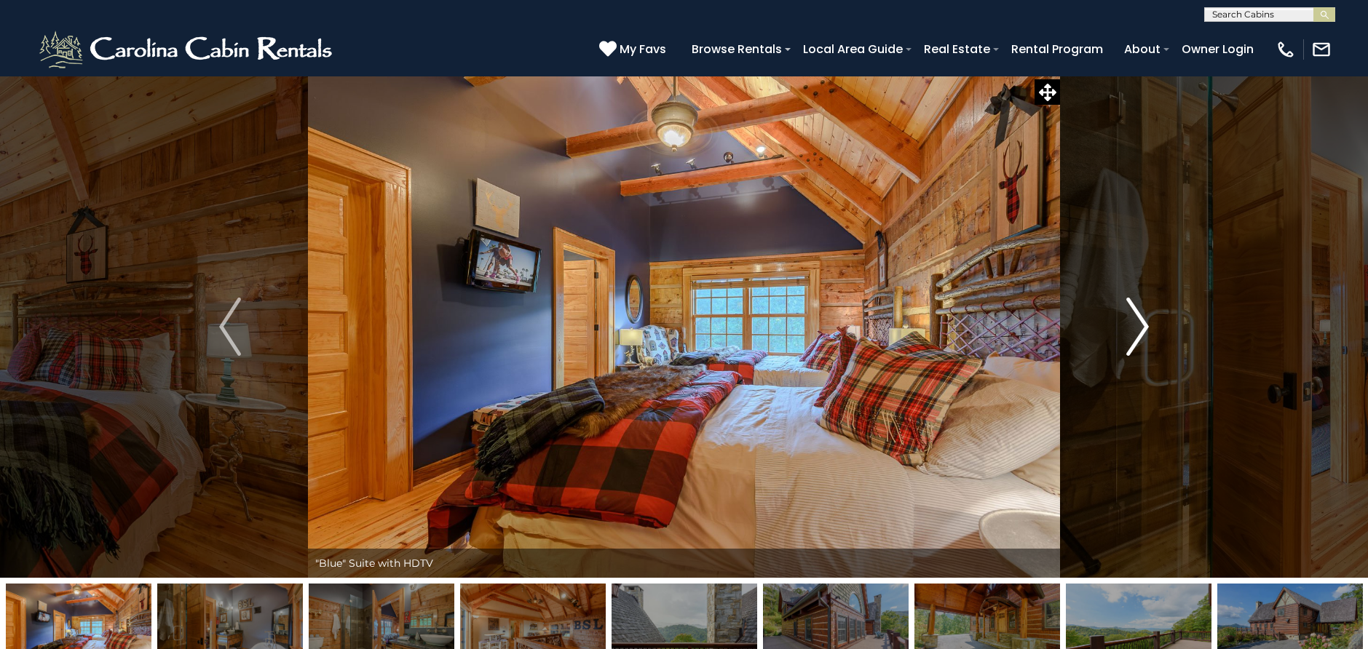
click at [1142, 330] on img "Next" at bounding box center [1138, 327] width 22 height 58
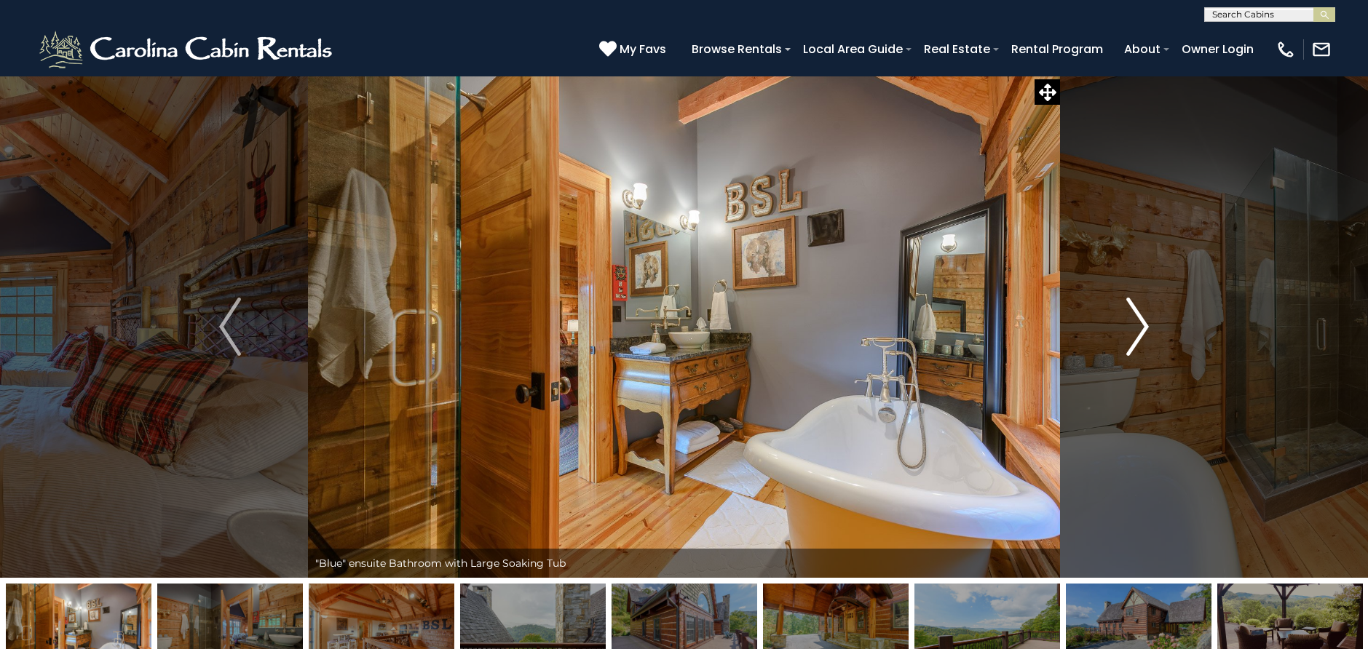
click at [1142, 330] on img "Next" at bounding box center [1138, 327] width 22 height 58
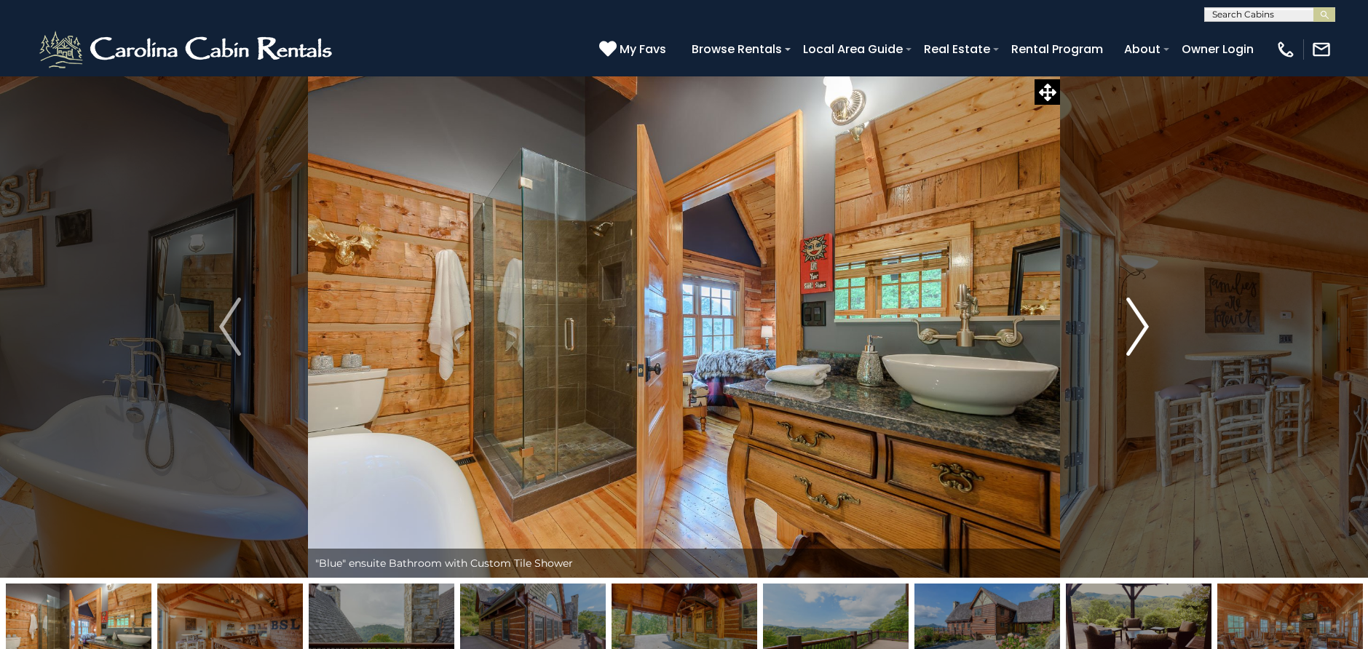
click at [1142, 330] on img "Next" at bounding box center [1138, 327] width 22 height 58
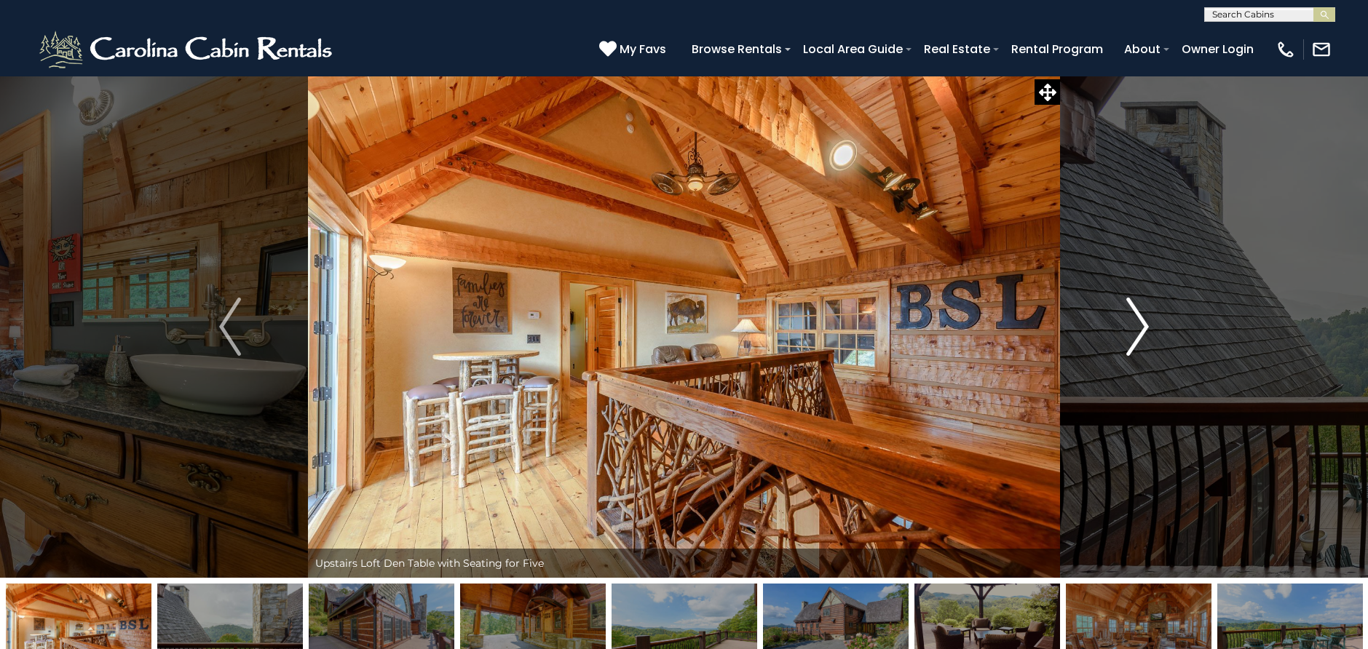
click at [1142, 330] on img "Next" at bounding box center [1138, 327] width 22 height 58
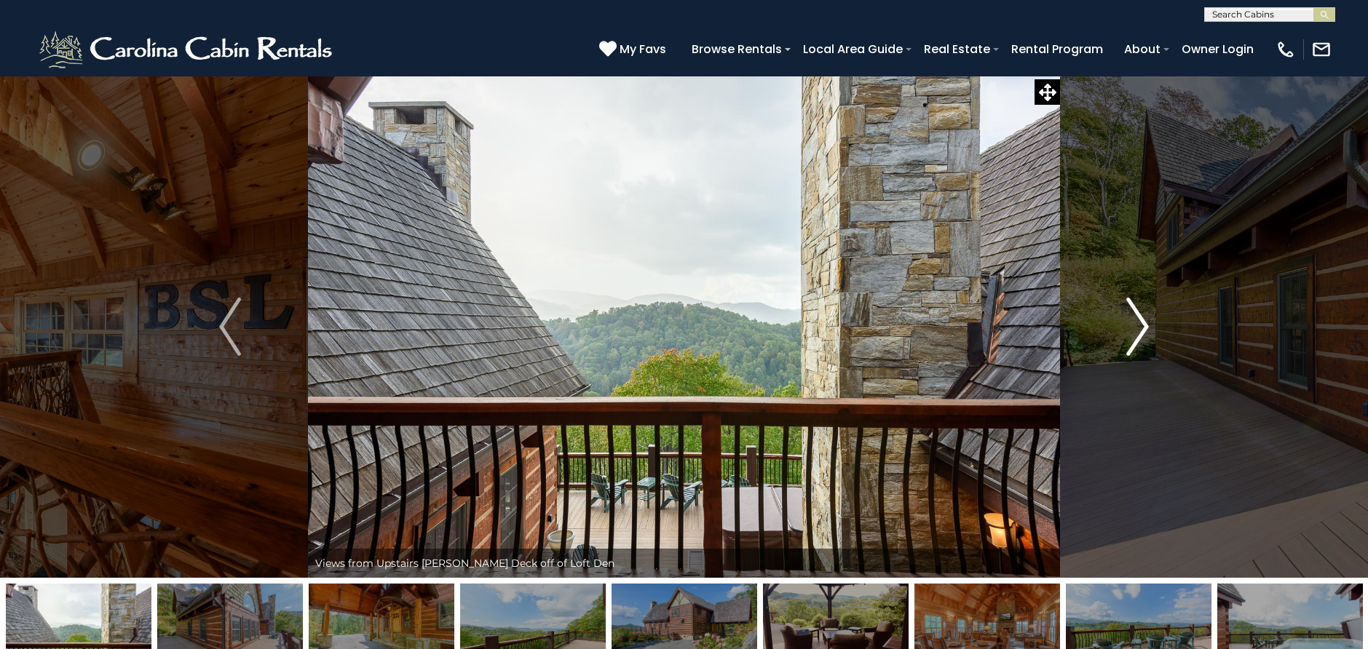
click at [1142, 330] on img "Next" at bounding box center [1138, 327] width 22 height 58
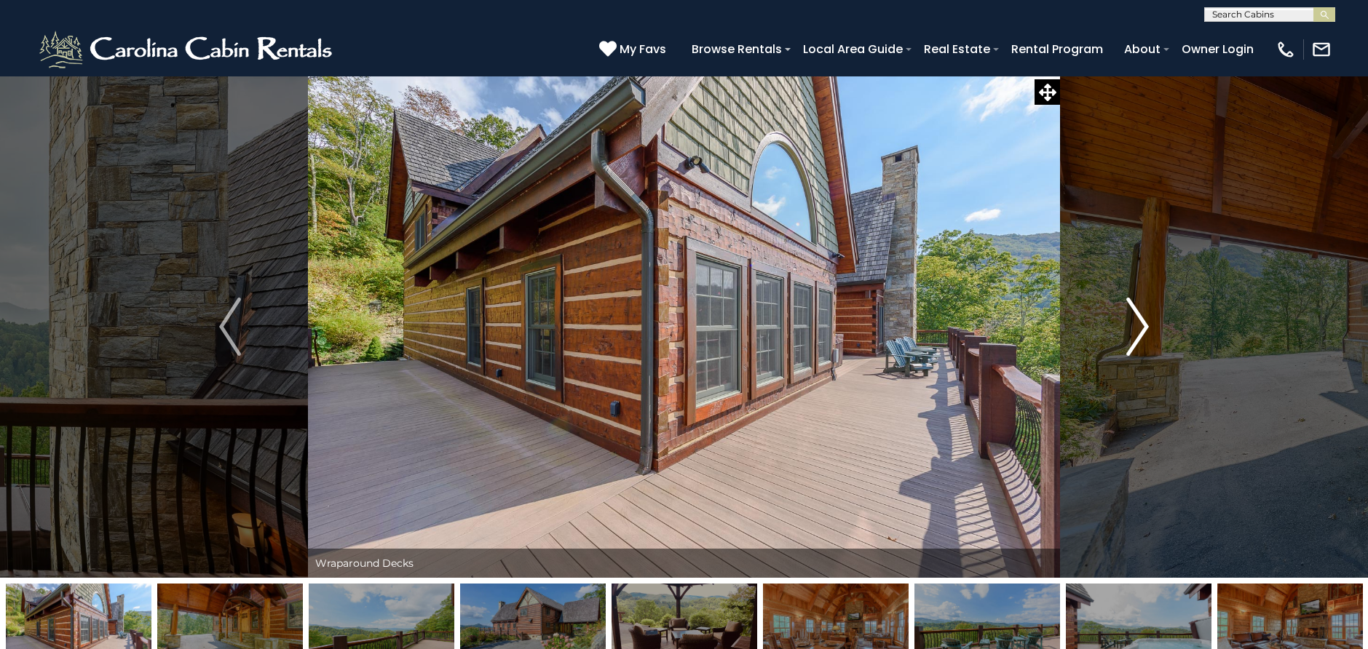
click at [1142, 330] on img "Next" at bounding box center [1138, 327] width 22 height 58
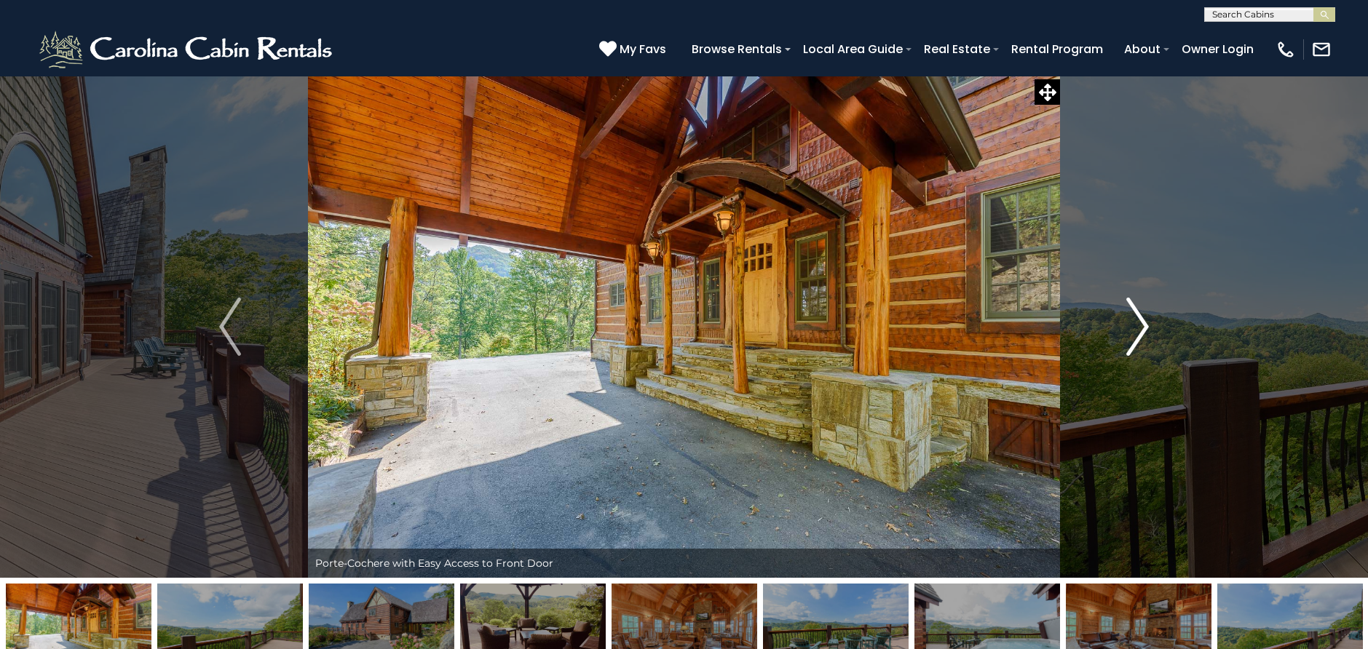
click at [1142, 330] on img "Next" at bounding box center [1138, 327] width 22 height 58
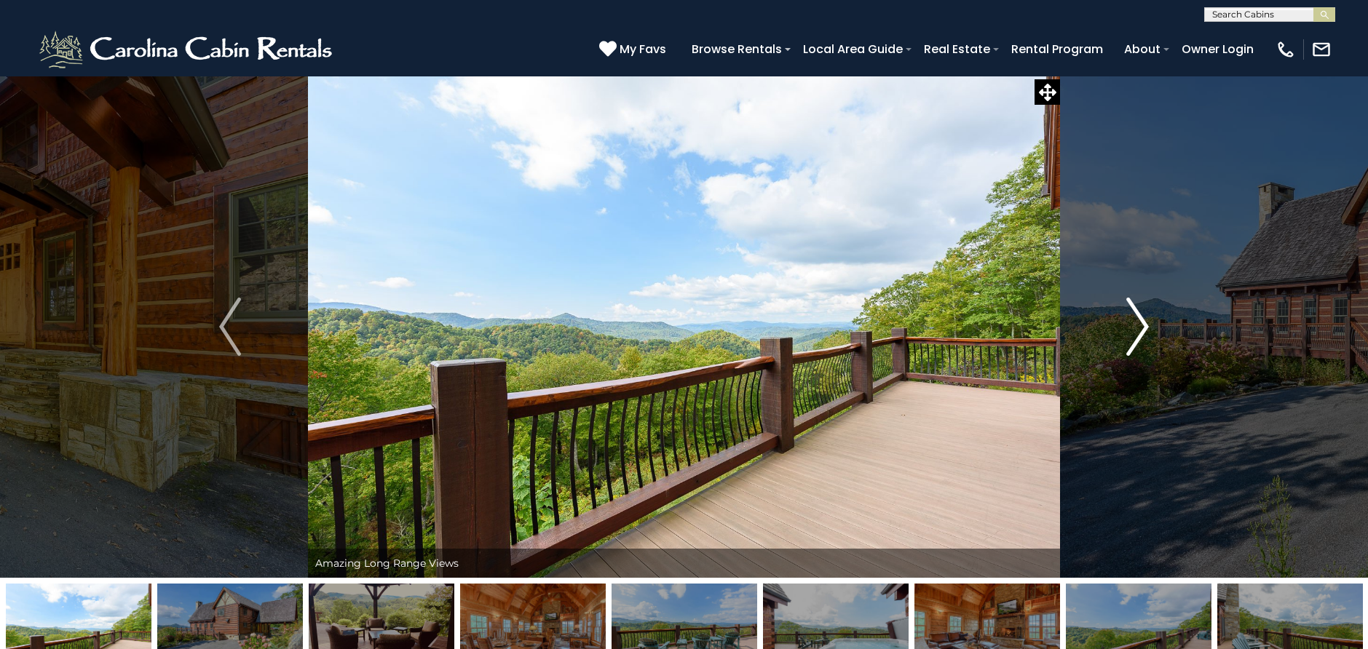
click at [1142, 330] on img "Next" at bounding box center [1138, 327] width 22 height 58
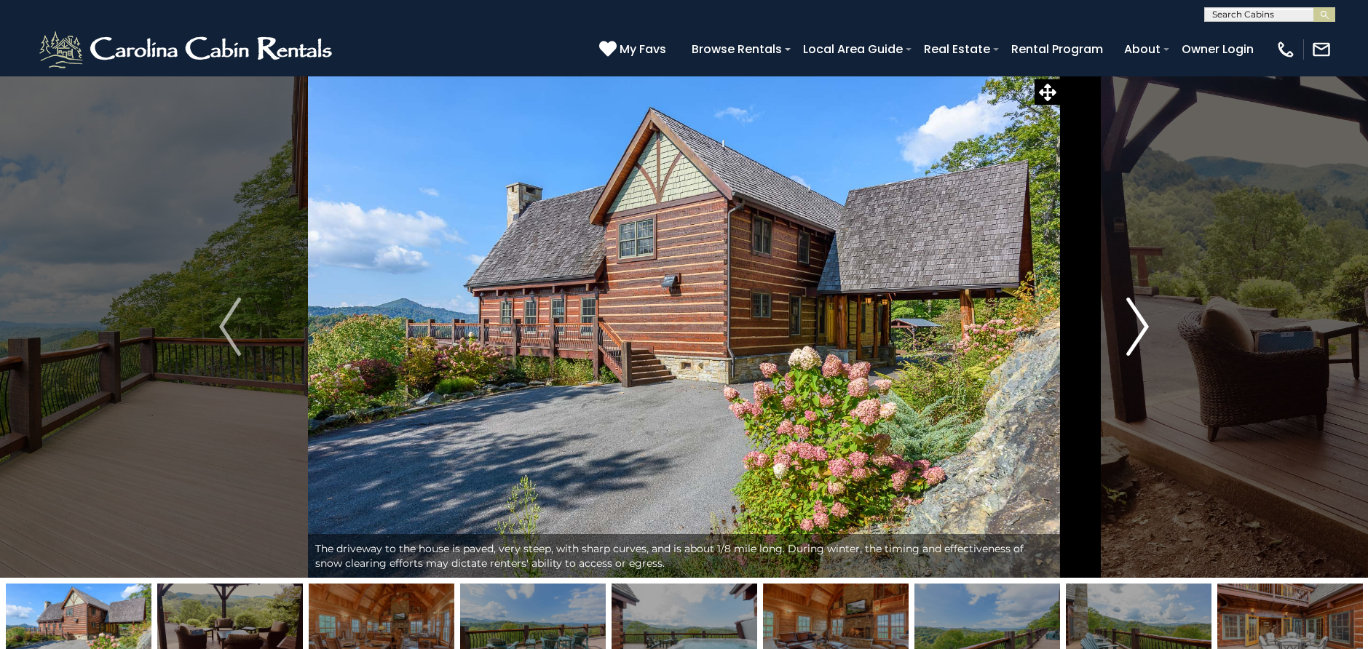
click at [1142, 330] on img "Next" at bounding box center [1138, 327] width 22 height 58
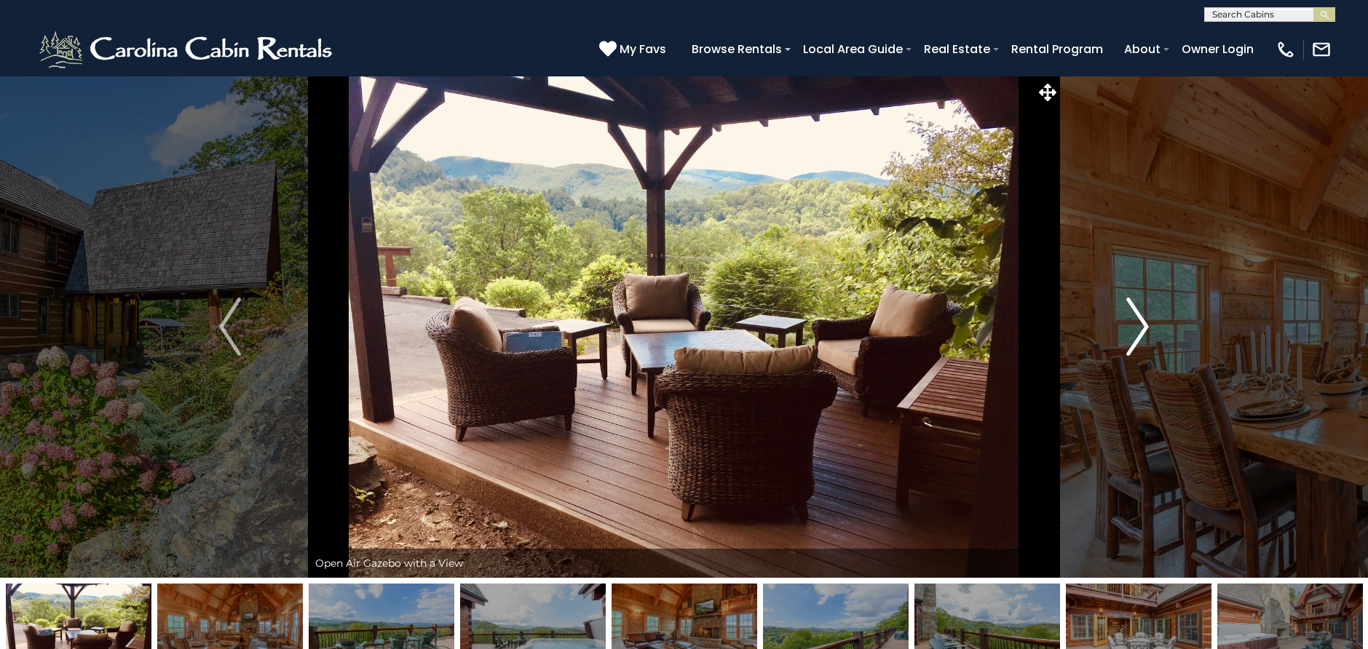
click at [1142, 330] on img "Next" at bounding box center [1138, 327] width 22 height 58
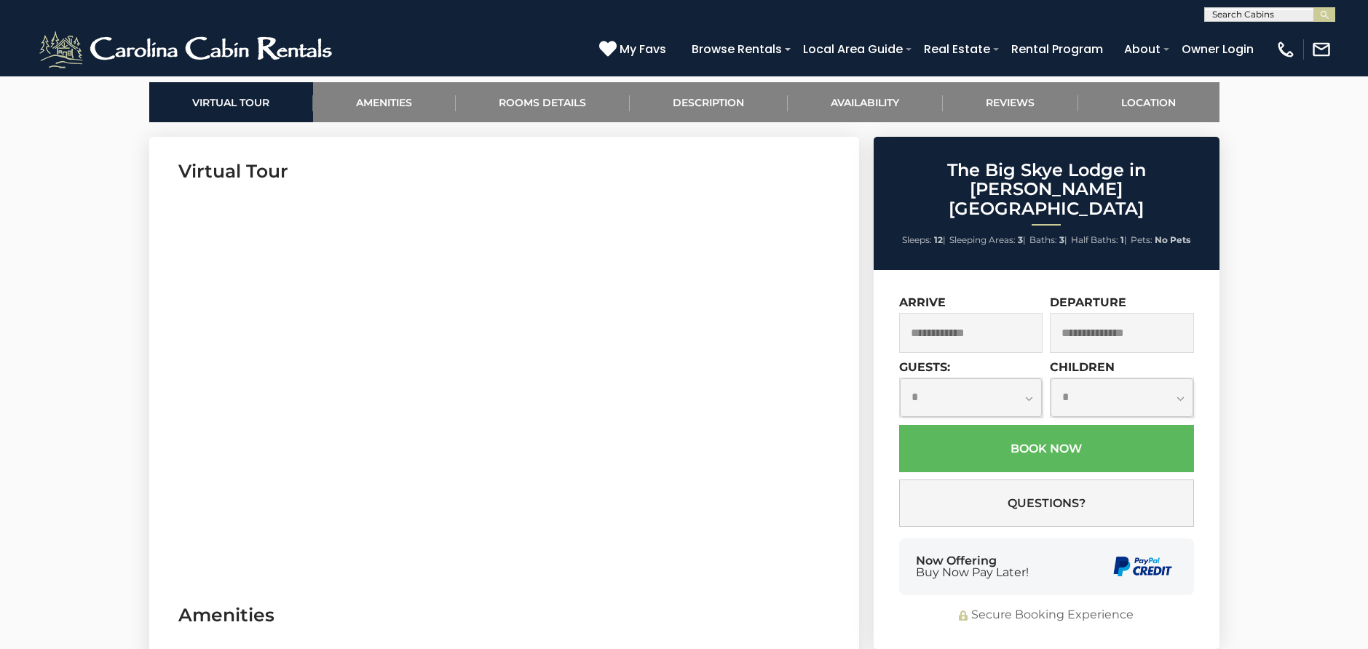
scroll to position [728, 0]
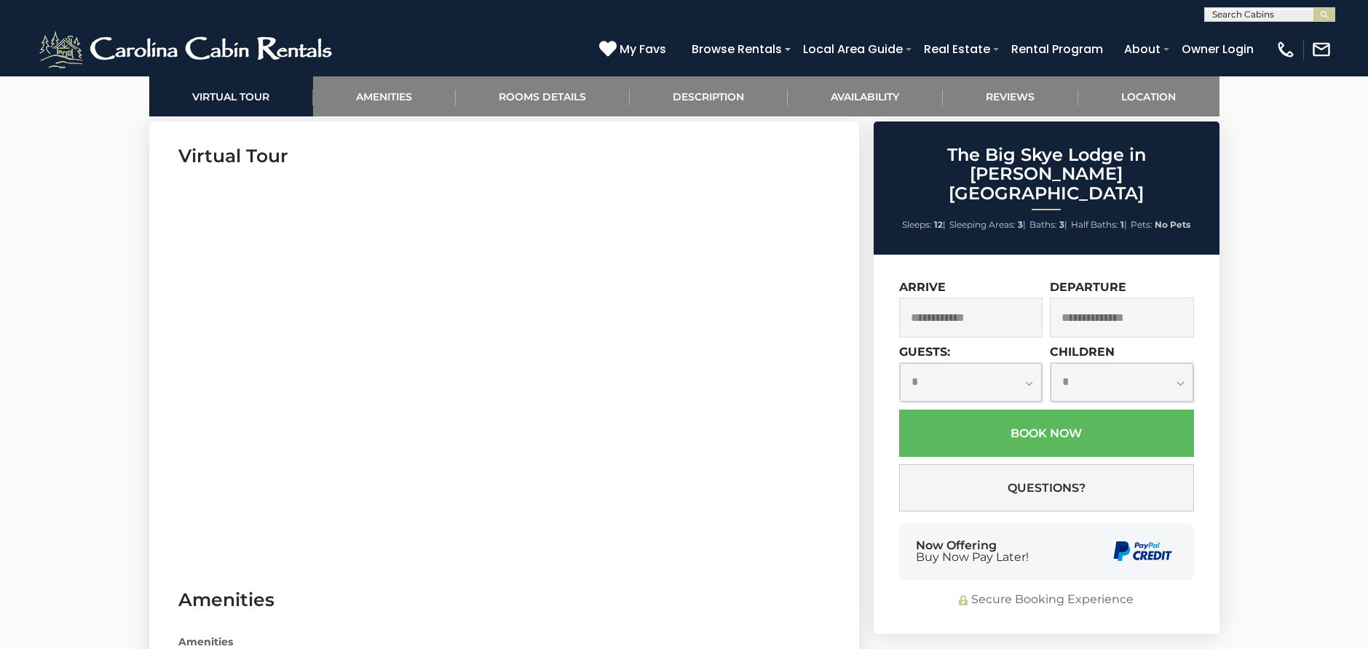
click at [1004, 298] on input "text" at bounding box center [971, 318] width 144 height 40
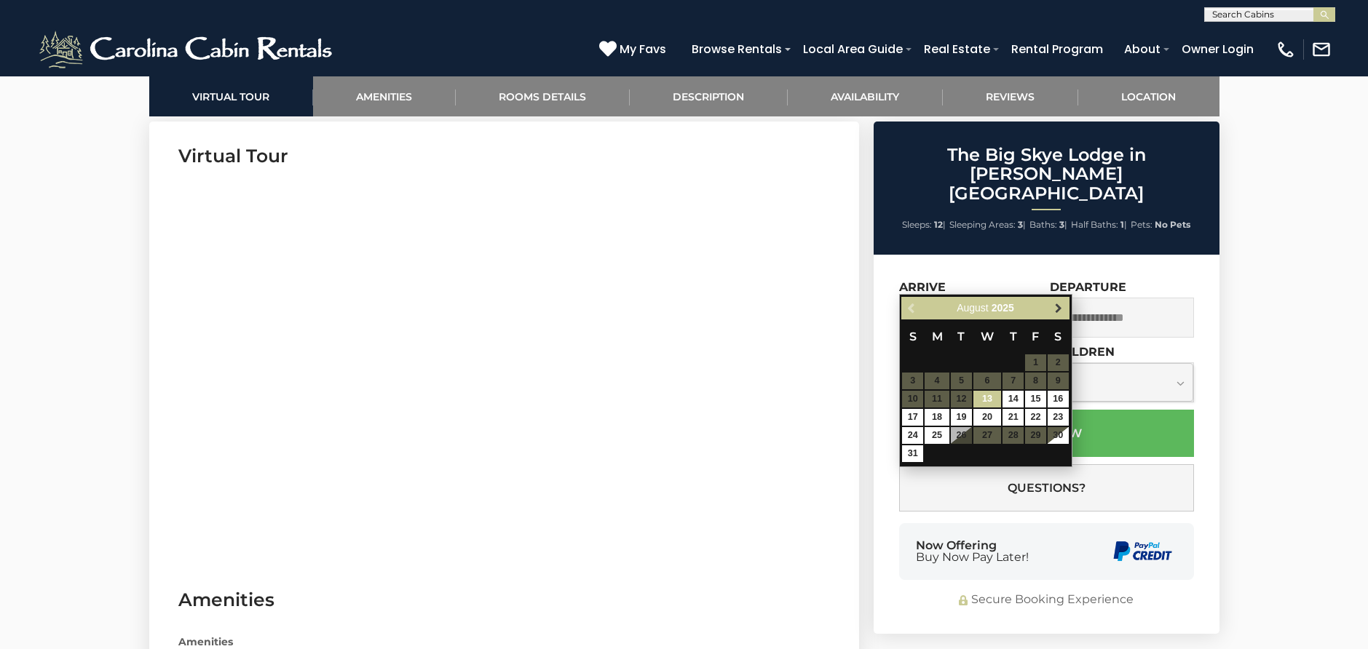
click at [1055, 309] on span "Next" at bounding box center [1058, 309] width 12 height 12
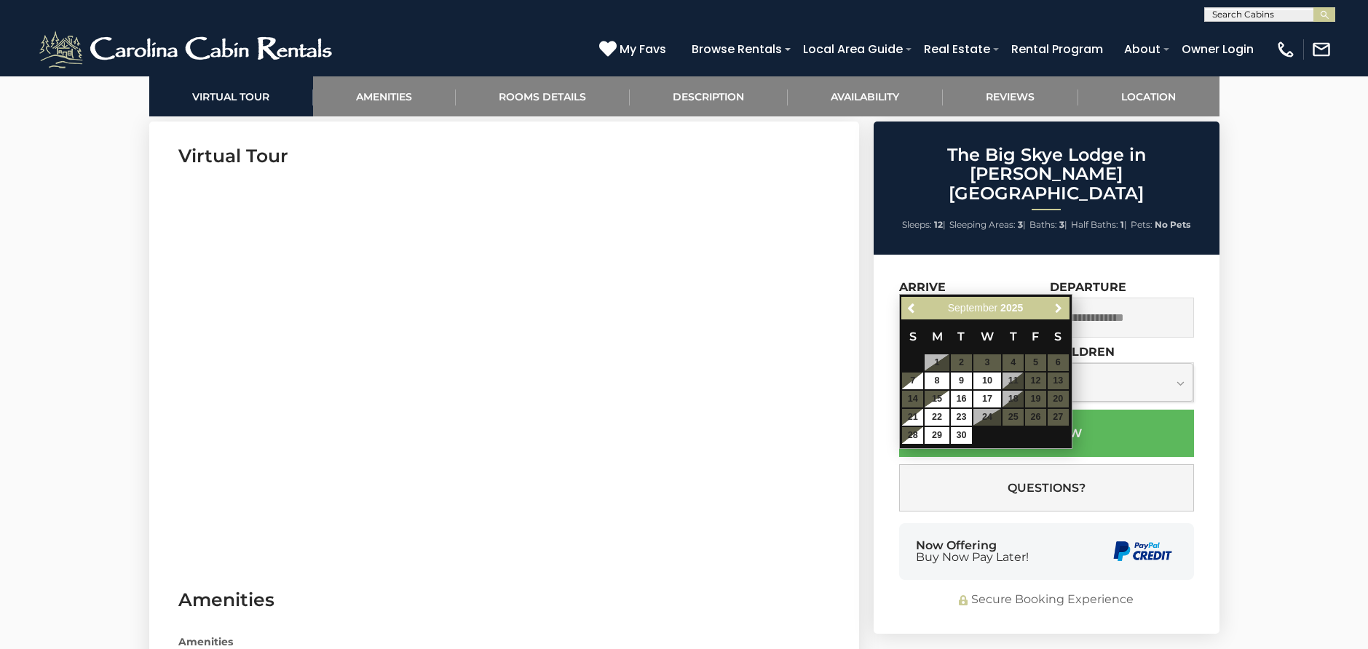
click at [1055, 309] on span "Next" at bounding box center [1058, 309] width 12 height 12
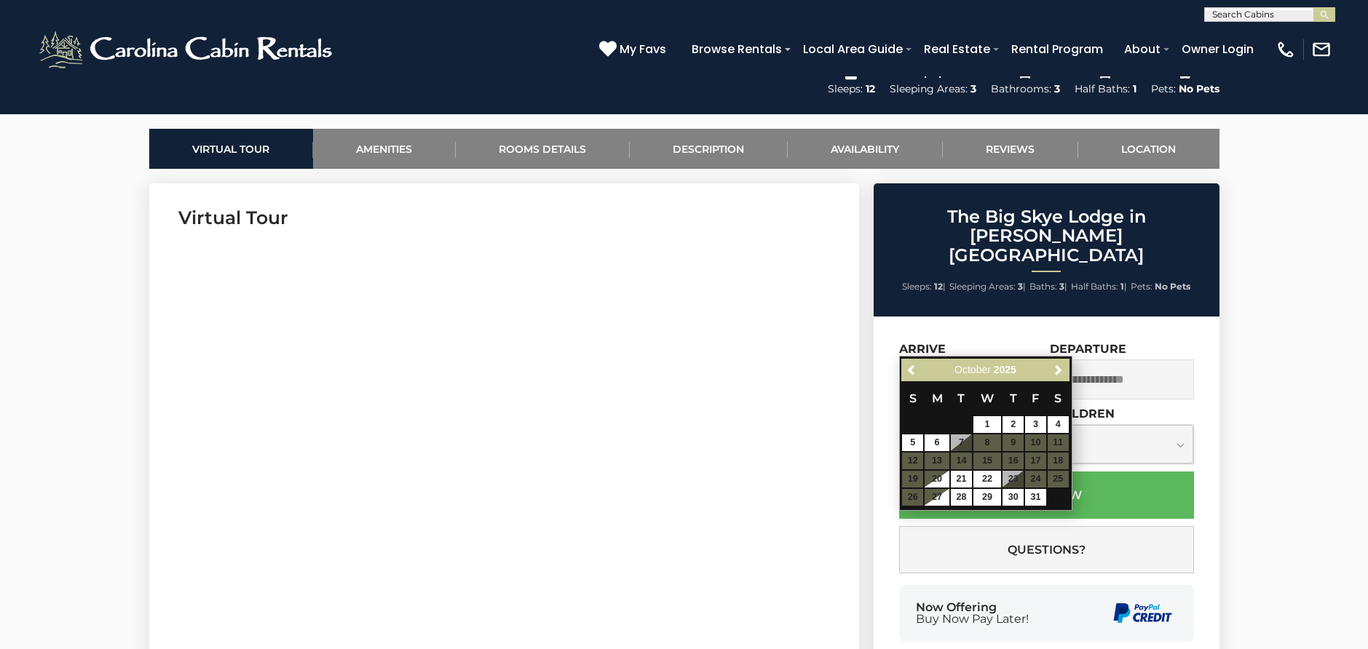
scroll to position [582, 0]
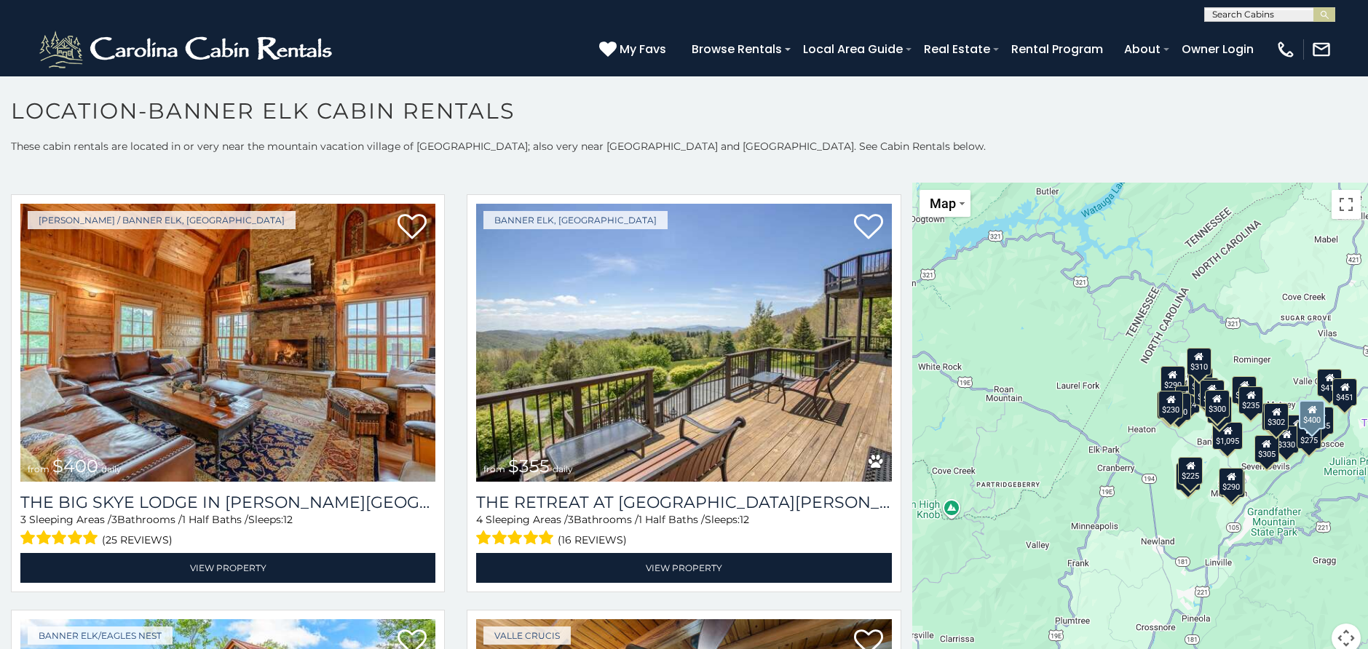
scroll to position [873, 0]
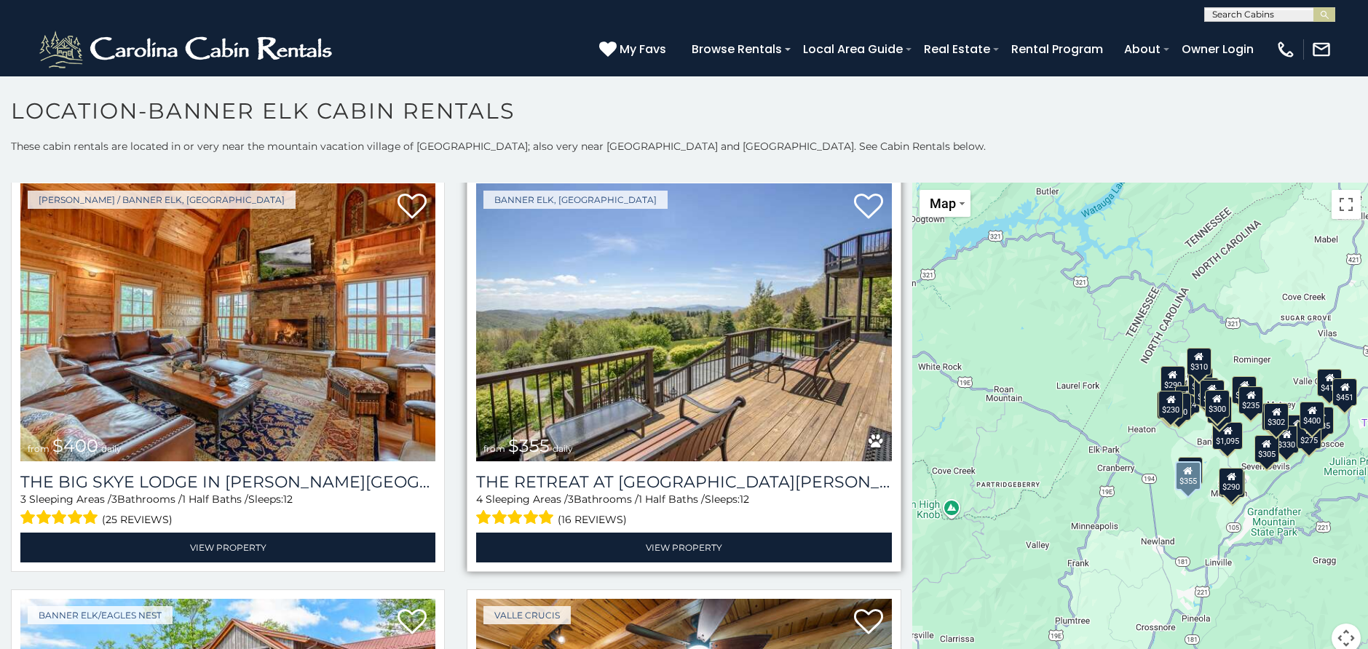
click at [635, 373] on img at bounding box center [683, 322] width 415 height 278
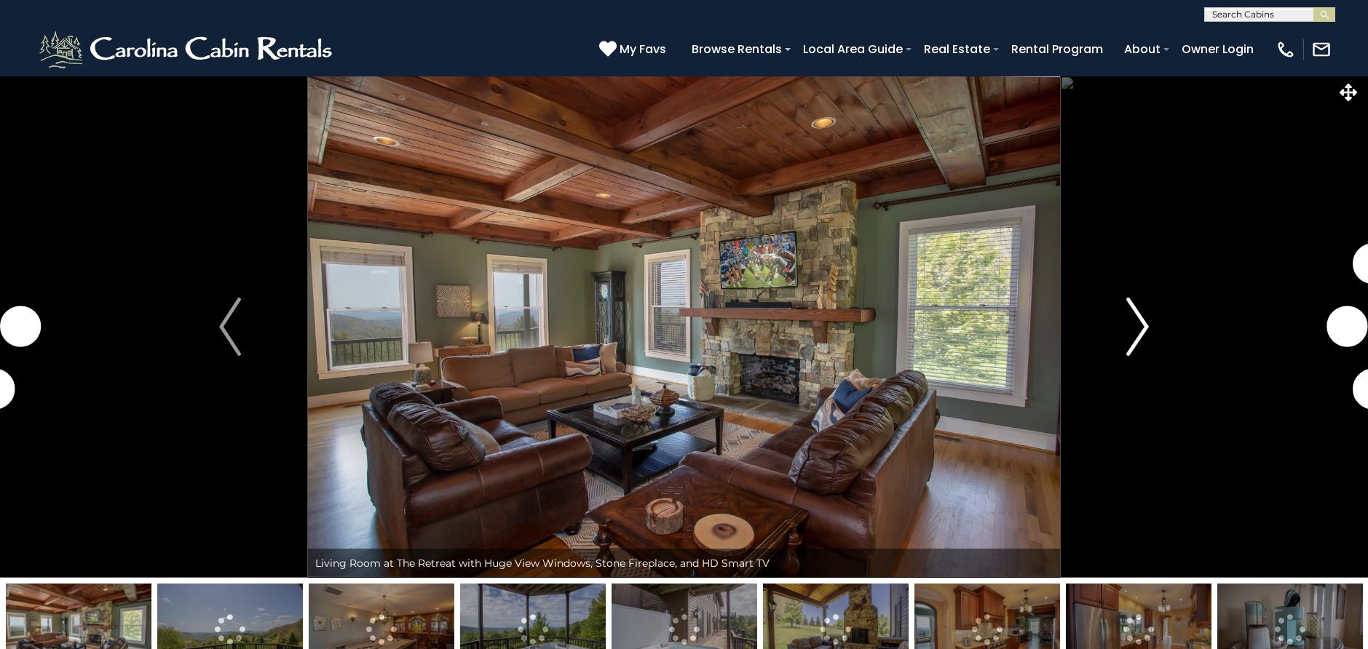
click at [1142, 326] on img "Next" at bounding box center [1138, 327] width 22 height 58
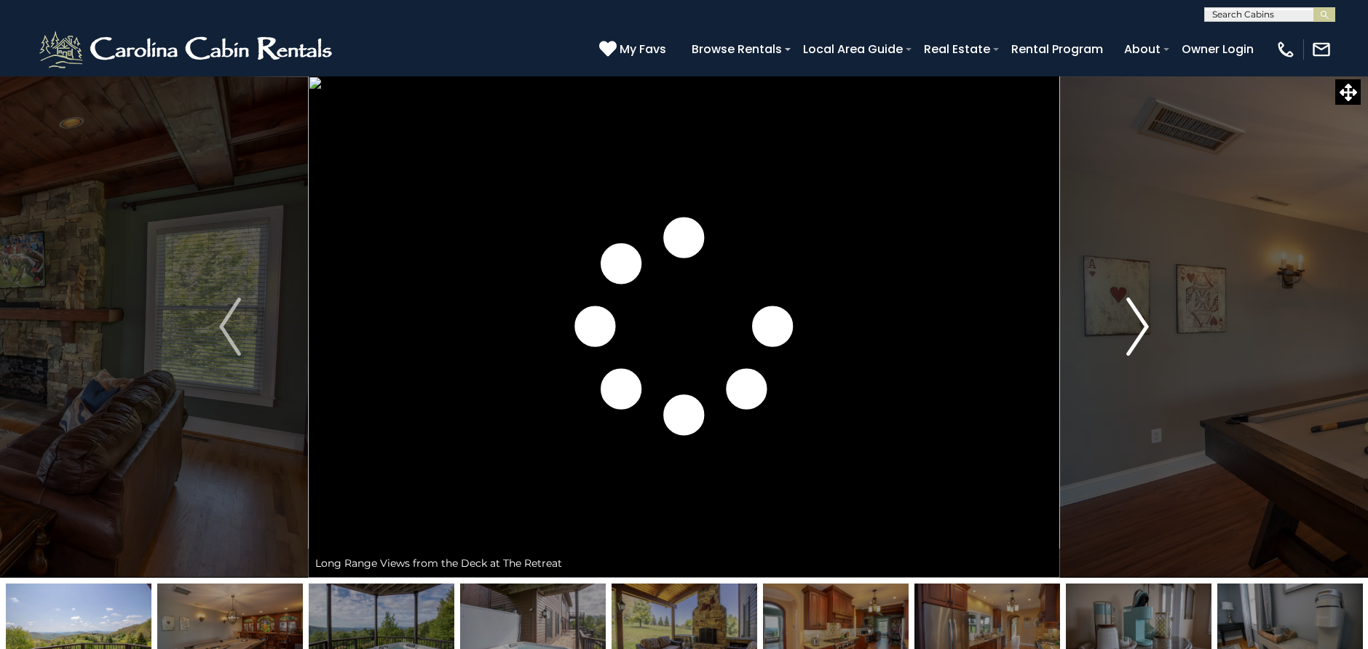
click at [1142, 326] on img "Next" at bounding box center [1138, 327] width 22 height 58
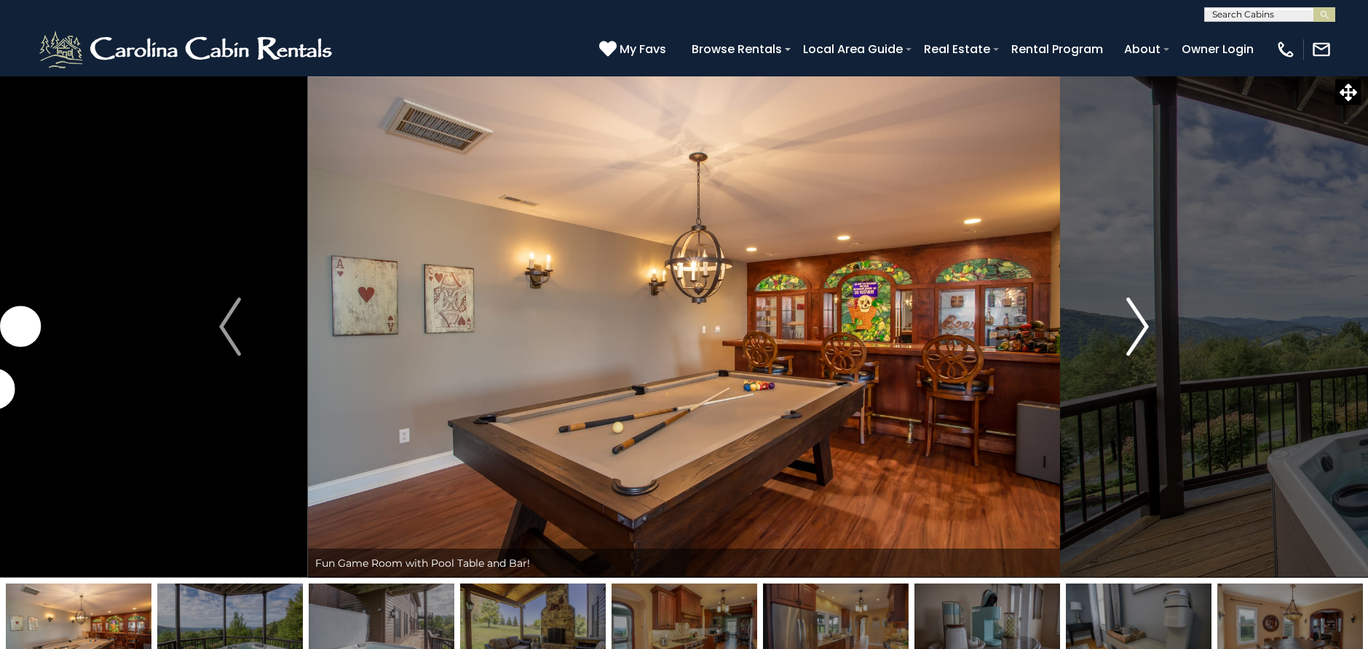
click at [1142, 326] on img "Next" at bounding box center [1138, 327] width 22 height 58
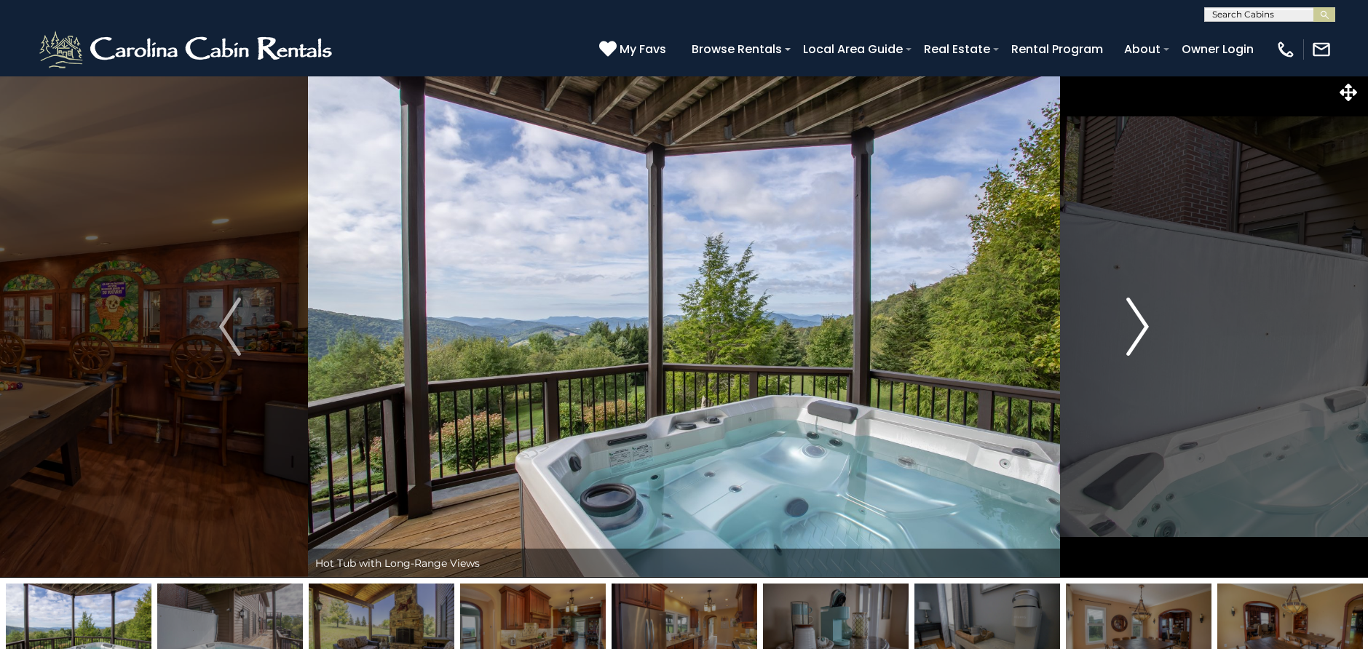
click at [1142, 326] on img "Next" at bounding box center [1138, 327] width 22 height 58
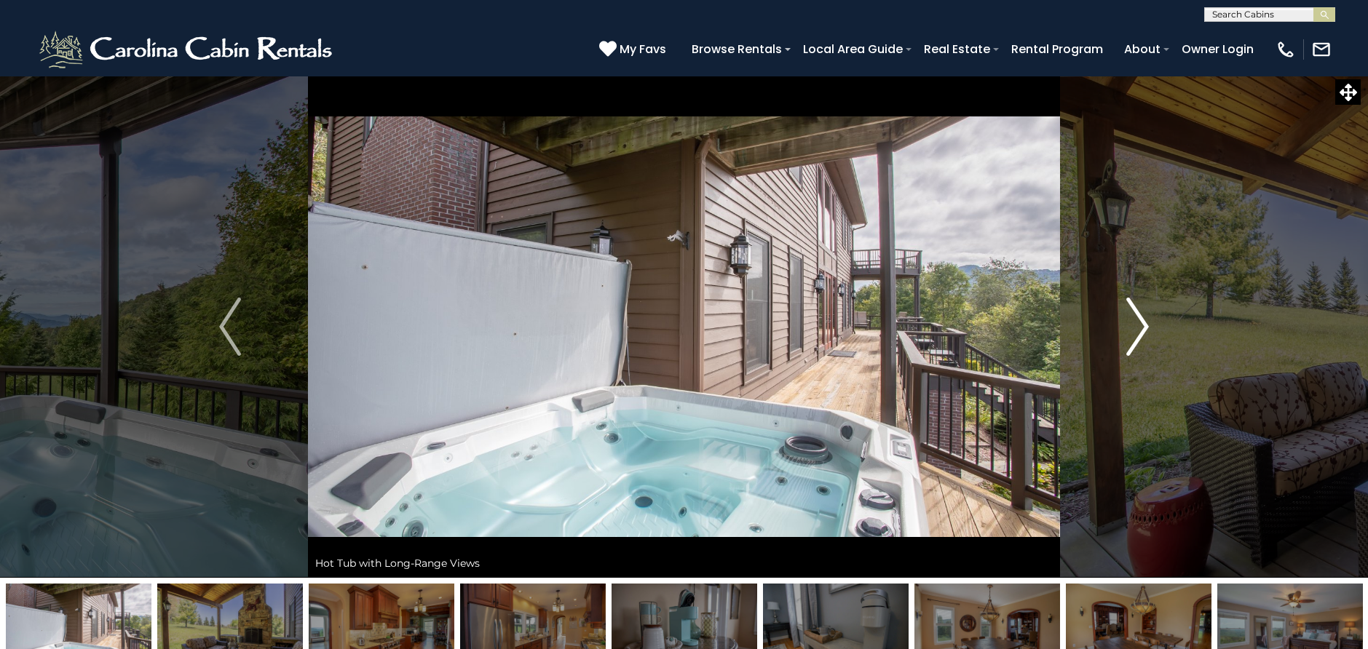
click at [1142, 326] on img "Next" at bounding box center [1138, 327] width 22 height 58
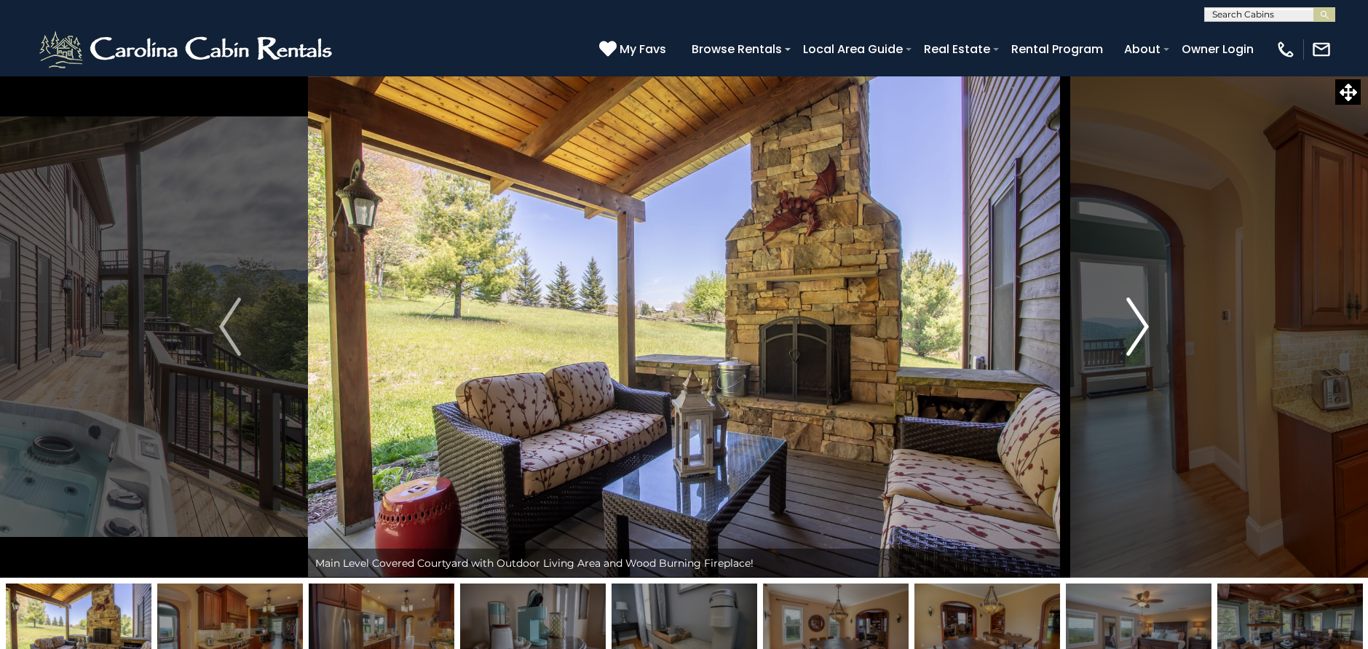
click at [1136, 317] on img "Next" at bounding box center [1138, 327] width 22 height 58
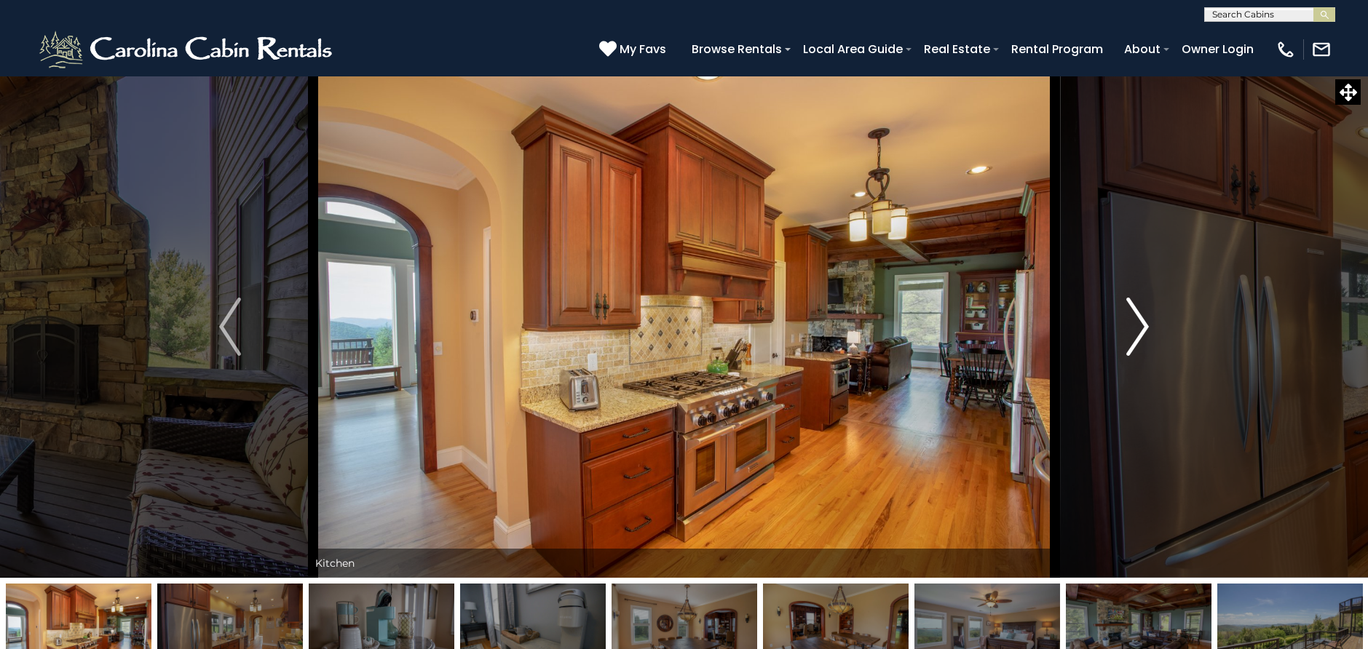
click at [1136, 317] on img "Next" at bounding box center [1138, 327] width 22 height 58
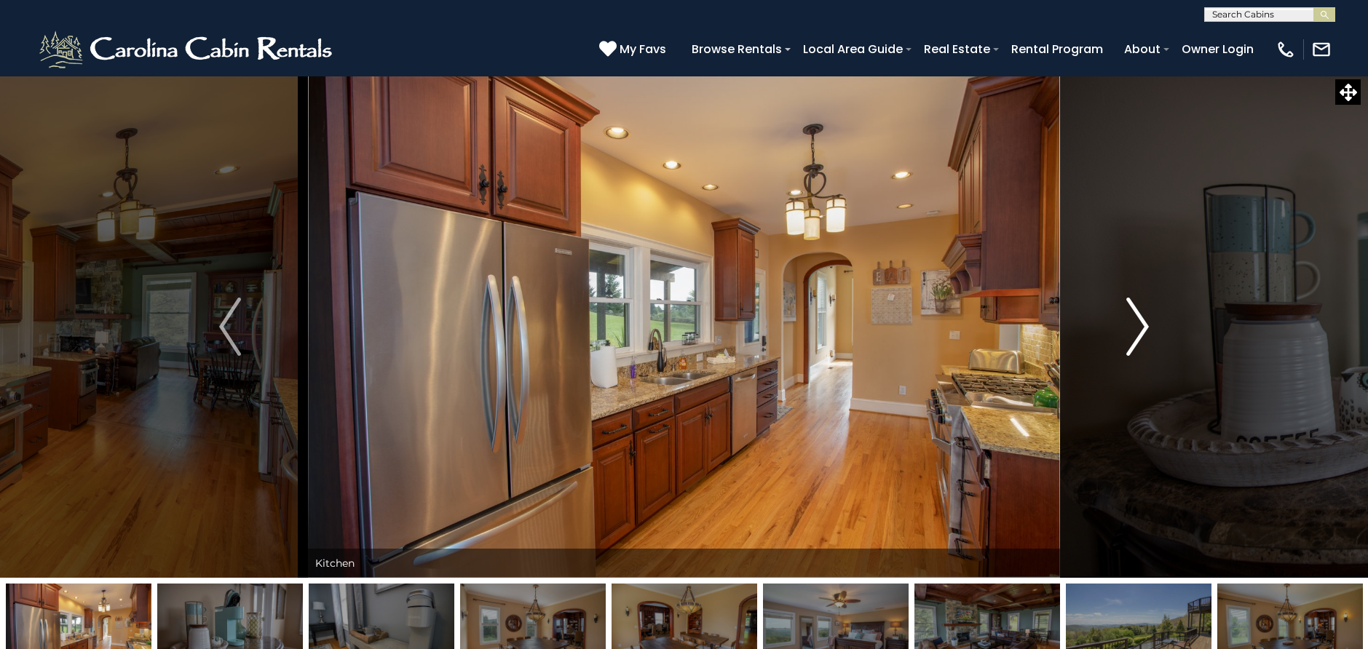
click at [1136, 317] on img "Next" at bounding box center [1138, 327] width 22 height 58
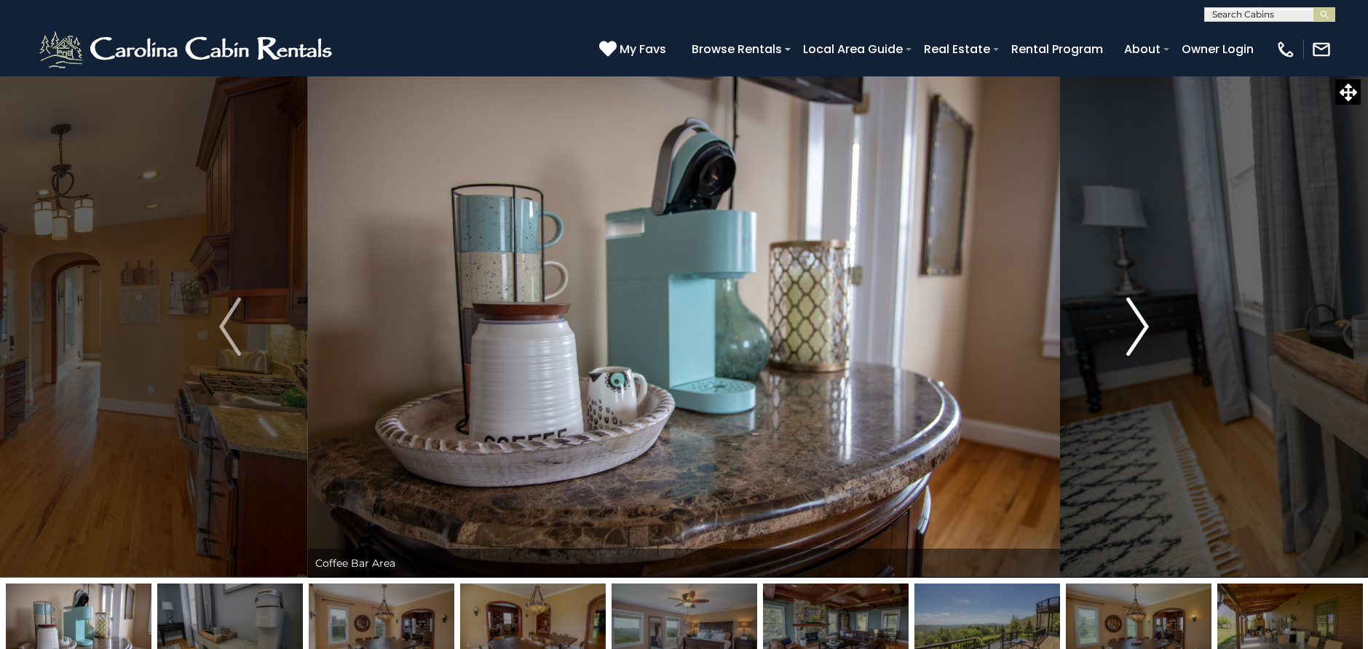
click at [1136, 317] on img "Next" at bounding box center [1138, 327] width 22 height 58
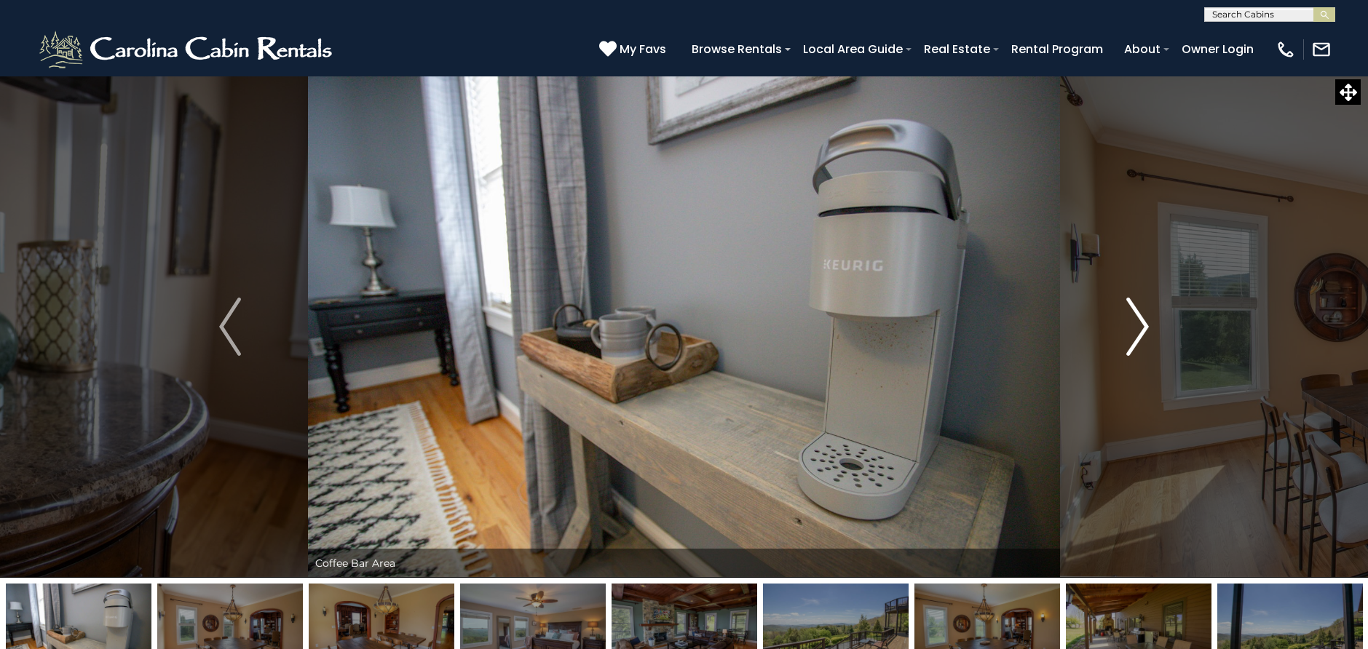
click at [1136, 317] on img "Next" at bounding box center [1138, 327] width 22 height 58
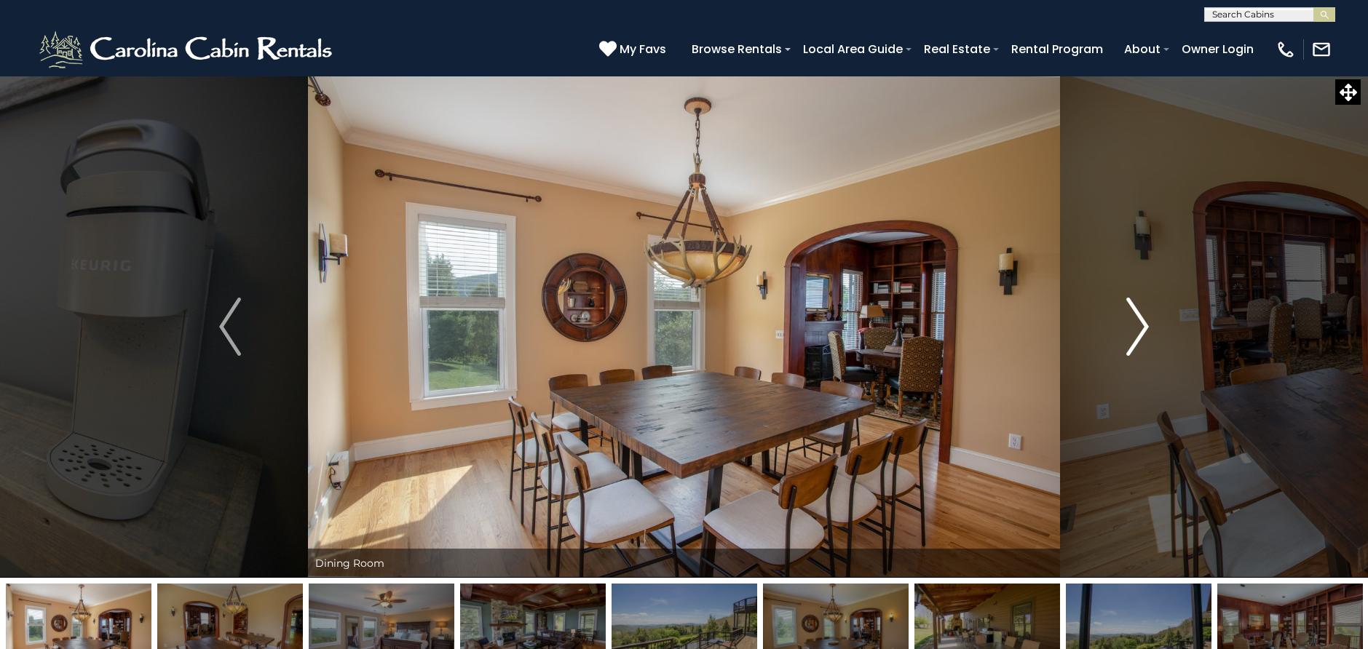
click at [1138, 317] on img "Next" at bounding box center [1138, 327] width 22 height 58
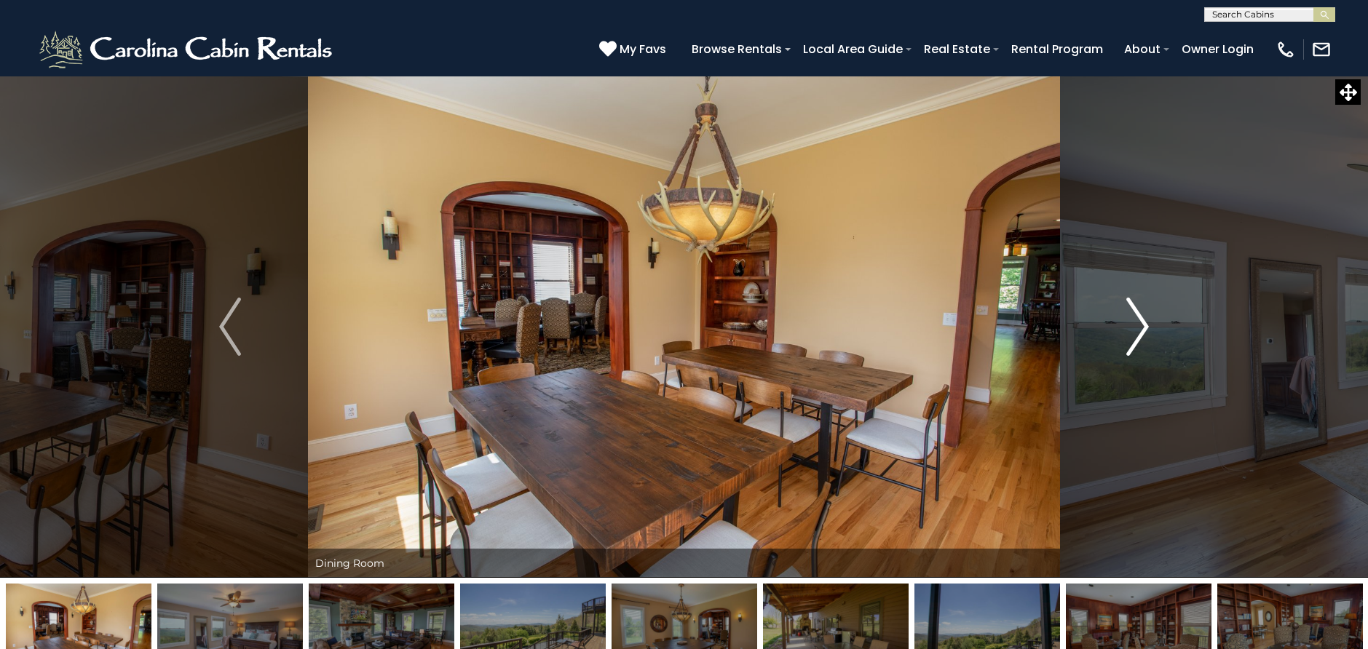
click at [1138, 317] on img "Next" at bounding box center [1138, 327] width 22 height 58
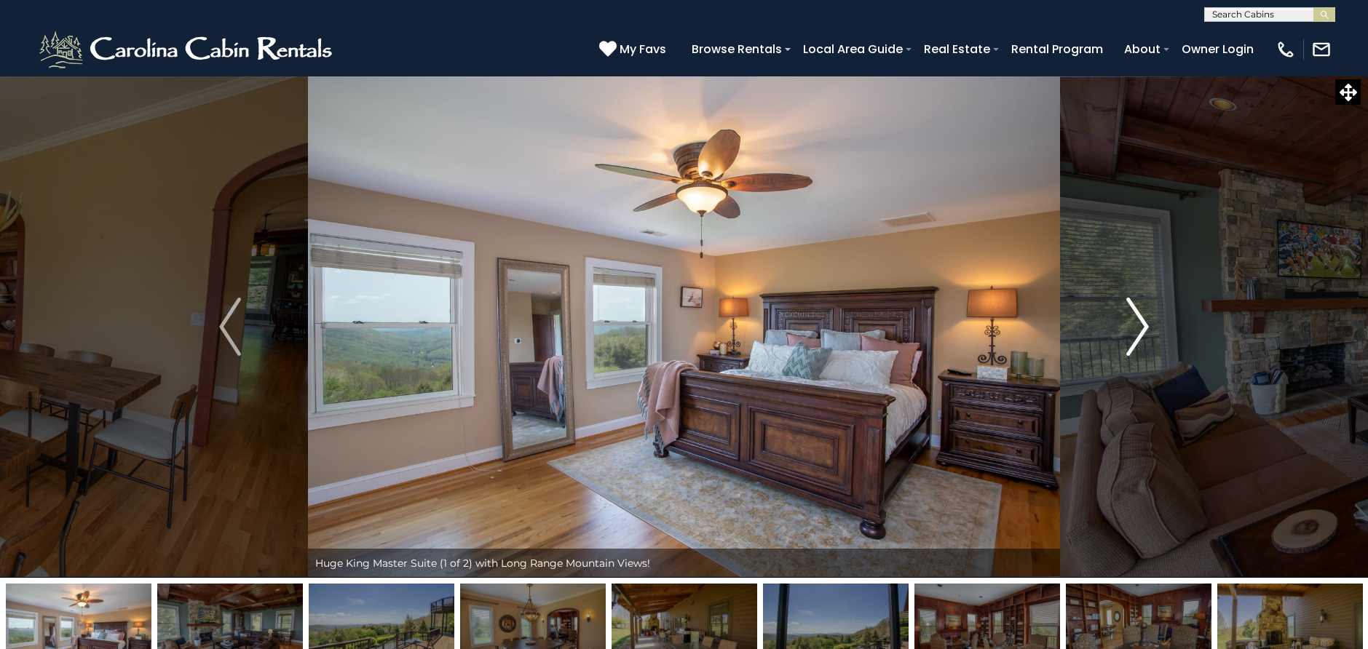
click at [1138, 317] on img "Next" at bounding box center [1138, 327] width 22 height 58
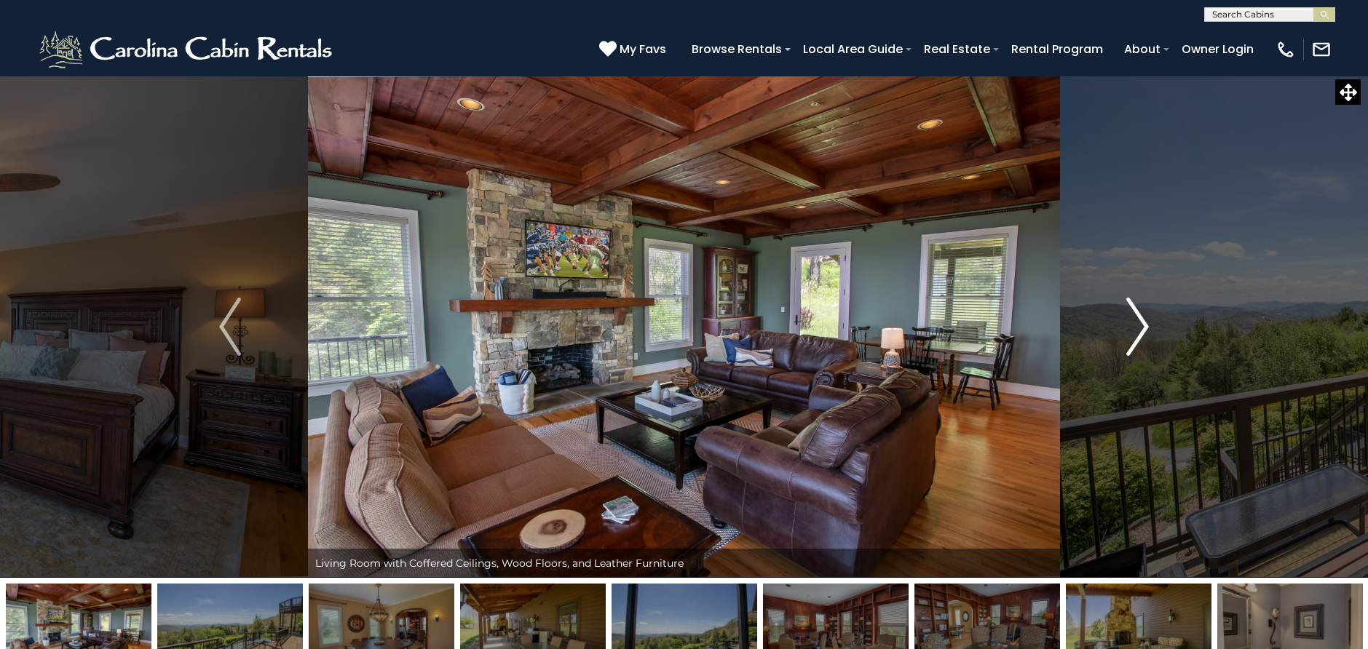
click at [1138, 317] on img "Next" at bounding box center [1138, 327] width 22 height 58
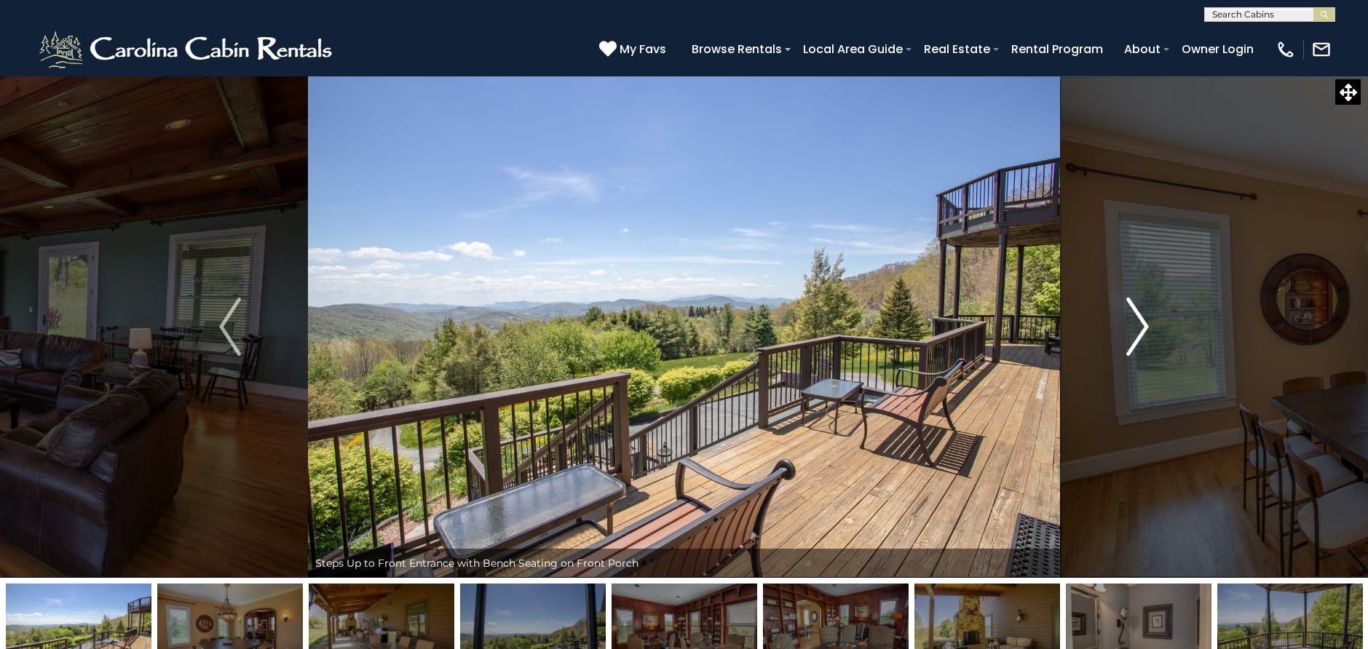
click at [1138, 317] on img "Next" at bounding box center [1138, 327] width 22 height 58
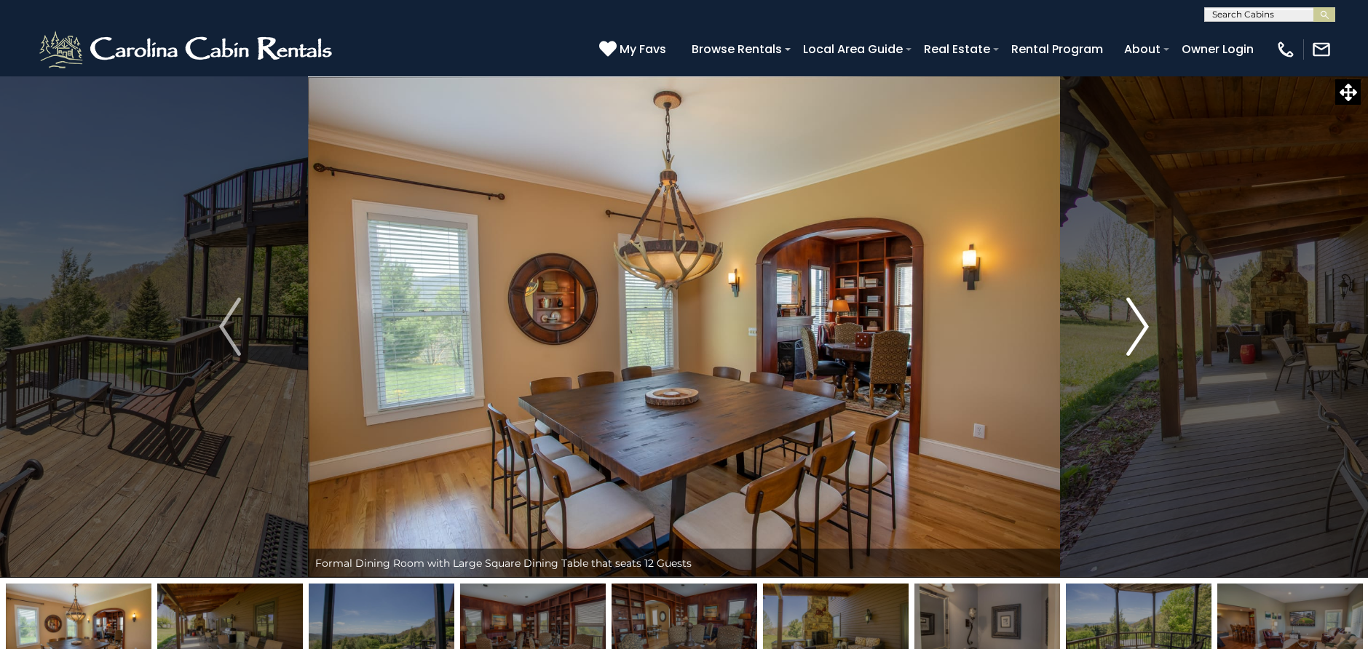
click at [1138, 317] on img "Next" at bounding box center [1138, 327] width 22 height 58
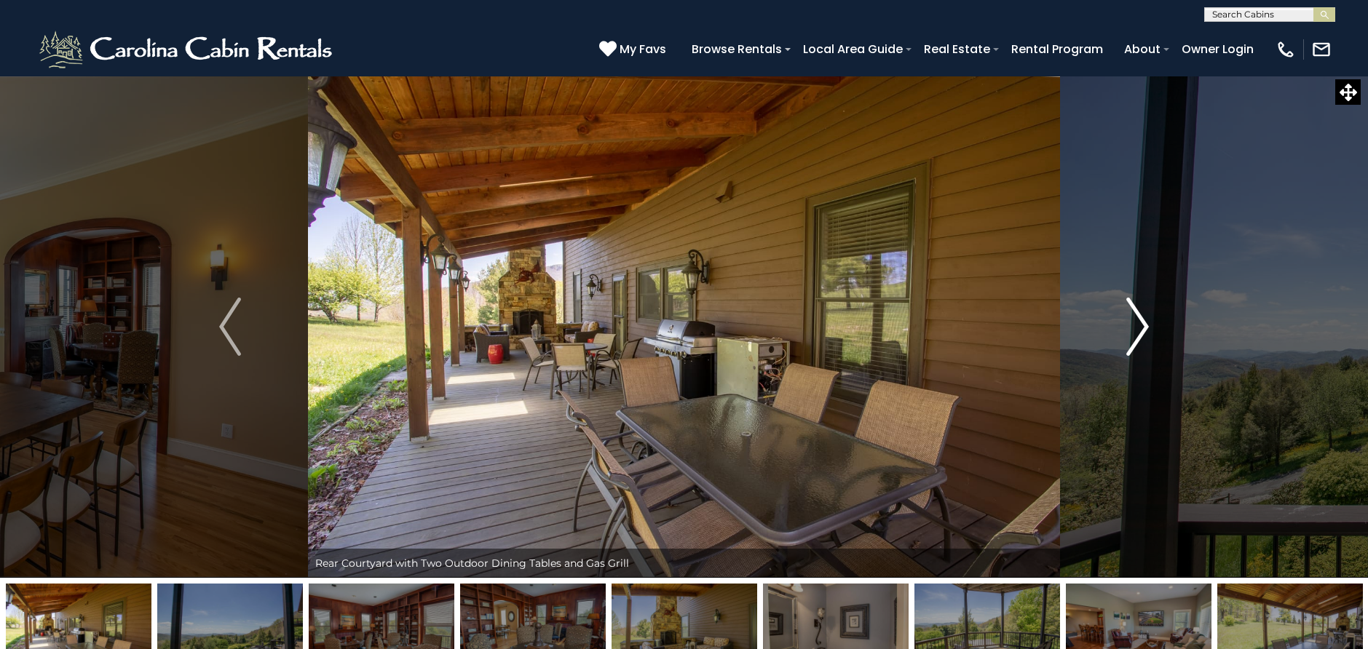
click at [1138, 317] on img "Next" at bounding box center [1138, 327] width 22 height 58
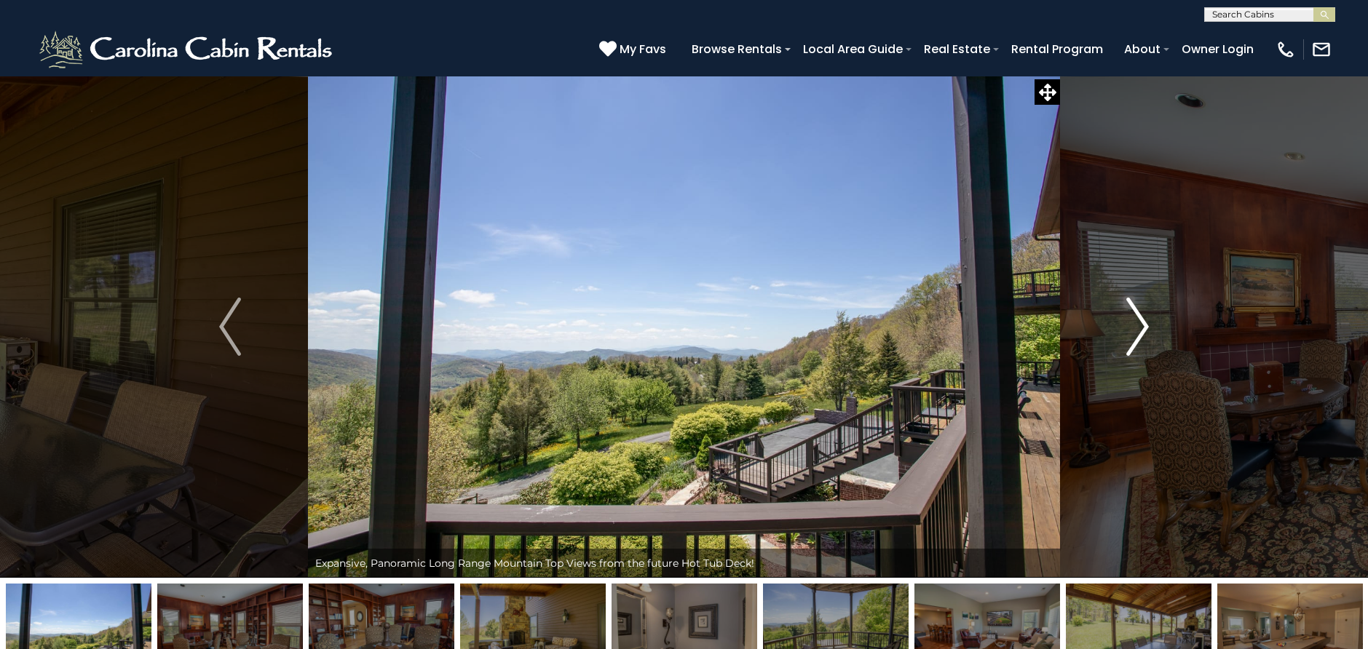
click at [1138, 317] on img "Next" at bounding box center [1138, 327] width 22 height 58
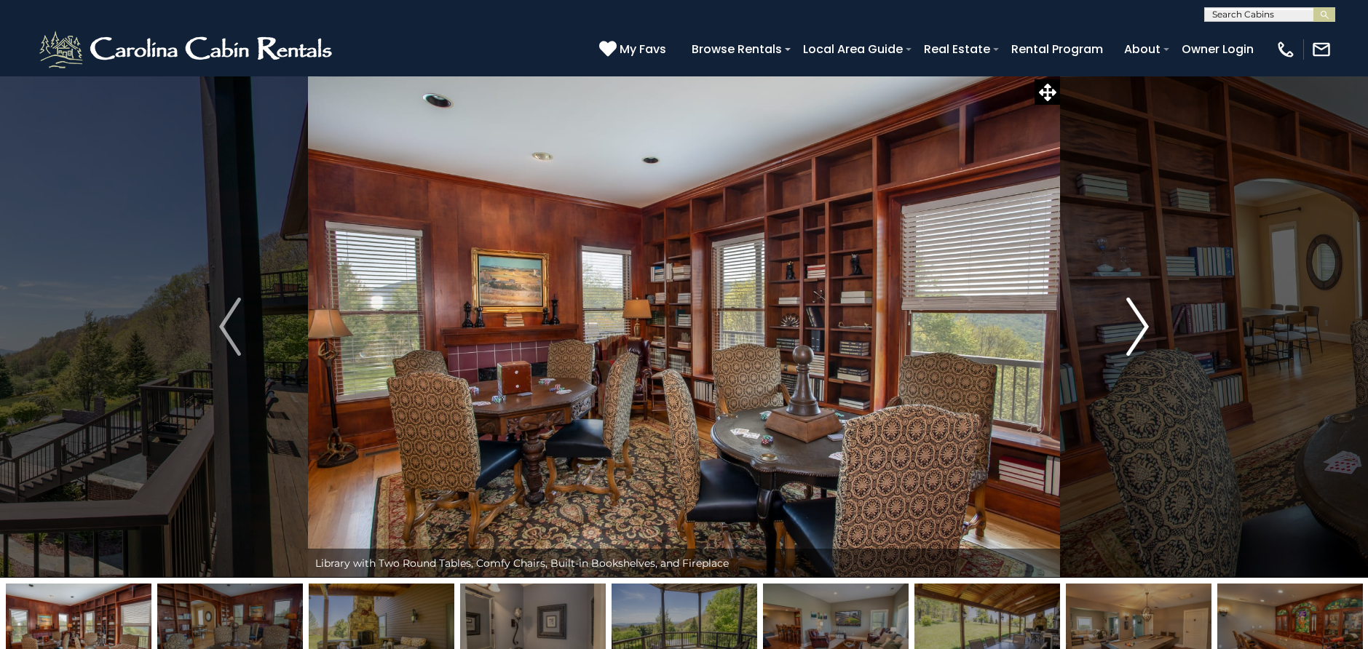
click at [1138, 317] on img "Next" at bounding box center [1138, 327] width 22 height 58
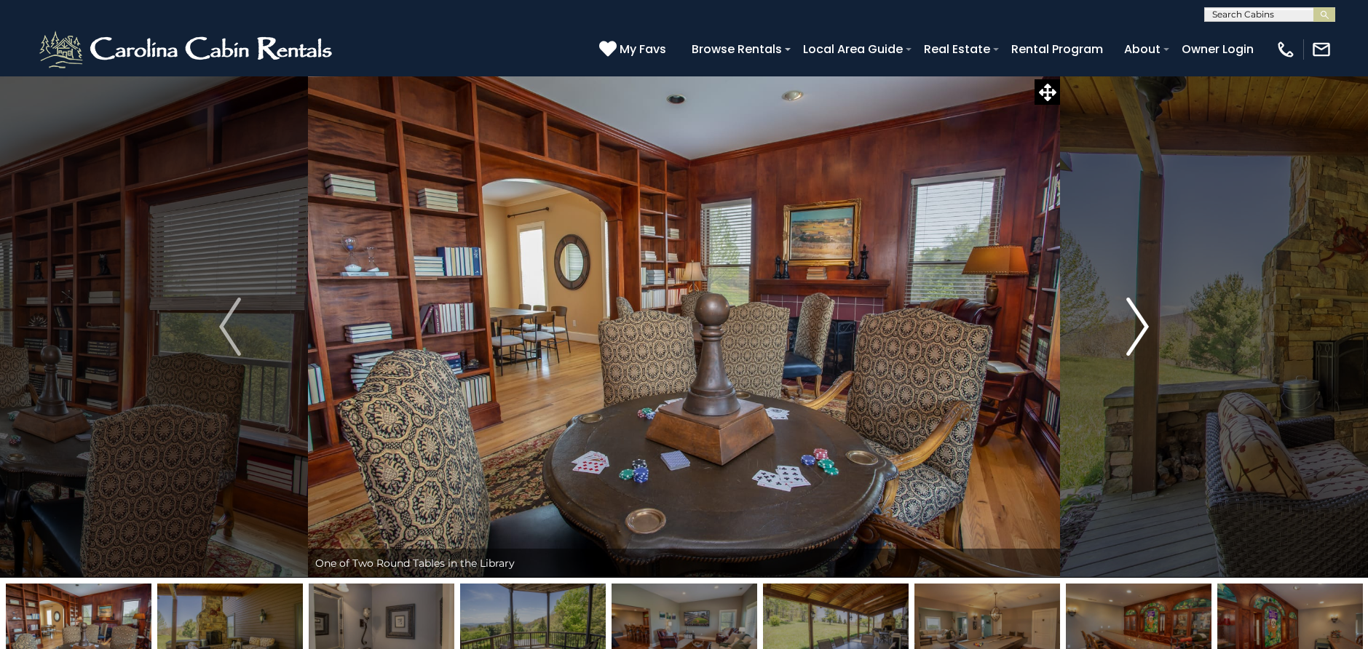
click at [1138, 317] on img "Next" at bounding box center [1138, 327] width 22 height 58
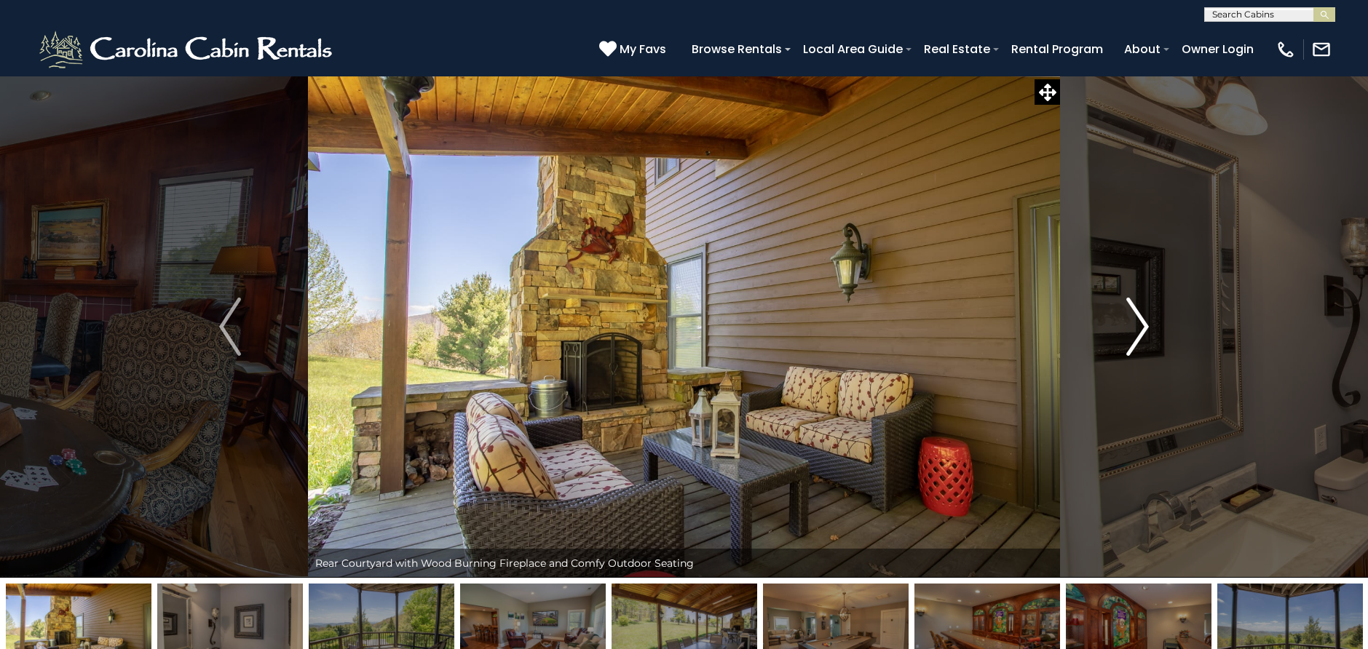
click at [1138, 317] on img "Next" at bounding box center [1138, 327] width 22 height 58
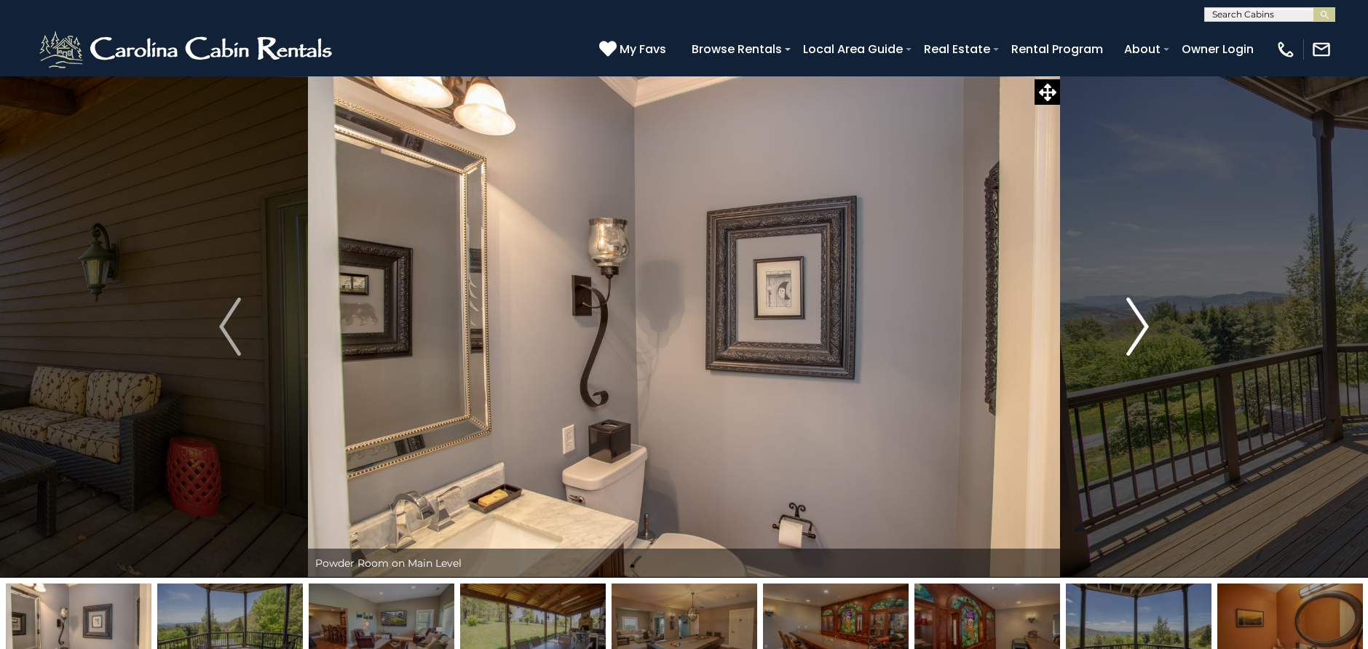
click at [1138, 317] on img "Next" at bounding box center [1138, 327] width 22 height 58
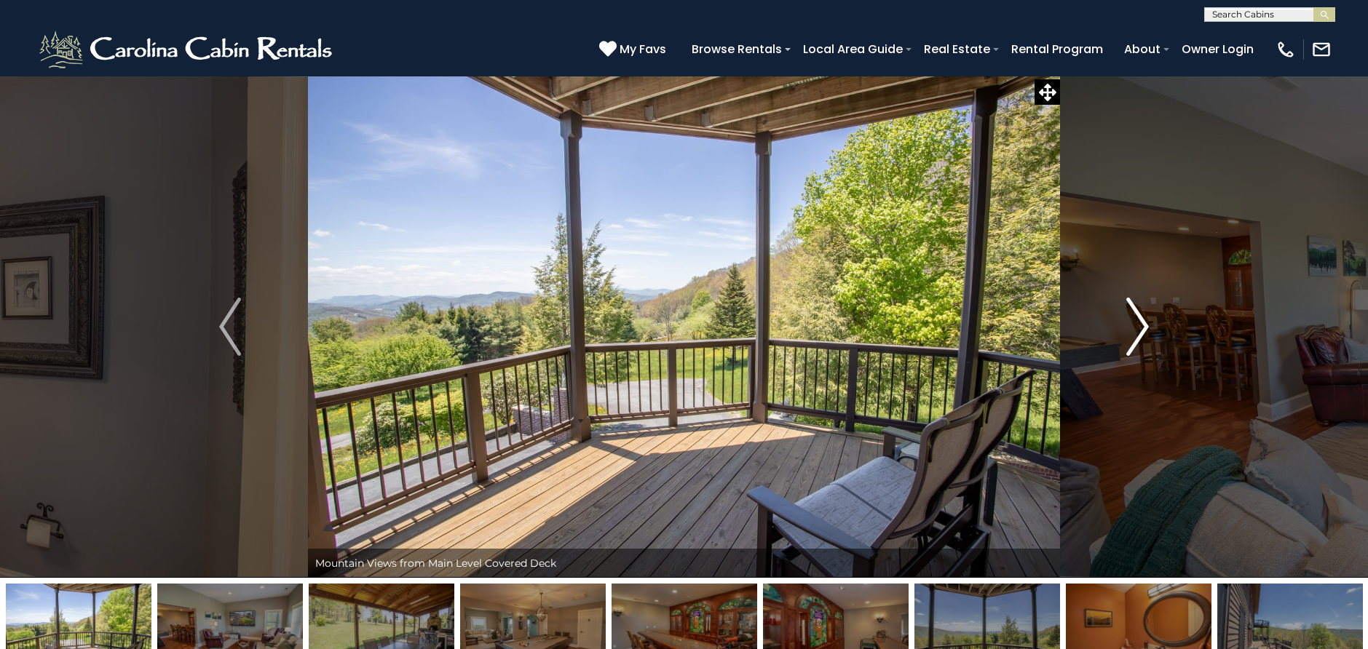
click at [1138, 317] on img "Next" at bounding box center [1138, 327] width 22 height 58
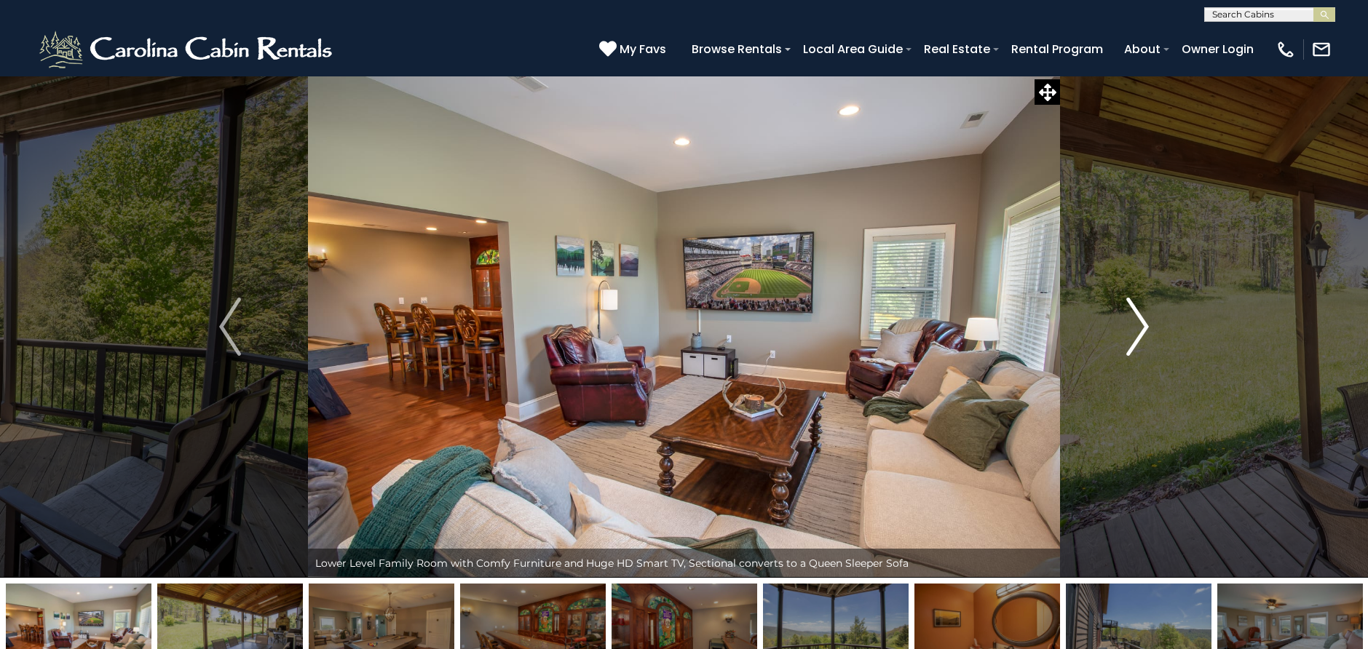
click at [1138, 317] on img "Next" at bounding box center [1138, 327] width 22 height 58
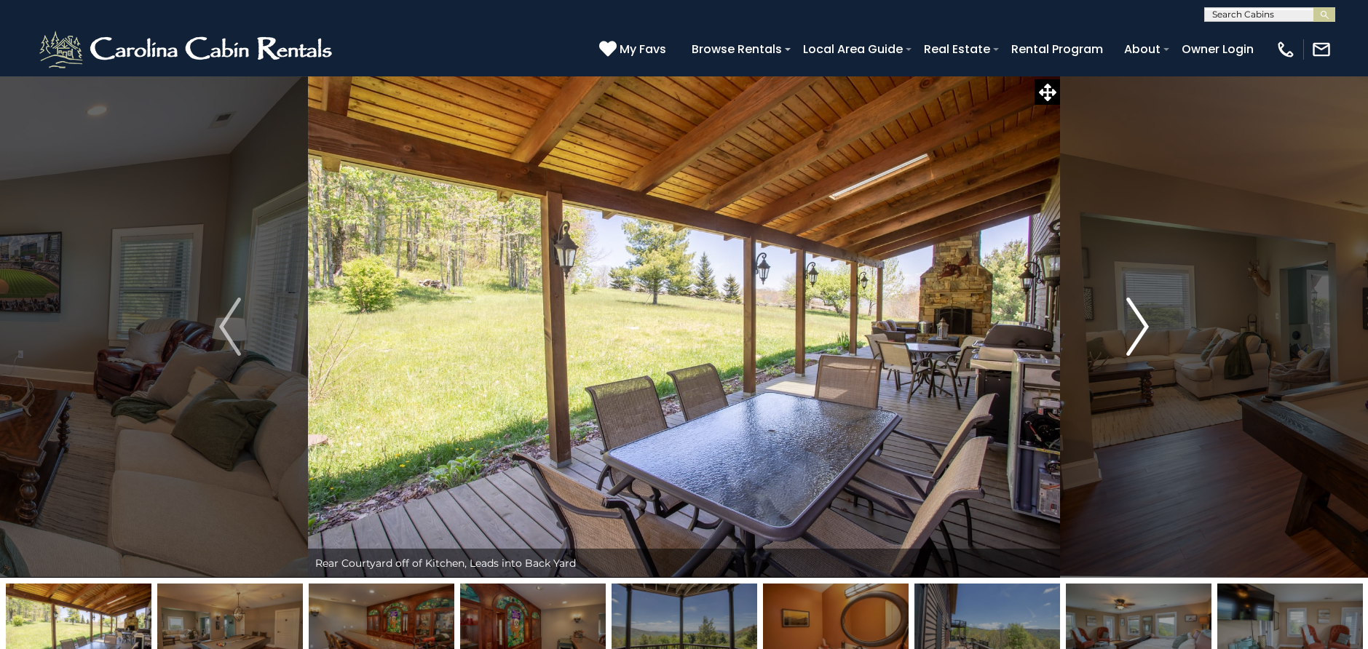
click at [1138, 317] on img "Next" at bounding box center [1138, 327] width 22 height 58
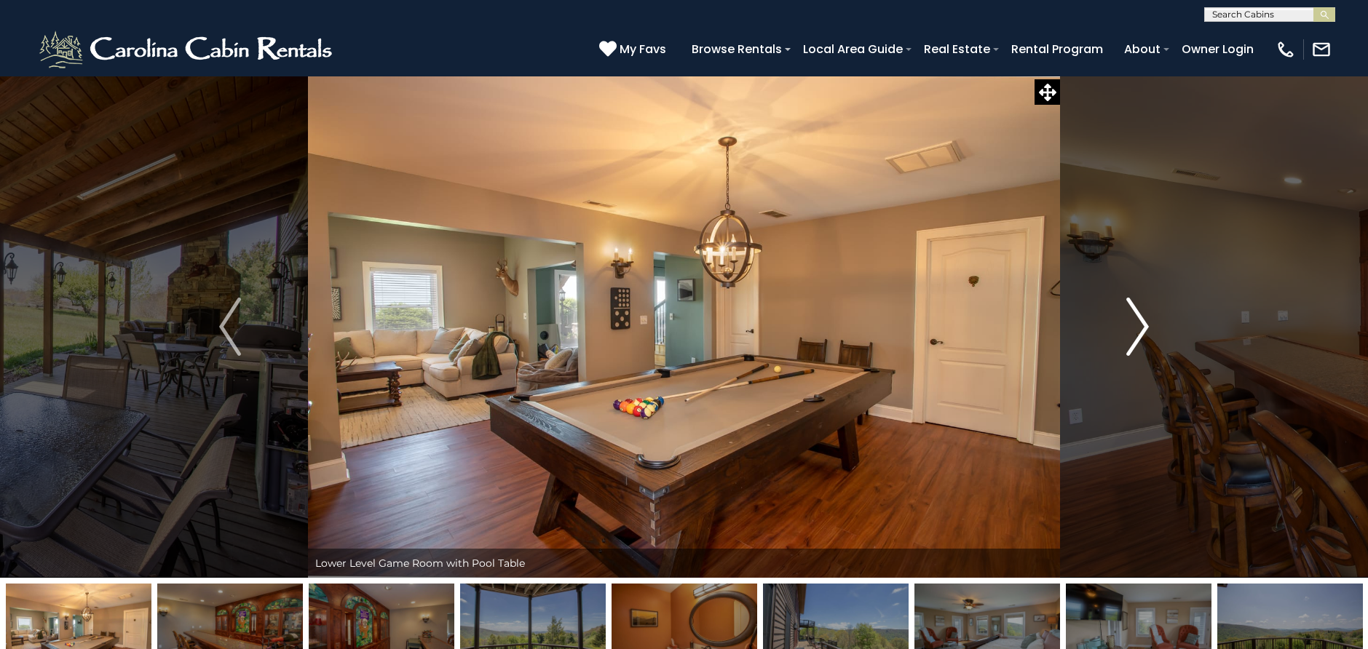
click at [1138, 317] on img "Next" at bounding box center [1138, 327] width 22 height 58
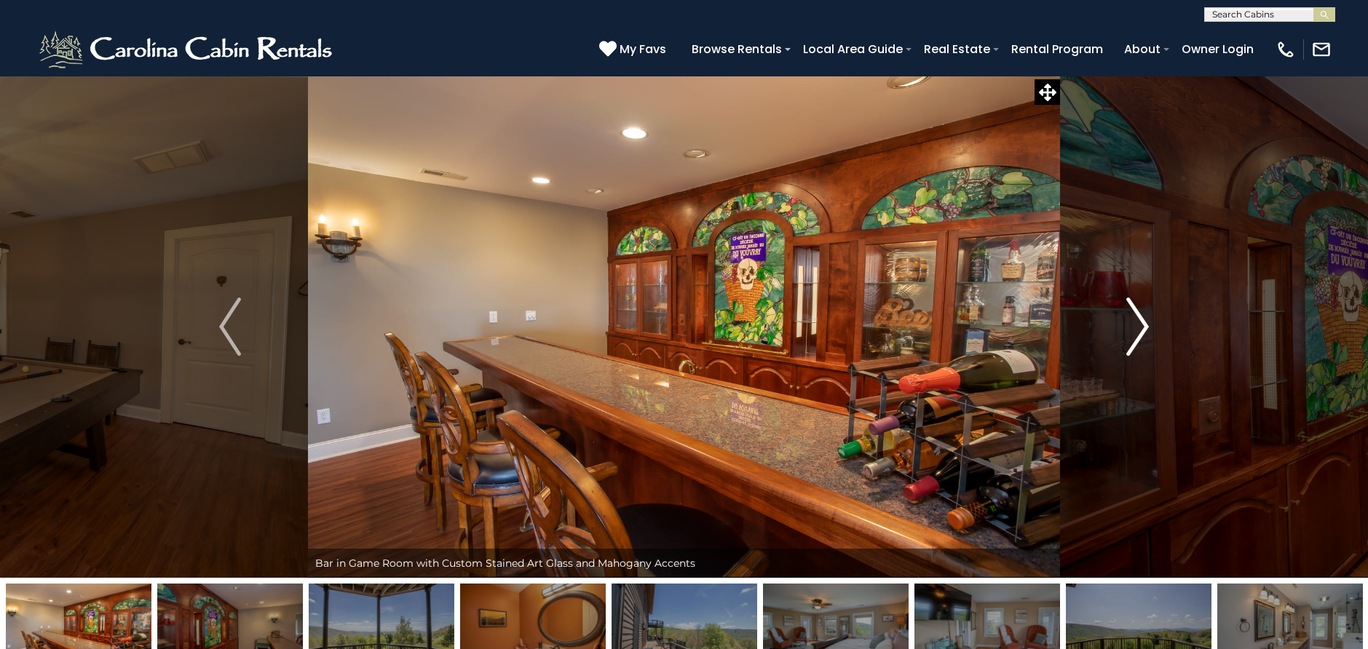
click at [1138, 317] on img "Next" at bounding box center [1138, 327] width 22 height 58
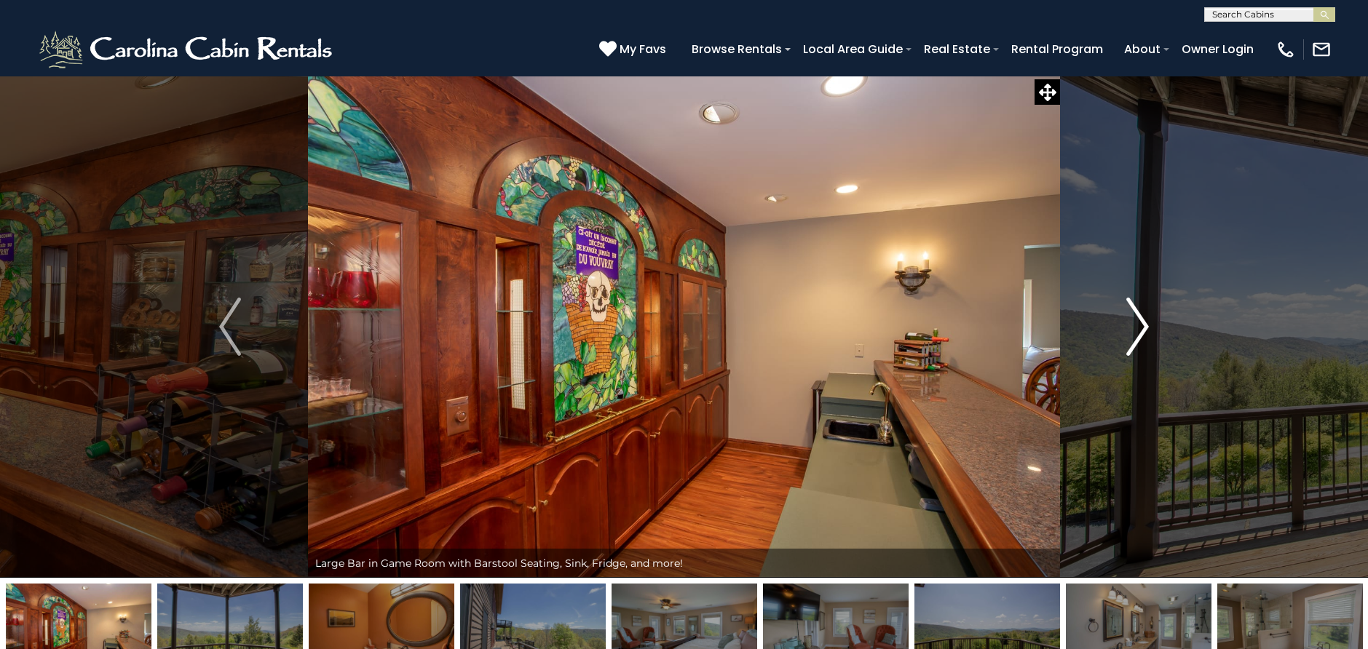
click at [1138, 317] on img "Next" at bounding box center [1138, 327] width 22 height 58
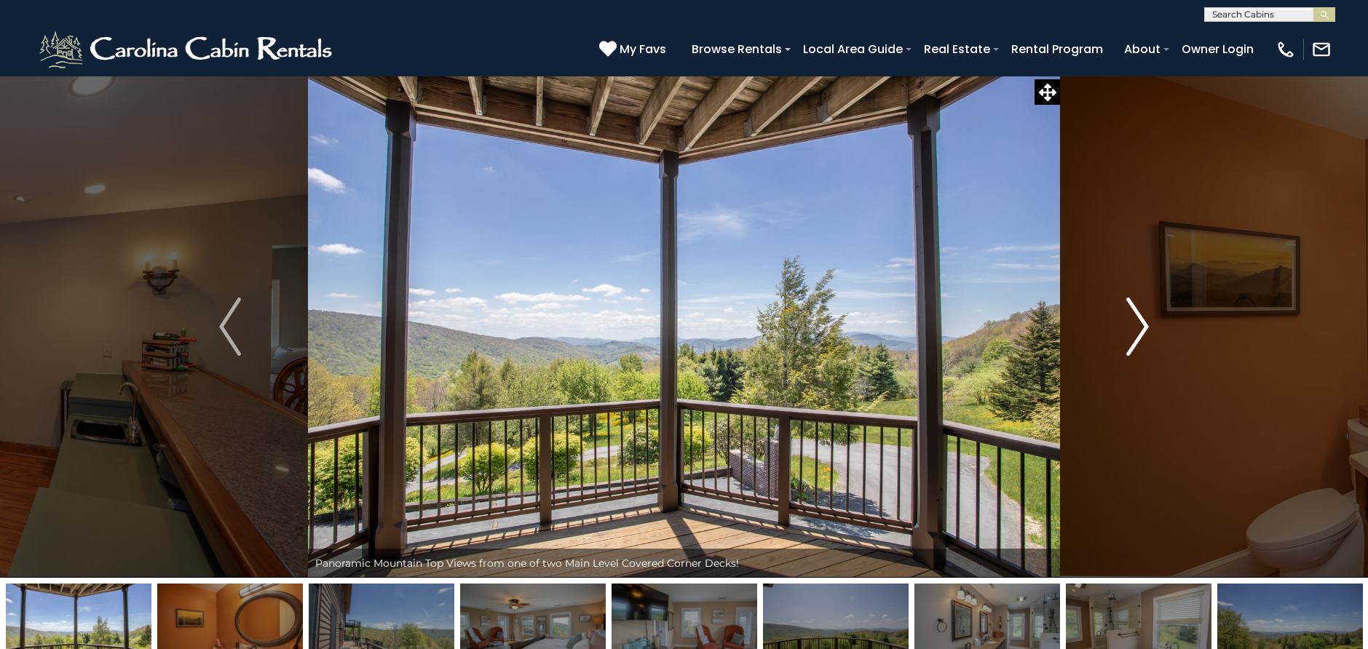
click at [1138, 317] on img "Next" at bounding box center [1138, 327] width 22 height 58
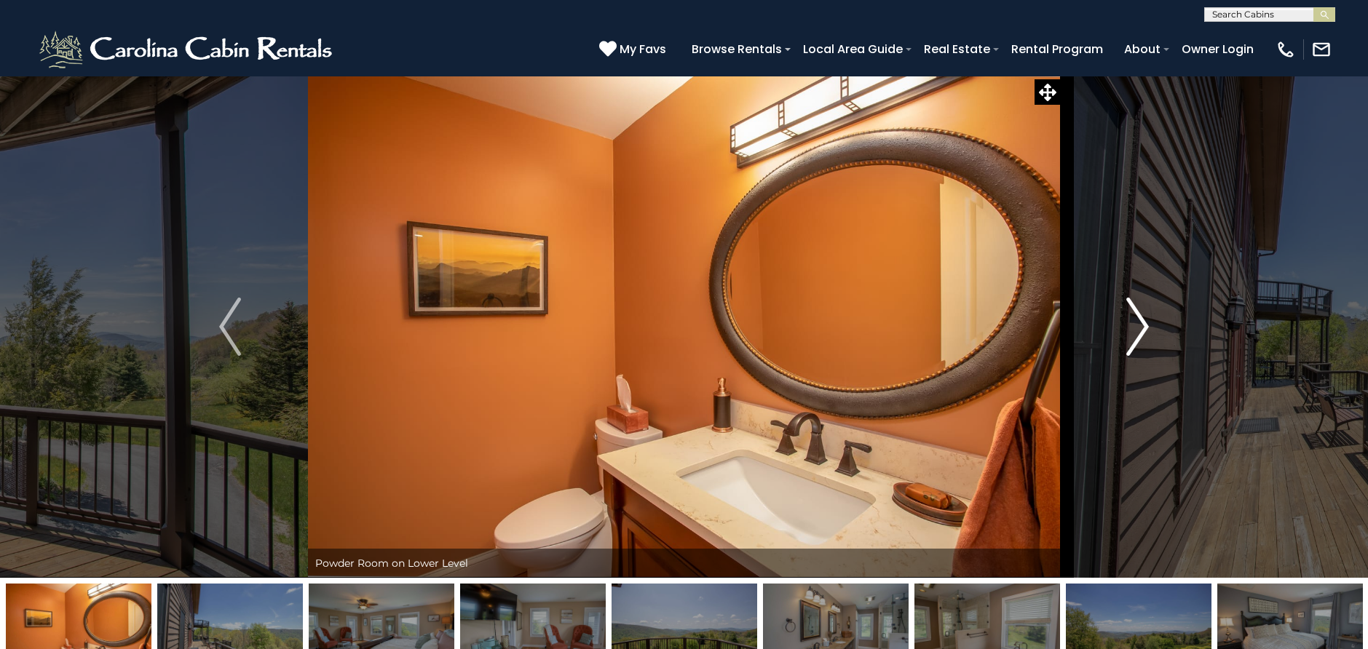
click at [1138, 317] on img "Next" at bounding box center [1138, 327] width 22 height 58
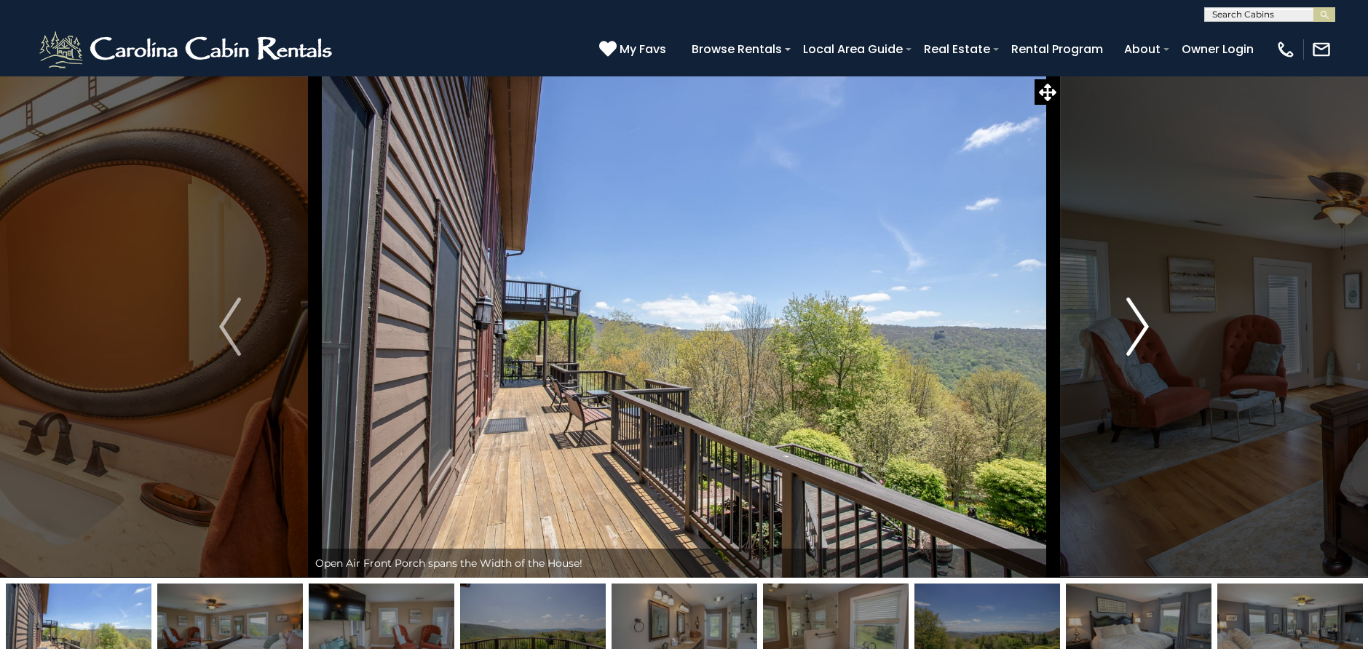
click at [1138, 317] on img "Next" at bounding box center [1138, 327] width 22 height 58
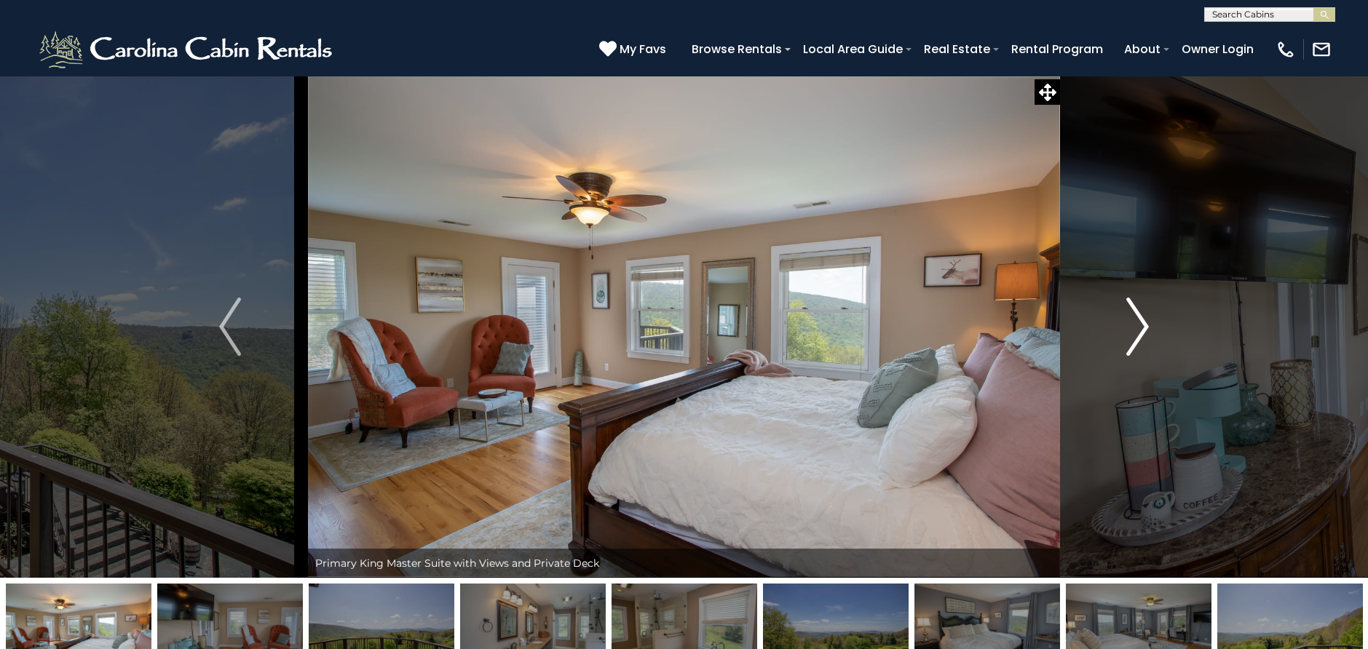
click at [1138, 317] on img "Next" at bounding box center [1138, 327] width 22 height 58
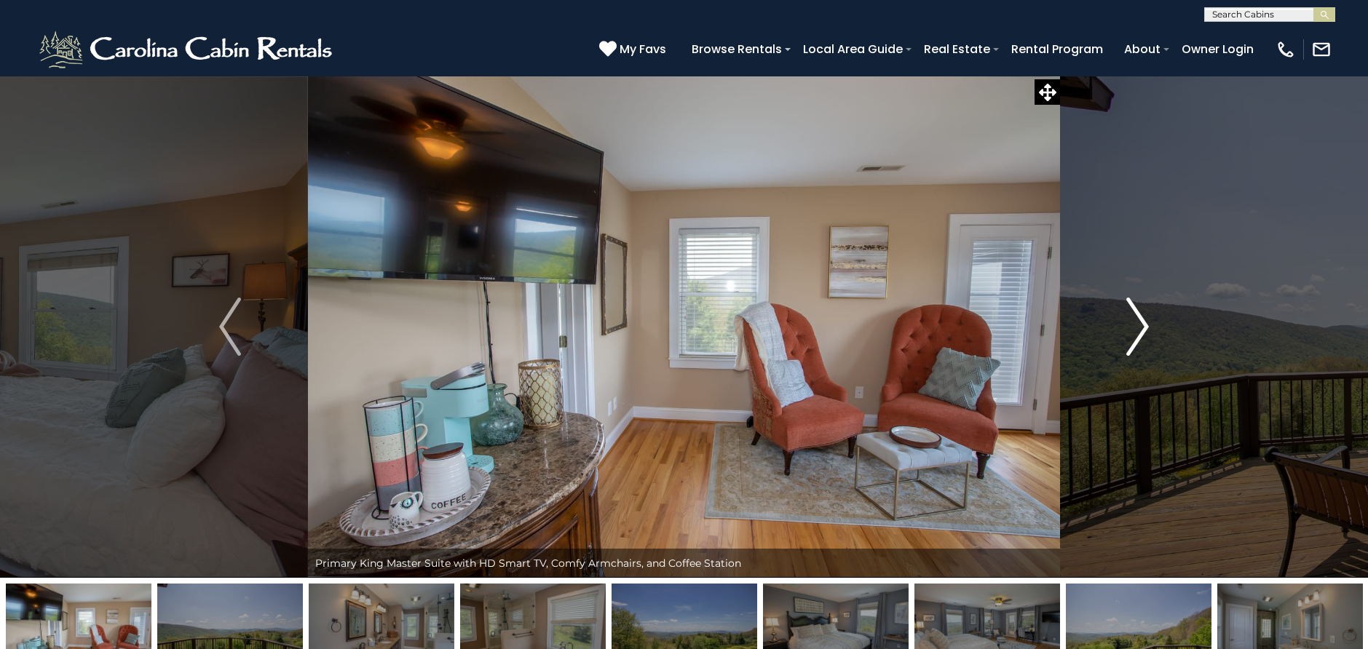
click at [1138, 317] on img "Next" at bounding box center [1138, 327] width 22 height 58
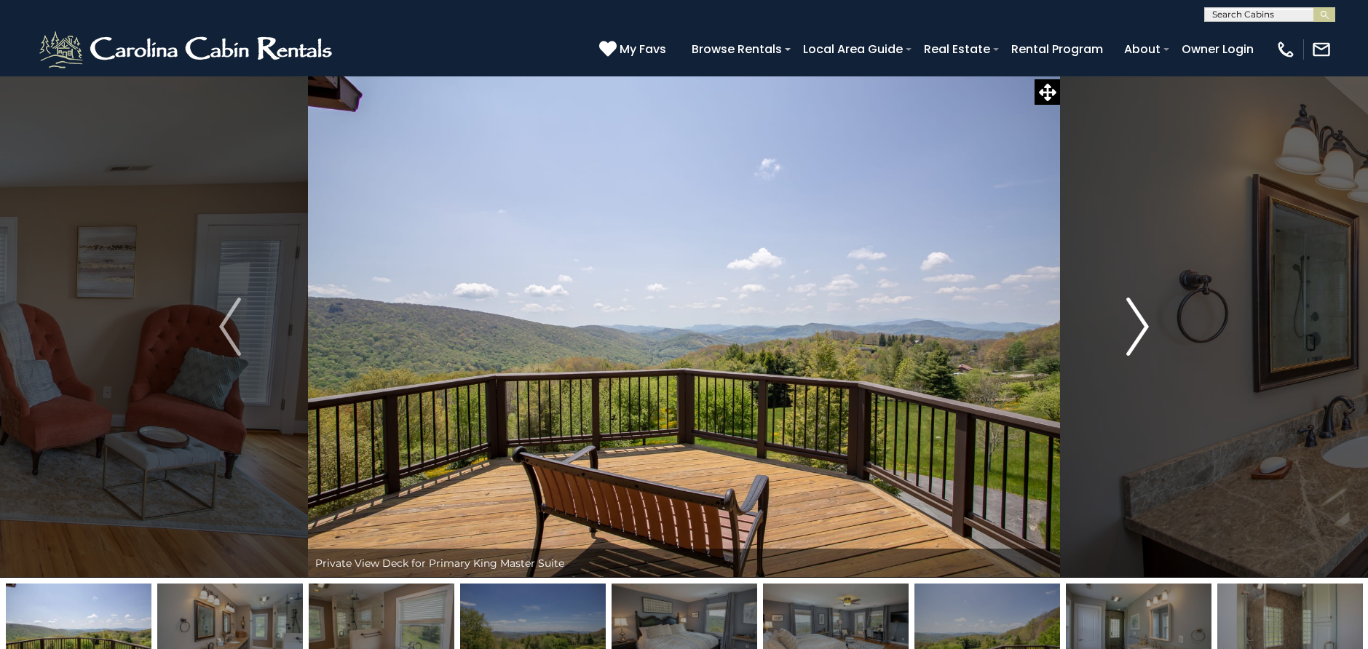
click at [1138, 317] on img "Next" at bounding box center [1138, 327] width 22 height 58
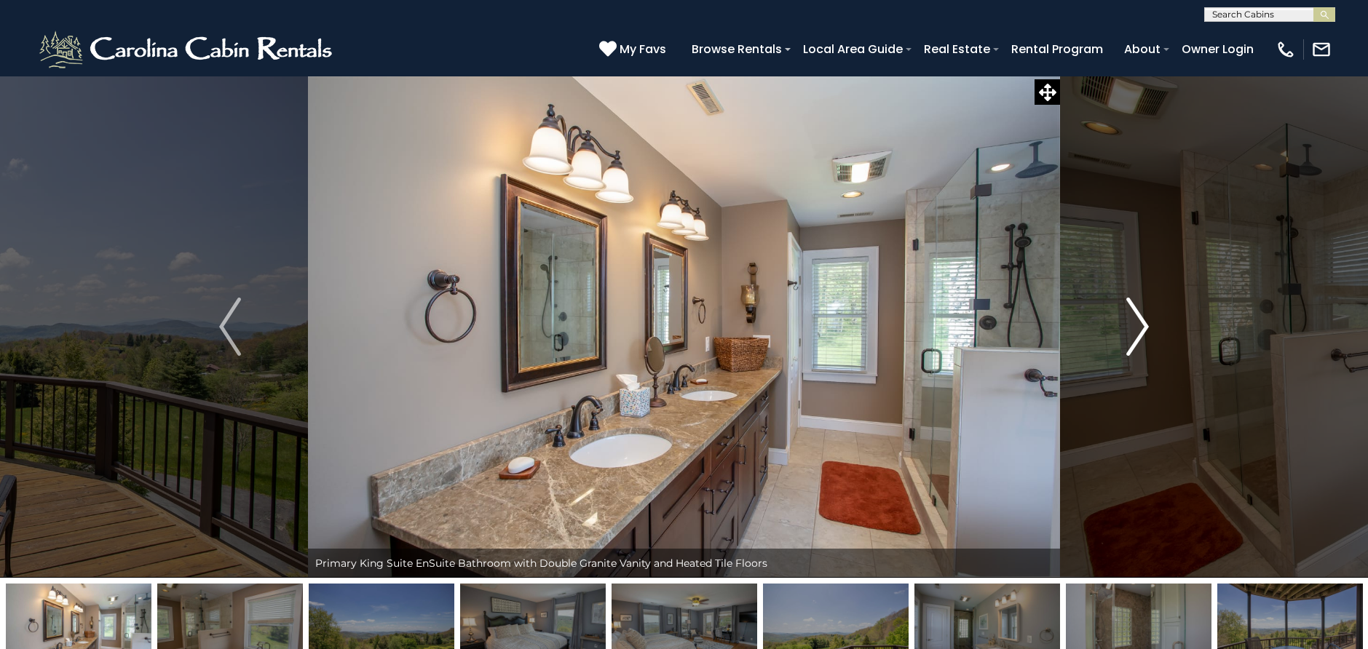
click at [1138, 317] on img "Next" at bounding box center [1138, 327] width 22 height 58
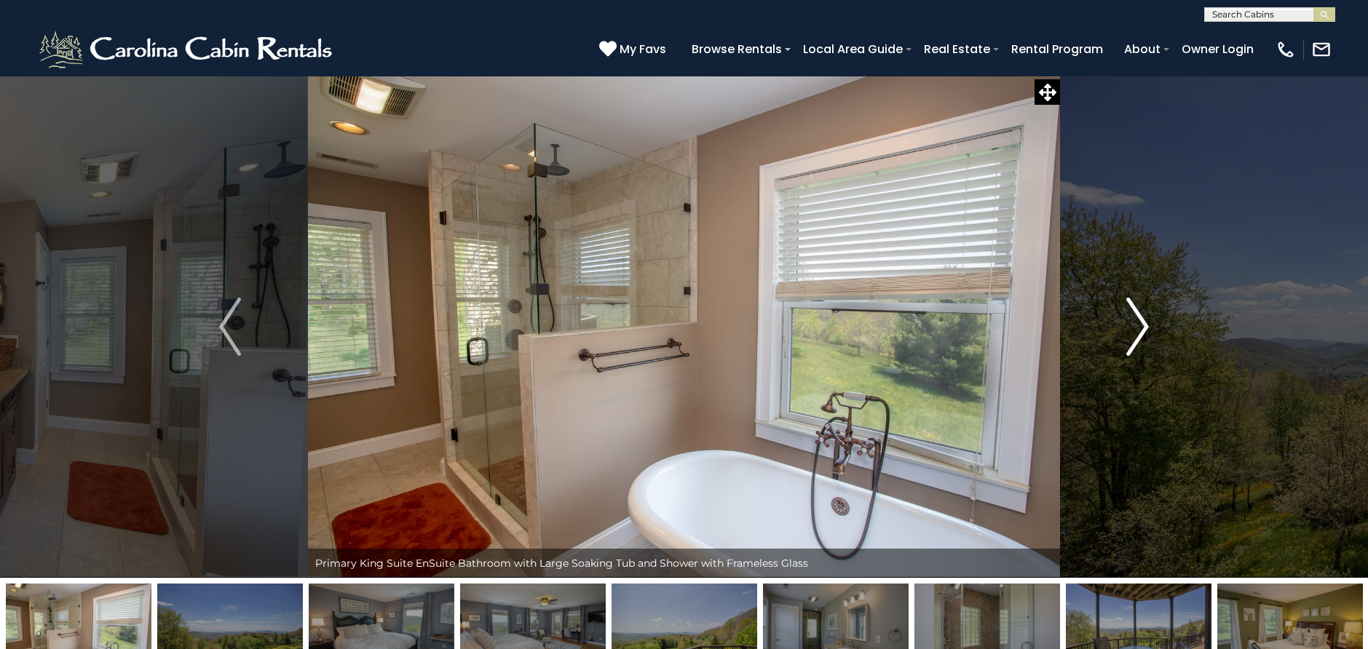
click at [1138, 317] on img "Next" at bounding box center [1138, 327] width 22 height 58
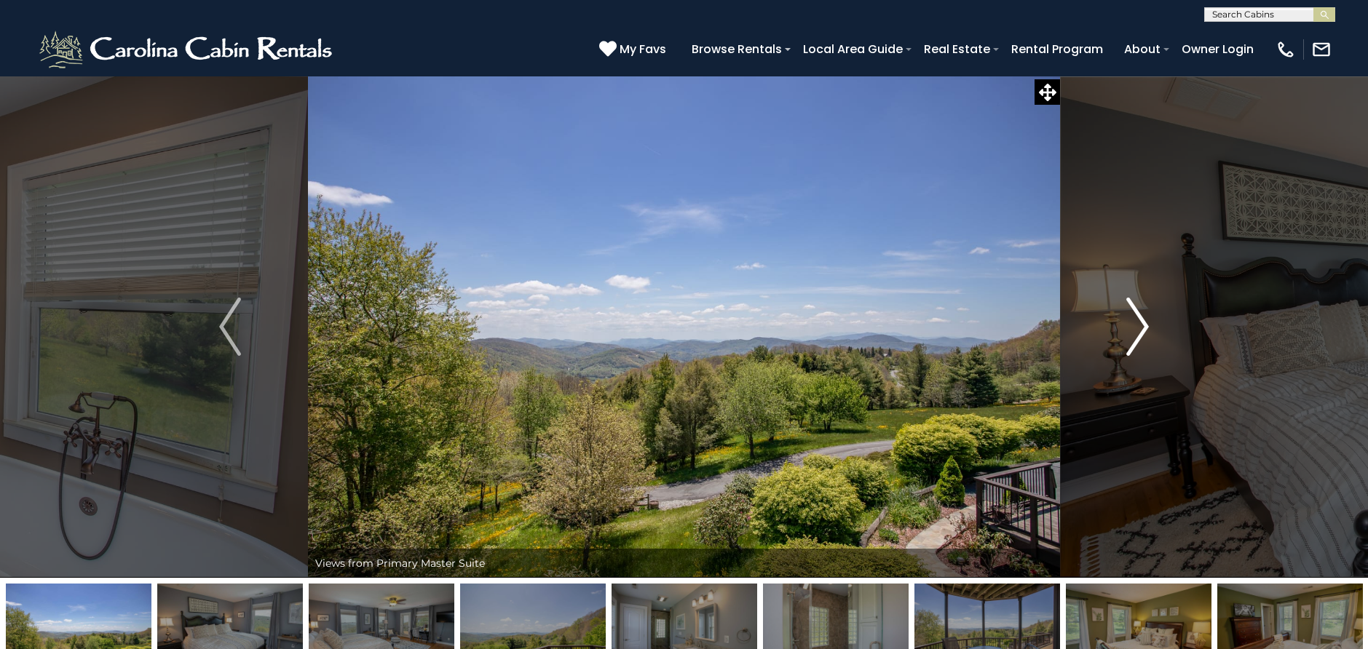
click at [1138, 317] on img "Next" at bounding box center [1138, 327] width 22 height 58
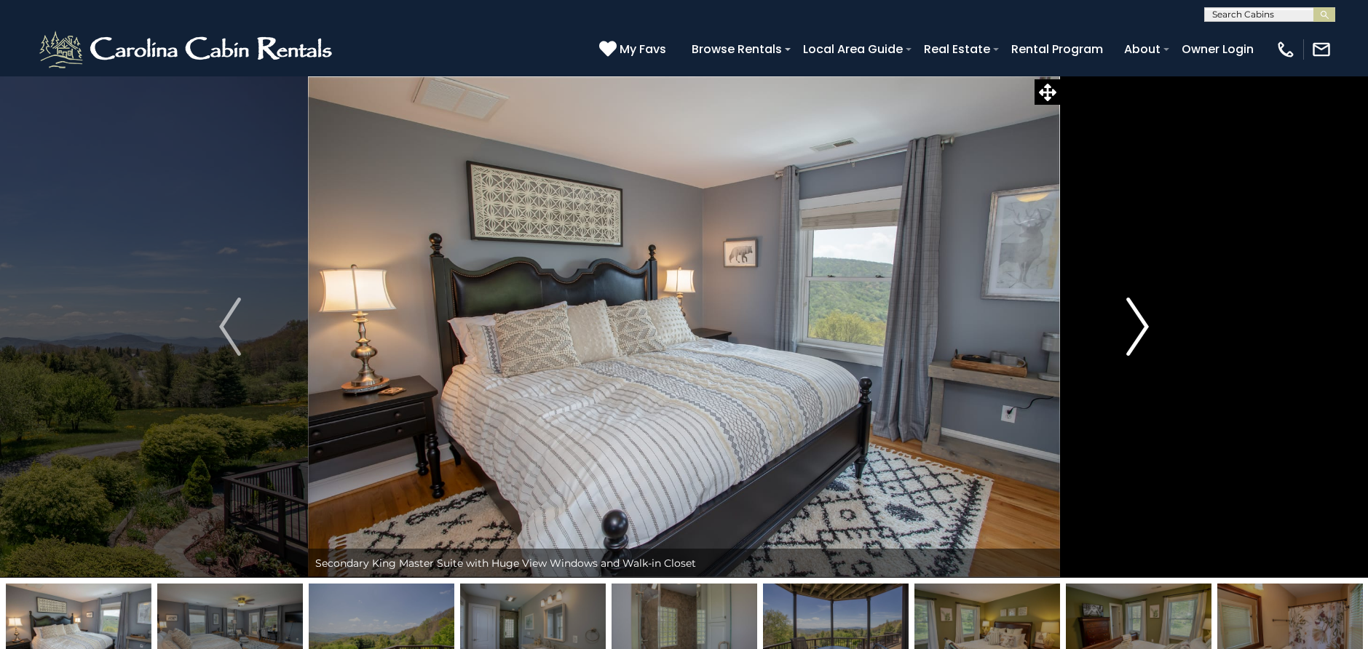
click at [1138, 317] on img "Next" at bounding box center [1138, 327] width 22 height 58
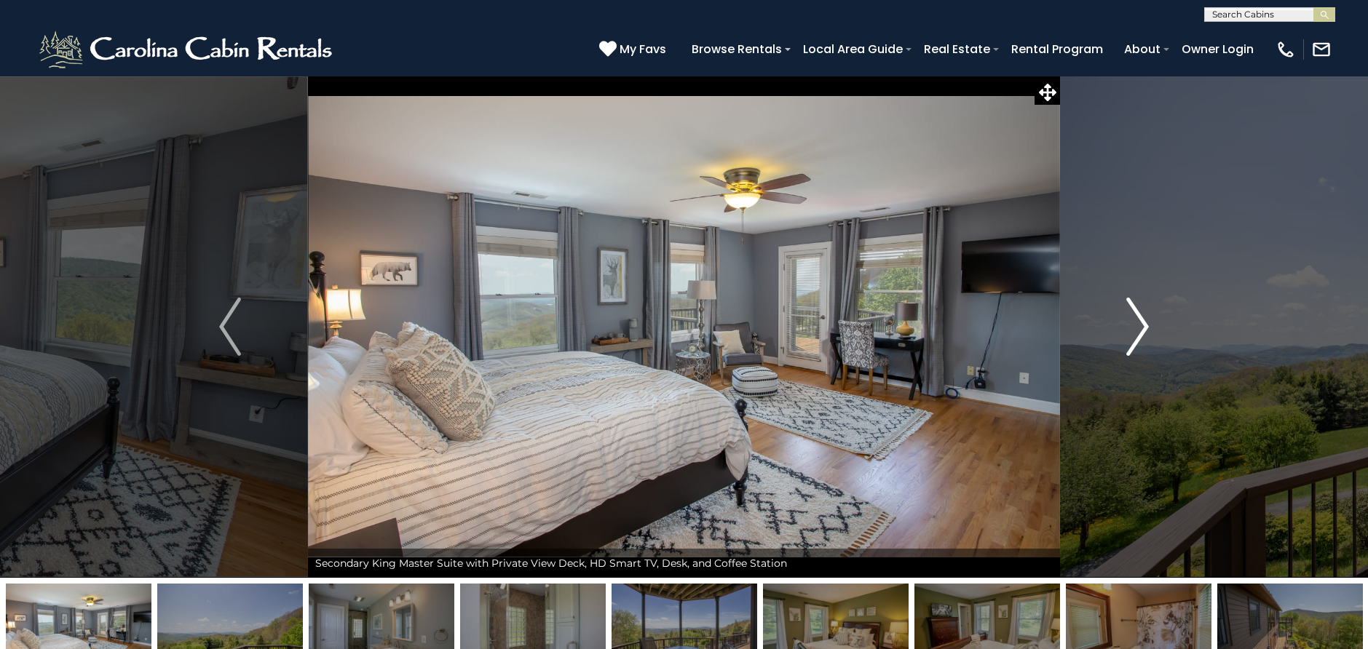
click at [1138, 317] on img "Next" at bounding box center [1138, 327] width 22 height 58
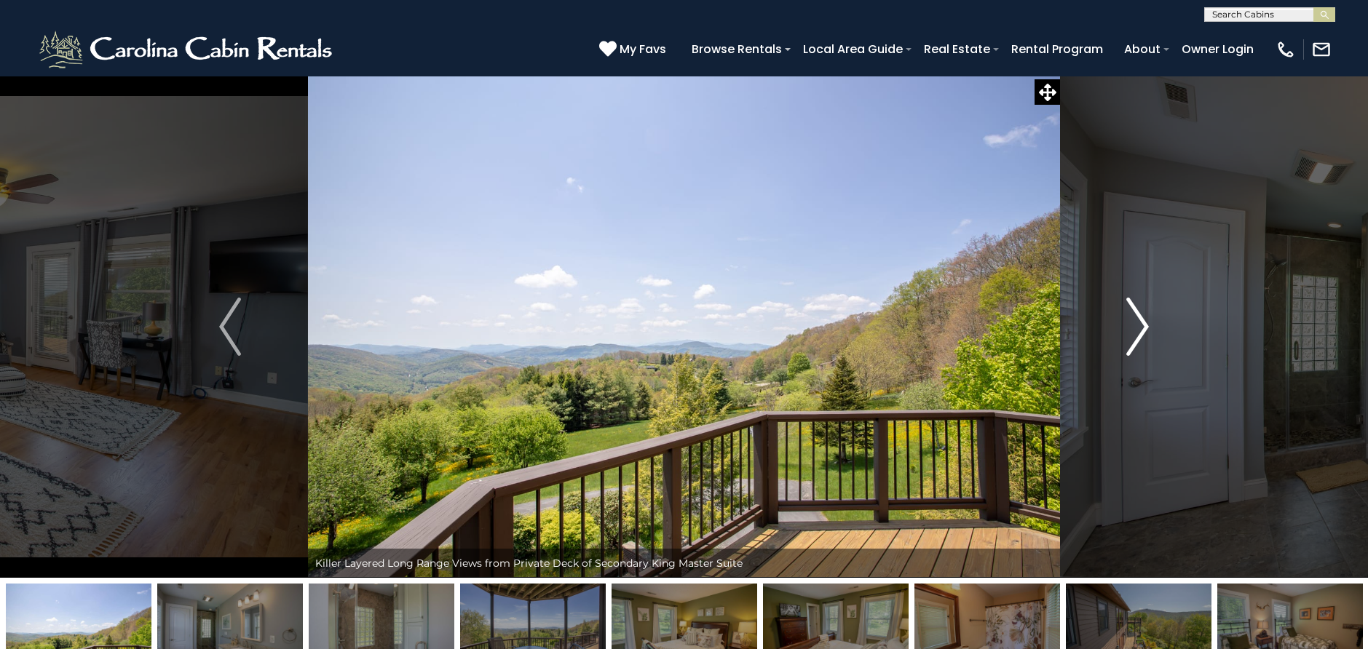
click at [1138, 317] on img "Next" at bounding box center [1138, 327] width 22 height 58
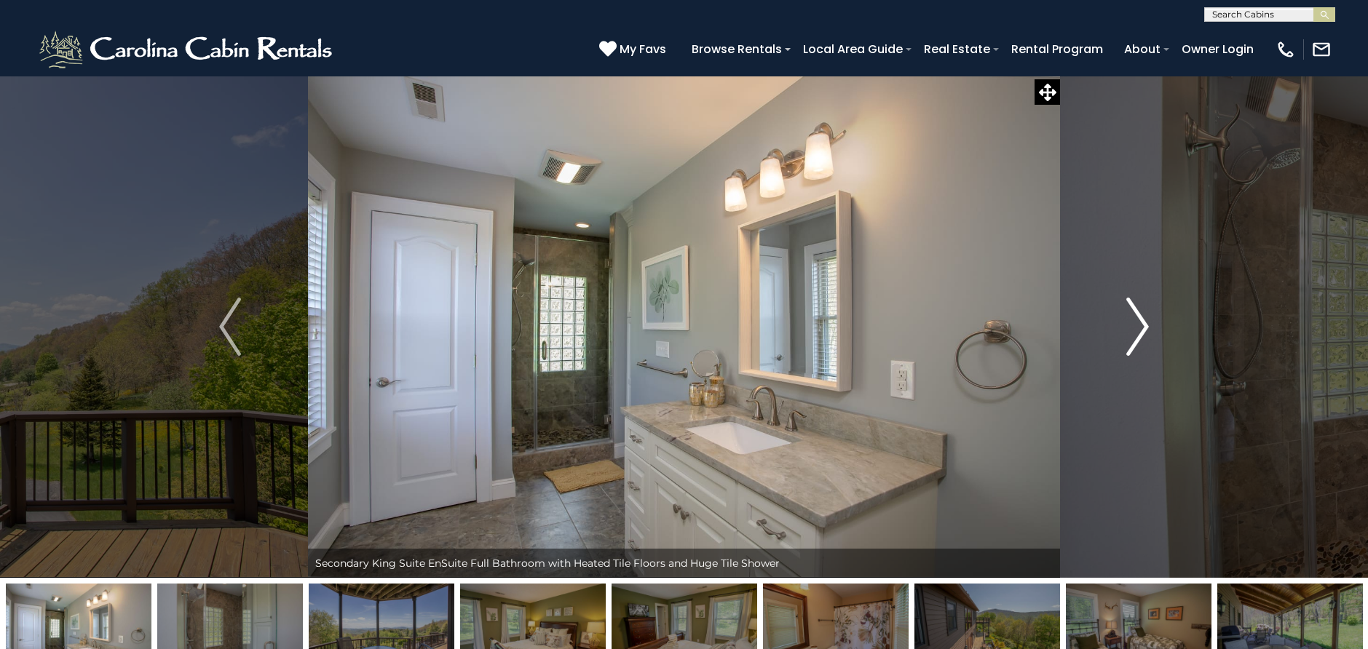
click at [1138, 317] on img "Next" at bounding box center [1138, 327] width 22 height 58
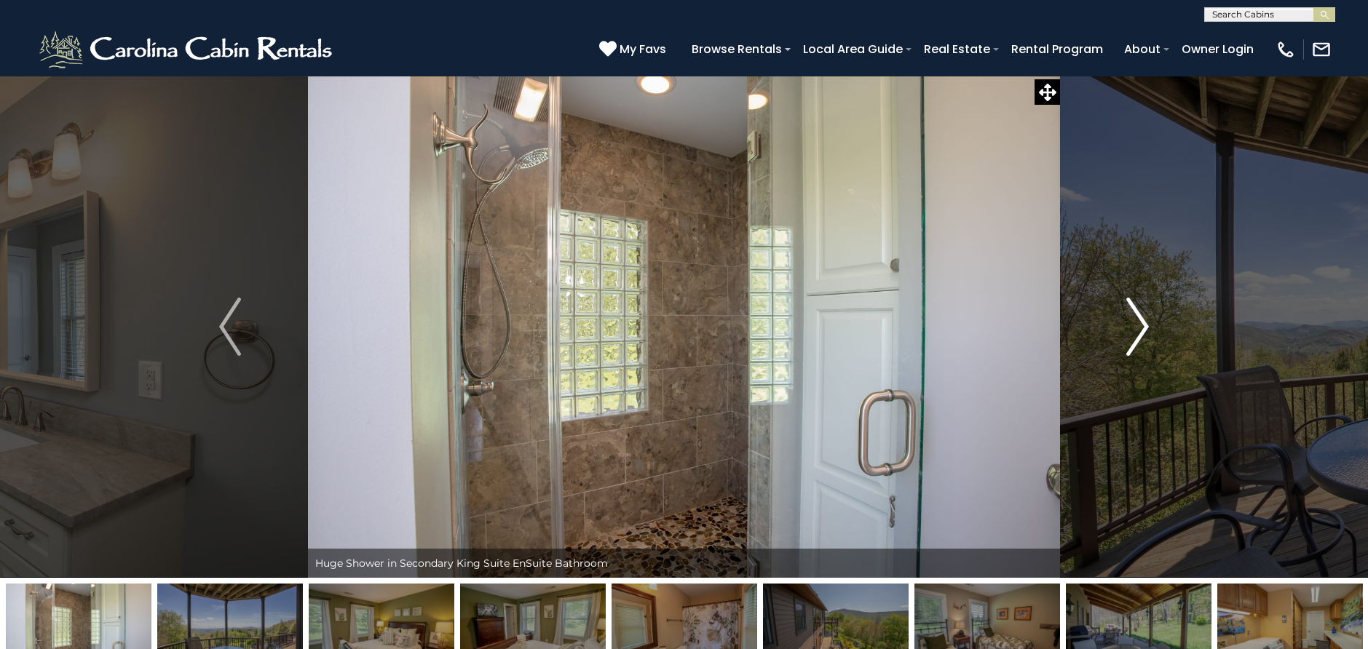
click at [1138, 317] on img "Next" at bounding box center [1138, 327] width 22 height 58
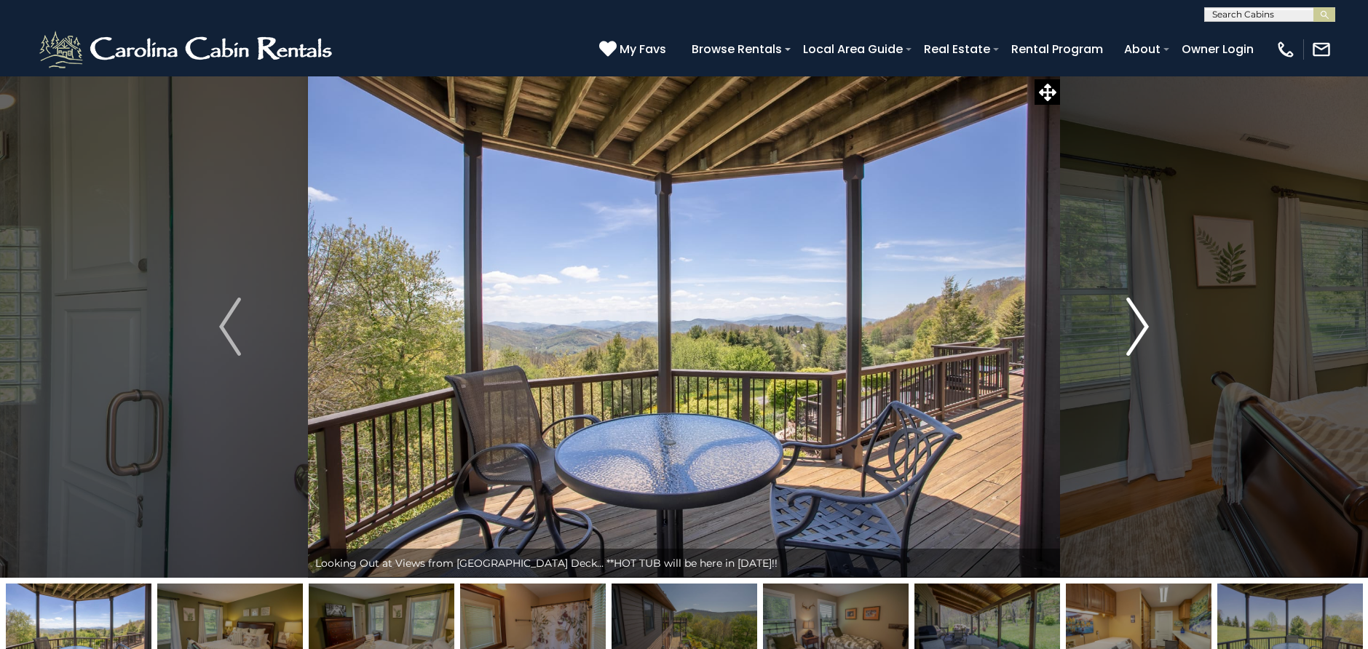
click at [1138, 317] on img "Next" at bounding box center [1138, 327] width 22 height 58
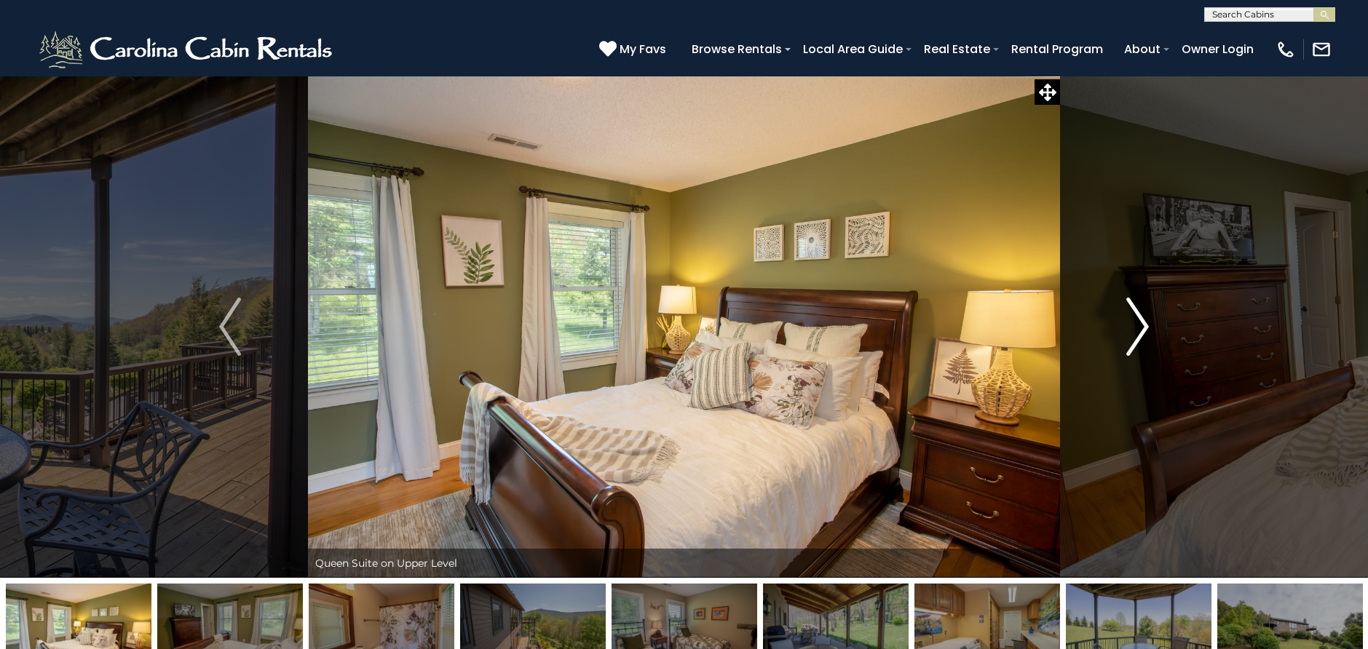
click at [1138, 317] on img "Next" at bounding box center [1138, 327] width 22 height 58
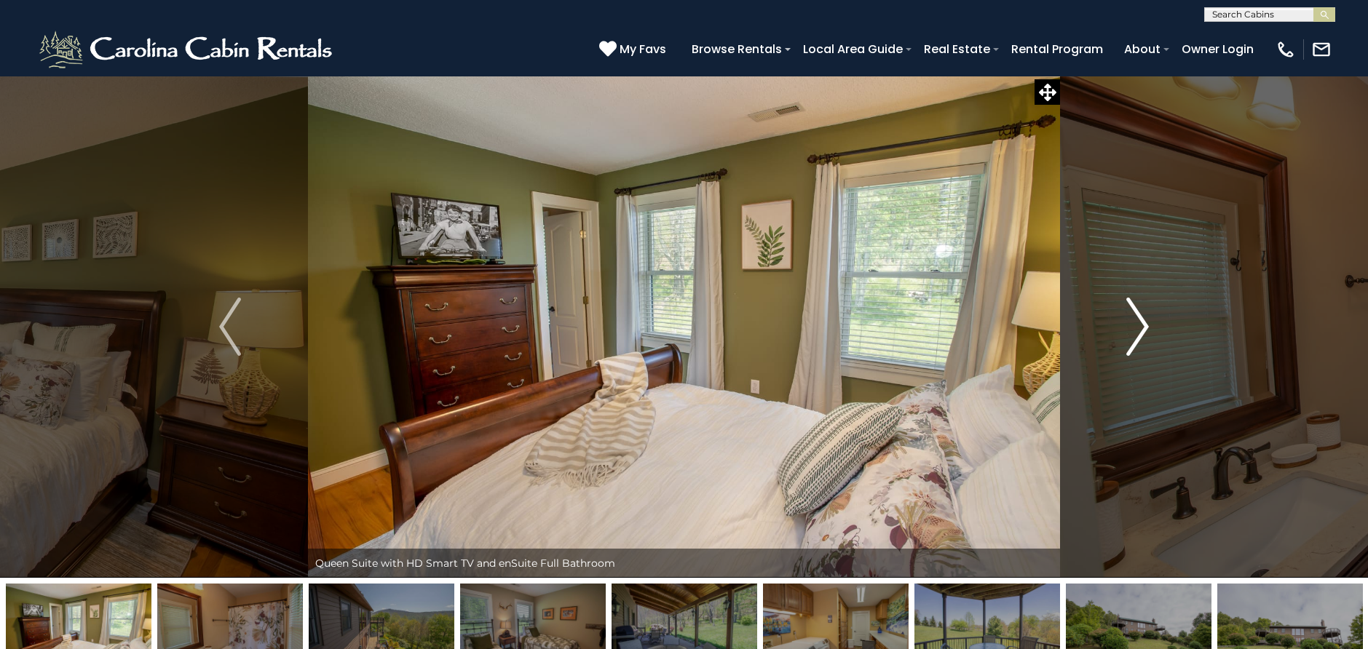
click at [1138, 317] on img "Next" at bounding box center [1138, 327] width 22 height 58
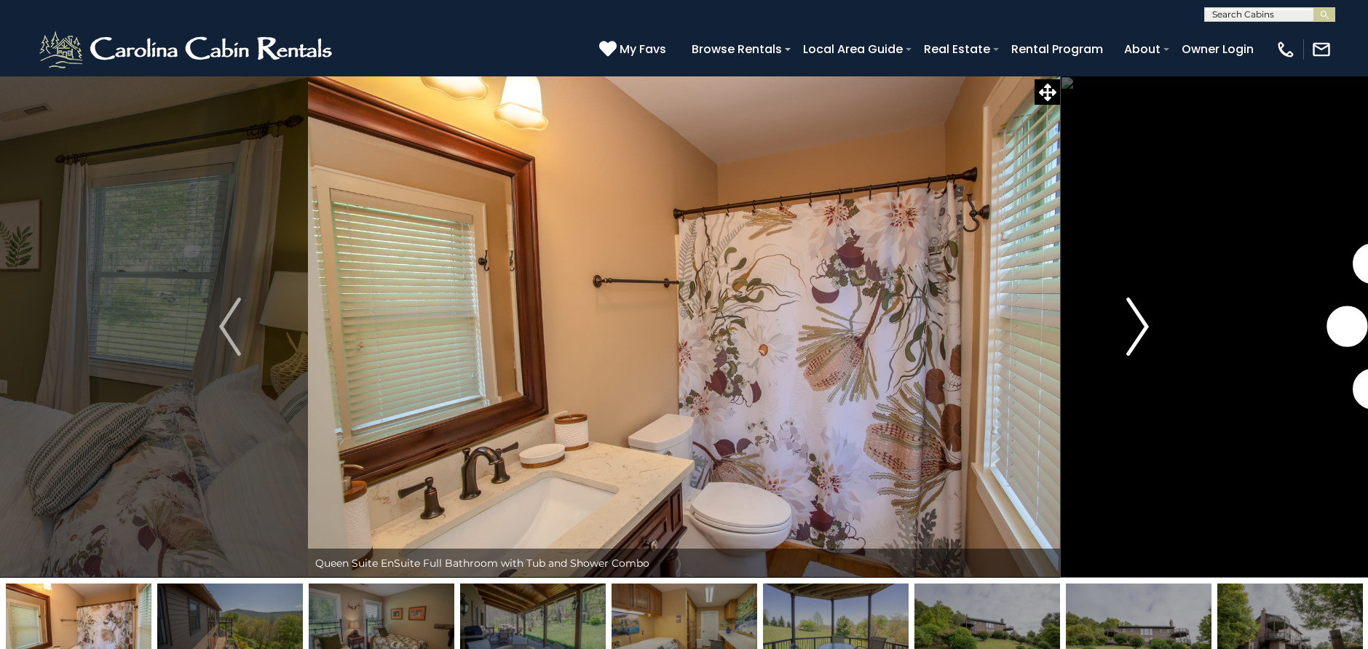
click at [1138, 317] on img "Next" at bounding box center [1138, 327] width 22 height 58
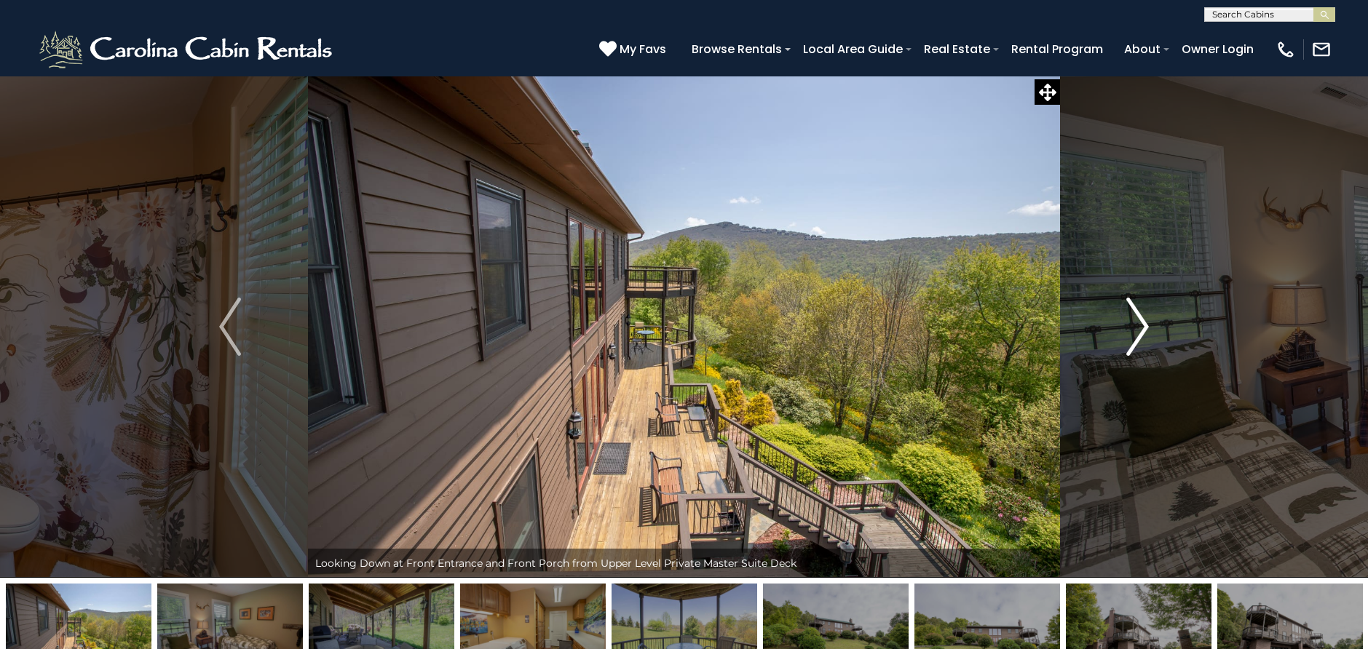
click at [1138, 317] on img "Next" at bounding box center [1138, 327] width 22 height 58
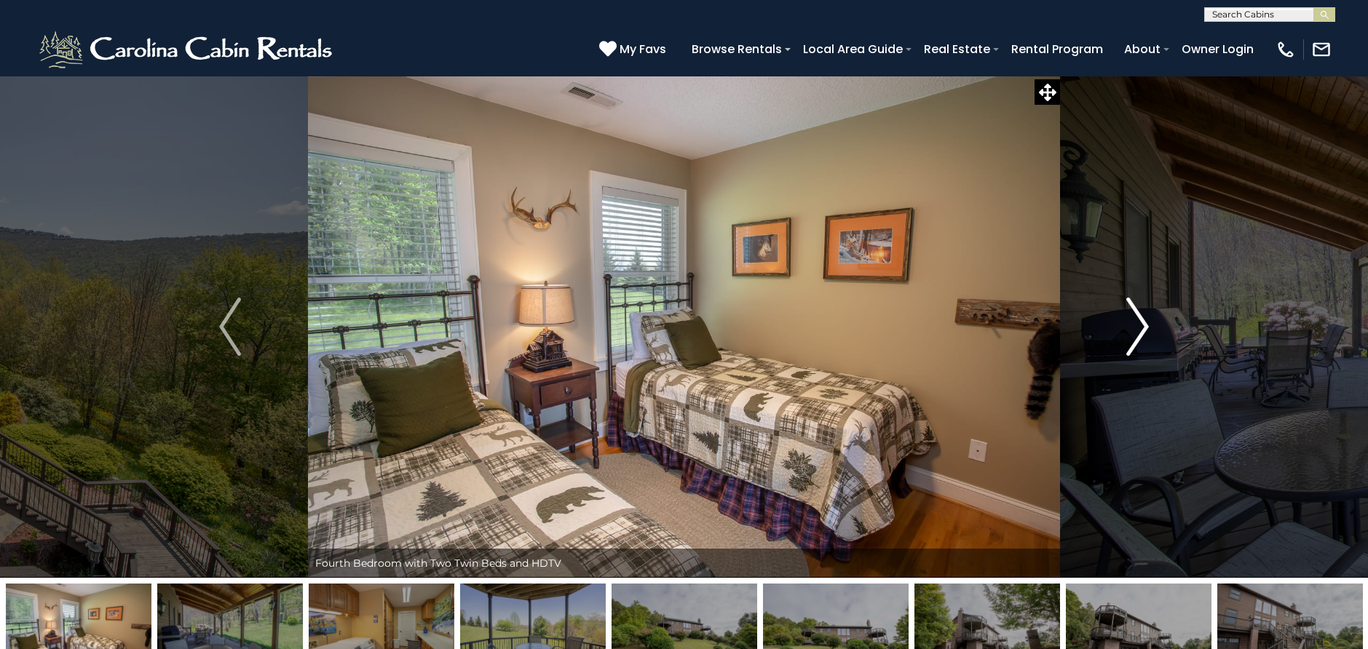
click at [1138, 317] on img "Next" at bounding box center [1138, 327] width 22 height 58
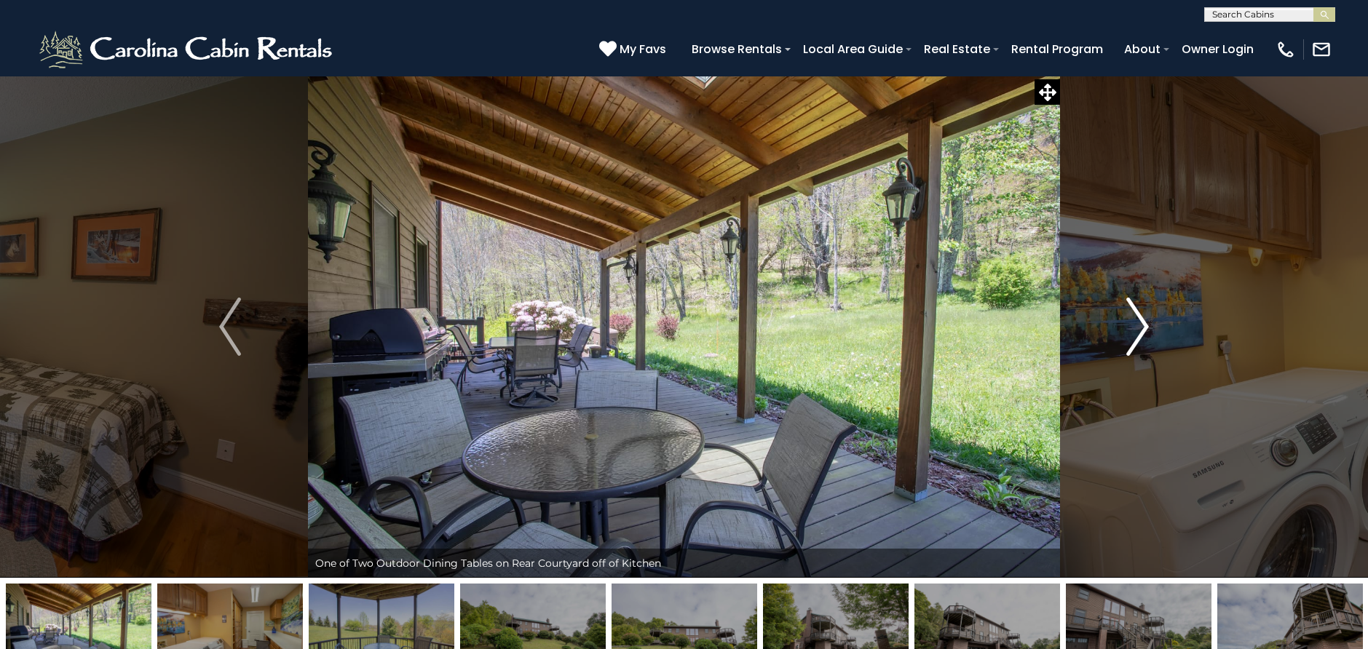
click at [1138, 317] on img "Next" at bounding box center [1138, 327] width 22 height 58
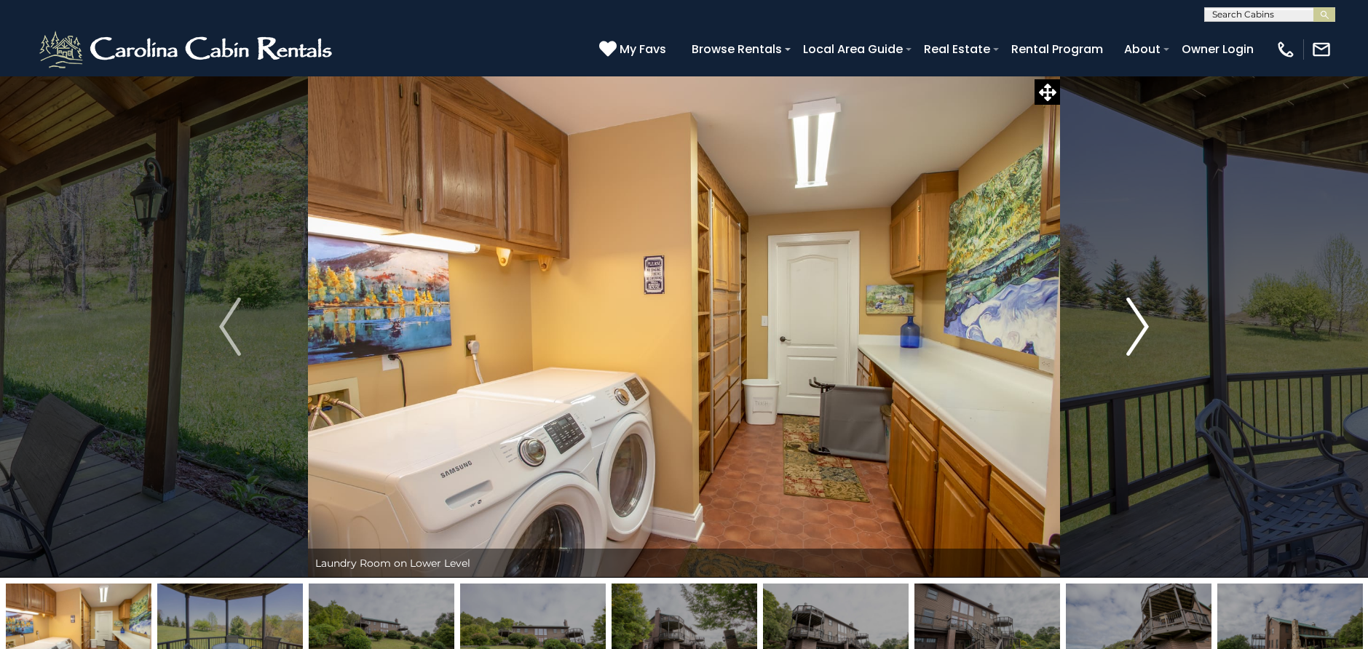
click at [1138, 317] on img "Next" at bounding box center [1138, 327] width 22 height 58
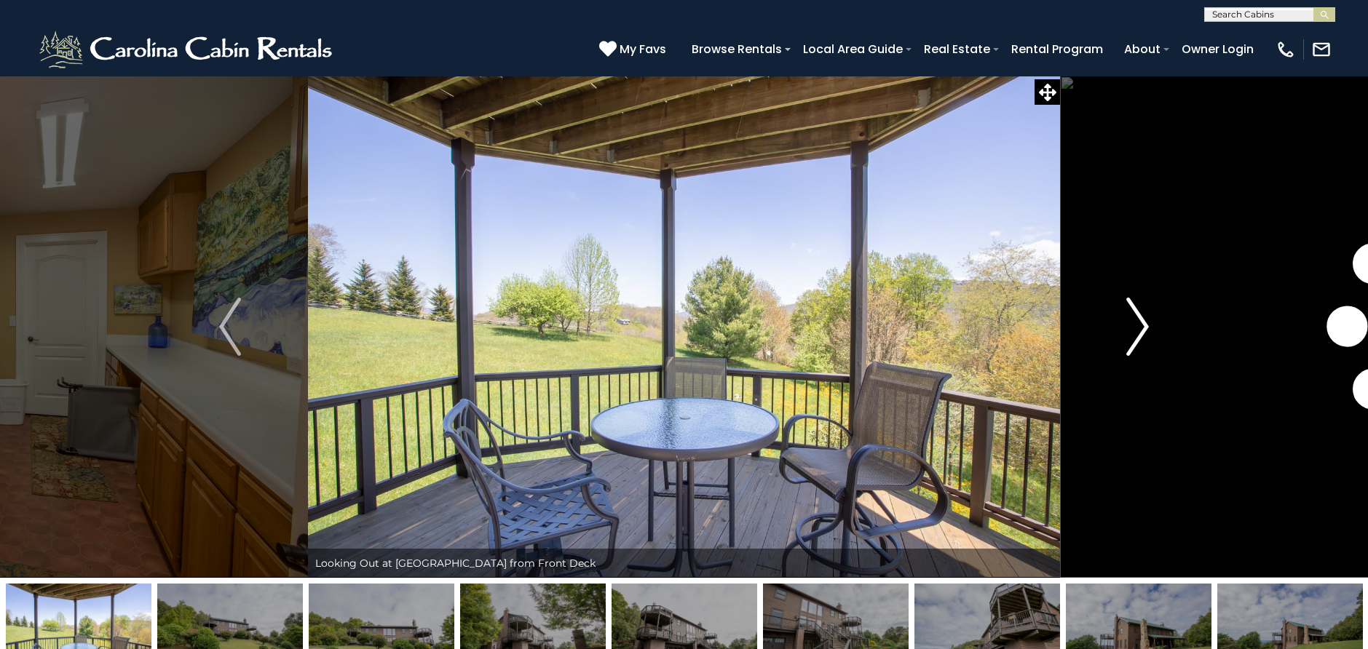
click at [1138, 317] on img "Next" at bounding box center [1138, 327] width 22 height 58
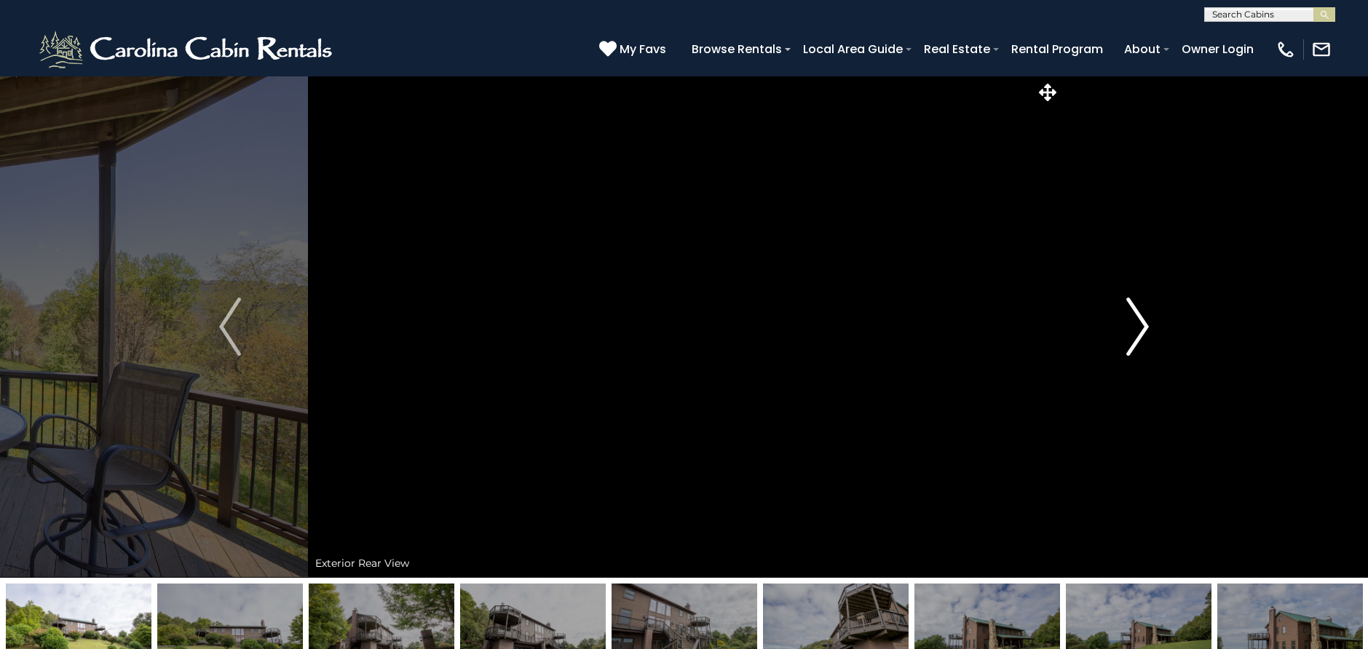
click at [1138, 317] on img "Next" at bounding box center [1138, 327] width 22 height 58
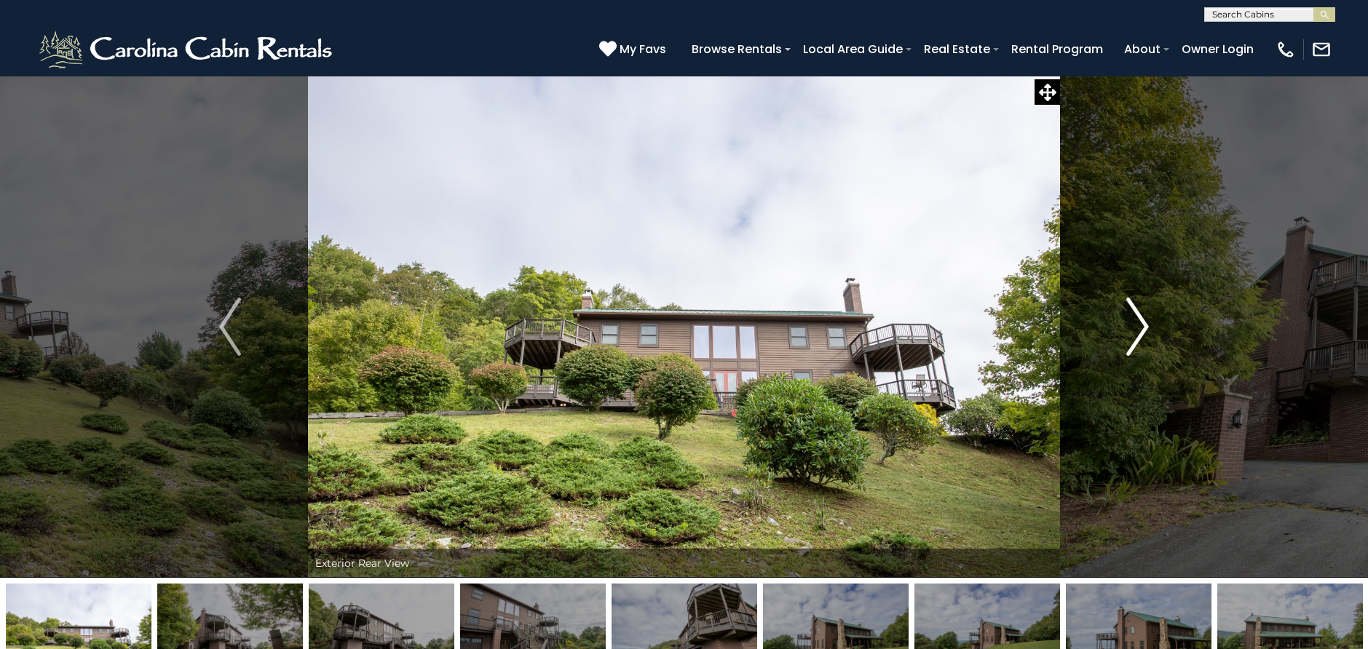
click at [1138, 317] on img "Next" at bounding box center [1138, 327] width 22 height 58
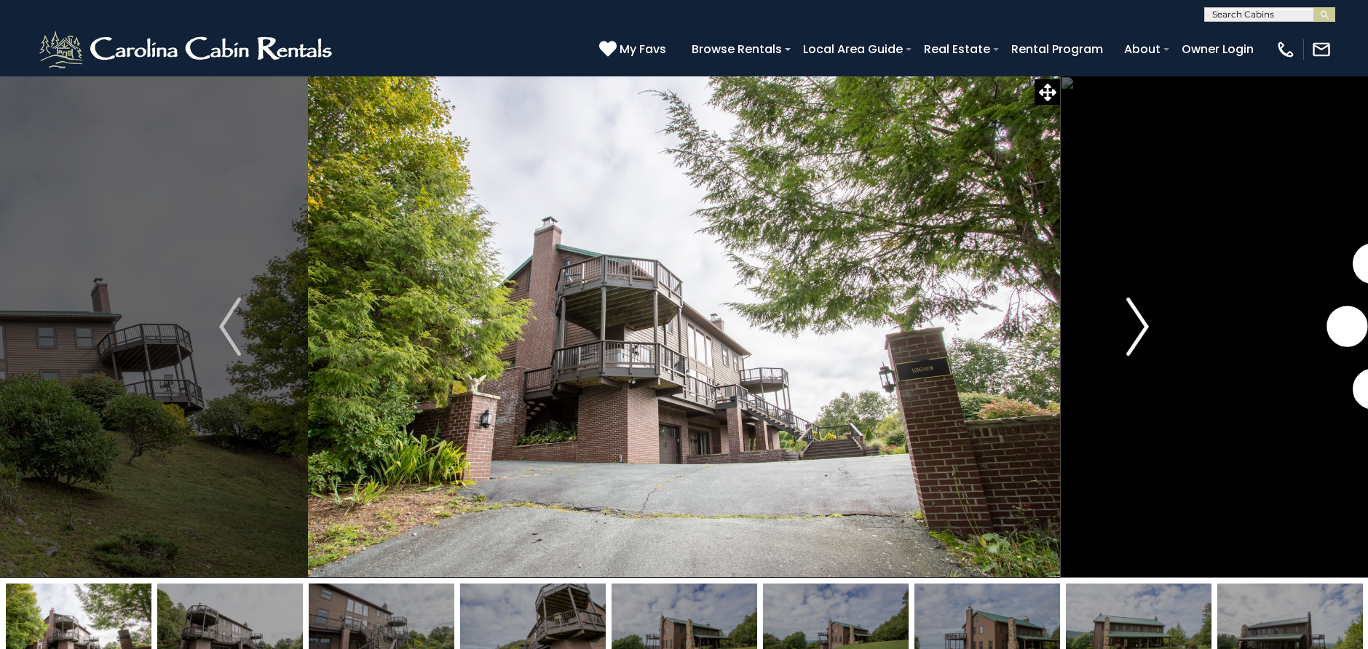
click at [1138, 317] on img "Next" at bounding box center [1138, 327] width 22 height 58
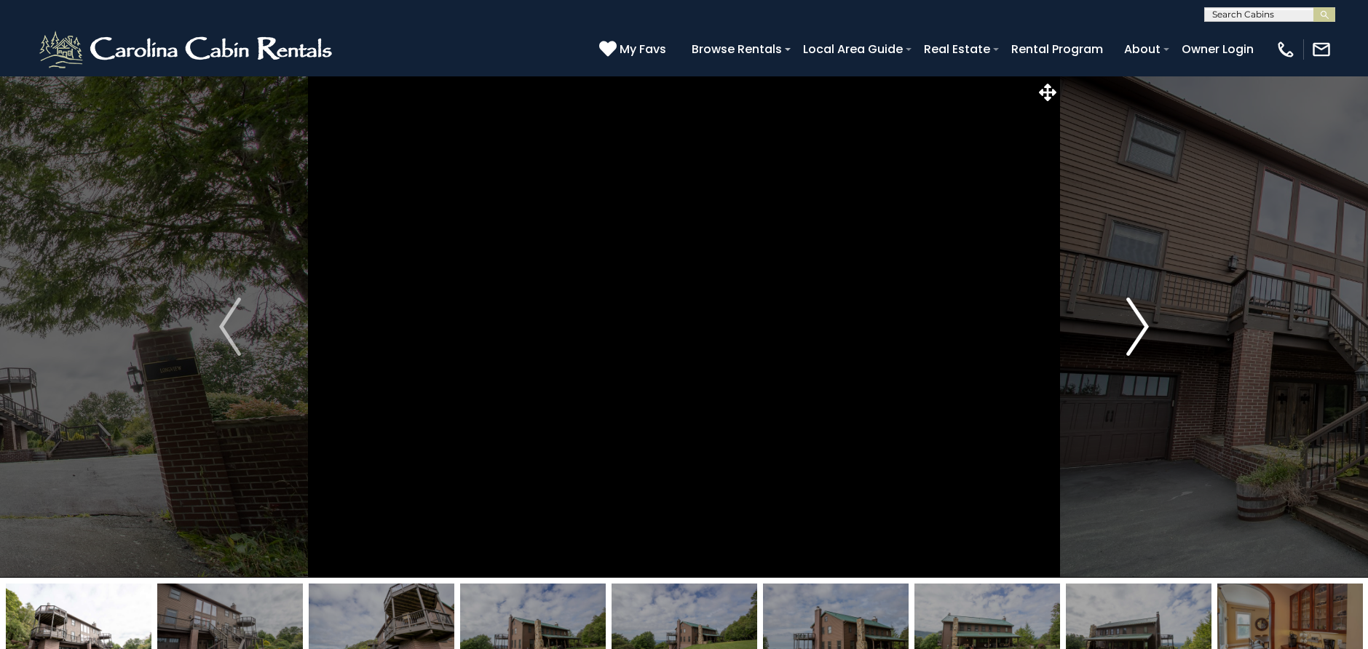
click at [1136, 333] on img "Next" at bounding box center [1138, 327] width 22 height 58
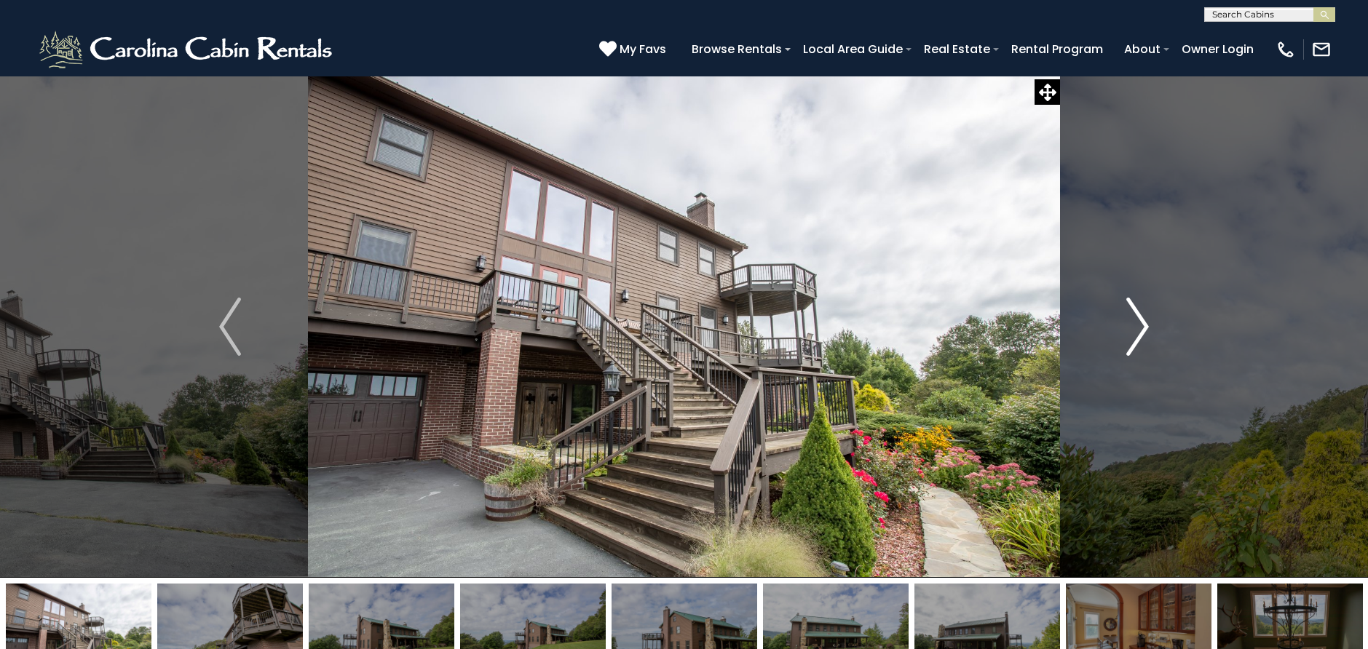
click at [1136, 333] on img "Next" at bounding box center [1138, 327] width 22 height 58
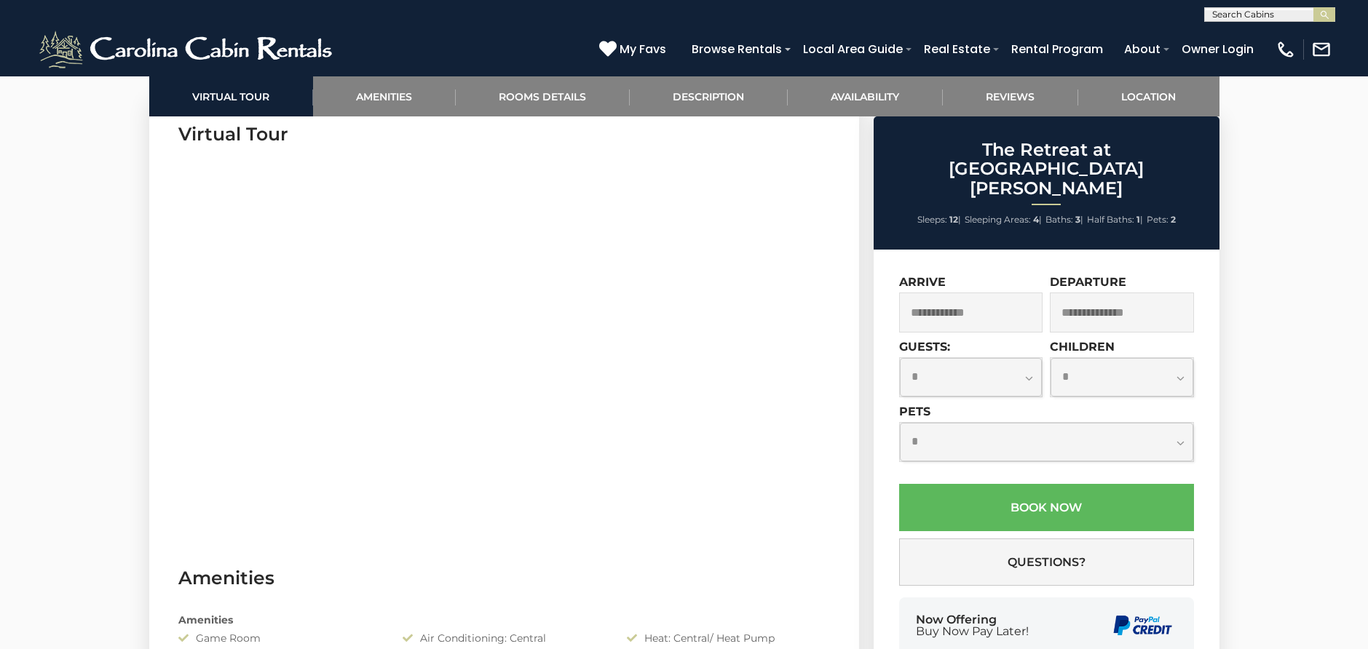
scroll to position [728, 0]
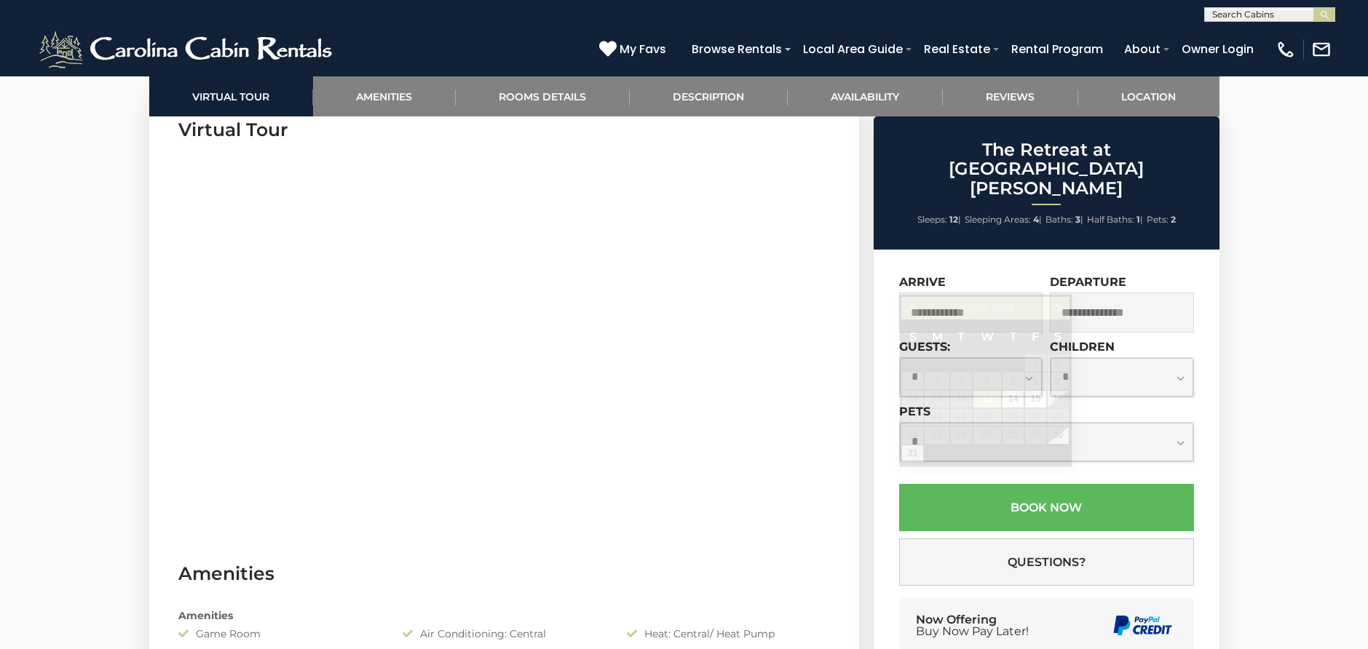
click at [978, 293] on input "text" at bounding box center [971, 313] width 144 height 40
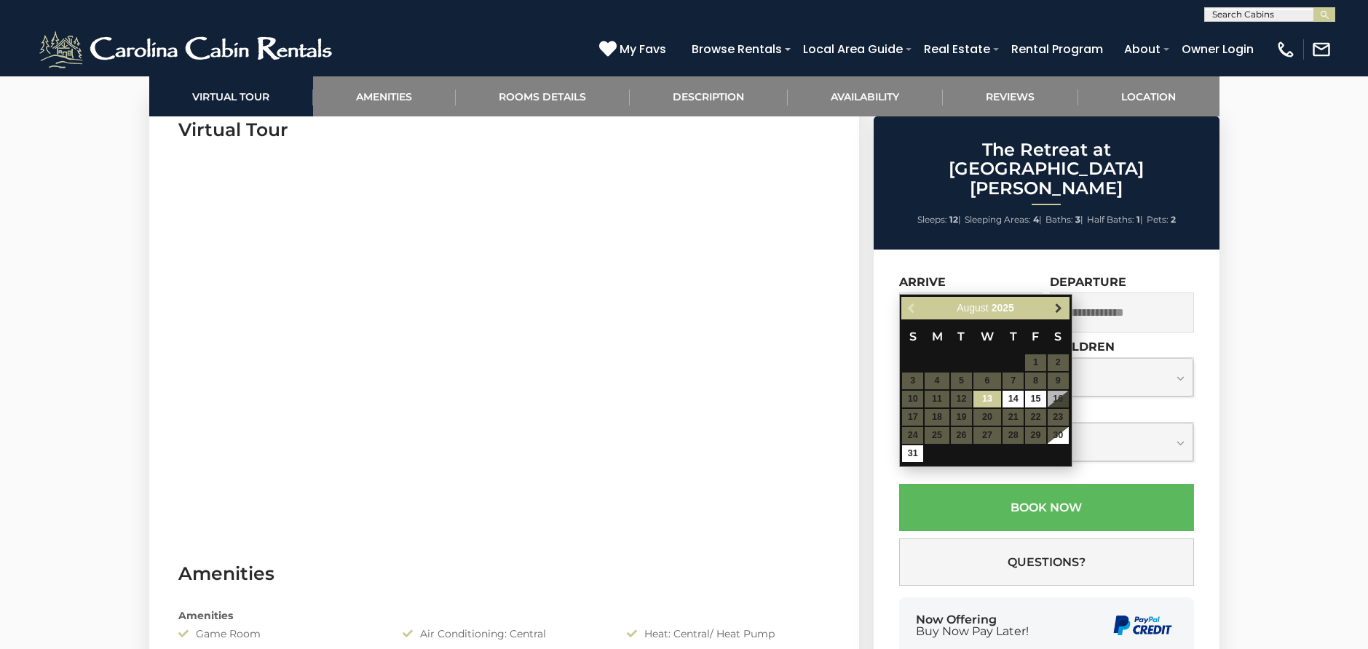
click at [1061, 309] on span "Next" at bounding box center [1058, 309] width 12 height 12
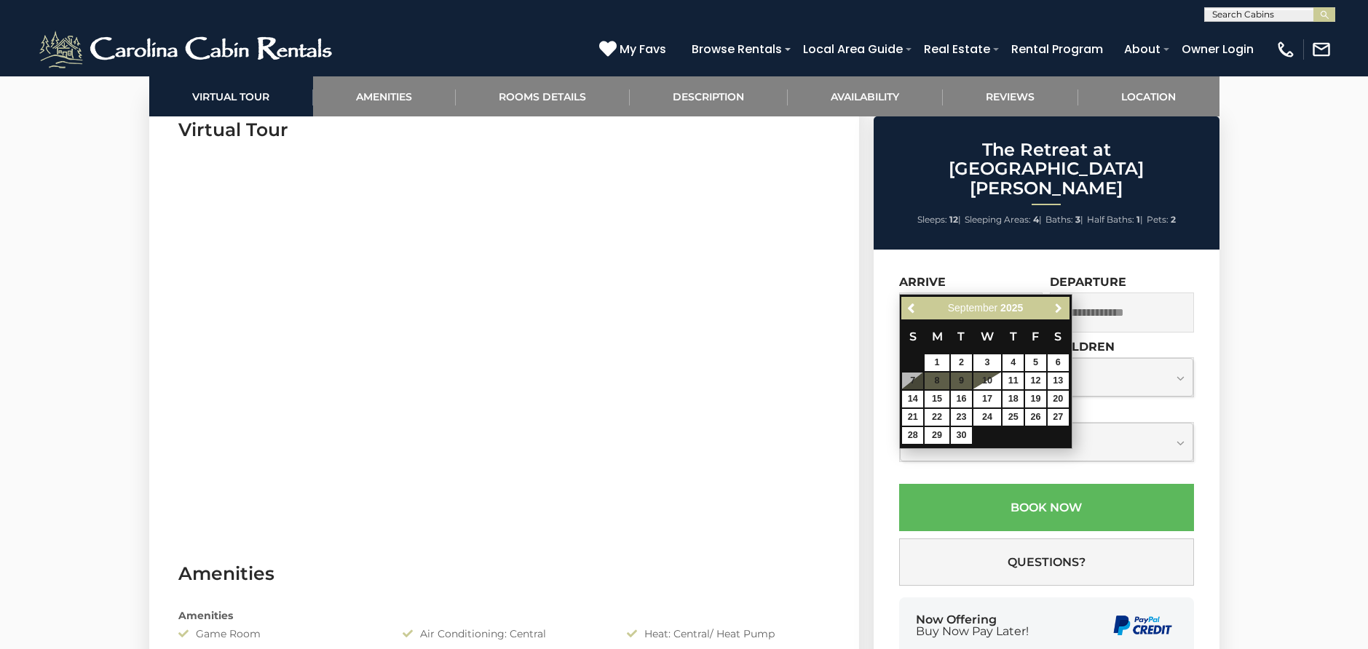
click at [1061, 309] on span "Next" at bounding box center [1058, 309] width 12 height 12
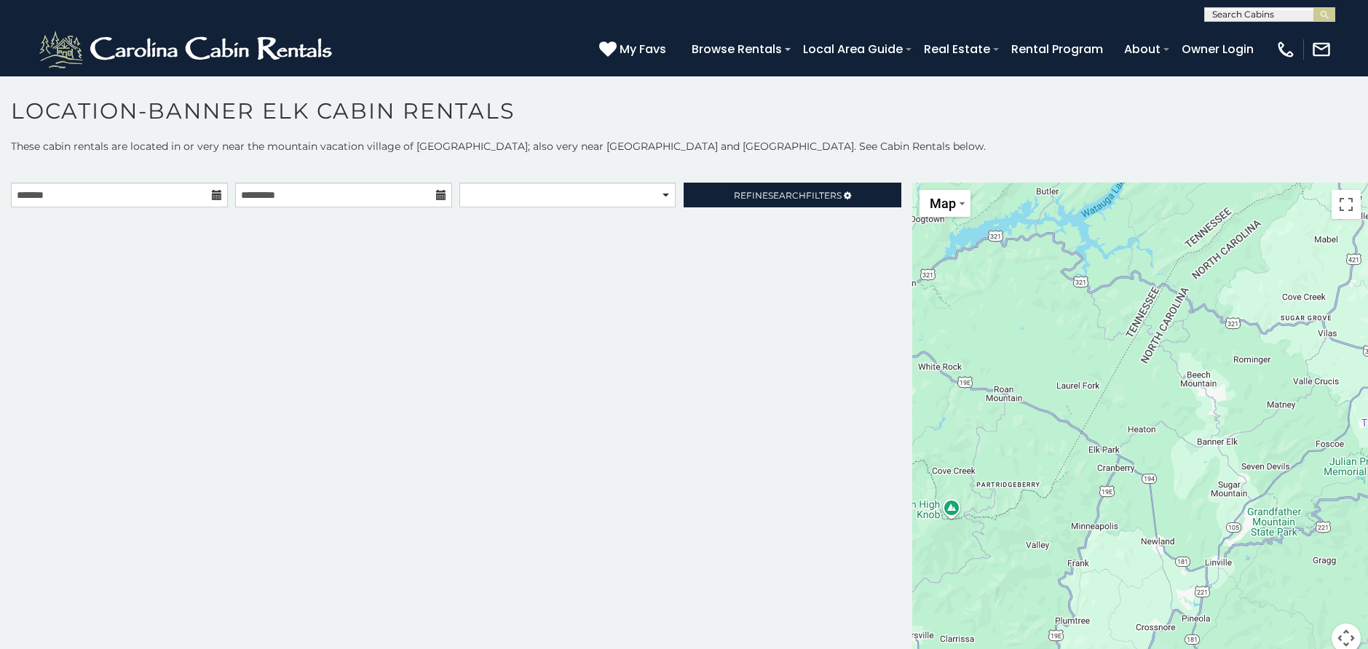
click at [214, 194] on icon at bounding box center [217, 195] width 10 height 10
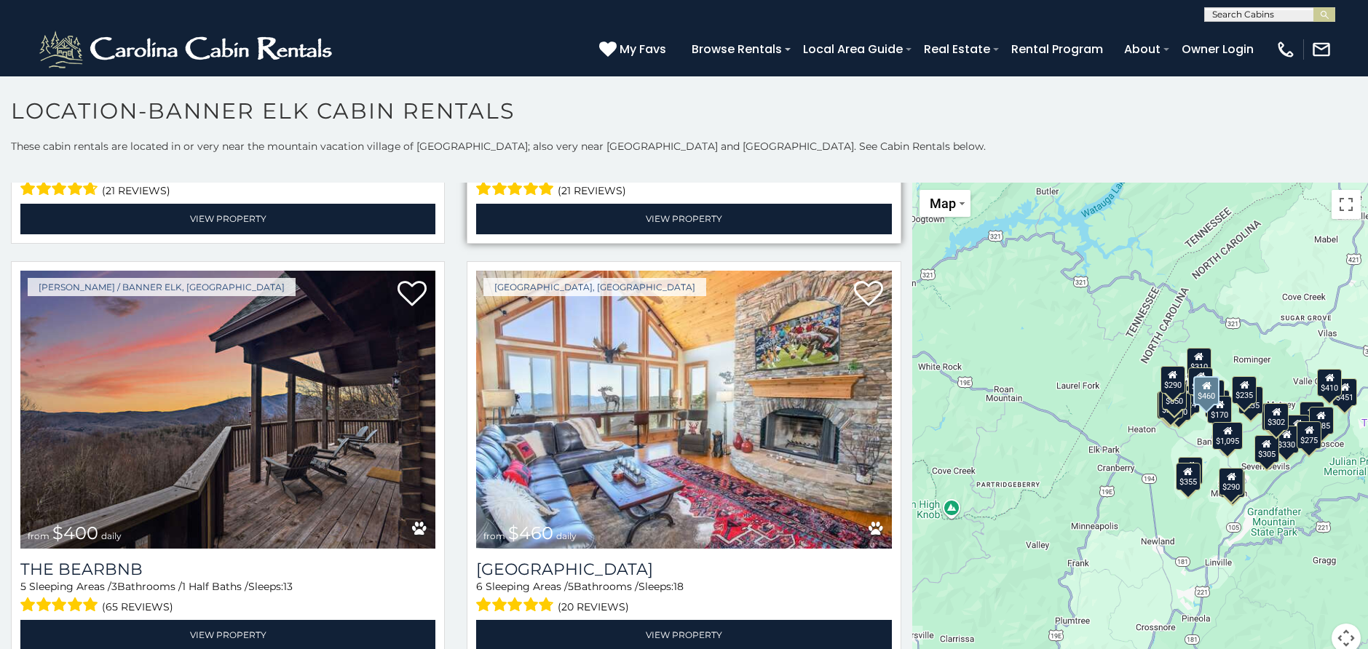
scroll to position [2474, 0]
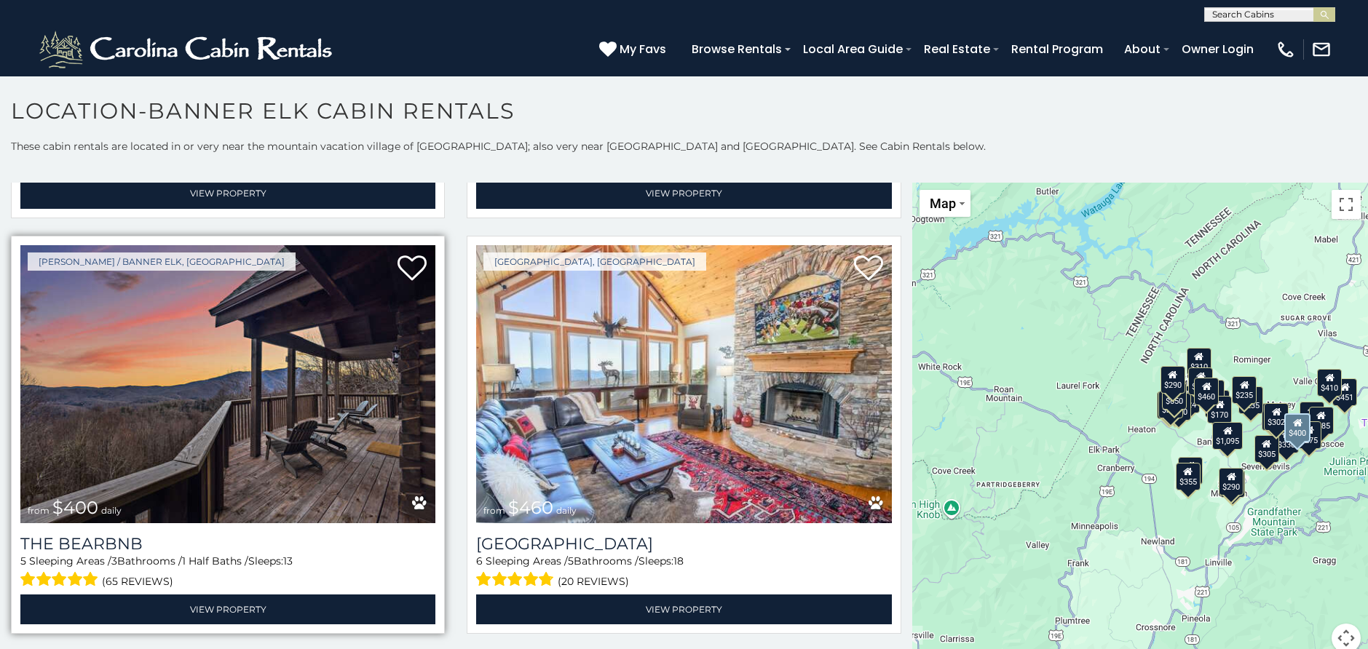
click at [269, 383] on img at bounding box center [227, 384] width 415 height 278
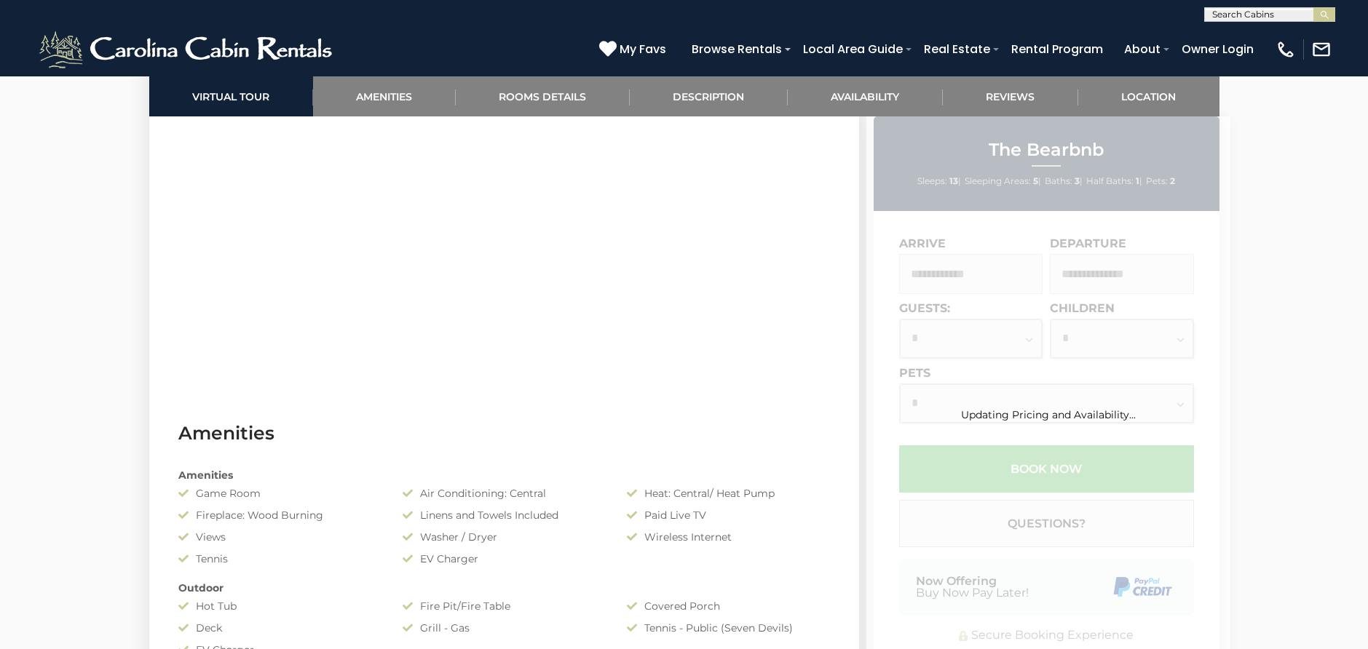
scroll to position [873, 0]
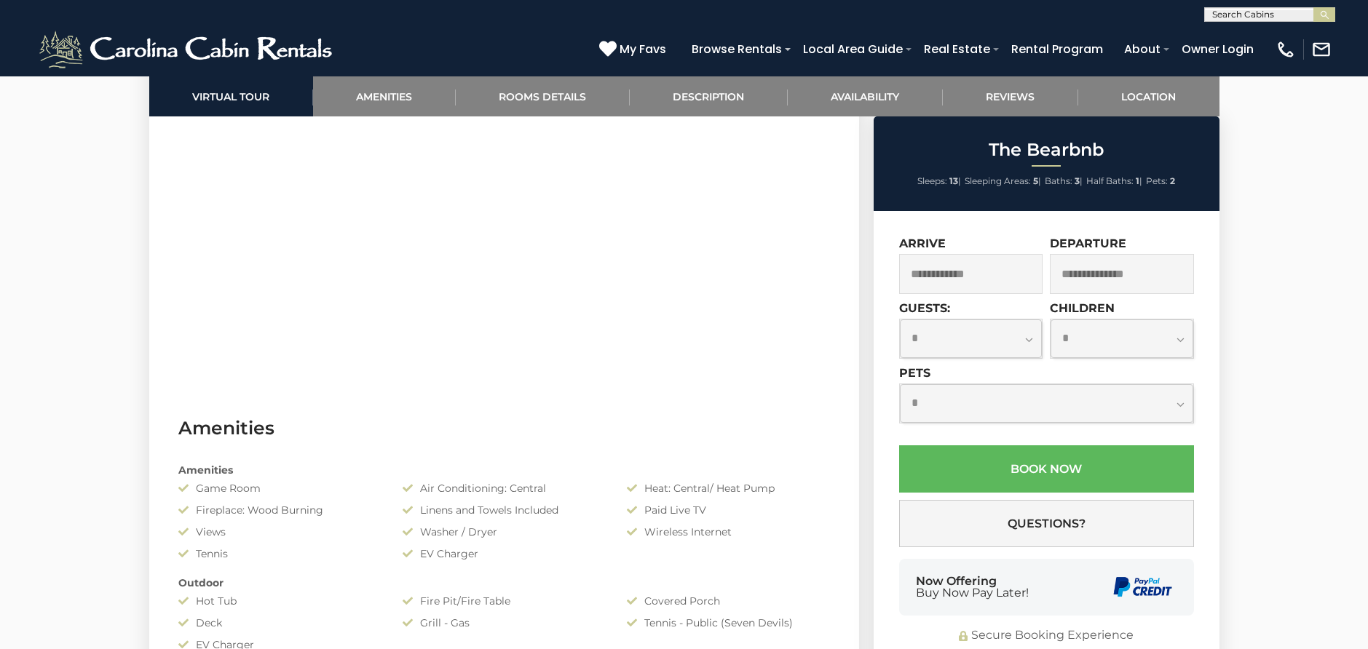
click at [1014, 276] on input "text" at bounding box center [971, 274] width 144 height 40
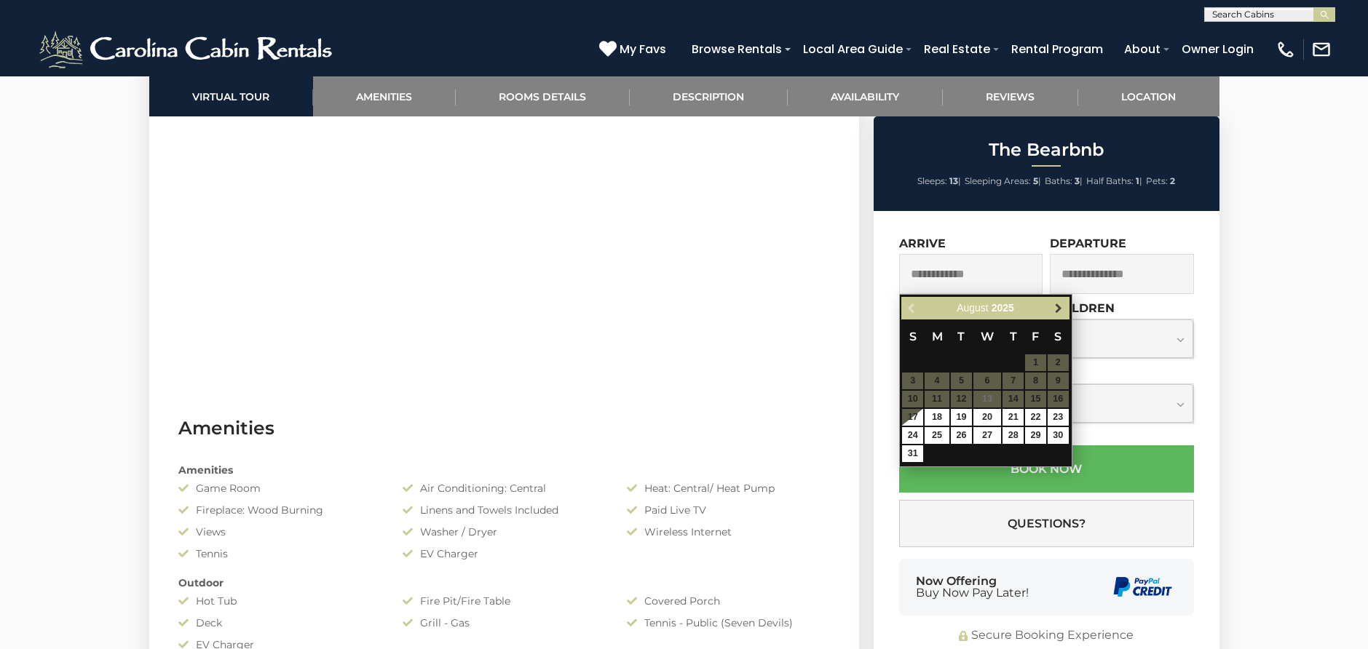
click at [1059, 311] on span "Next" at bounding box center [1058, 309] width 12 height 12
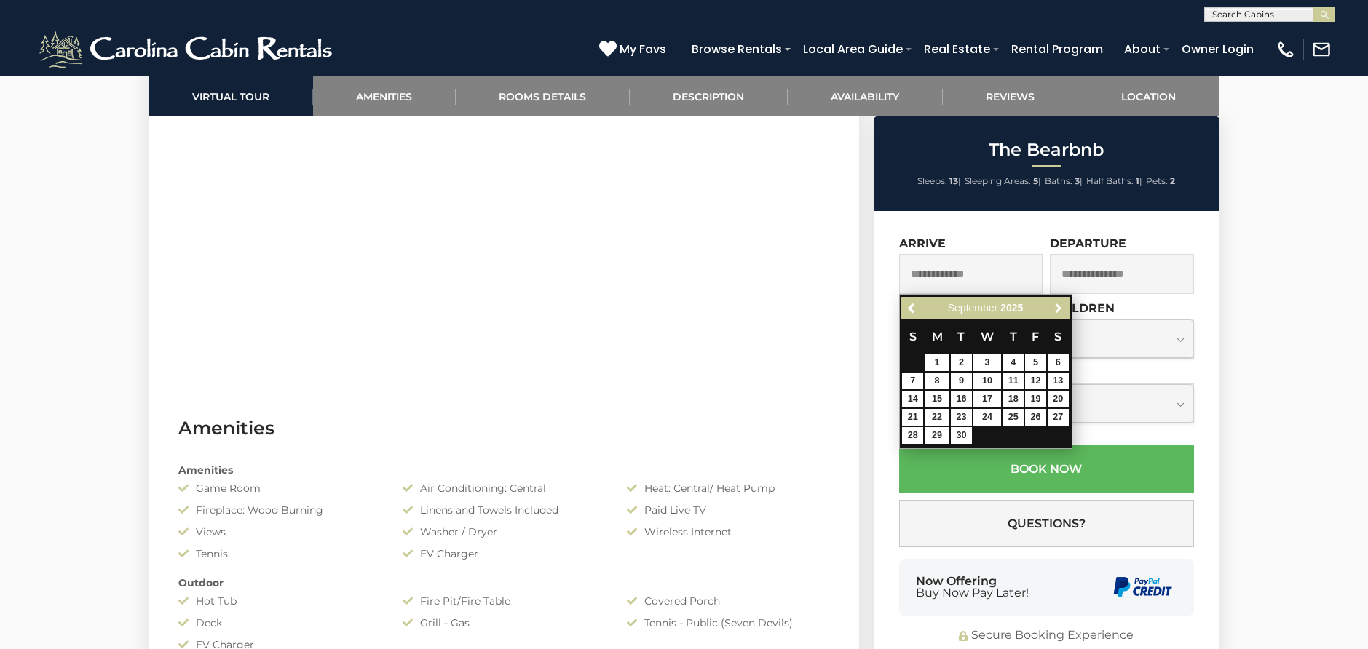
click at [1059, 311] on span "Next" at bounding box center [1058, 309] width 12 height 12
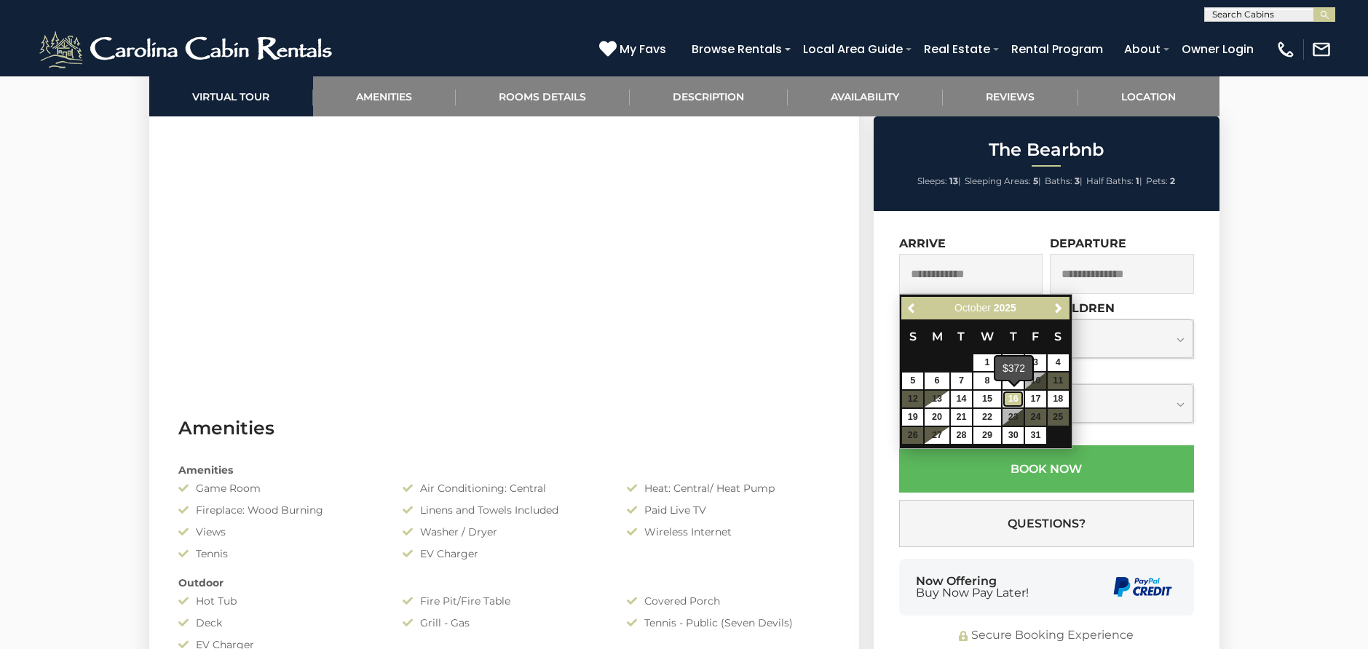
click at [1013, 397] on link "16" at bounding box center [1012, 399] width 21 height 17
type input "**********"
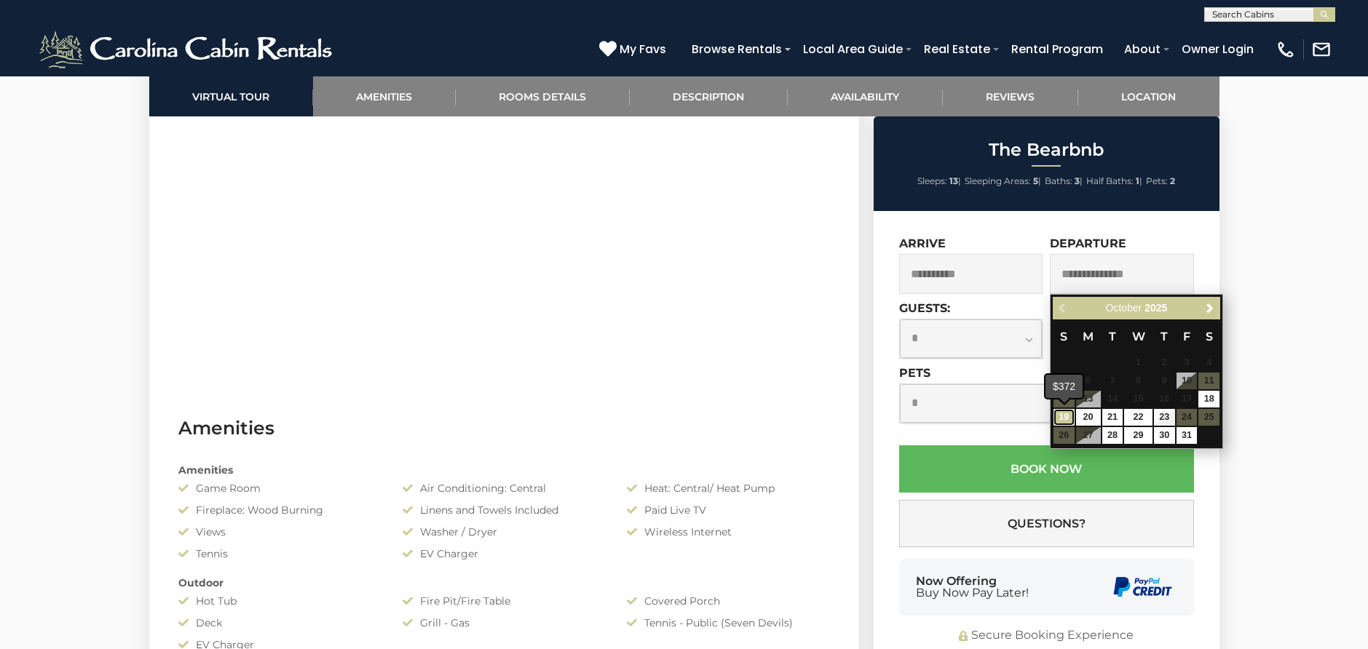
click at [1067, 414] on link "19" at bounding box center [1063, 417] width 21 height 17
type input "**********"
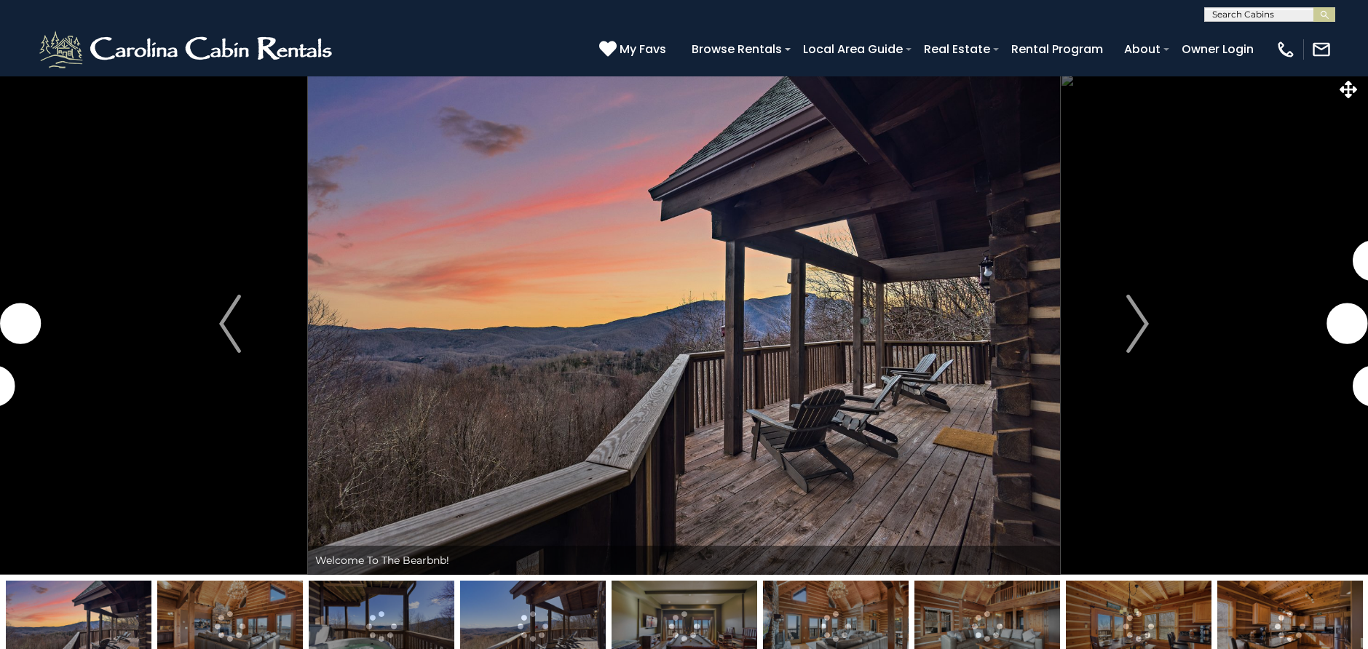
scroll to position [0, 0]
